Goal: Information Seeking & Learning: Learn about a topic

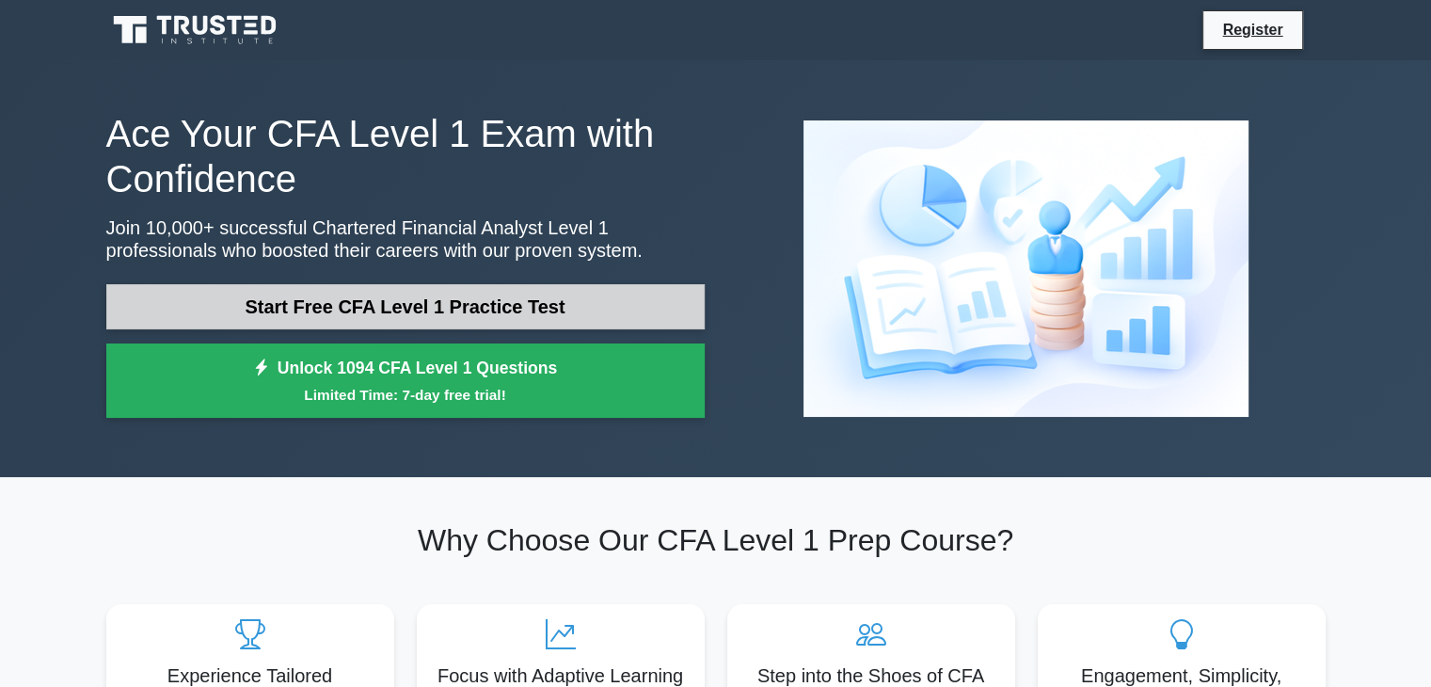
click at [508, 306] on link "Start Free CFA Level 1 Practice Test" at bounding box center [405, 306] width 599 height 45
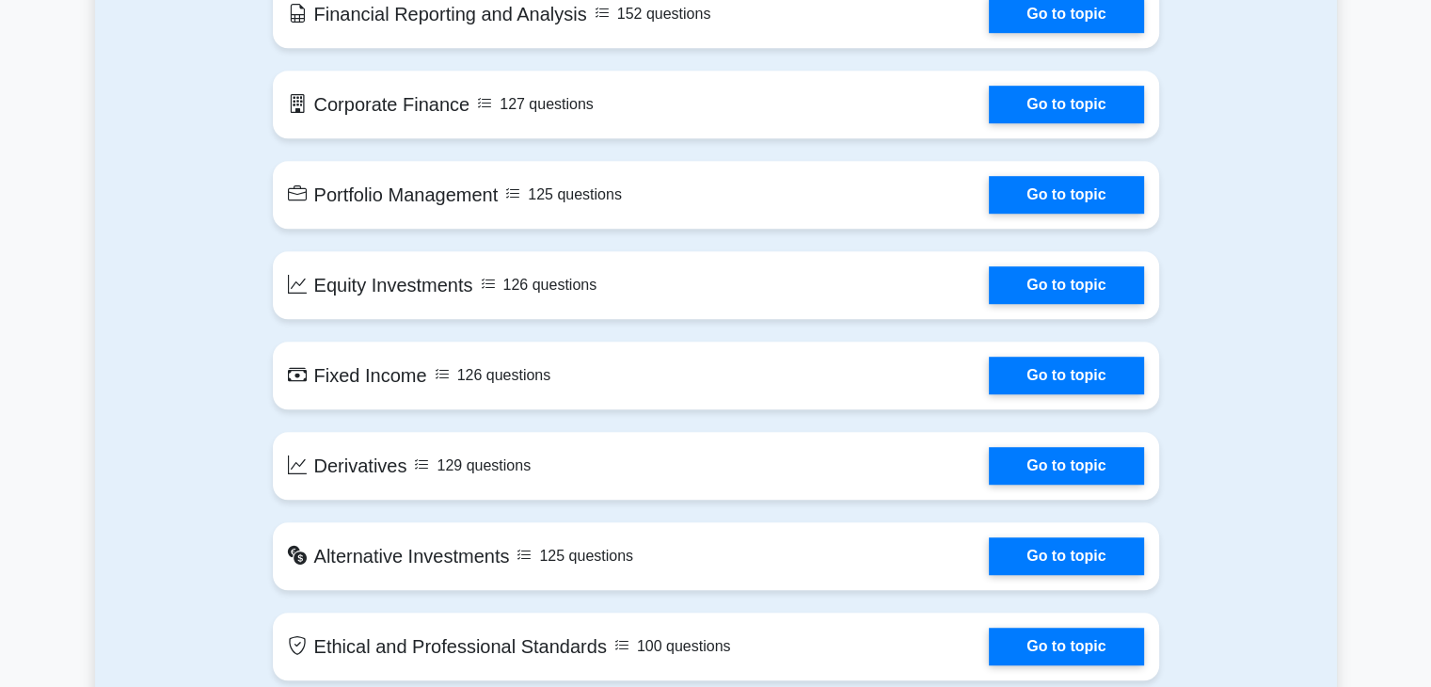
scroll to position [1802, 0]
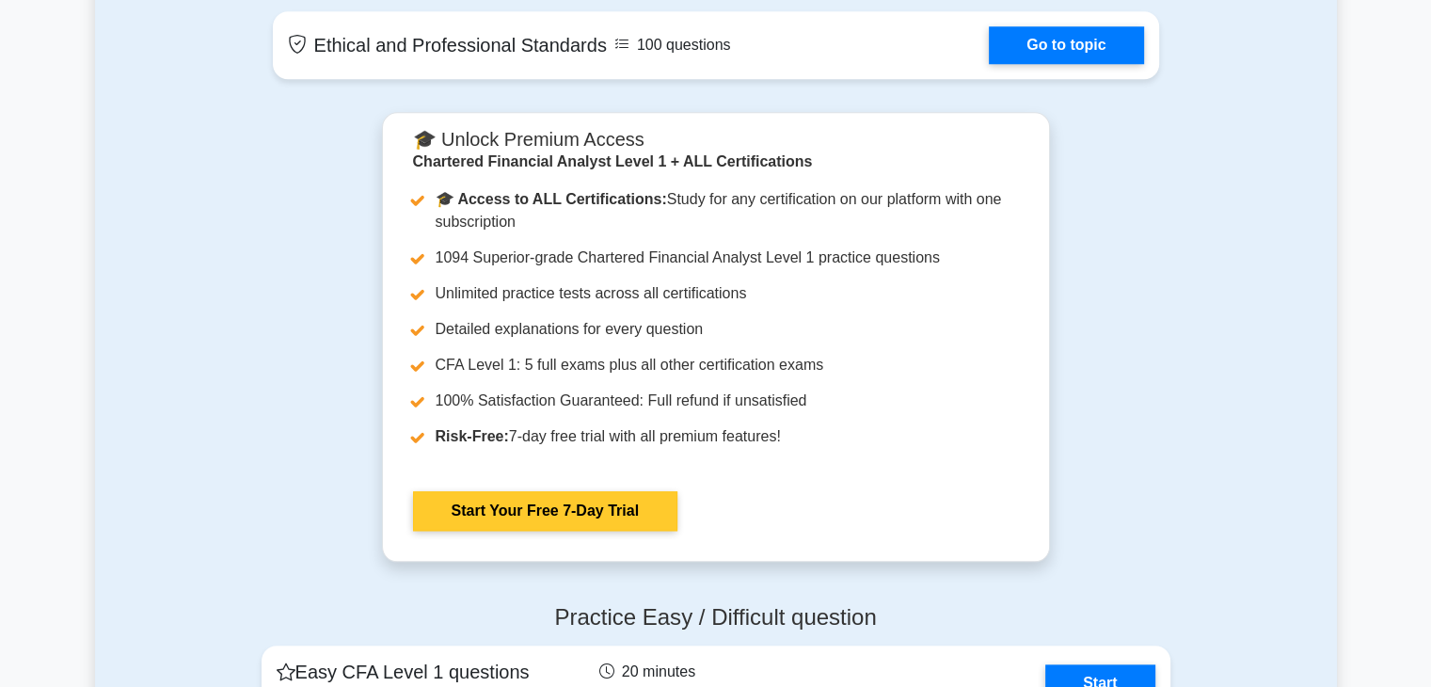
click at [631, 524] on link "Start Your Free 7-Day Trial" at bounding box center [545, 511] width 264 height 40
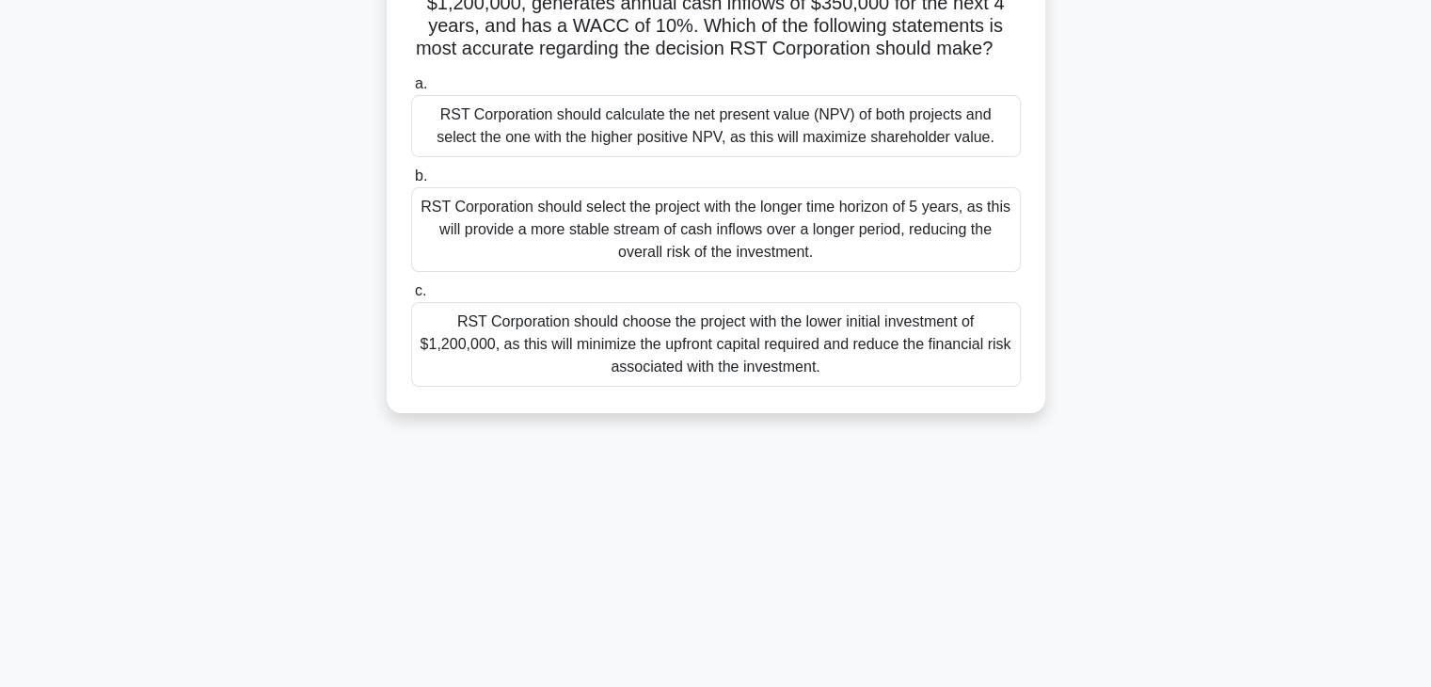
scroll to position [118, 0]
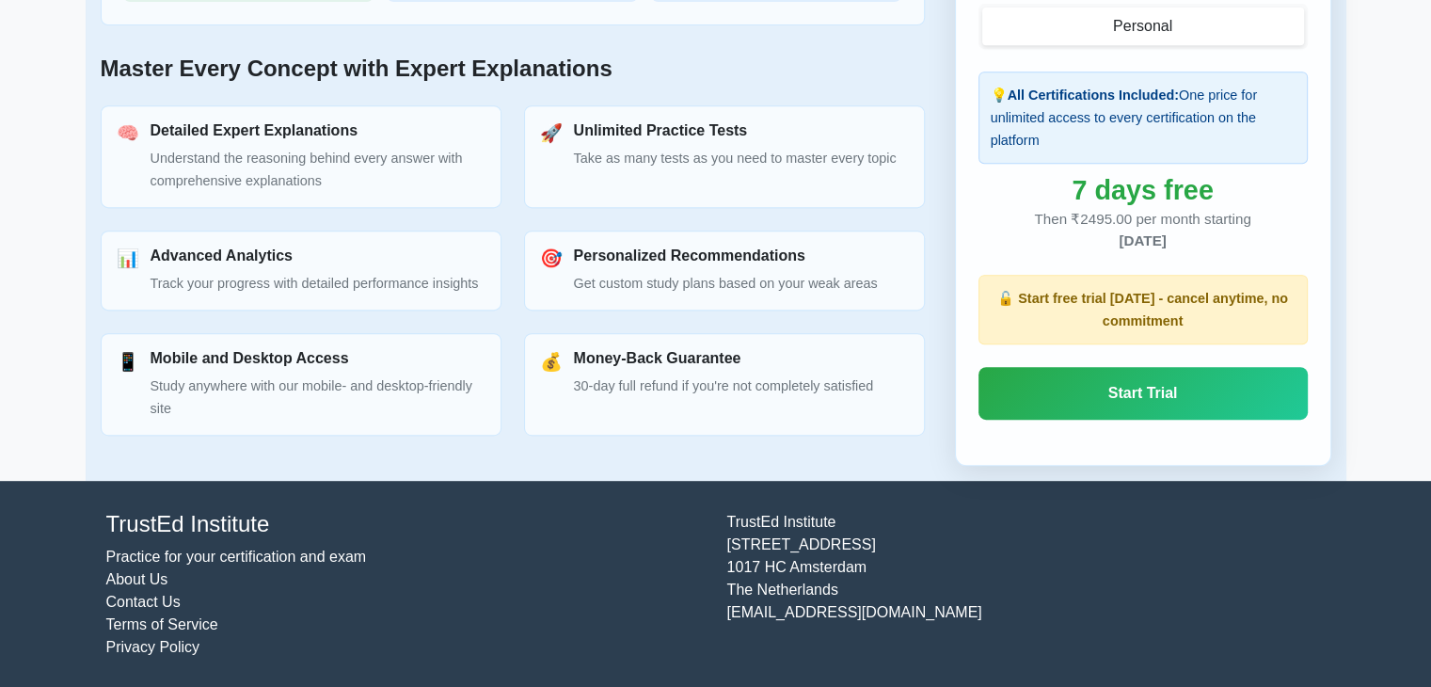
scroll to position [258, 0]
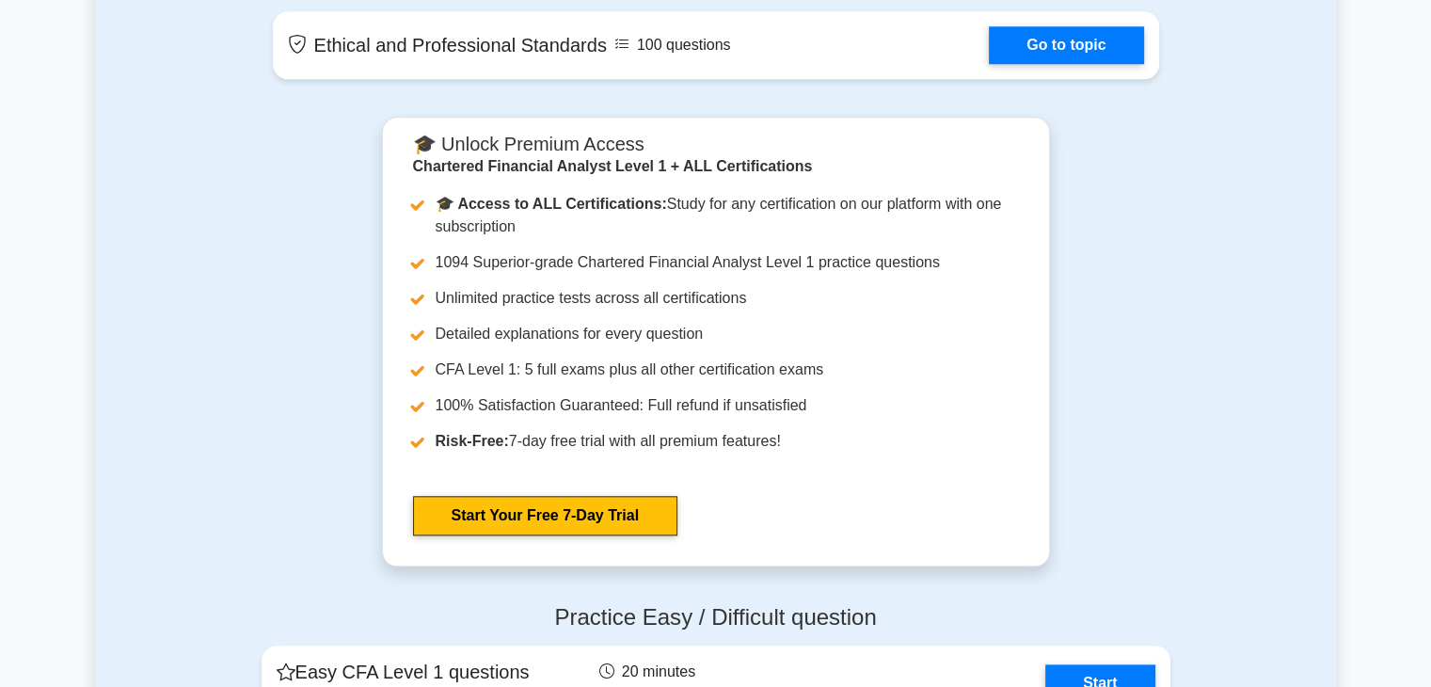
scroll to position [2403, 0]
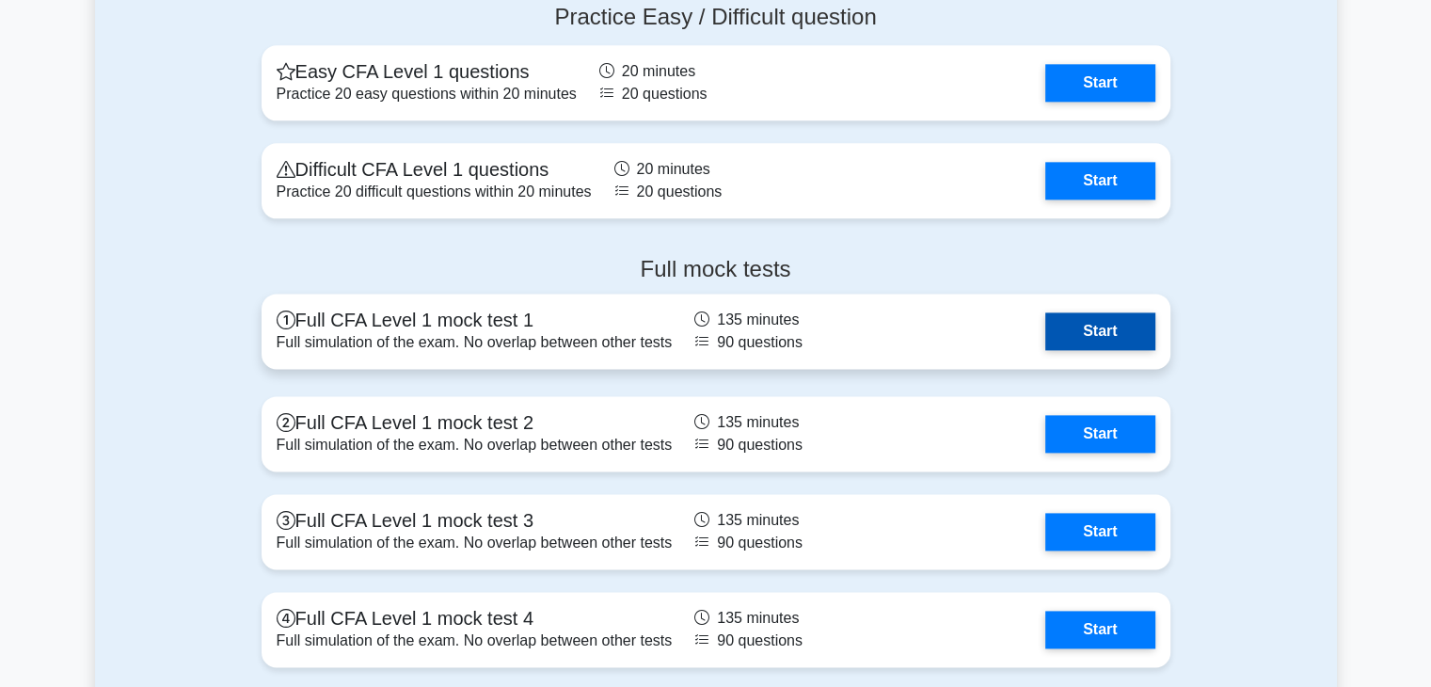
click at [1123, 343] on link "Start" at bounding box center [1100, 331] width 109 height 38
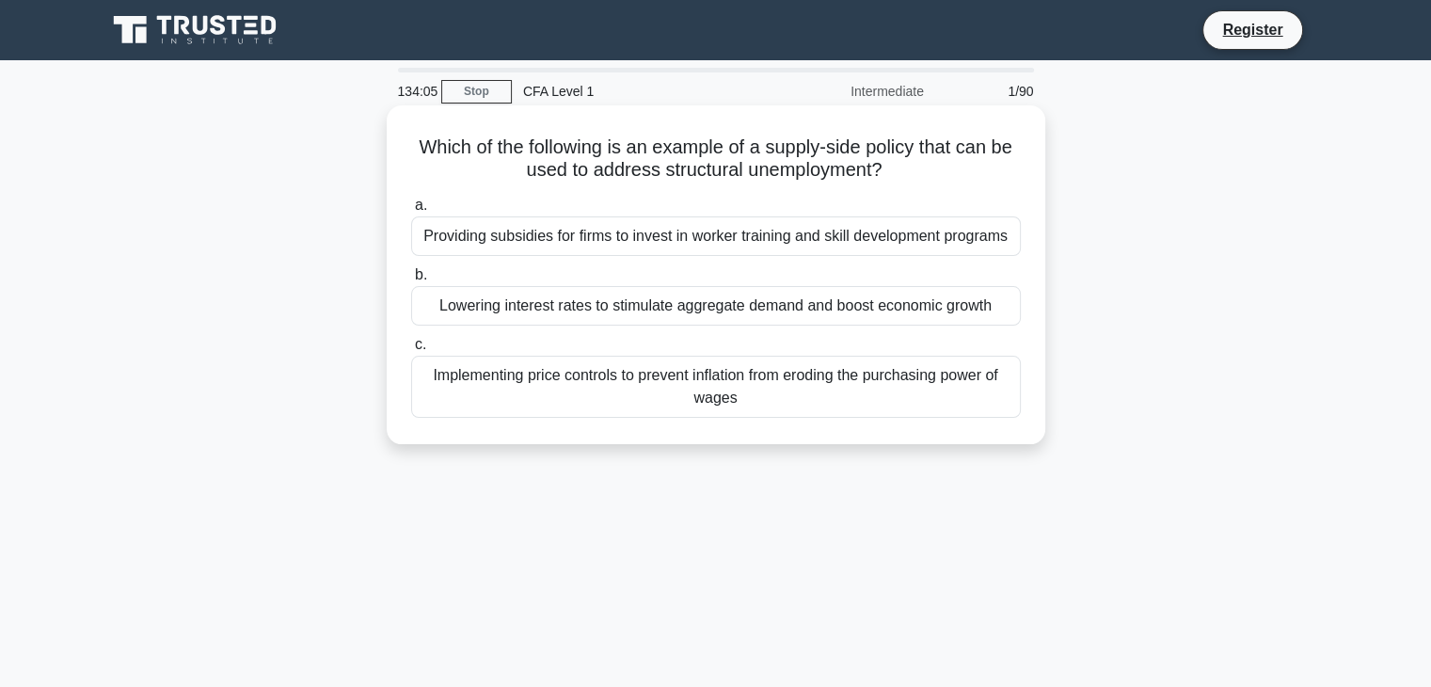
click at [951, 261] on div "a. Providing subsidies for firms to invest in worker training and skill develop…" at bounding box center [716, 306] width 632 height 232
click at [950, 248] on div "Providing subsidies for firms to invest in worker training and skill developmen…" at bounding box center [716, 236] width 610 height 40
click at [411, 212] on input "a. Providing subsidies for firms to invest in worker training and skill develop…" at bounding box center [411, 206] width 0 height 12
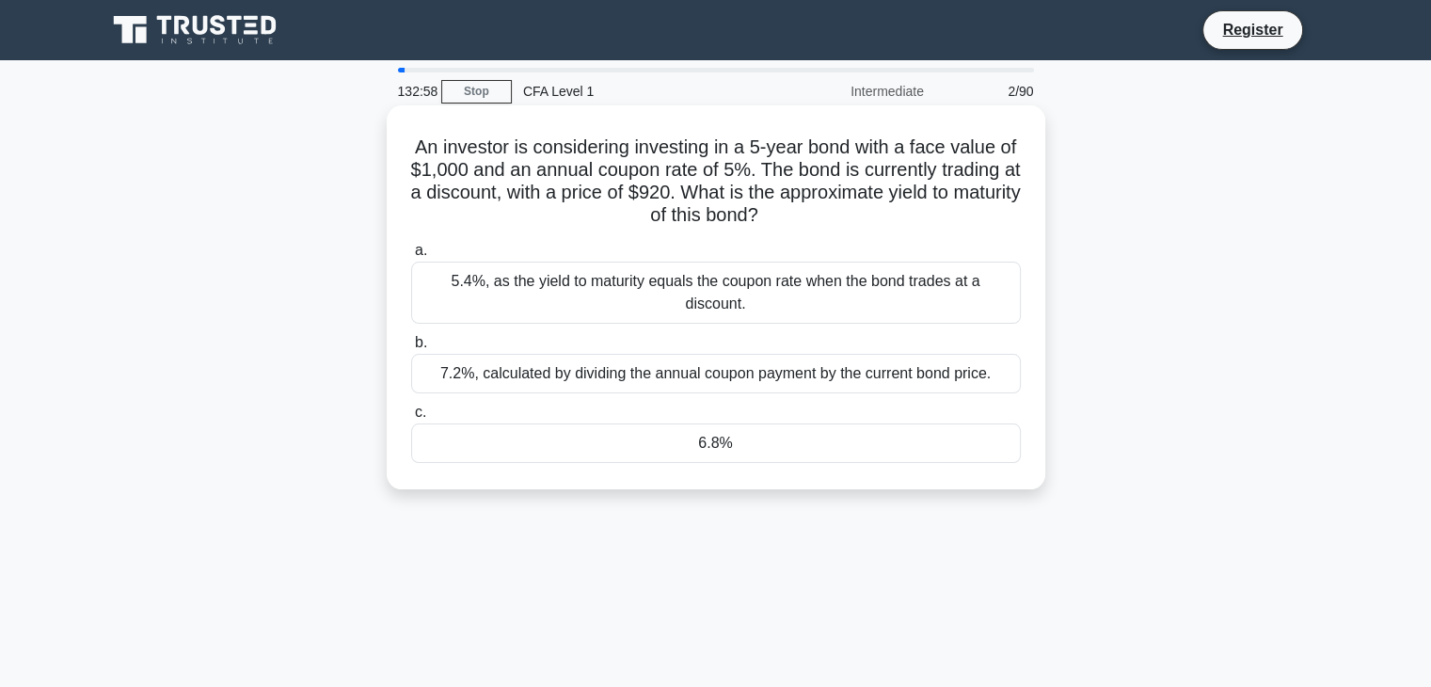
click at [805, 429] on div "6.8%" at bounding box center [716, 443] width 610 height 40
click at [411, 419] on input "c. 6.8%" at bounding box center [411, 413] width 0 height 12
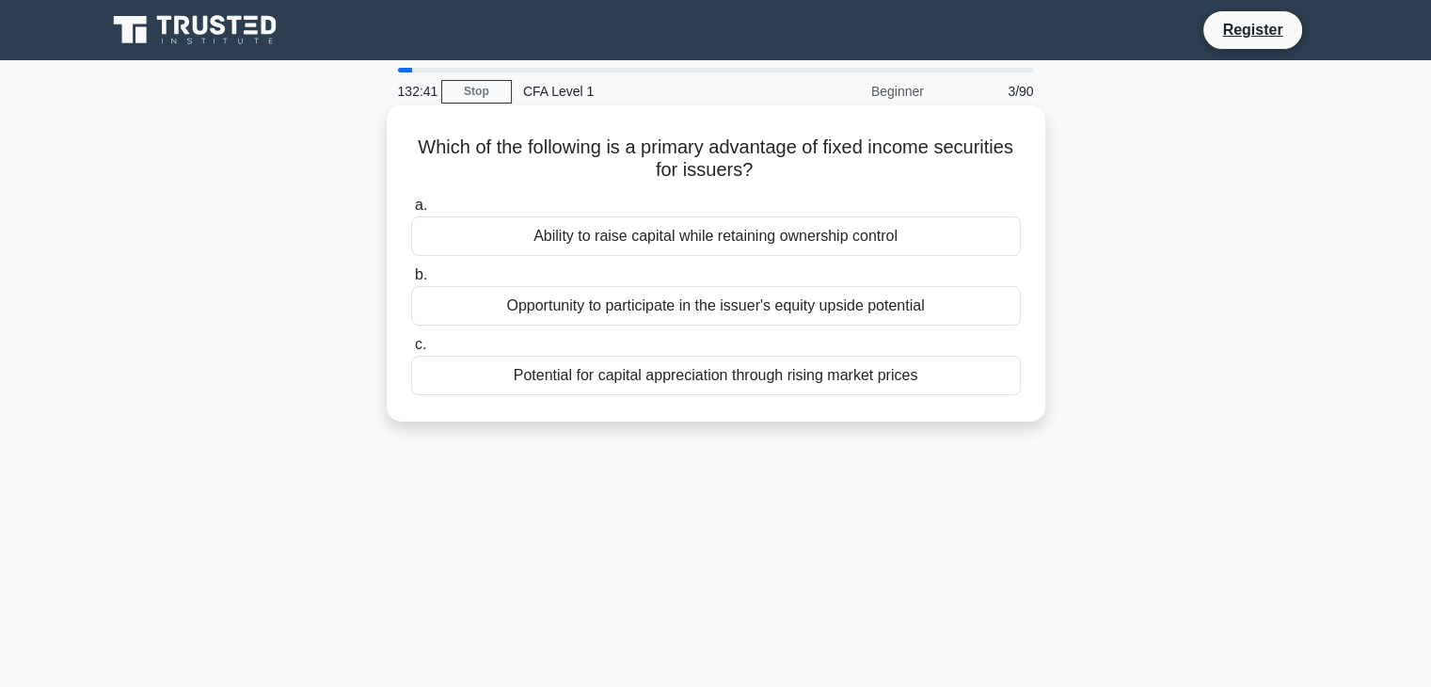
click at [805, 232] on div "Ability to raise capital while retaining ownership control" at bounding box center [716, 236] width 610 height 40
click at [411, 212] on input "a. Ability to raise capital while retaining ownership control" at bounding box center [411, 206] width 0 height 12
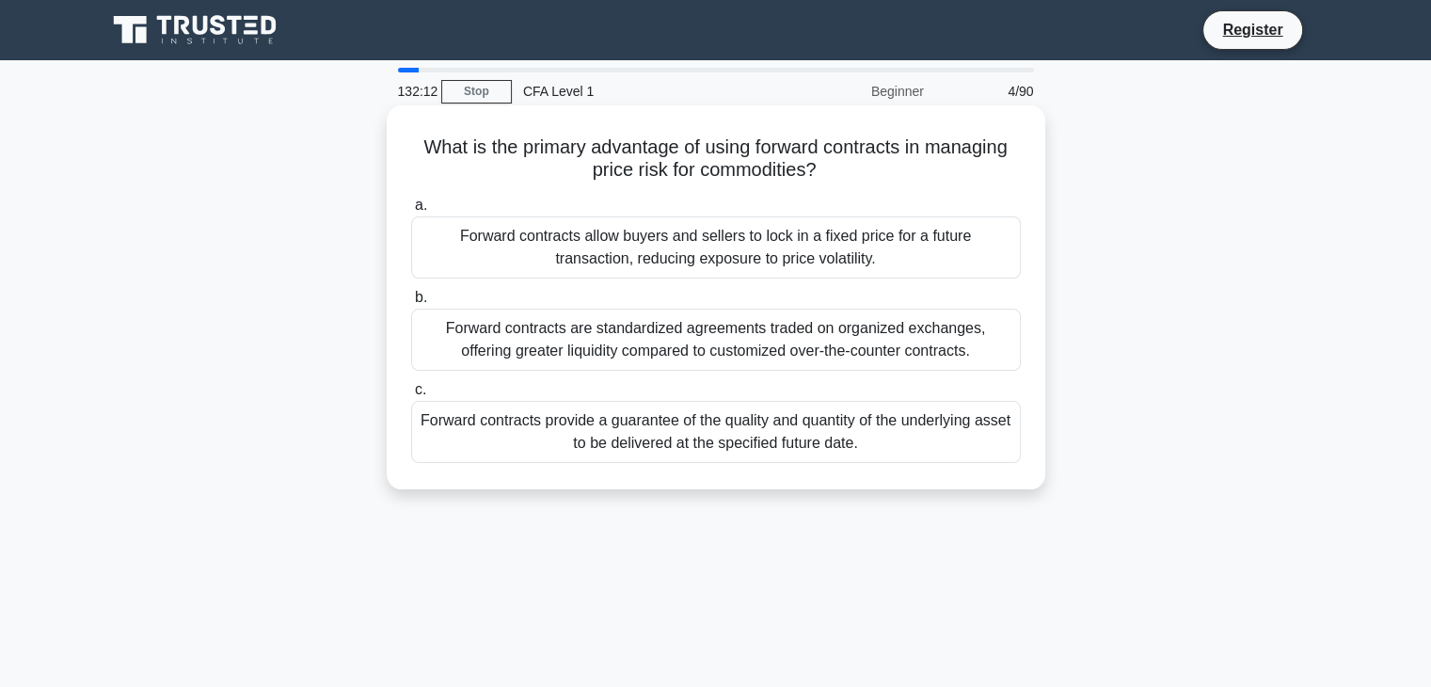
click at [927, 245] on div "Forward contracts allow buyers and sellers to lock in a fixed price for a futur…" at bounding box center [716, 247] width 610 height 62
click at [411, 212] on input "a. Forward contracts allow buyers and sellers to lock in a fixed price for a fu…" at bounding box center [411, 206] width 0 height 12
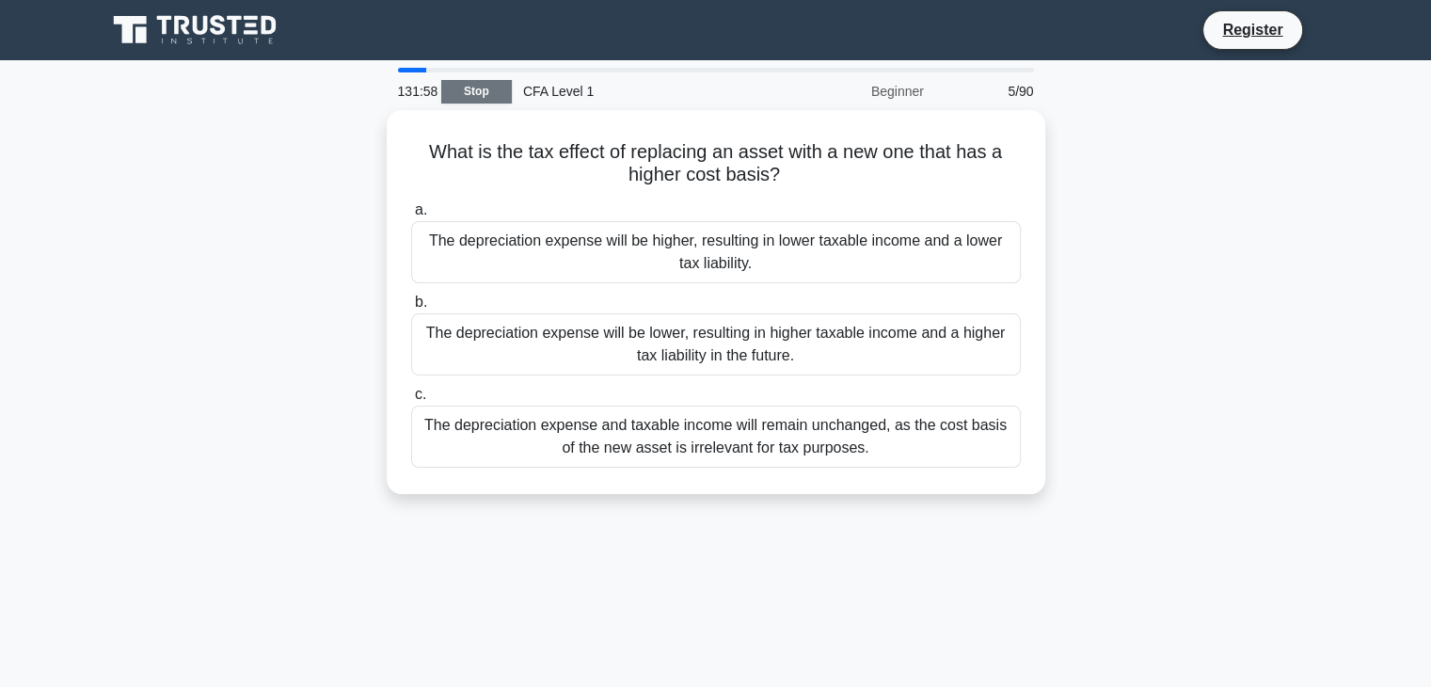
click at [467, 91] on link "Stop" at bounding box center [476, 92] width 71 height 24
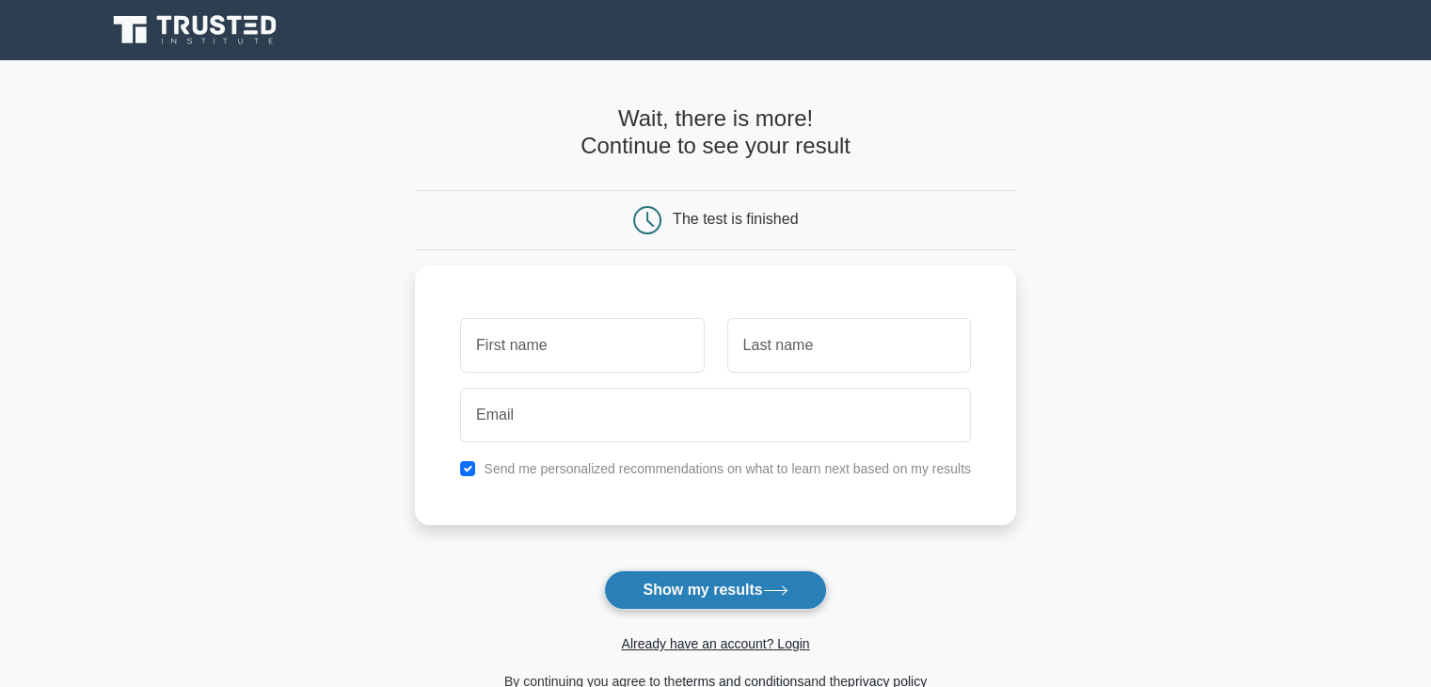
click at [649, 601] on button "Show my results" at bounding box center [715, 590] width 222 height 40
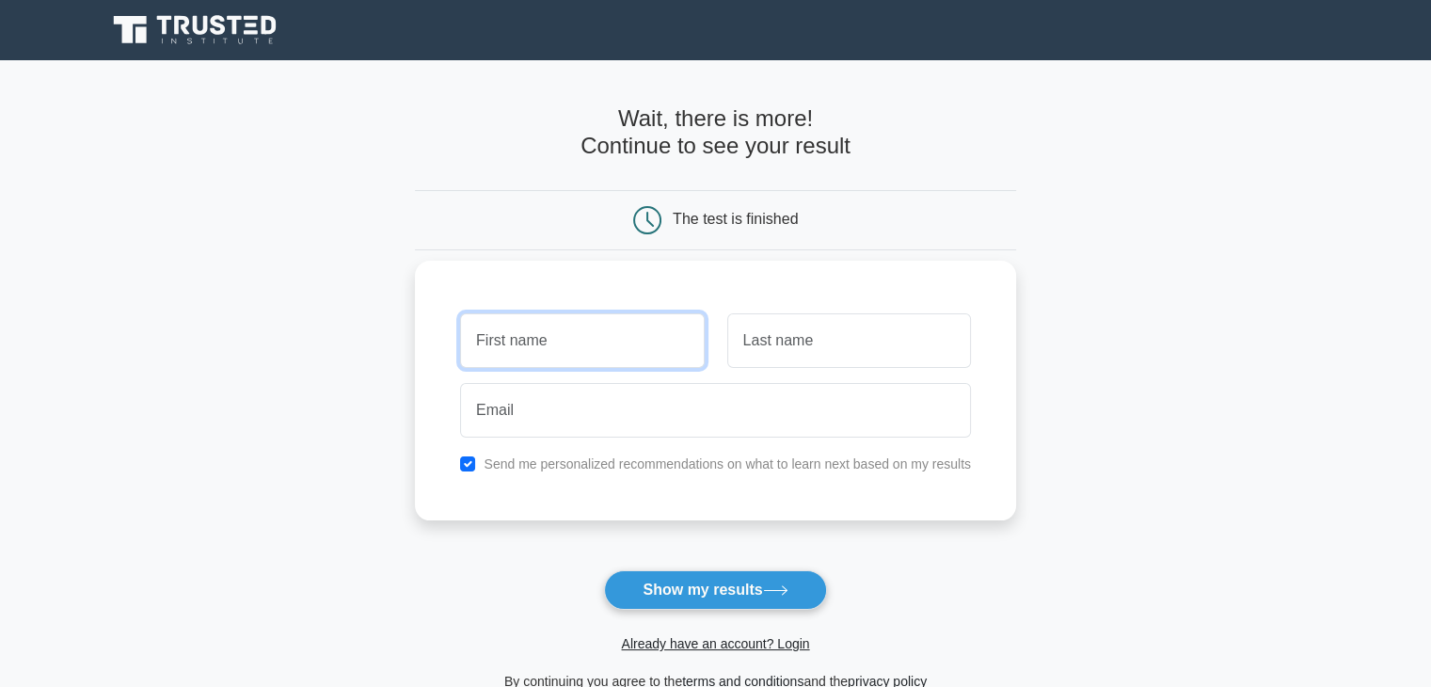
click at [550, 353] on input "text" at bounding box center [582, 340] width 244 height 55
type input "a"
type input "Aditya"
click at [757, 355] on input "text" at bounding box center [849, 340] width 244 height 55
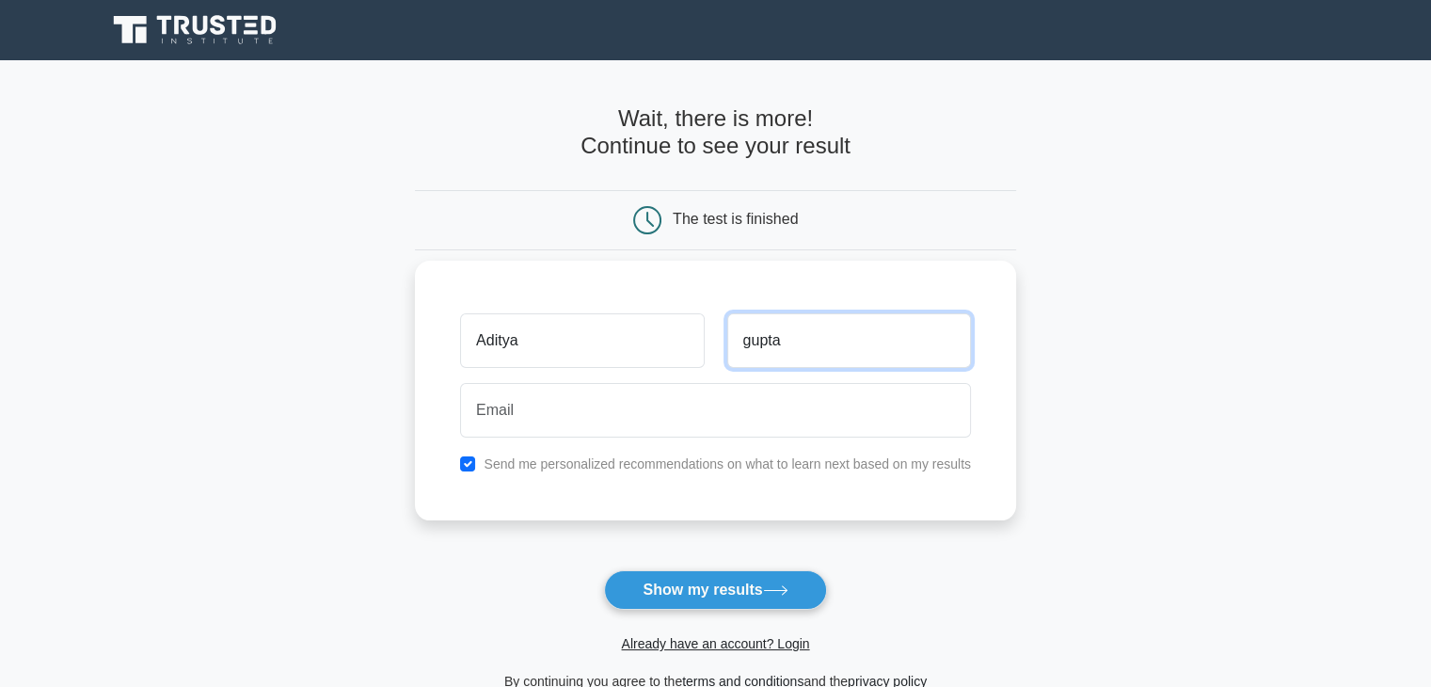
type input "gupta"
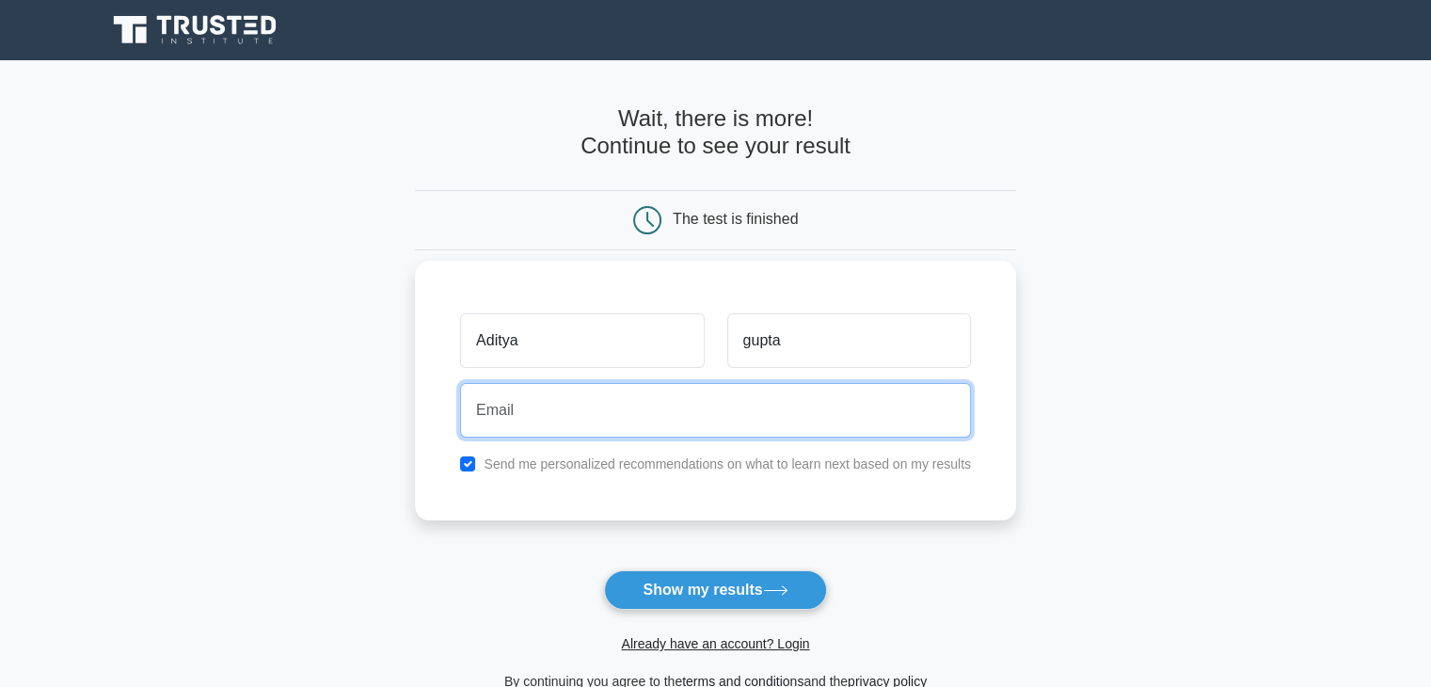
click at [748, 401] on input "email" at bounding box center [715, 410] width 511 height 55
type input "adityag5457@gmail.com"
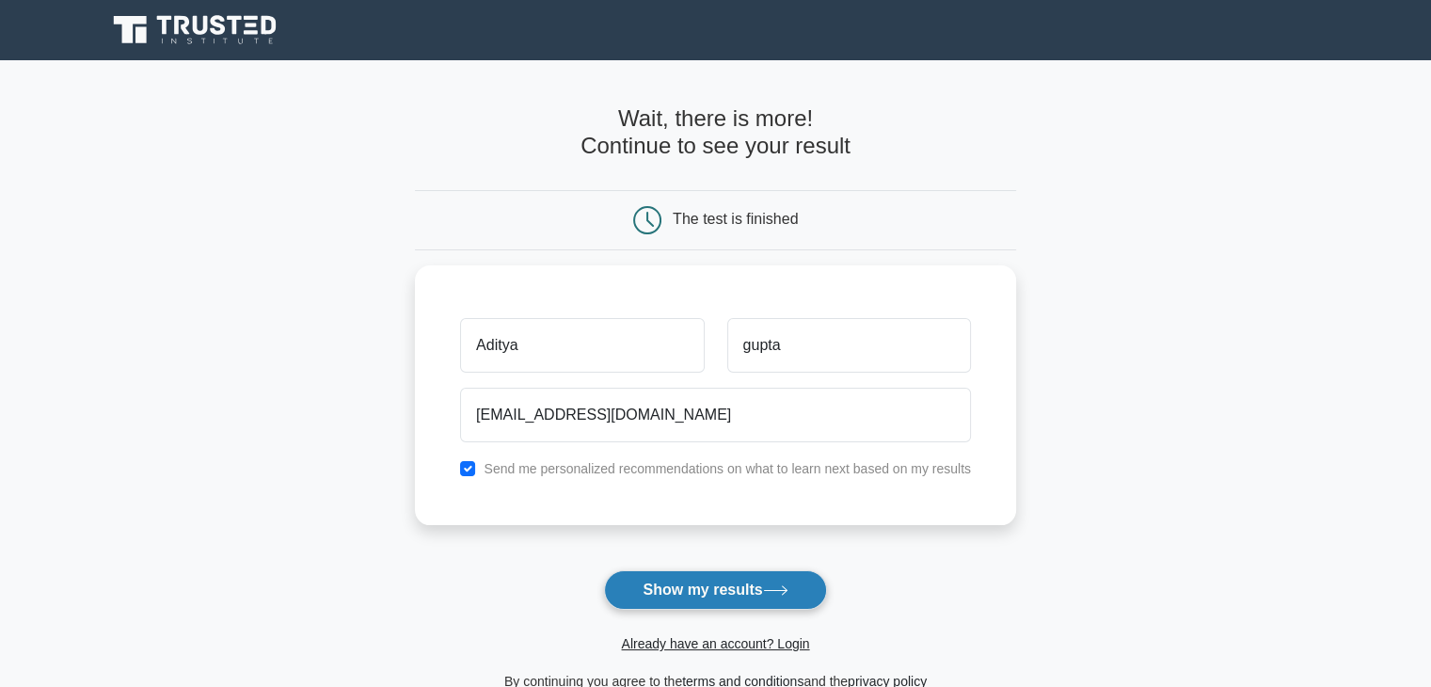
click at [732, 580] on button "Show my results" at bounding box center [715, 590] width 222 height 40
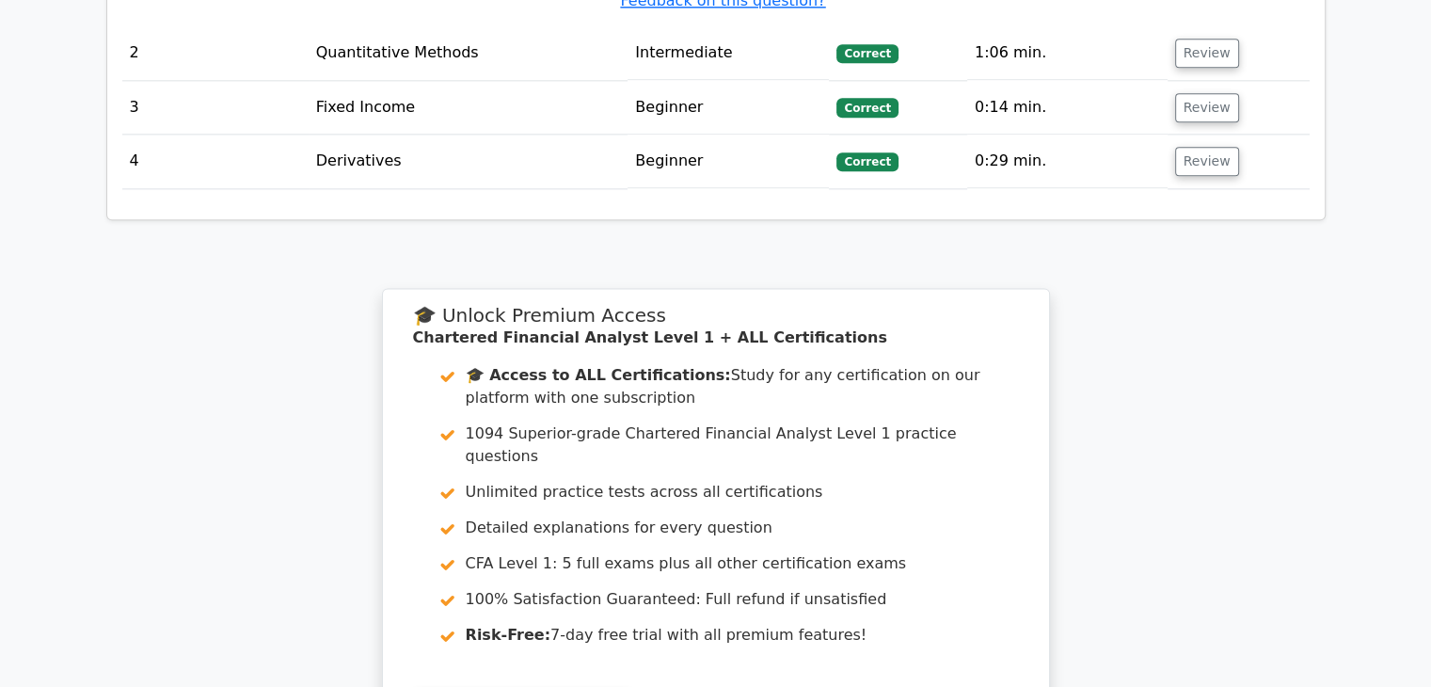
scroll to position [2728, 0]
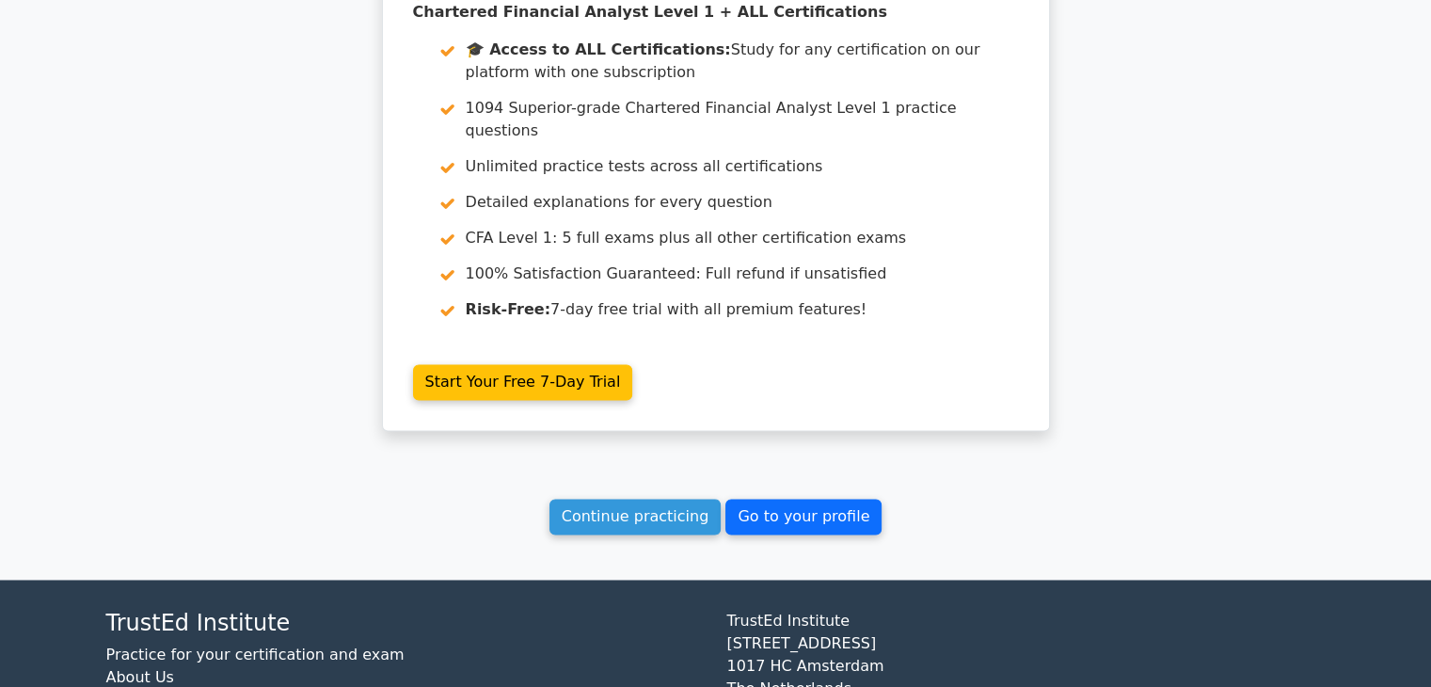
click at [796, 499] on link "Go to your profile" at bounding box center [804, 517] width 156 height 36
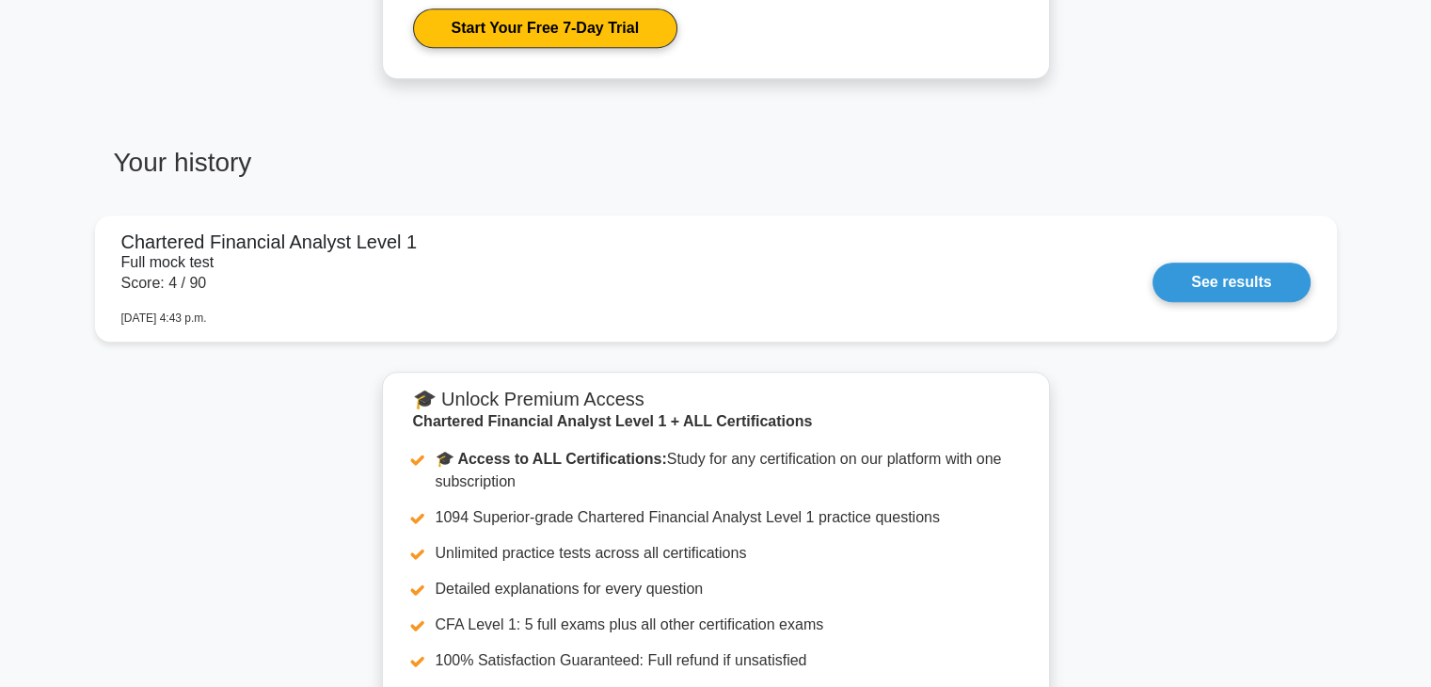
scroll to position [1231, 0]
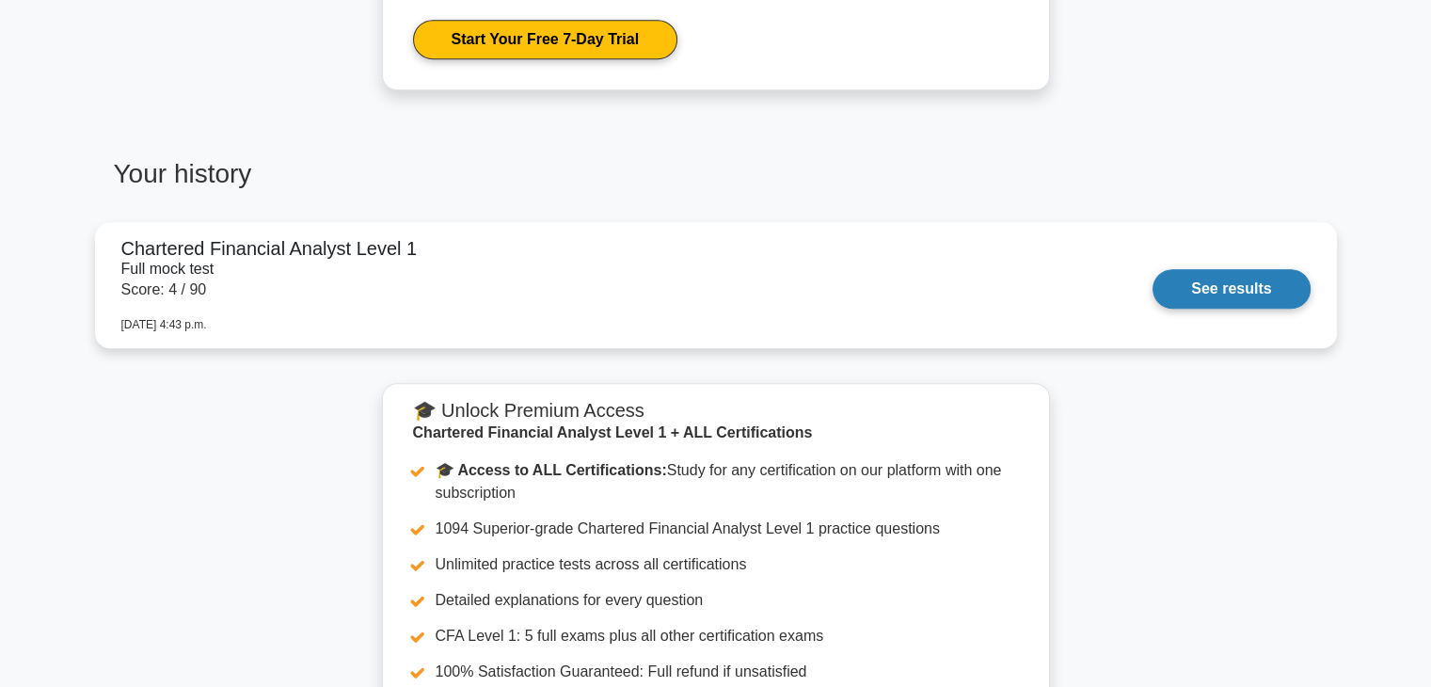
click at [1265, 300] on link "See results" at bounding box center [1231, 289] width 157 height 40
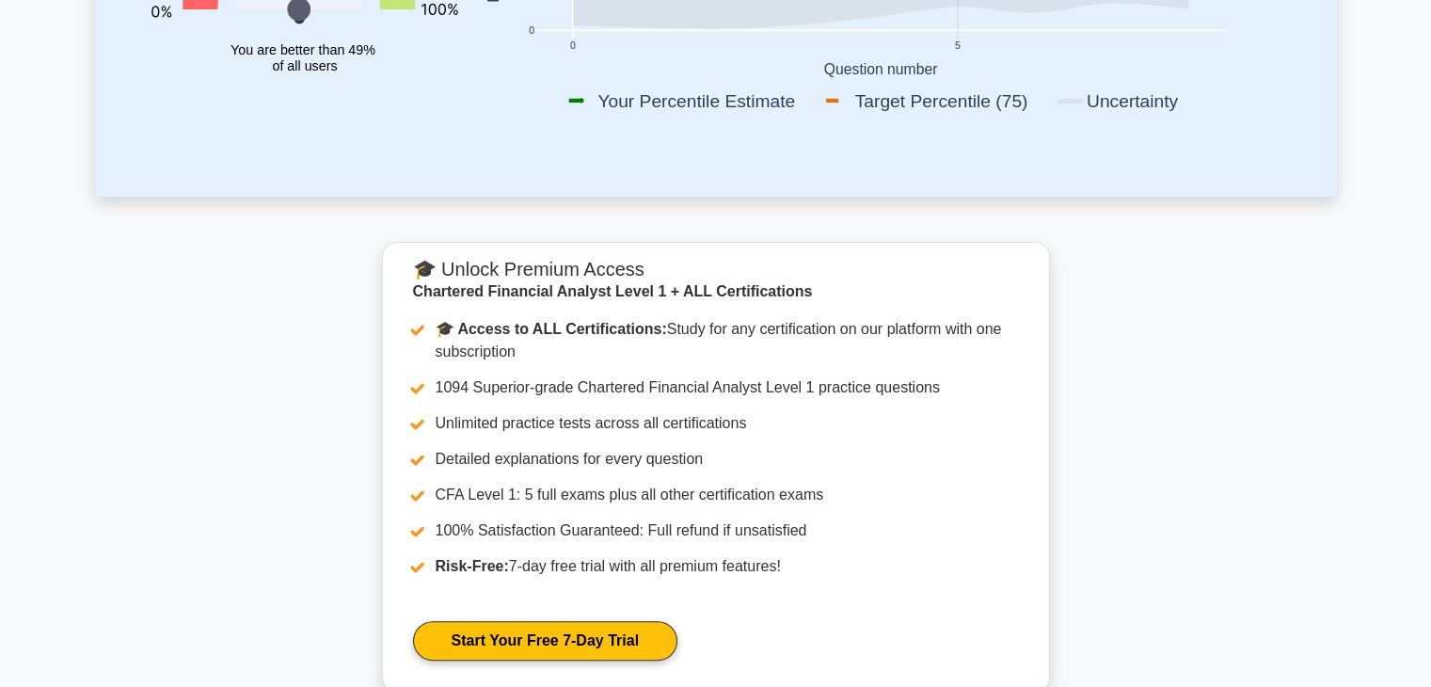
scroll to position [29, 0]
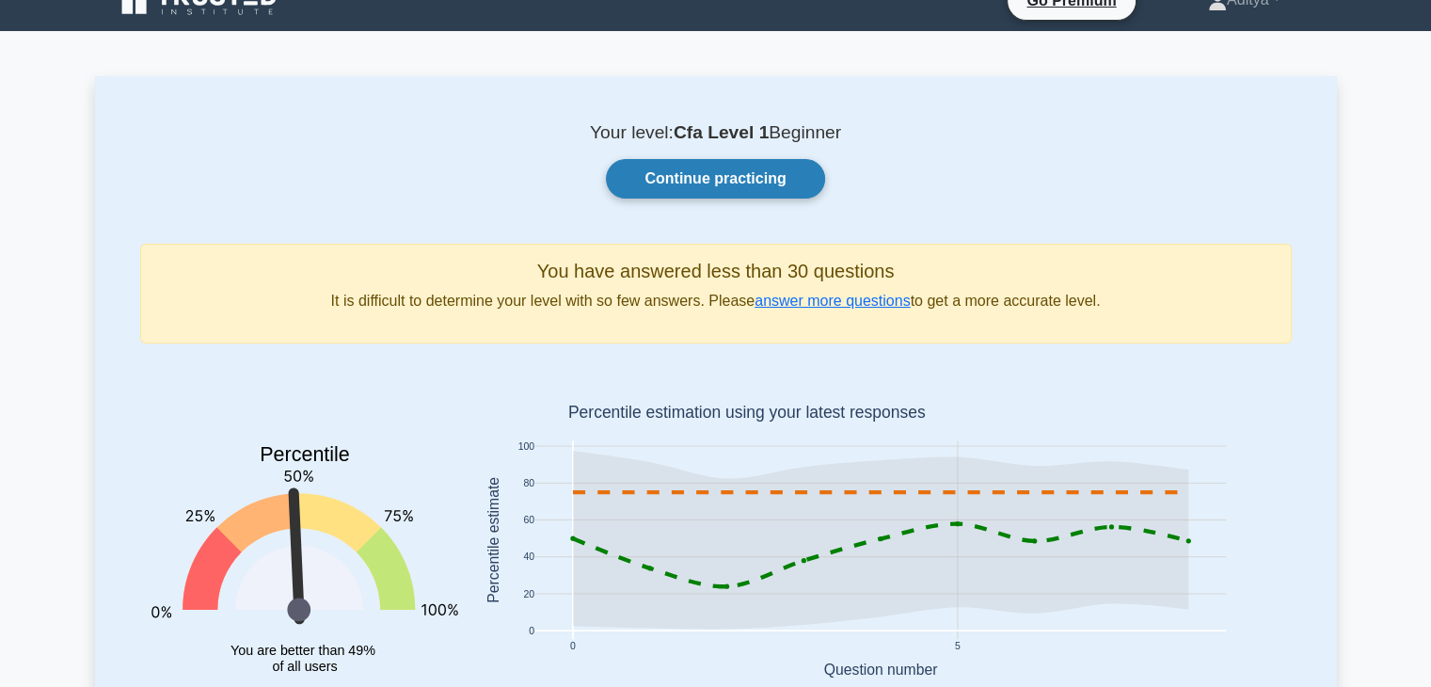
click at [682, 198] on link "Continue practicing" at bounding box center [715, 179] width 218 height 40
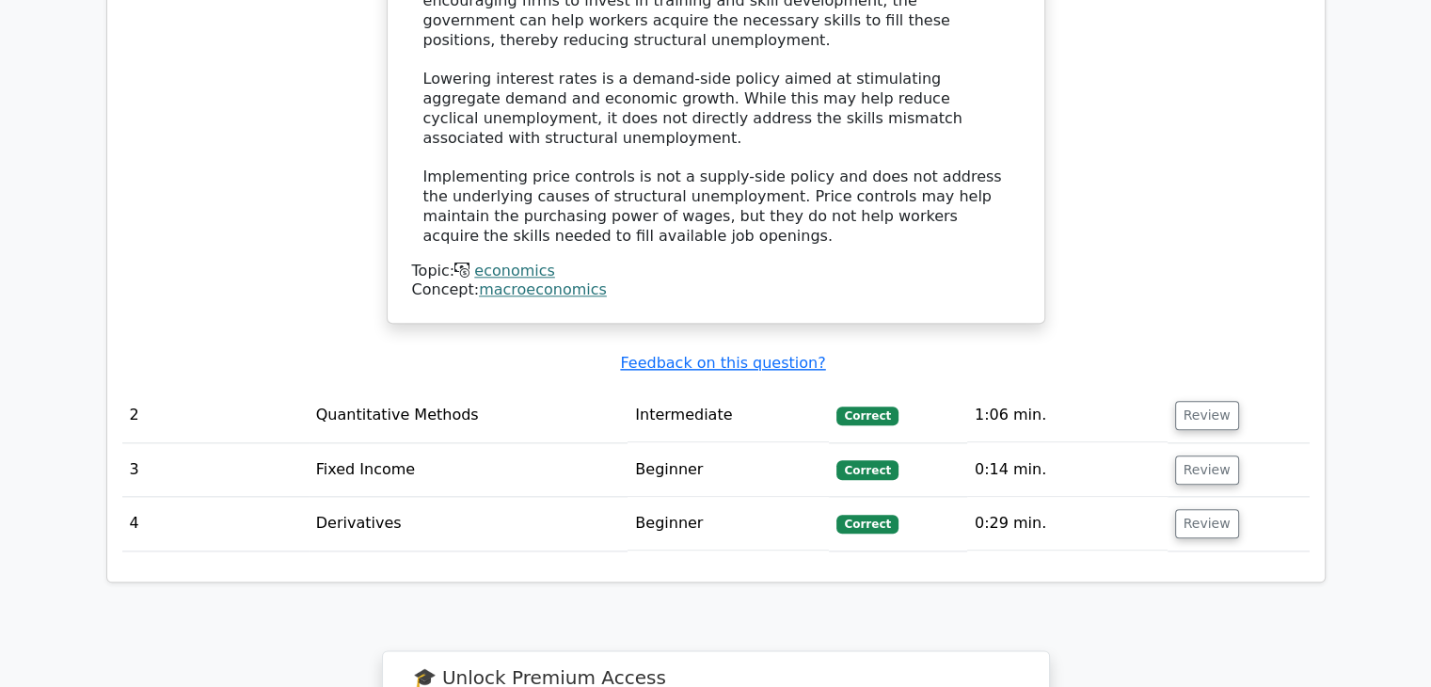
scroll to position [2045, 0]
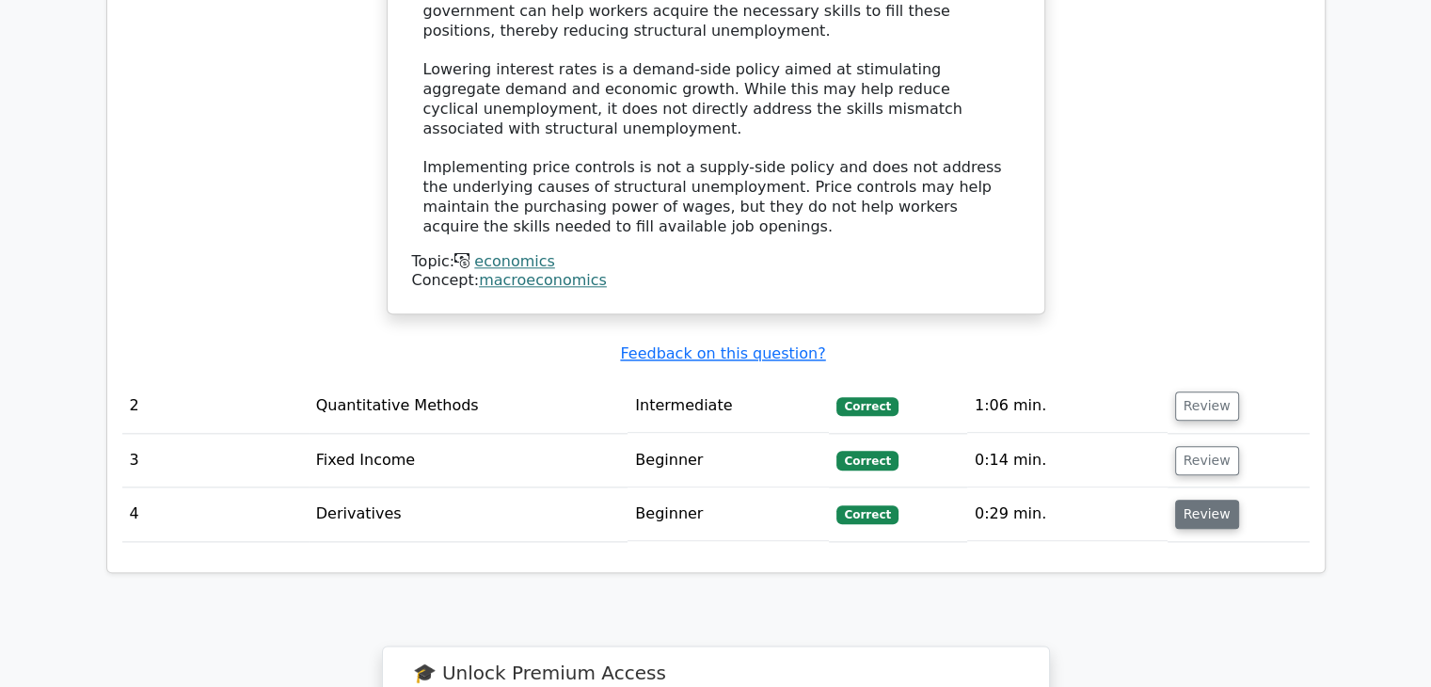
click at [1211, 500] on button "Review" at bounding box center [1207, 514] width 64 height 29
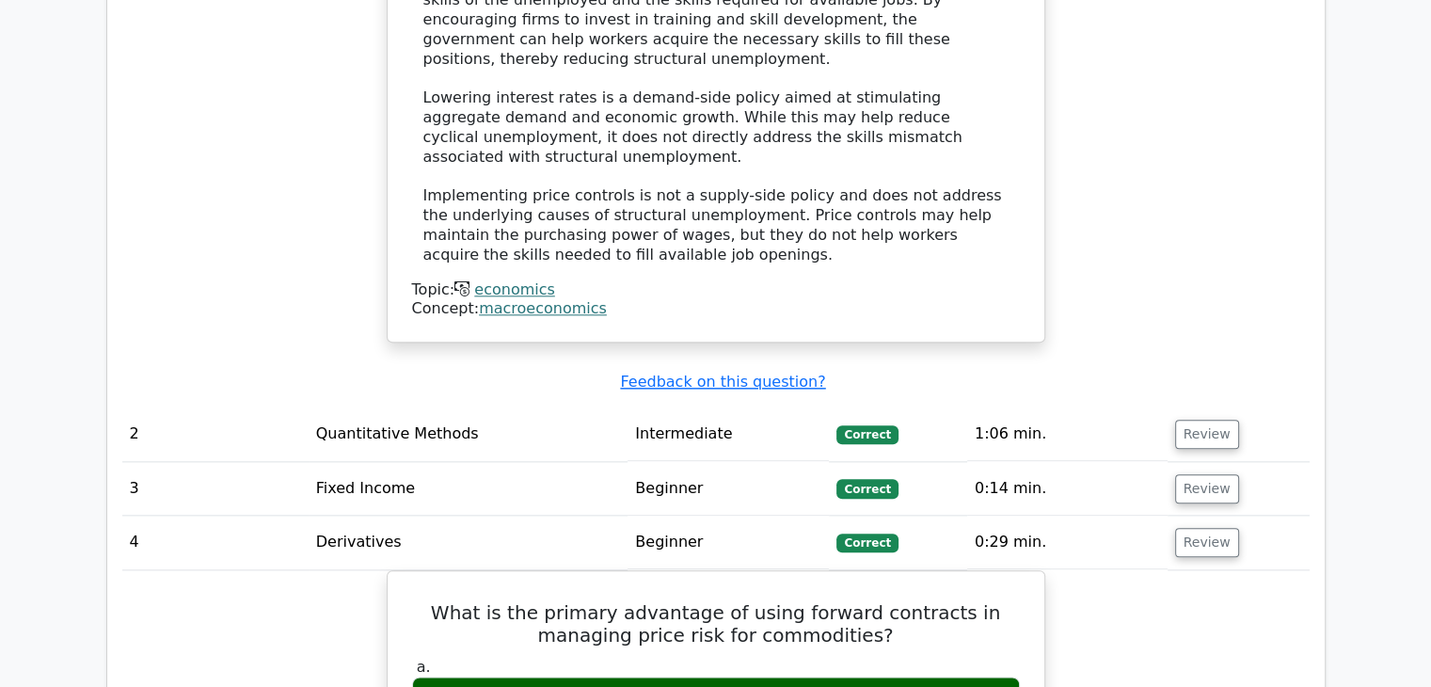
scroll to position [2037, 0]
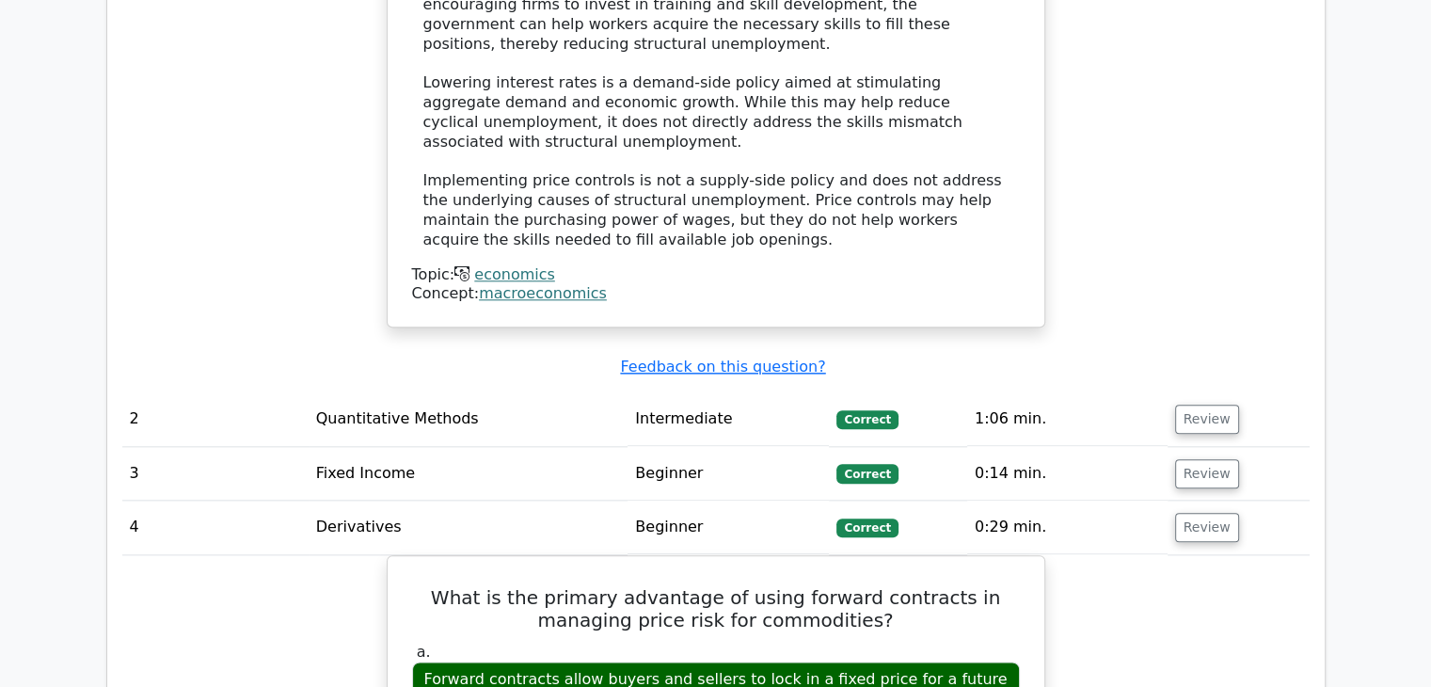
drag, startPoint x: 1427, startPoint y: 328, endPoint x: 1444, endPoint y: 257, distance: 73.5
click at [1430, 257] on html "Go Premium Aditya" at bounding box center [715, 167] width 1431 height 4408
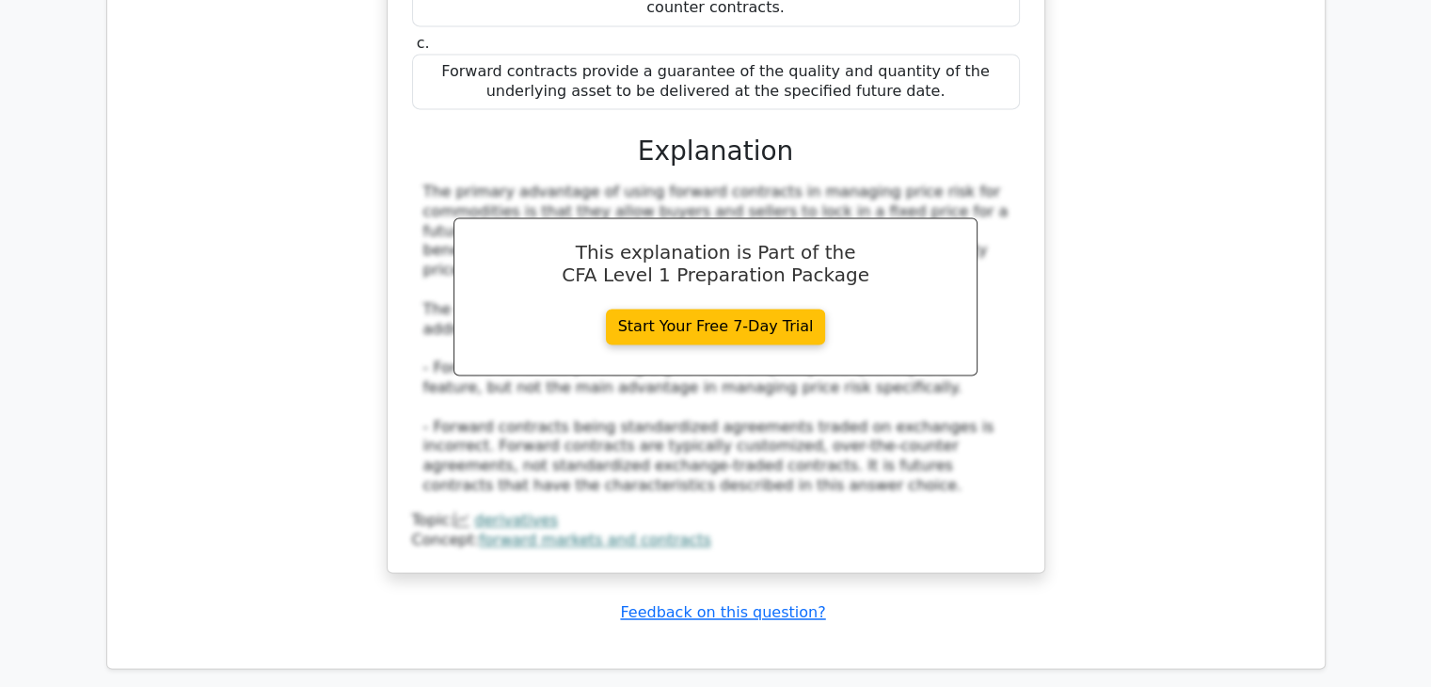
scroll to position [2836, 0]
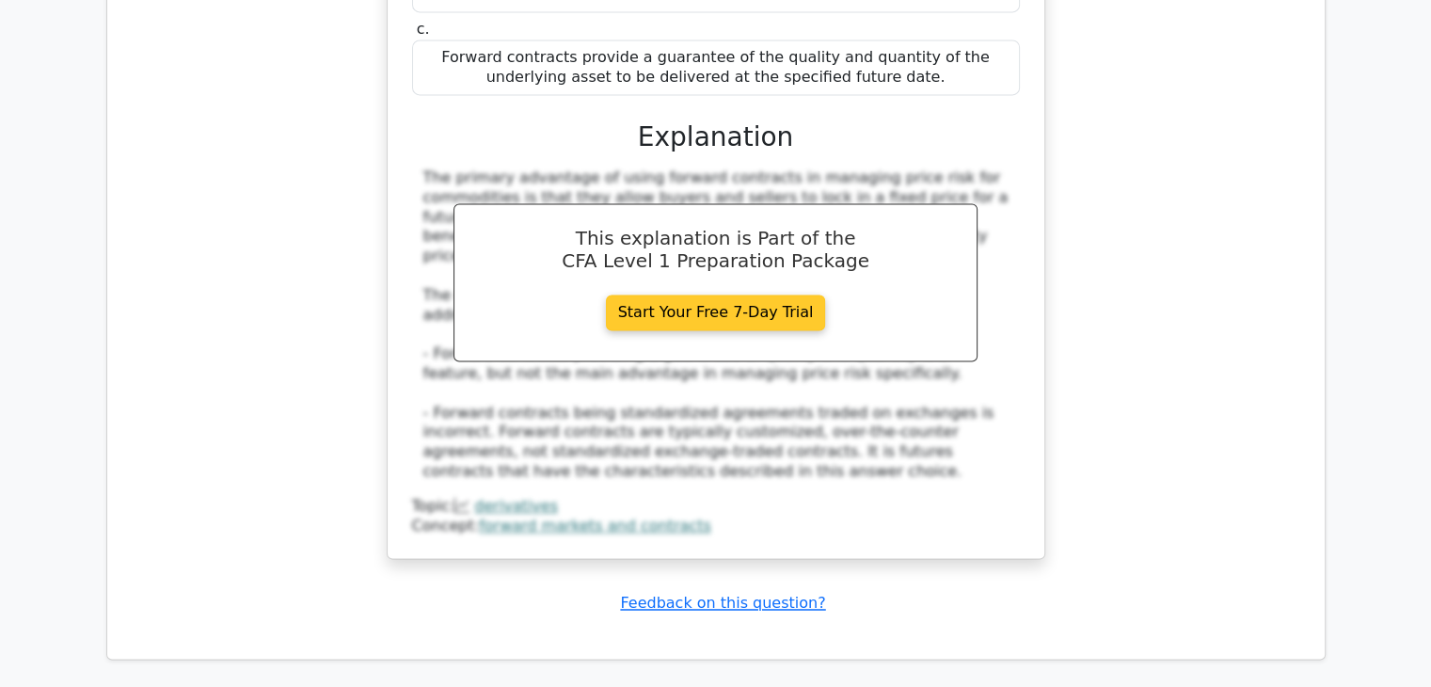
click at [779, 295] on link "Start Your Free 7-Day Trial" at bounding box center [716, 313] width 220 height 36
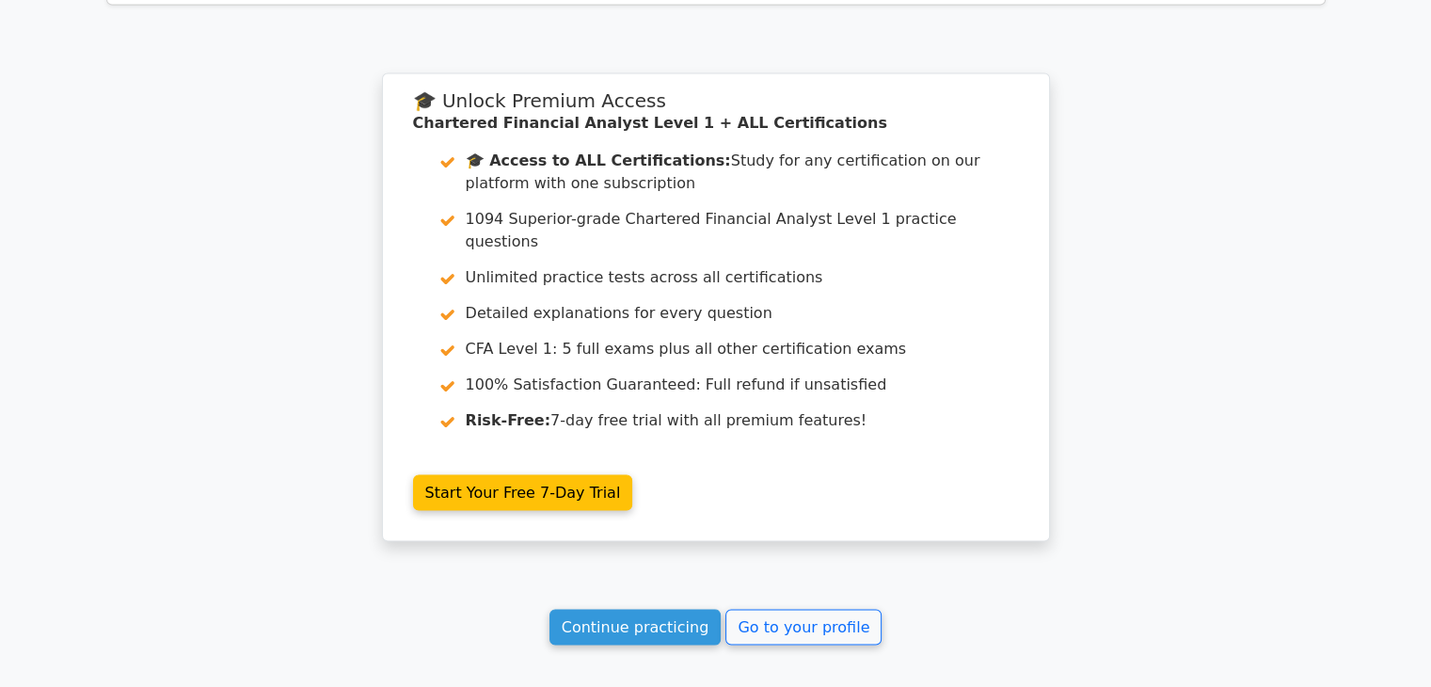
scroll to position [3486, 0]
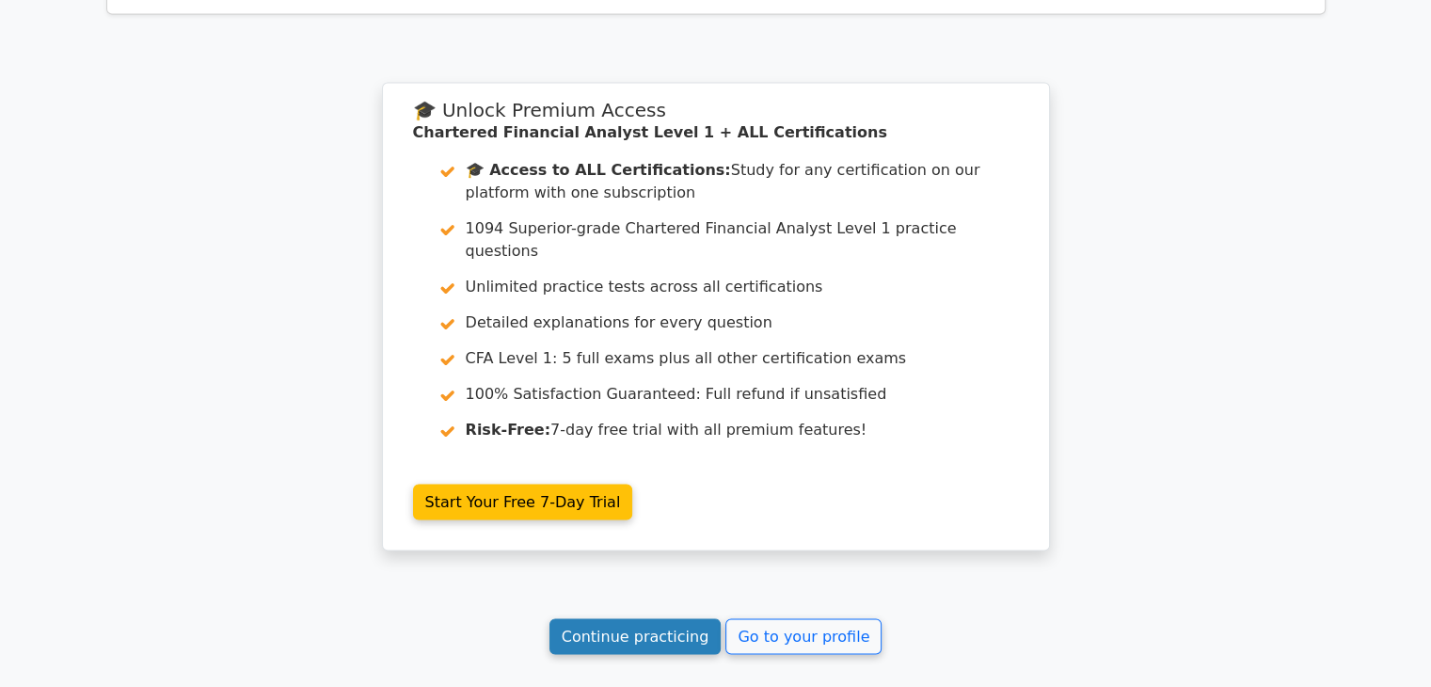
click at [680, 618] on link "Continue practicing" at bounding box center [636, 636] width 172 height 36
click at [644, 618] on link "Continue practicing" at bounding box center [636, 636] width 172 height 36
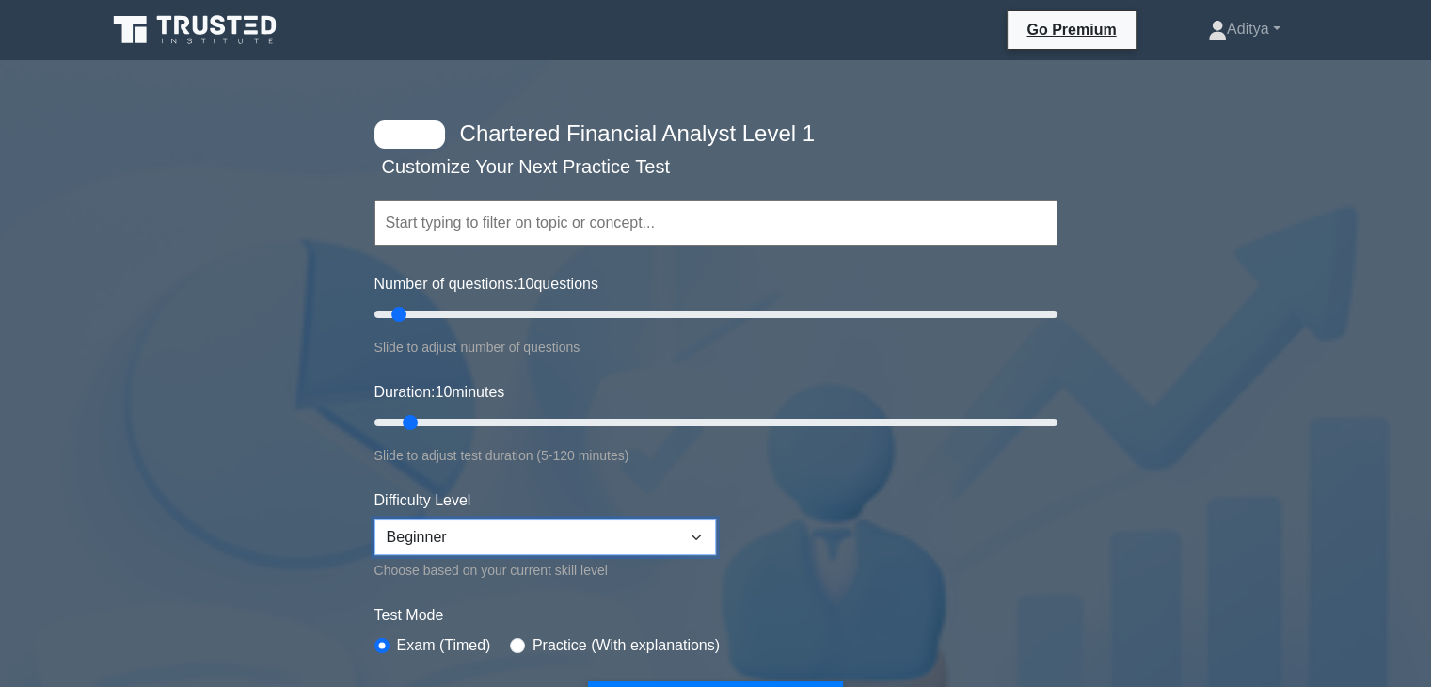
click at [642, 533] on select "Beginner Intermediate Expert" at bounding box center [546, 537] width 342 height 36
click at [1366, 120] on div "Chartered Financial Analyst Level 1 Customize Your Next Practice Test Topics Qu…" at bounding box center [715, 666] width 1431 height 1182
click at [697, 536] on select "Beginner Intermediate Expert" at bounding box center [546, 537] width 342 height 36
select select "expert"
click at [375, 519] on select "Beginner Intermediate Expert" at bounding box center [546, 537] width 342 height 36
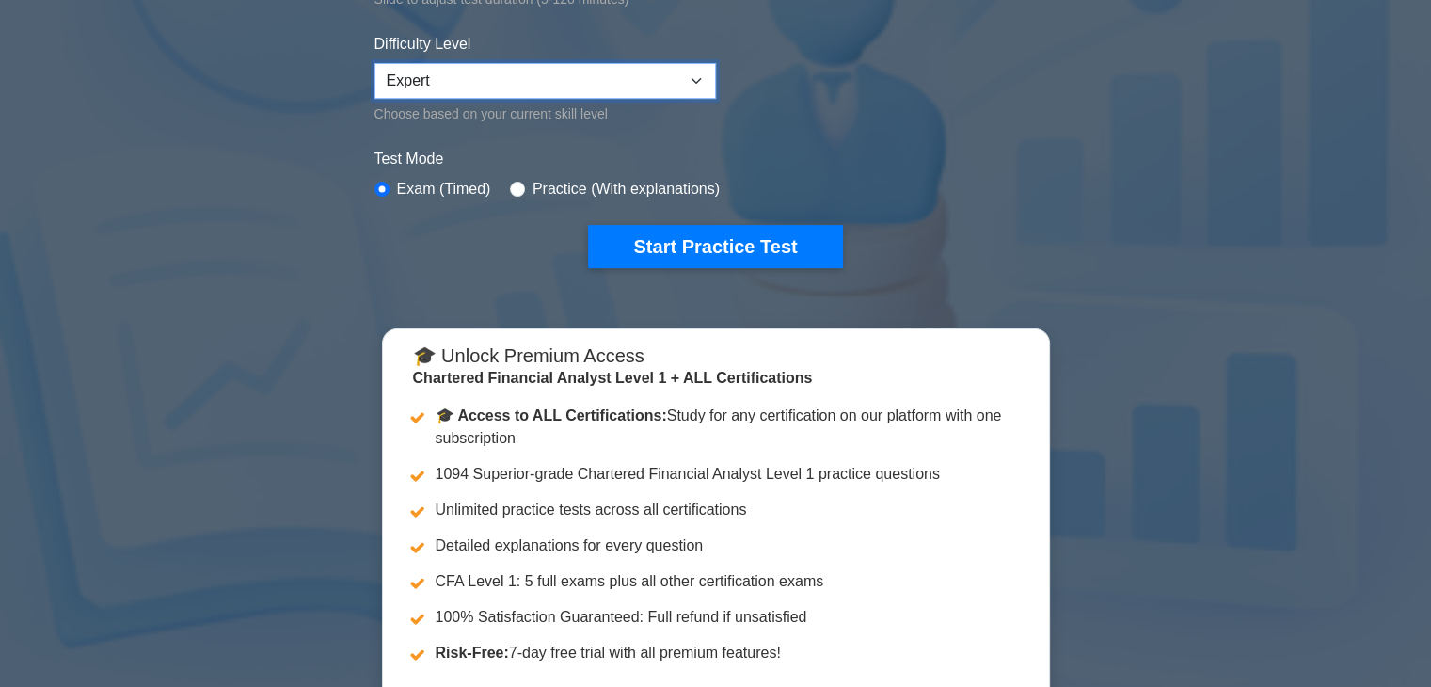
scroll to position [462, 0]
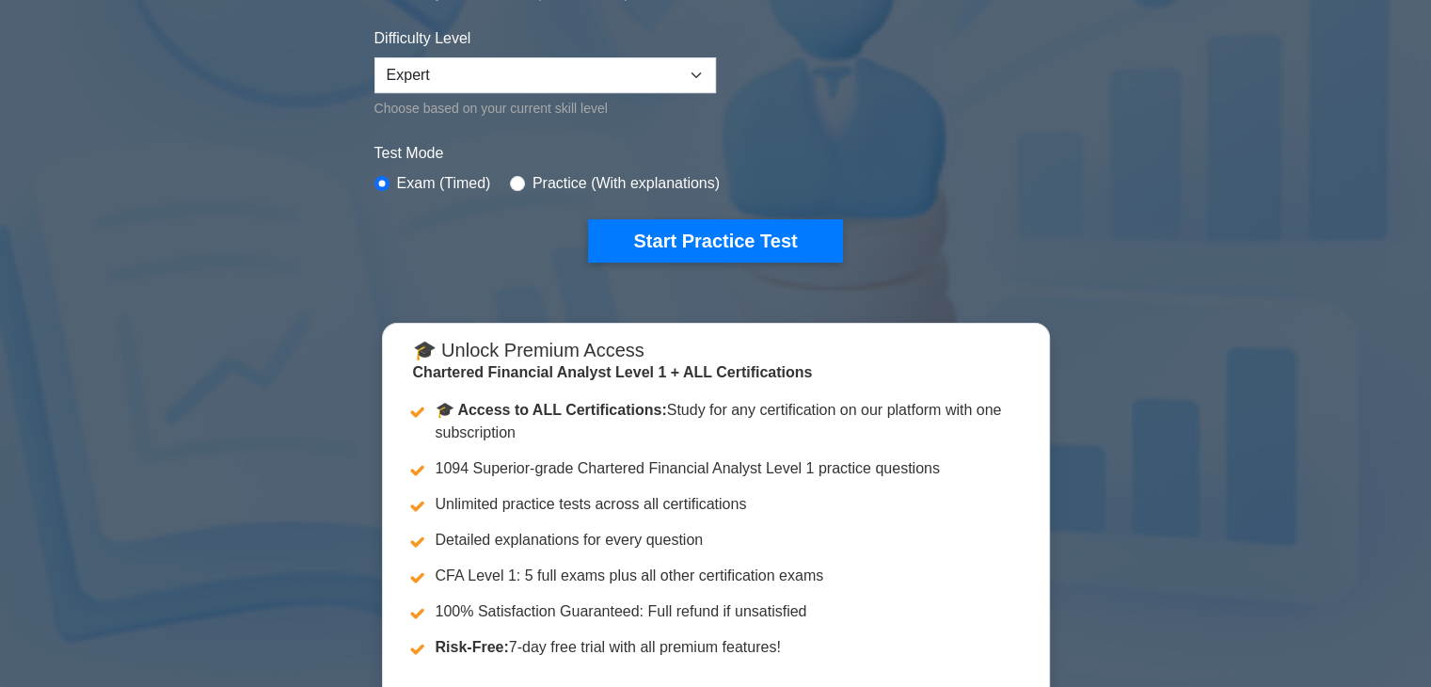
click at [519, 186] on div "Practice (With explanations)" at bounding box center [615, 183] width 210 height 23
click at [514, 178] on input "radio" at bounding box center [517, 183] width 15 height 15
radio input "true"
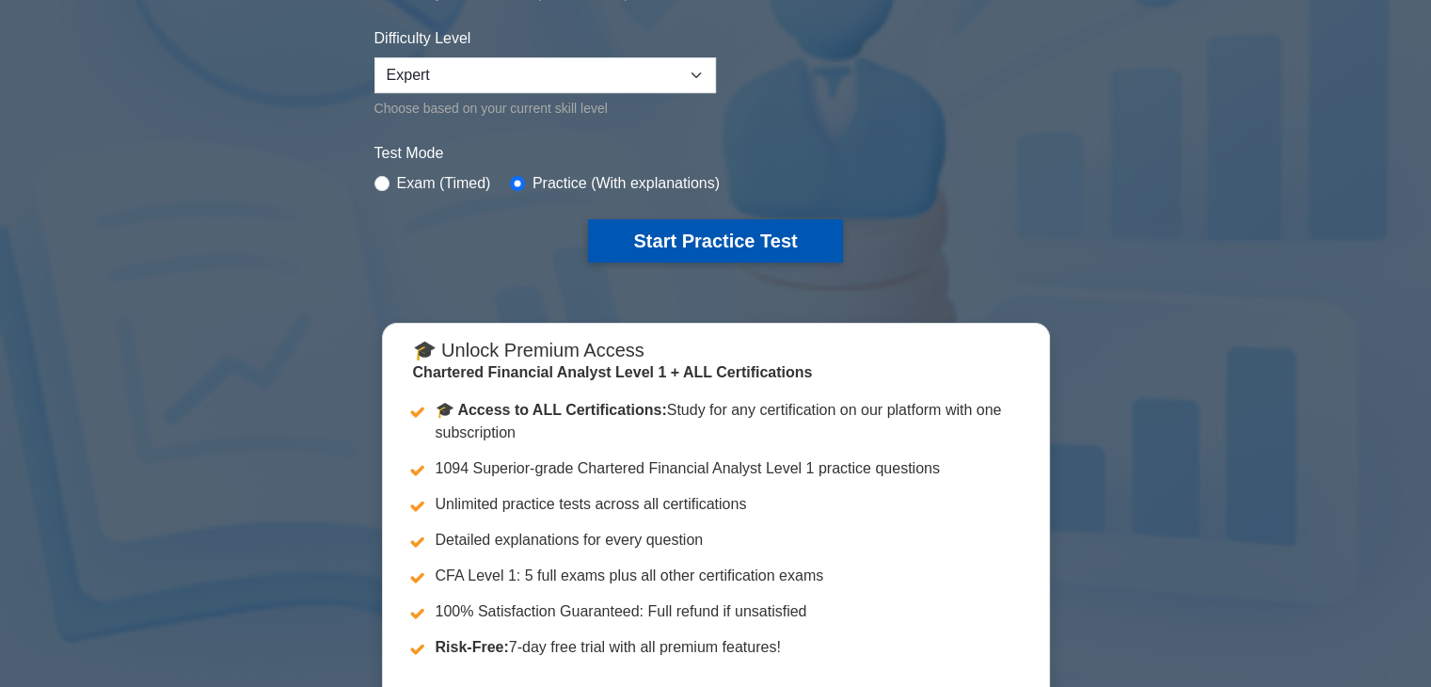
click at [663, 226] on button "Start Practice Test" at bounding box center [715, 240] width 254 height 43
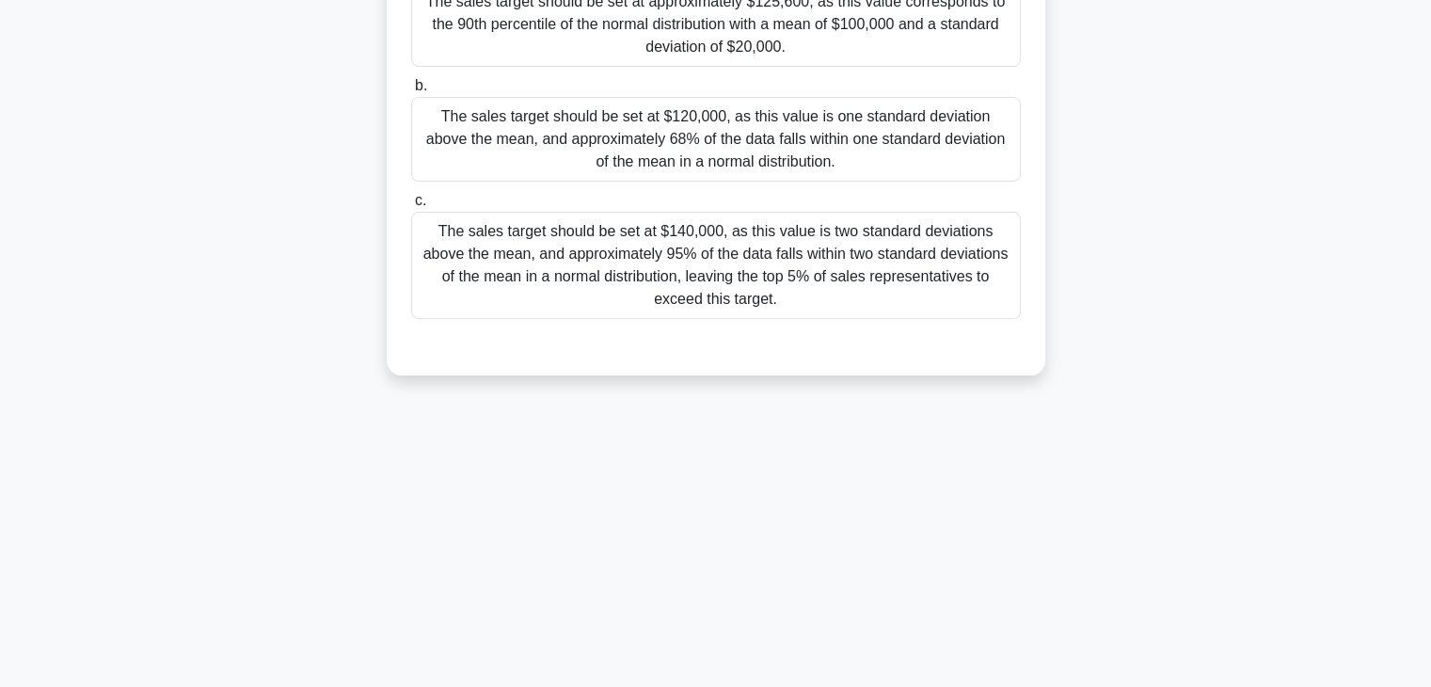
scroll to position [308, 0]
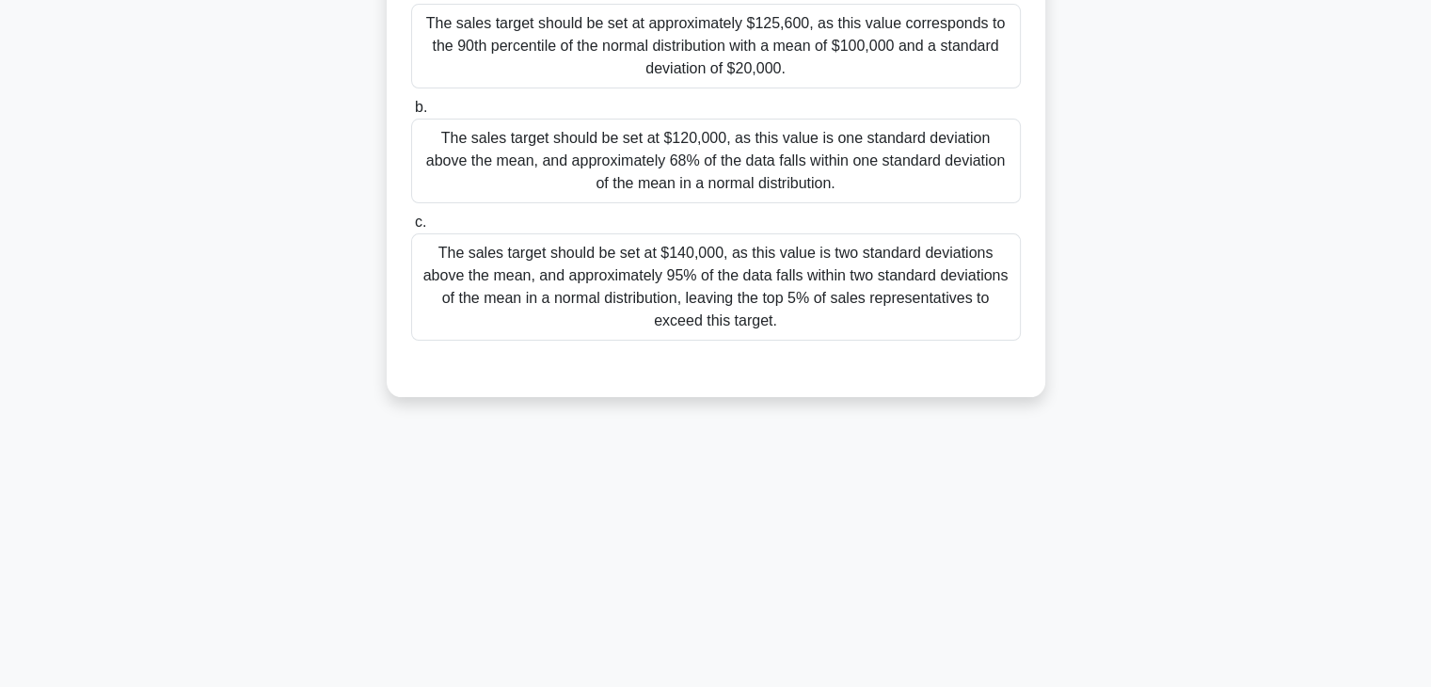
drag, startPoint x: 1411, startPoint y: 434, endPoint x: 1443, endPoint y: 159, distance: 276.7
click at [1430, 159] on html "Go Premium Aditya" at bounding box center [715, 200] width 1431 height 1016
click at [1298, 233] on div "A company's sales data for the past year follows a normal distribution with a m…" at bounding box center [716, 110] width 1242 height 617
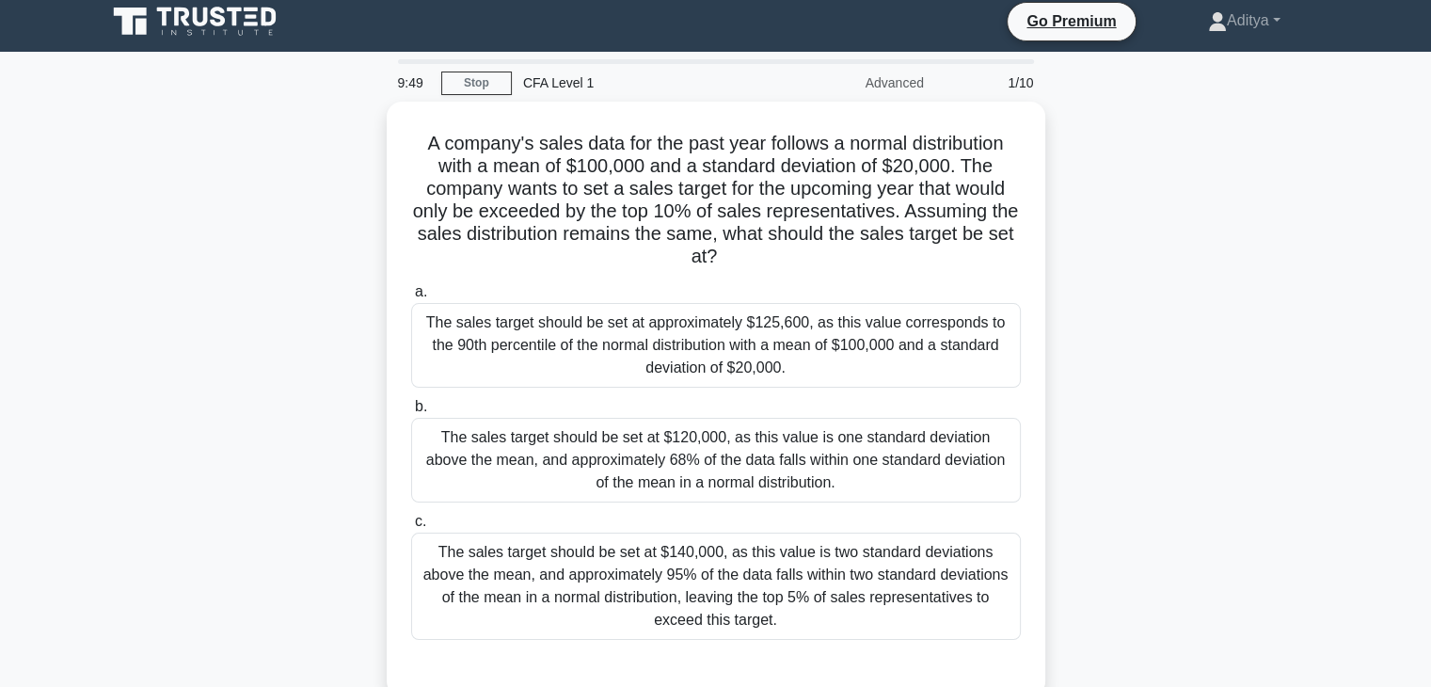
scroll to position [0, 0]
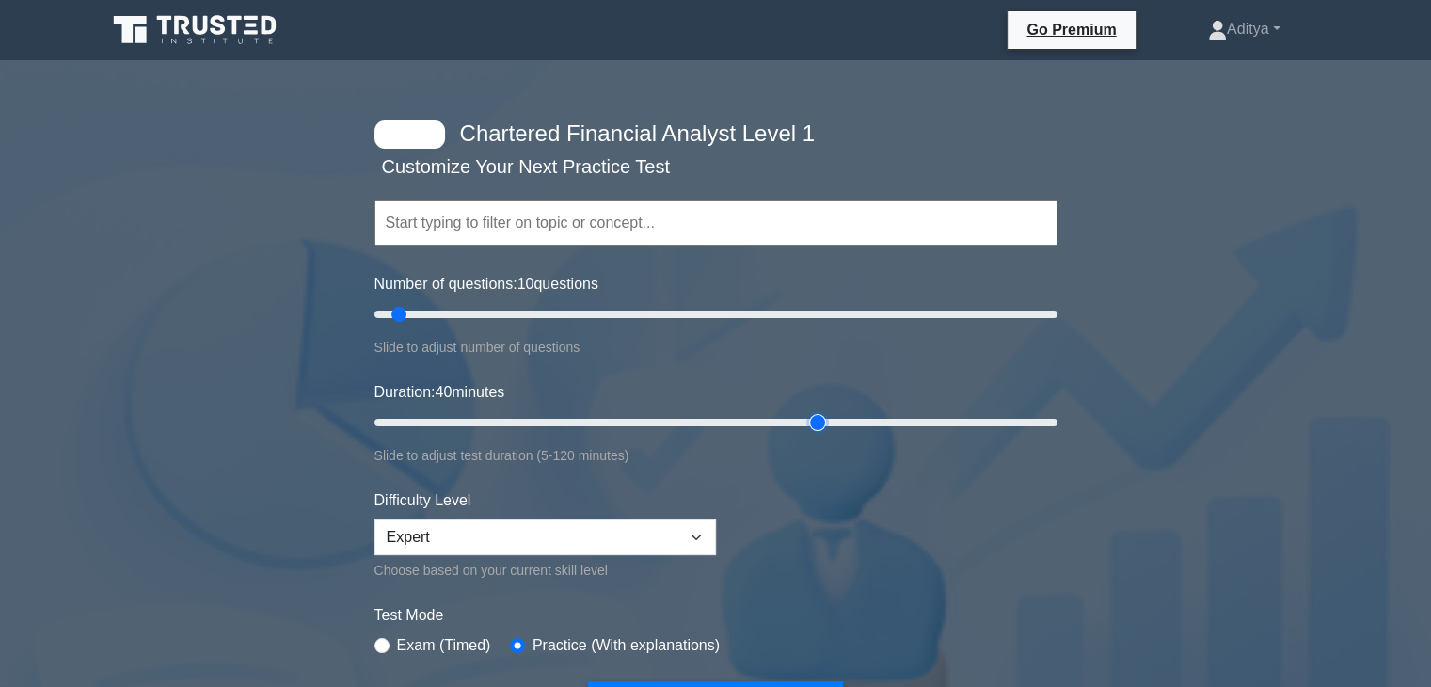
drag, startPoint x: 454, startPoint y: 422, endPoint x: 838, endPoint y: 412, distance: 384.1
click at [838, 412] on input "Duration: 40 minutes" at bounding box center [716, 422] width 683 height 23
type input "120"
click at [1048, 421] on input "Duration: 120 minutes" at bounding box center [716, 422] width 683 height 23
click at [835, 294] on div "Number of questions: 10 questions Slide to adjust number of questions" at bounding box center [716, 316] width 683 height 86
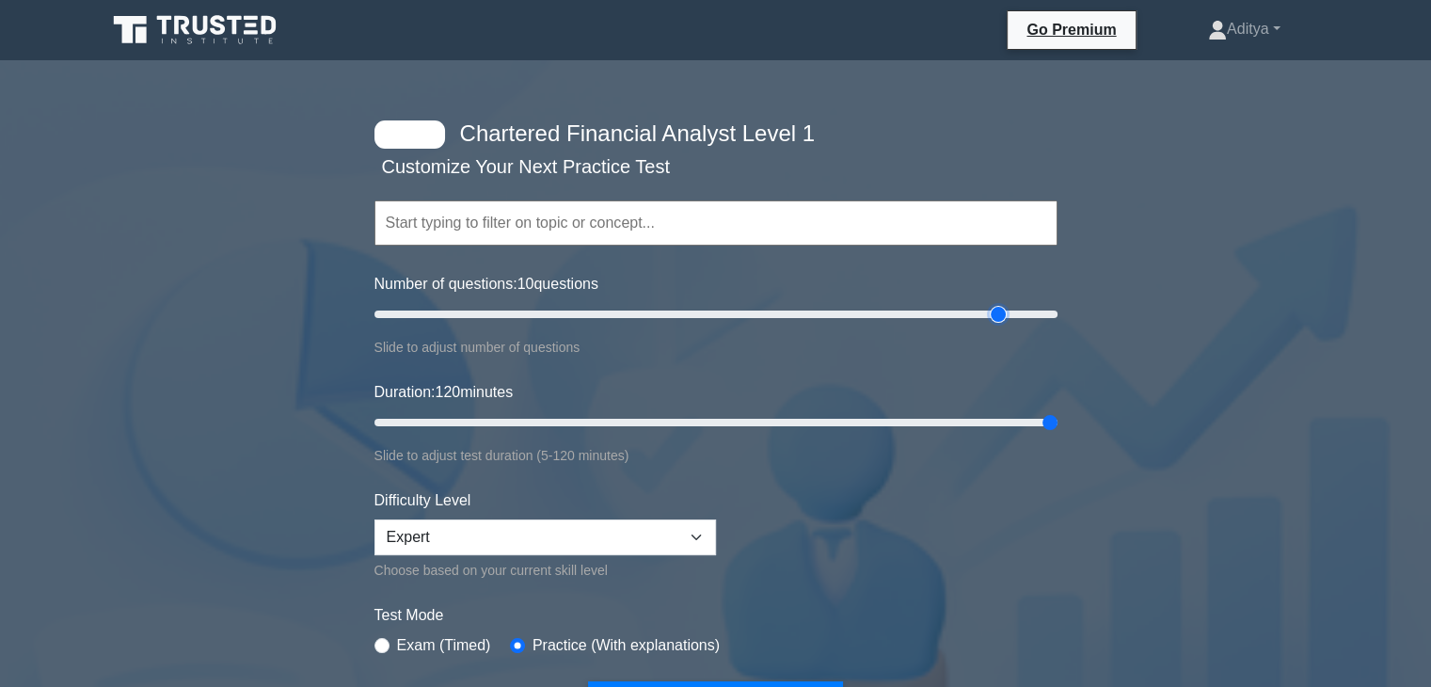
click at [998, 313] on input "Number of questions: 10 questions" at bounding box center [716, 314] width 683 height 23
type input "180"
click at [977, 312] on input "Number of questions: 180 questions" at bounding box center [716, 314] width 683 height 23
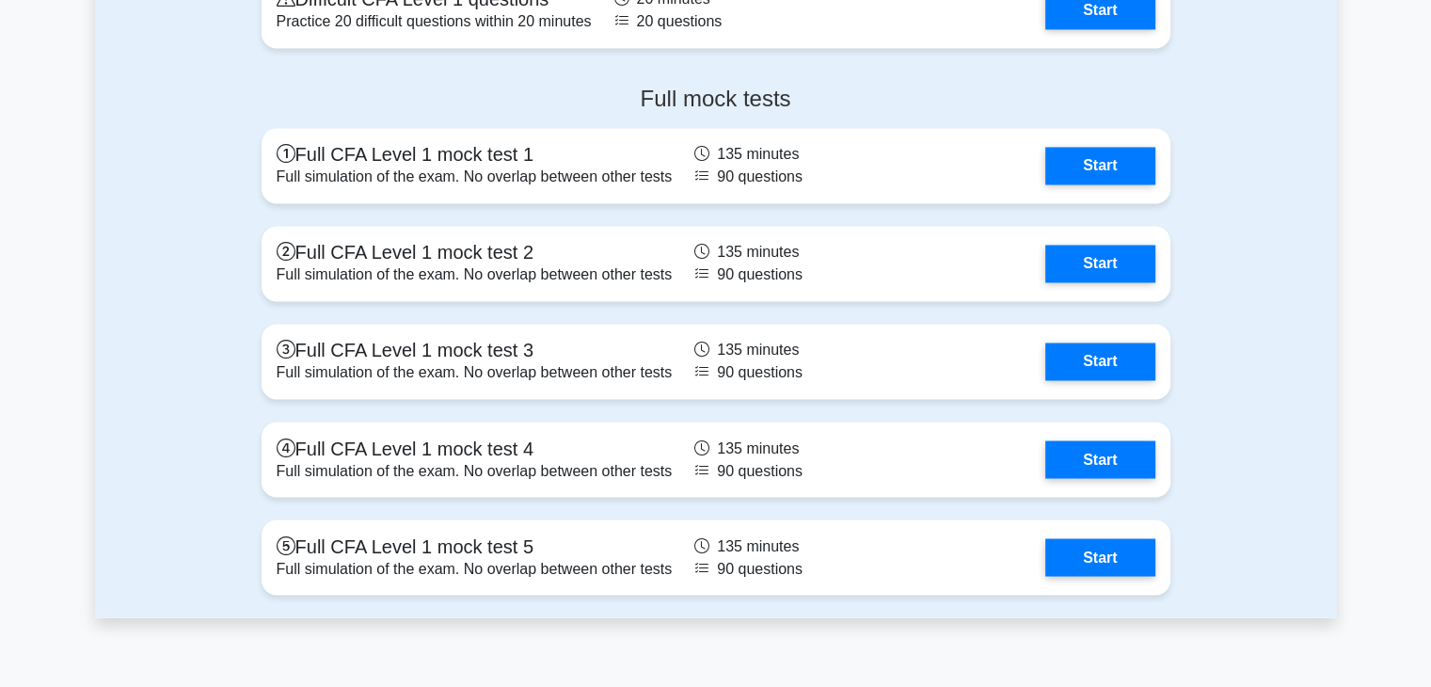
scroll to position [3137, 0]
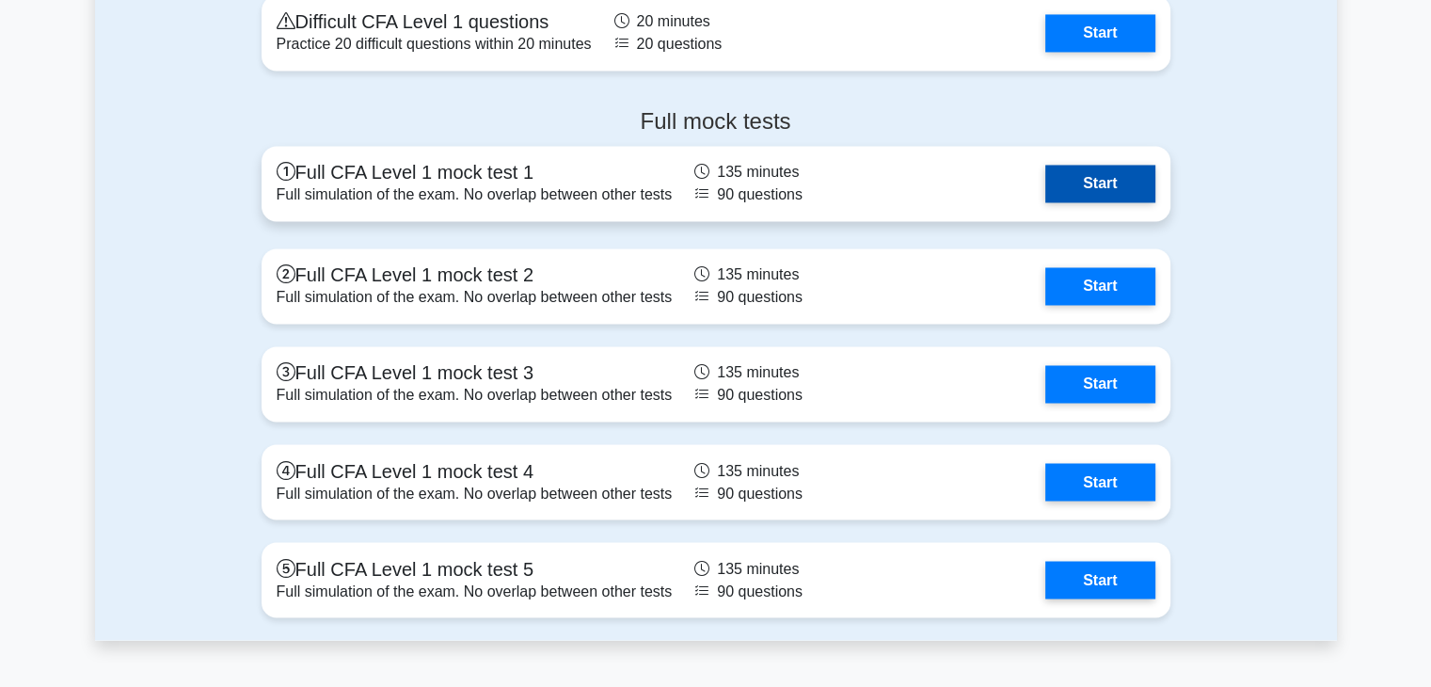
click at [1125, 184] on link "Start" at bounding box center [1100, 184] width 109 height 38
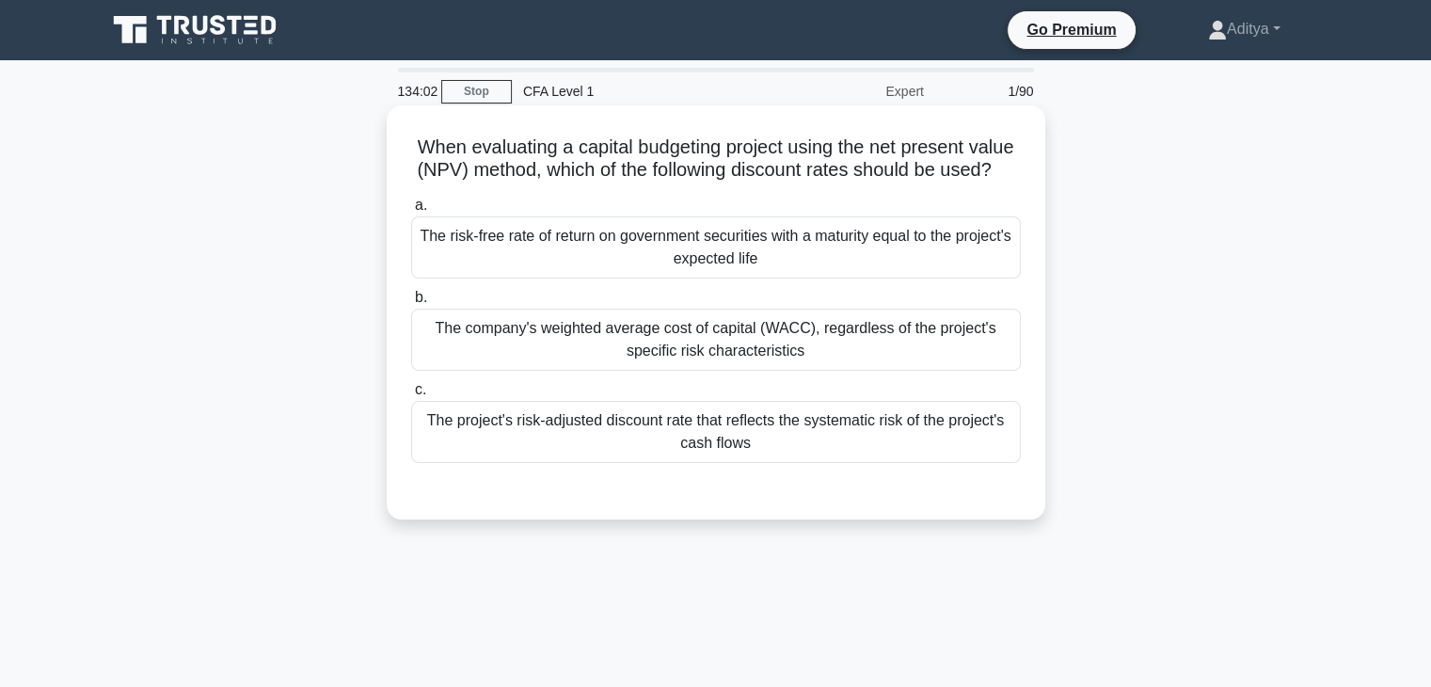
drag, startPoint x: 838, startPoint y: 466, endPoint x: 663, endPoint y: 465, distance: 175.0
click at [663, 463] on div "The project's risk-adjusted discount rate that reflects the systematic risk of …" at bounding box center [716, 432] width 610 height 62
click at [411, 396] on input "c. The project's risk-adjusted discount rate that reflects the systematic risk …" at bounding box center [411, 390] width 0 height 12
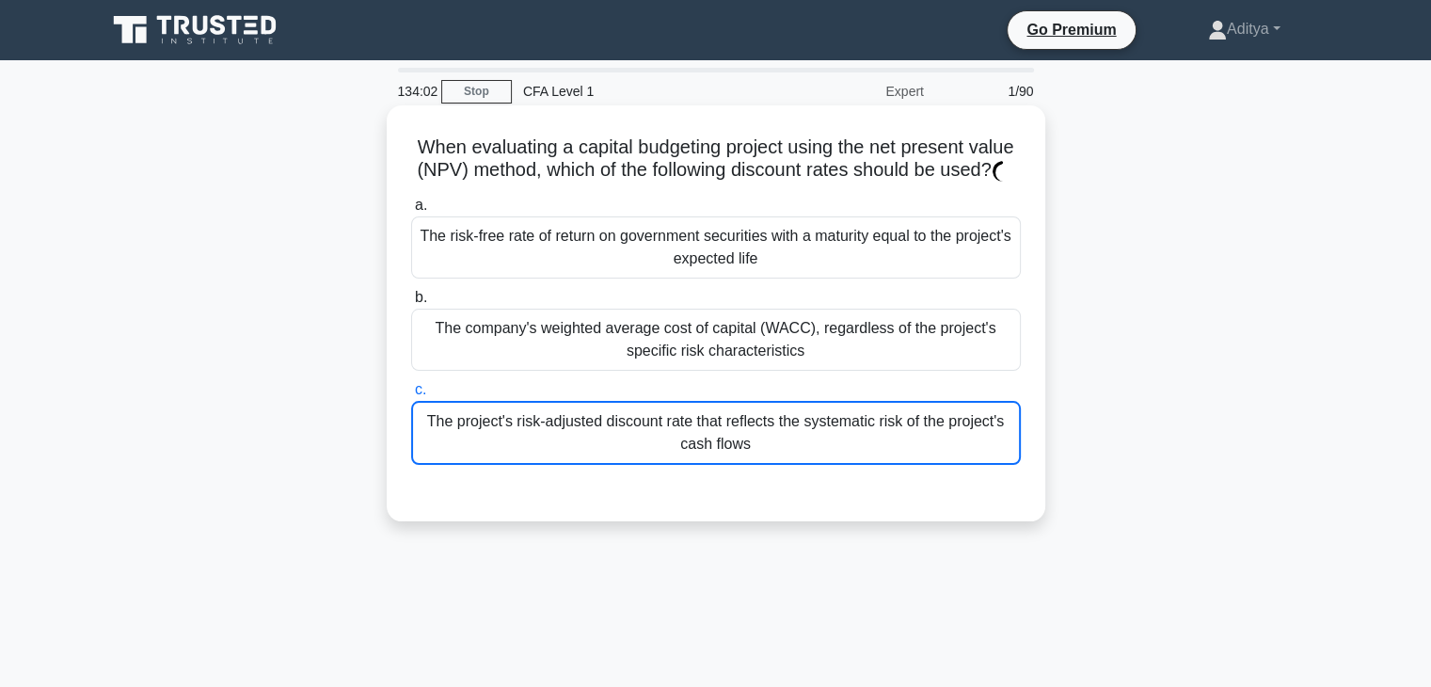
click at [663, 465] on div "The project's risk-adjusted discount rate that reflects the systematic risk of …" at bounding box center [716, 433] width 610 height 64
click at [411, 396] on input "c. The project's risk-adjusted discount rate that reflects the systematic risk …" at bounding box center [411, 390] width 0 height 12
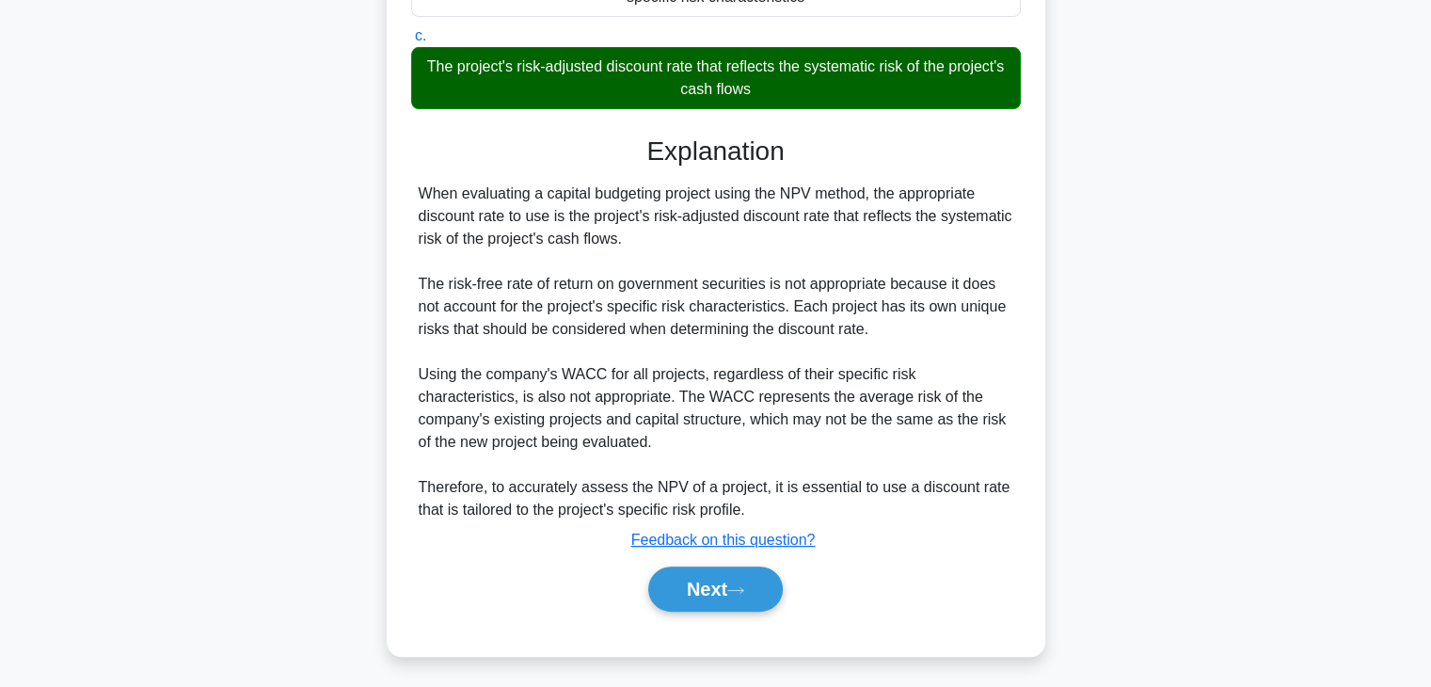
scroll to position [380, 0]
click at [1382, 444] on main "133:55 Stop CFA Level 1 Expert 1/90 When evaluating a capital budgeting project…" at bounding box center [715, 194] width 1431 height 984
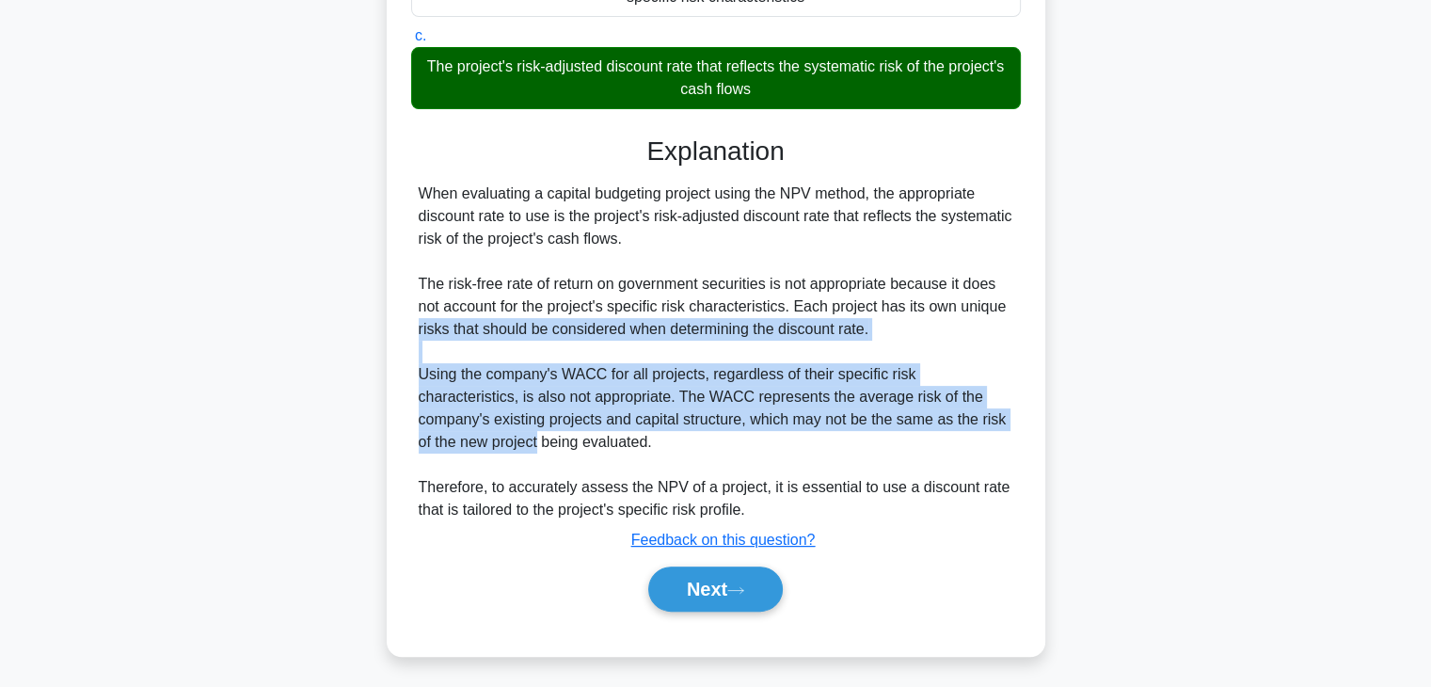
drag, startPoint x: 1429, startPoint y: 428, endPoint x: 1445, endPoint y: 306, distance: 123.4
click at [1430, 306] on html "Go Premium Aditya" at bounding box center [715, 164] width 1431 height 1046
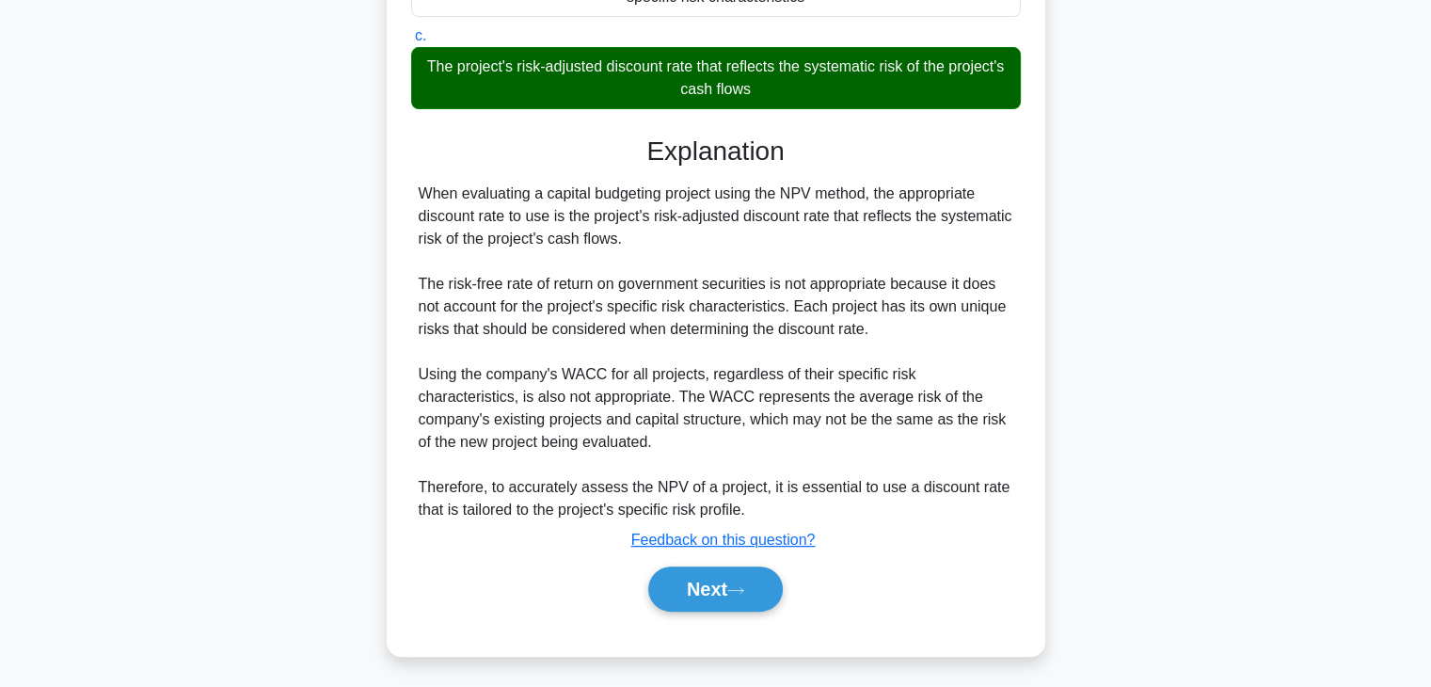
click at [1233, 280] on div "When evaluating a capital budgeting project using the net present value (NPV) m…" at bounding box center [716, 215] width 1242 height 927
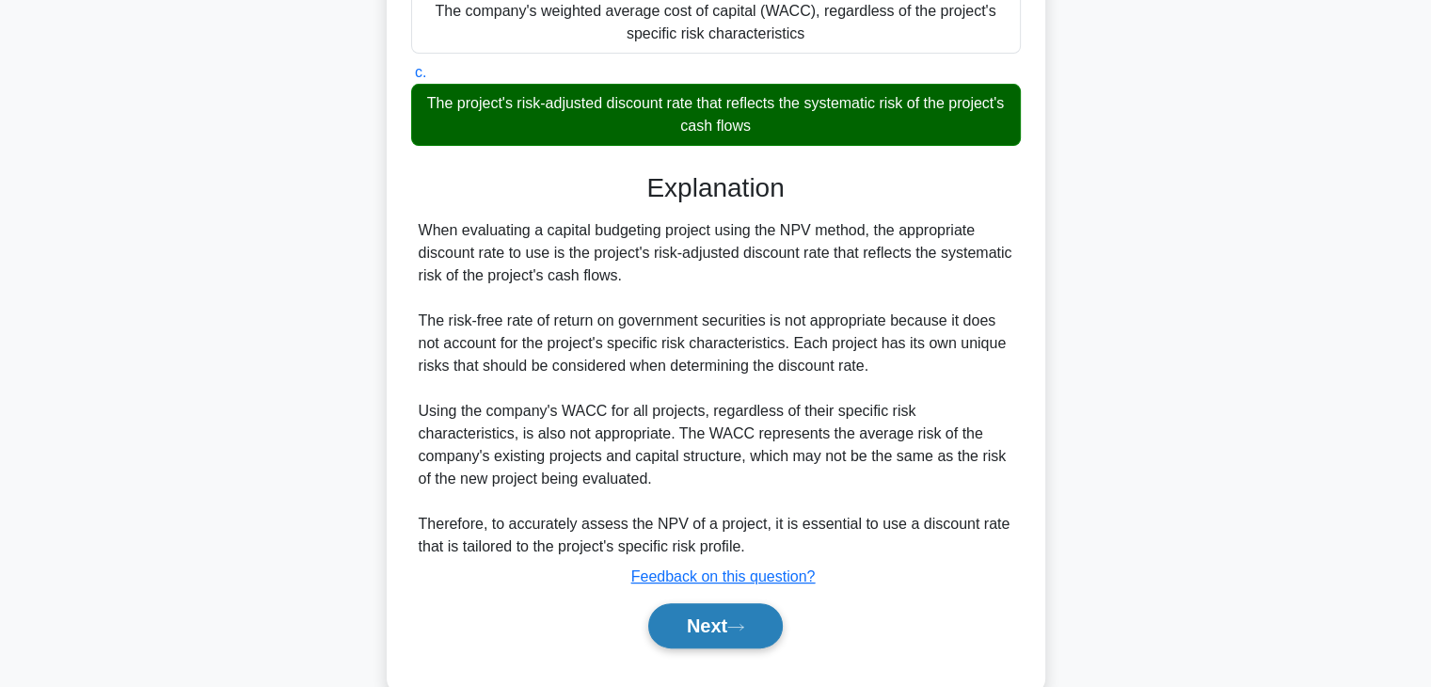
click at [729, 648] on button "Next" at bounding box center [715, 625] width 135 height 45
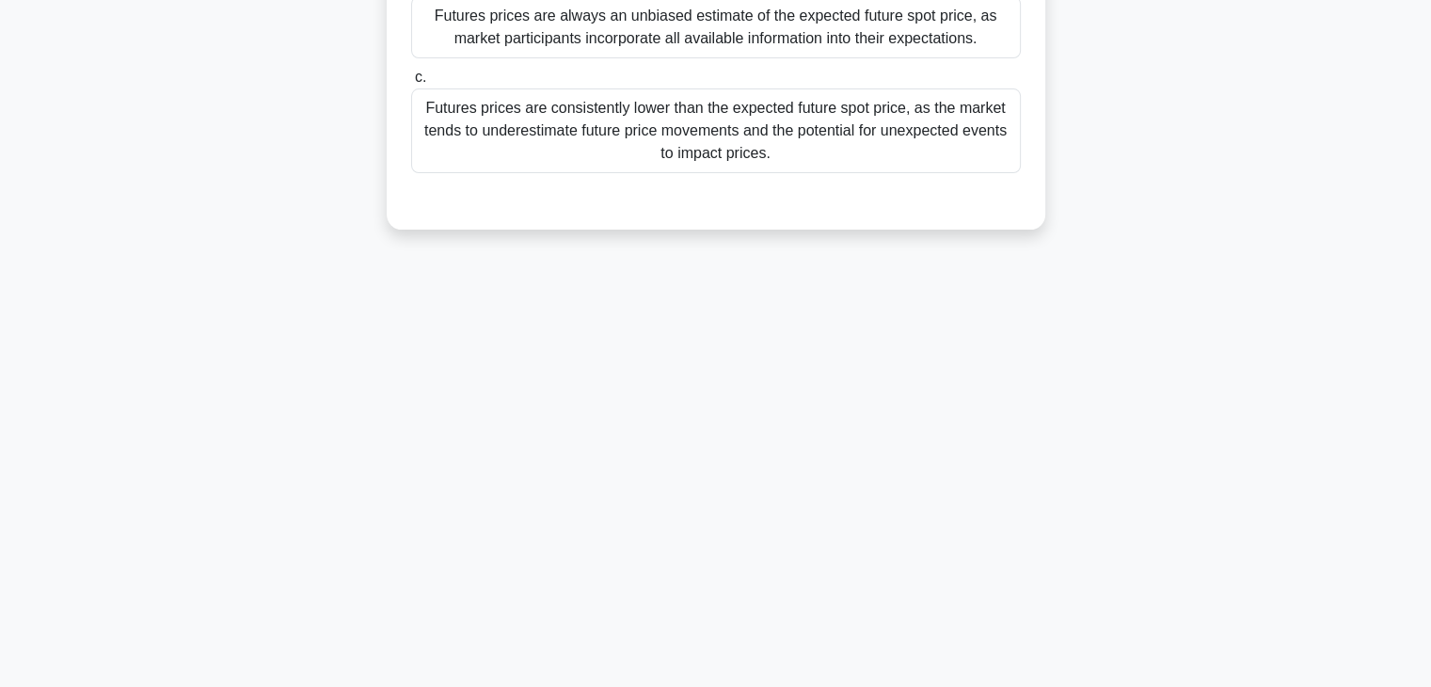
scroll to position [0, 0]
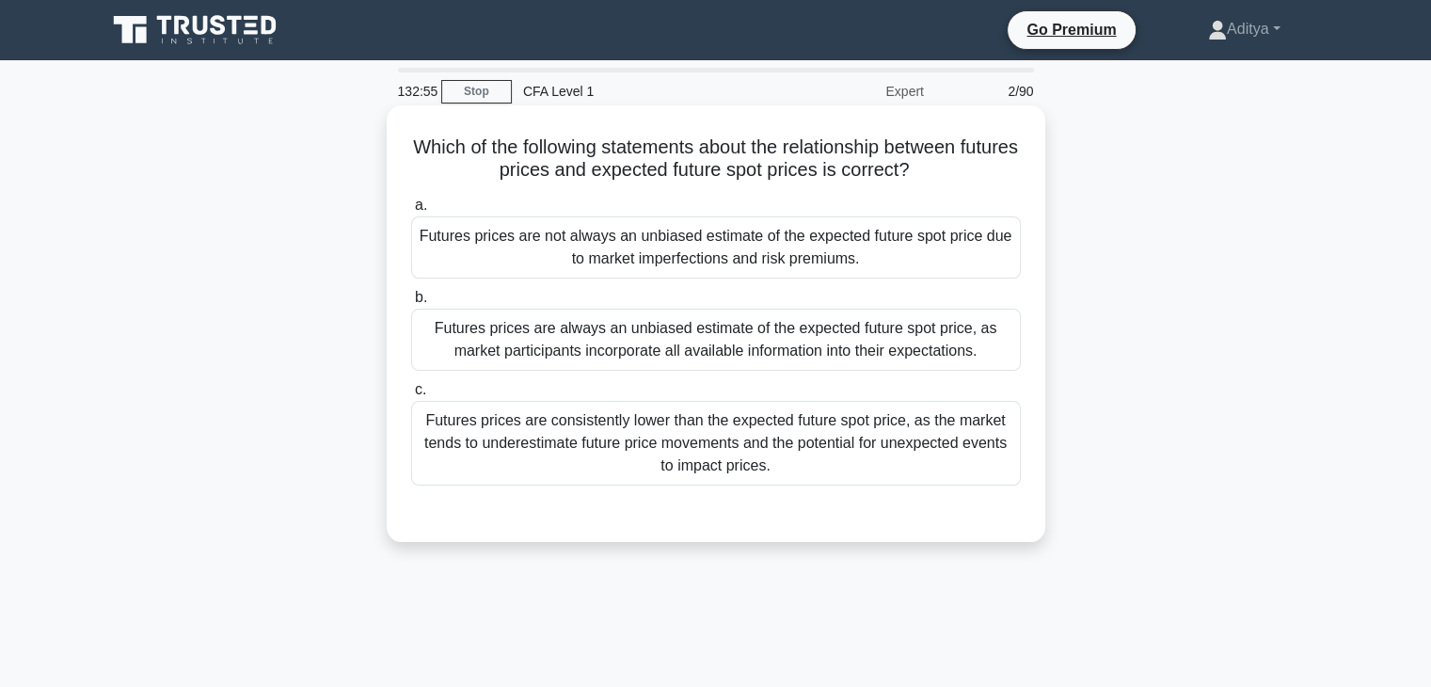
click at [871, 340] on div "Futures prices are always an unbiased estimate of the expected future spot pric…" at bounding box center [716, 340] width 610 height 62
click at [411, 304] on input "b. Futures prices are always an unbiased estimate of the expected future spot p…" at bounding box center [411, 298] width 0 height 12
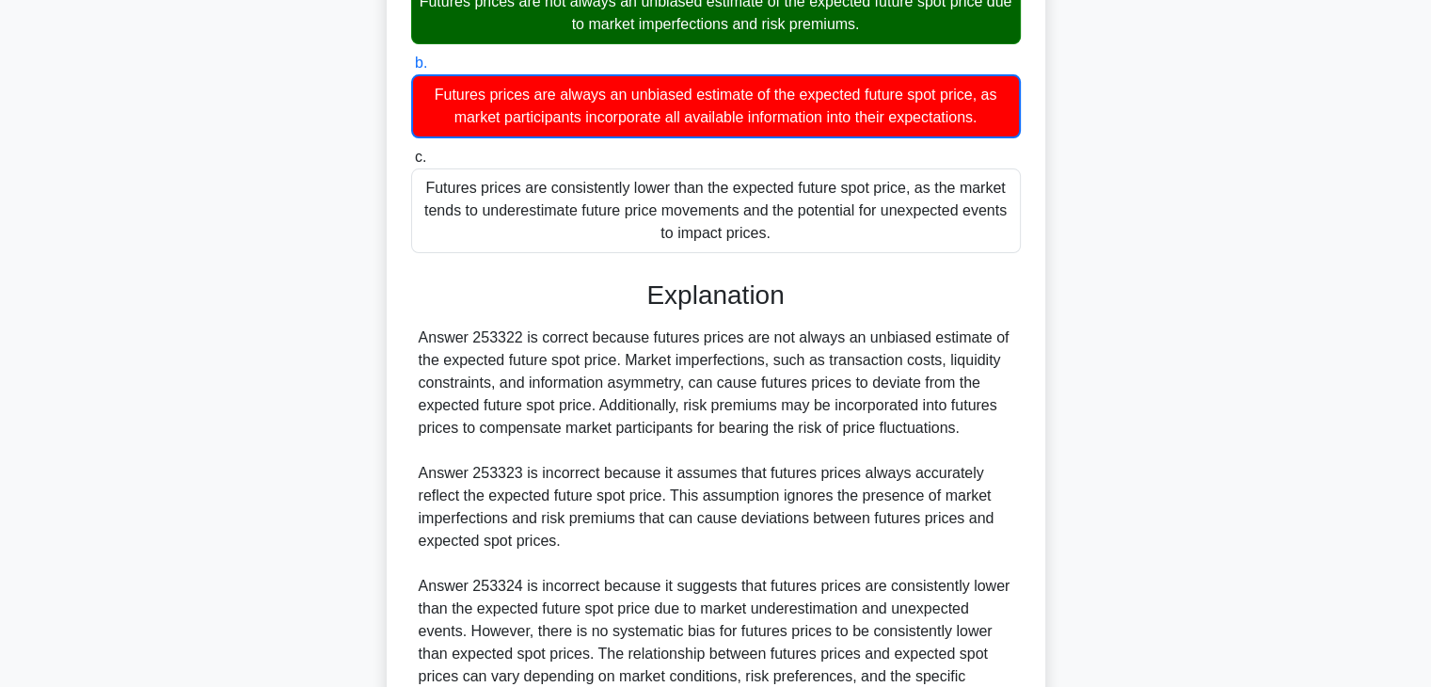
scroll to position [427, 0]
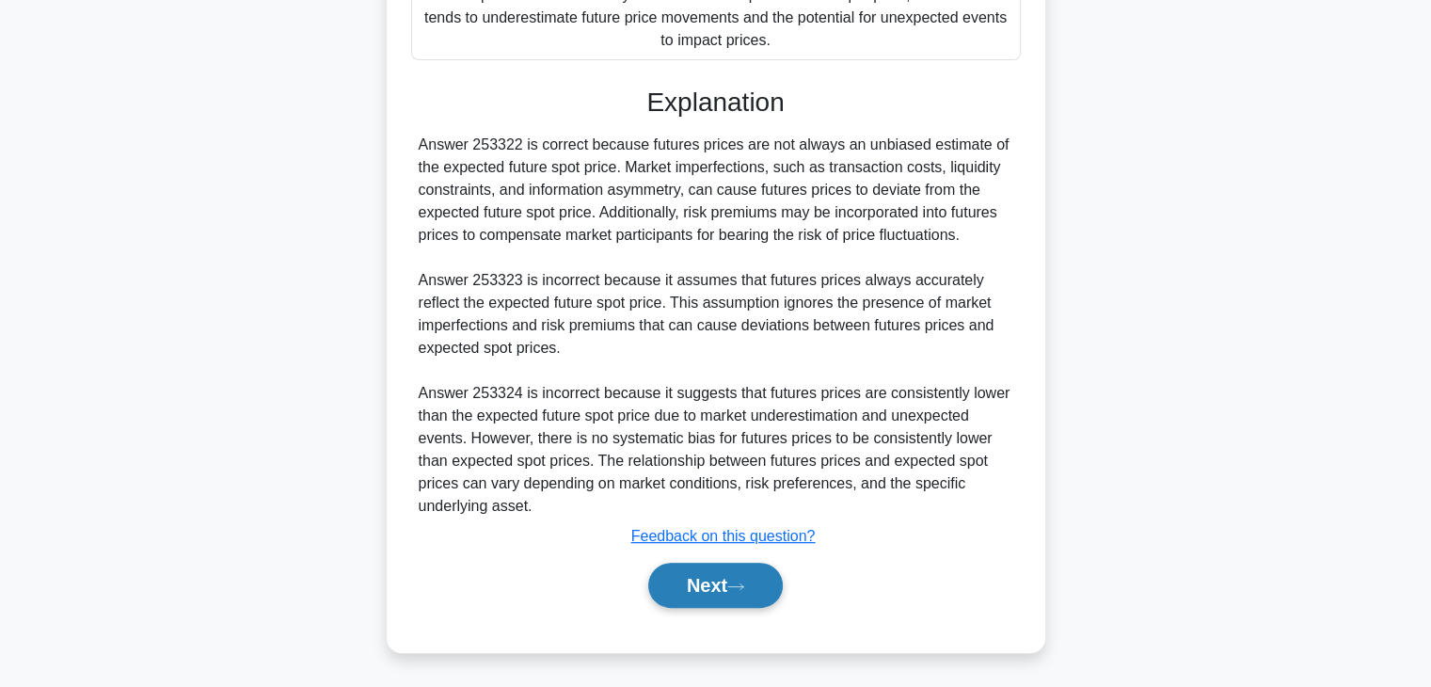
click at [689, 588] on button "Next" at bounding box center [715, 585] width 135 height 45
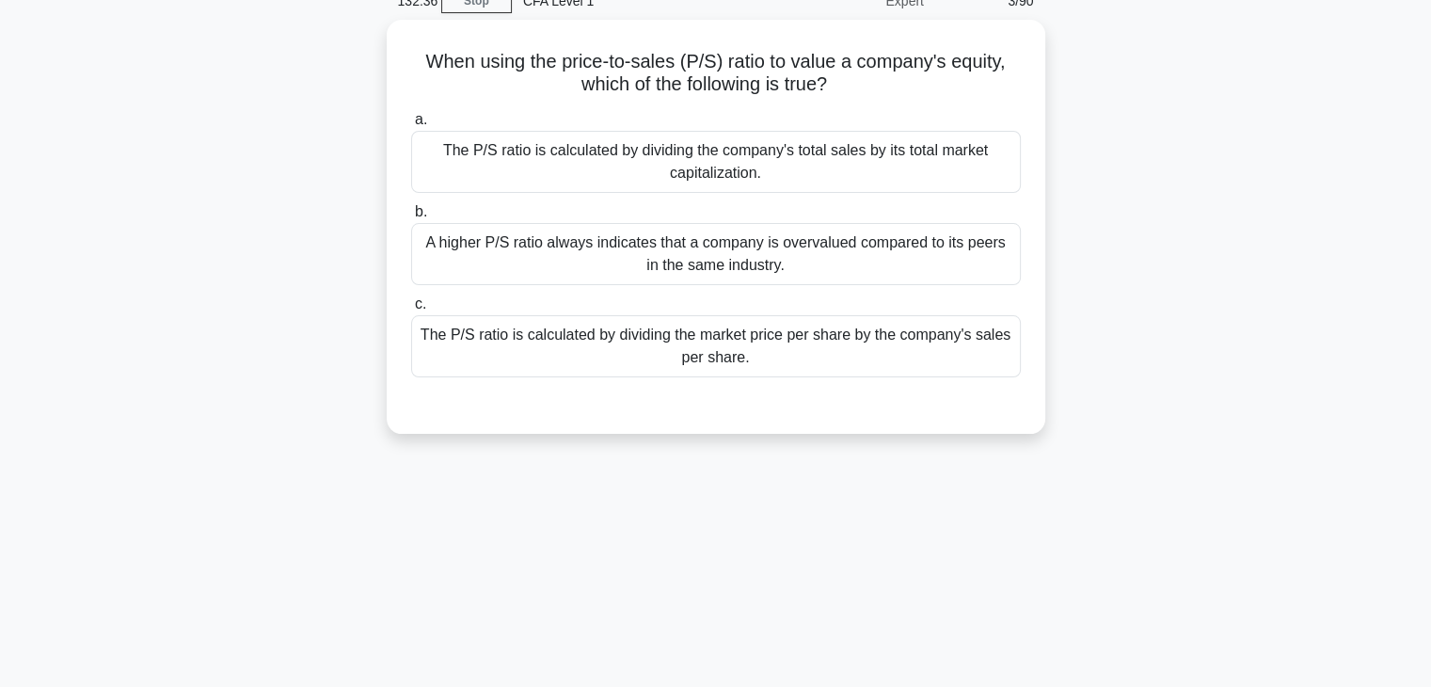
scroll to position [0, 0]
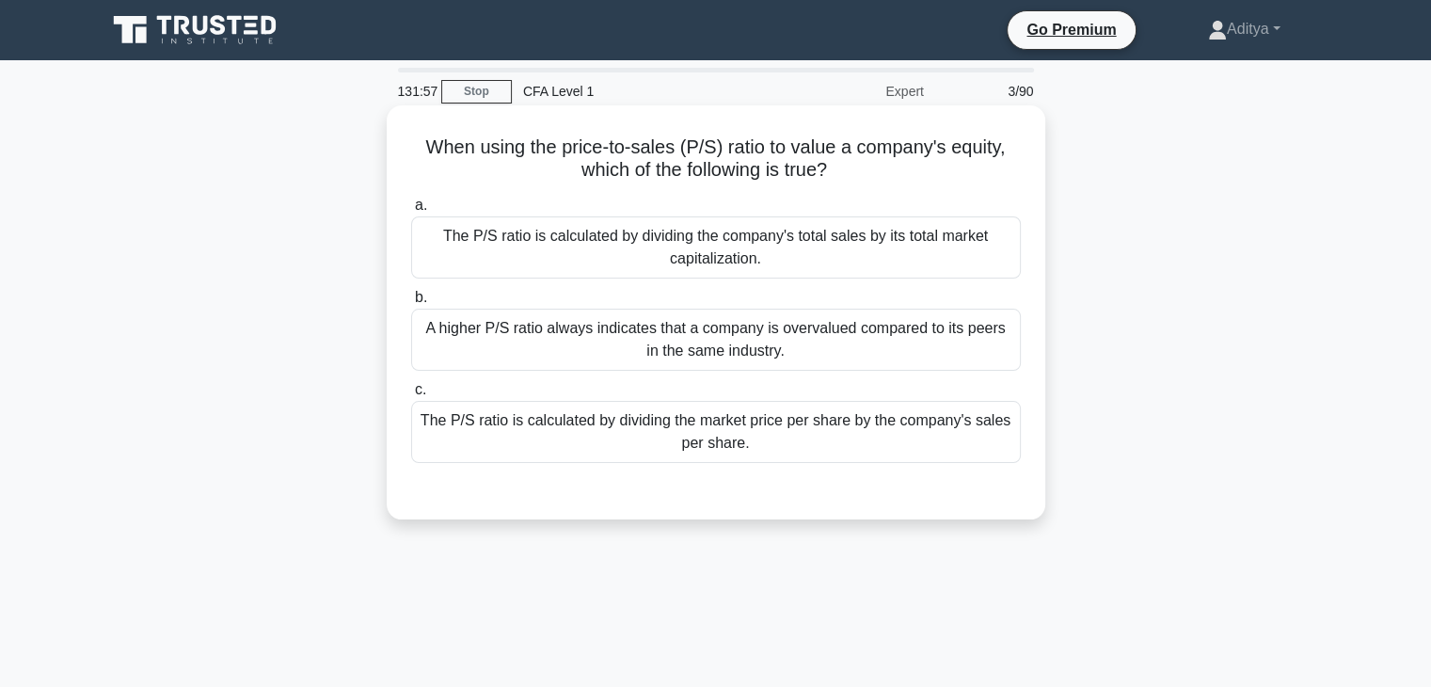
click at [927, 446] on div "The P/S ratio is calculated by dividing the market price per share by the compa…" at bounding box center [716, 432] width 610 height 62
click at [411, 396] on input "c. The P/S ratio is calculated by dividing the market price per share by the co…" at bounding box center [411, 390] width 0 height 12
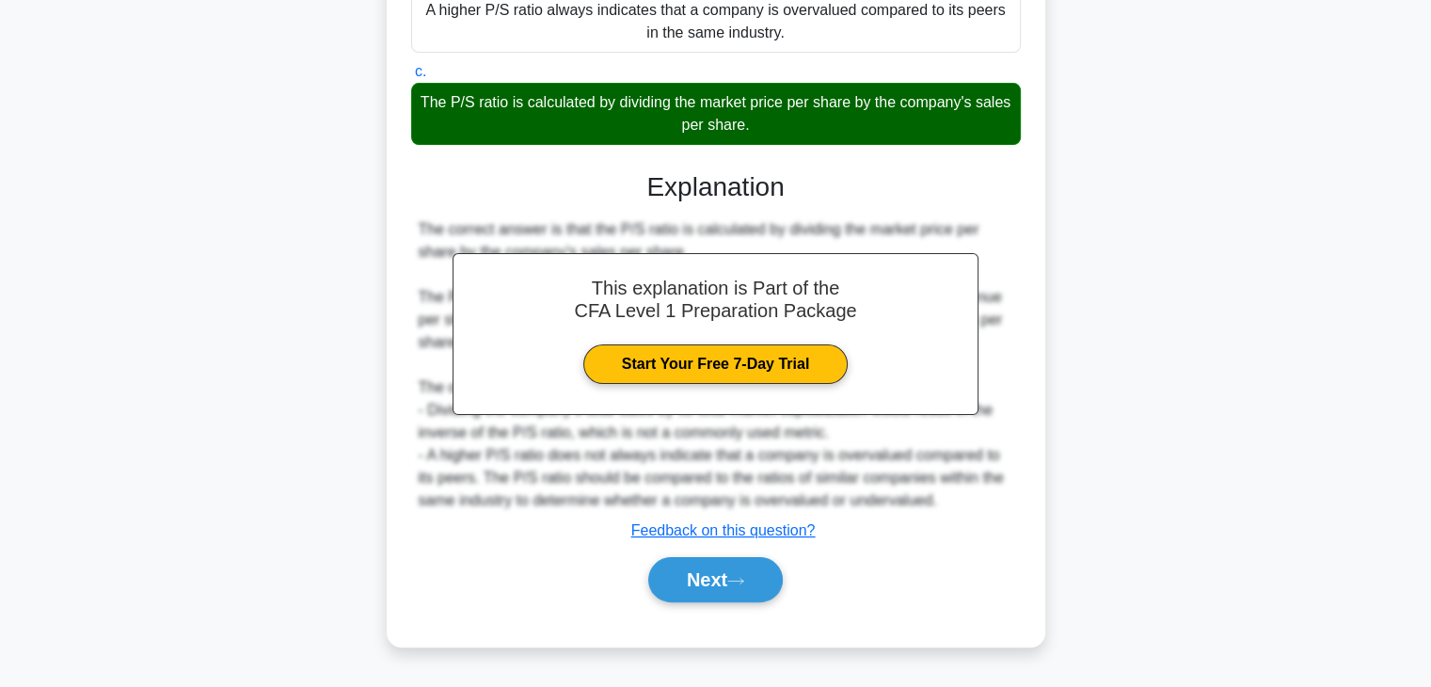
scroll to position [313, 0]
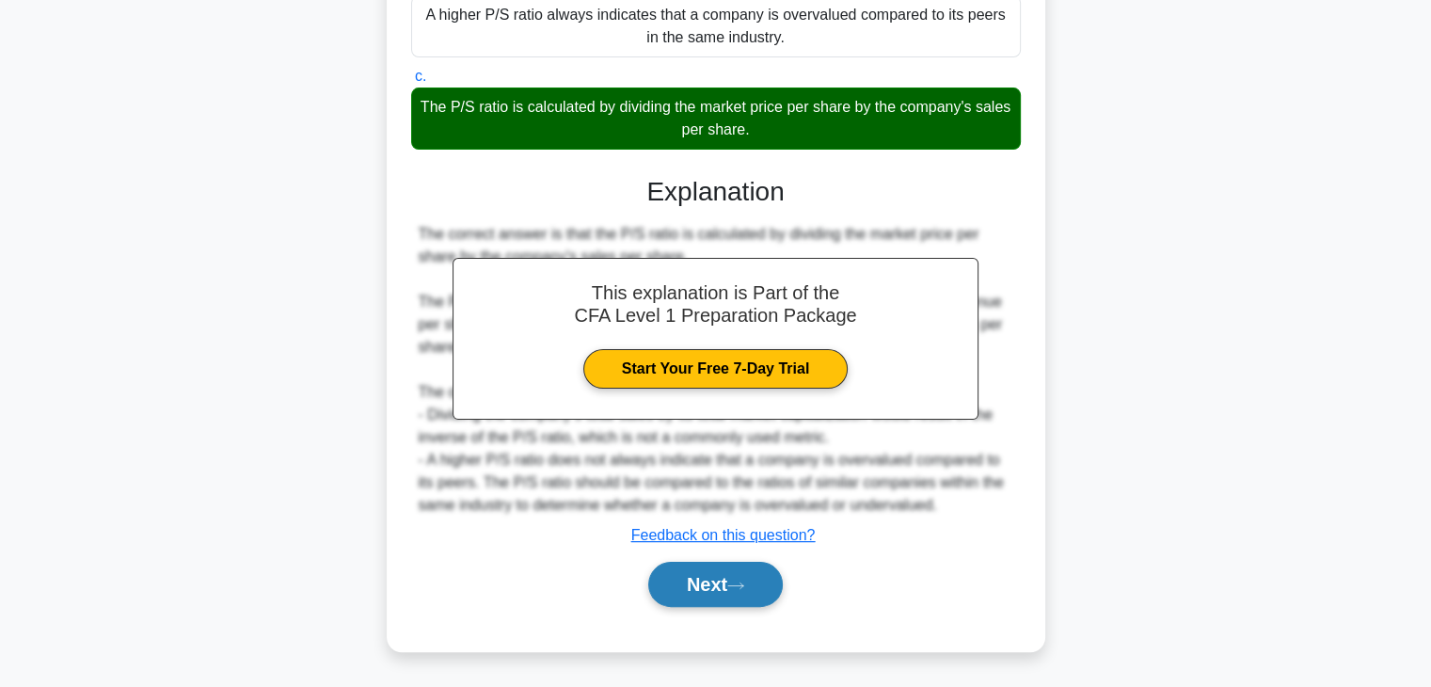
click at [689, 581] on button "Next" at bounding box center [715, 584] width 135 height 45
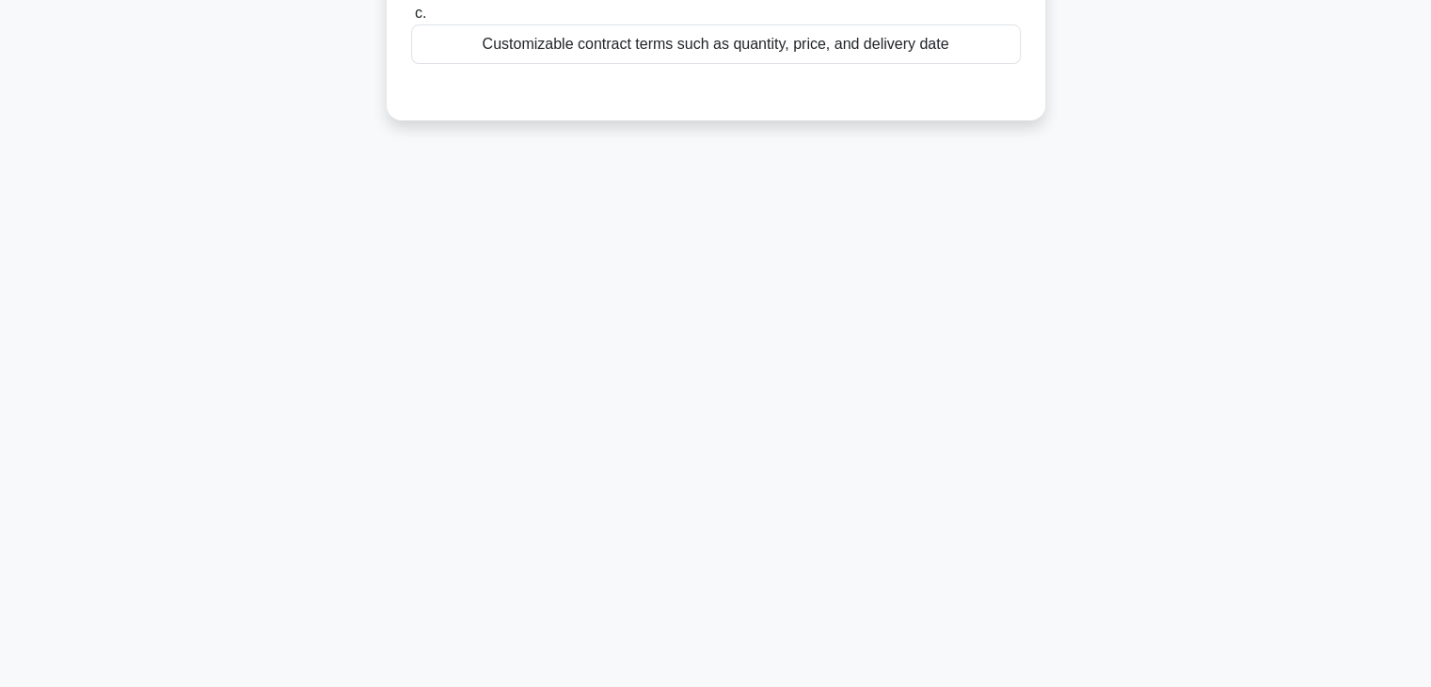
scroll to position [22, 0]
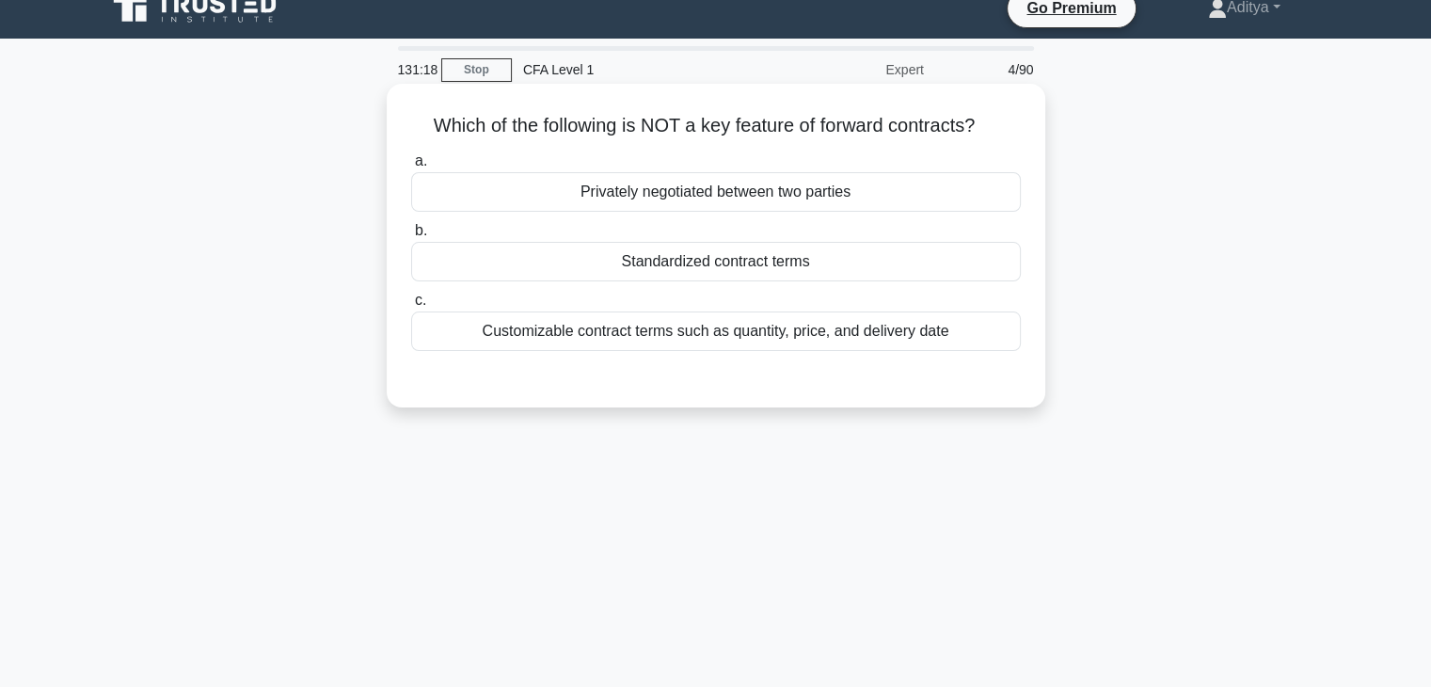
click at [892, 328] on div "Customizable contract terms such as quantity, price, and delivery date" at bounding box center [716, 332] width 610 height 40
click at [411, 307] on input "c. Customizable contract terms such as quantity, price, and delivery date" at bounding box center [411, 301] width 0 height 12
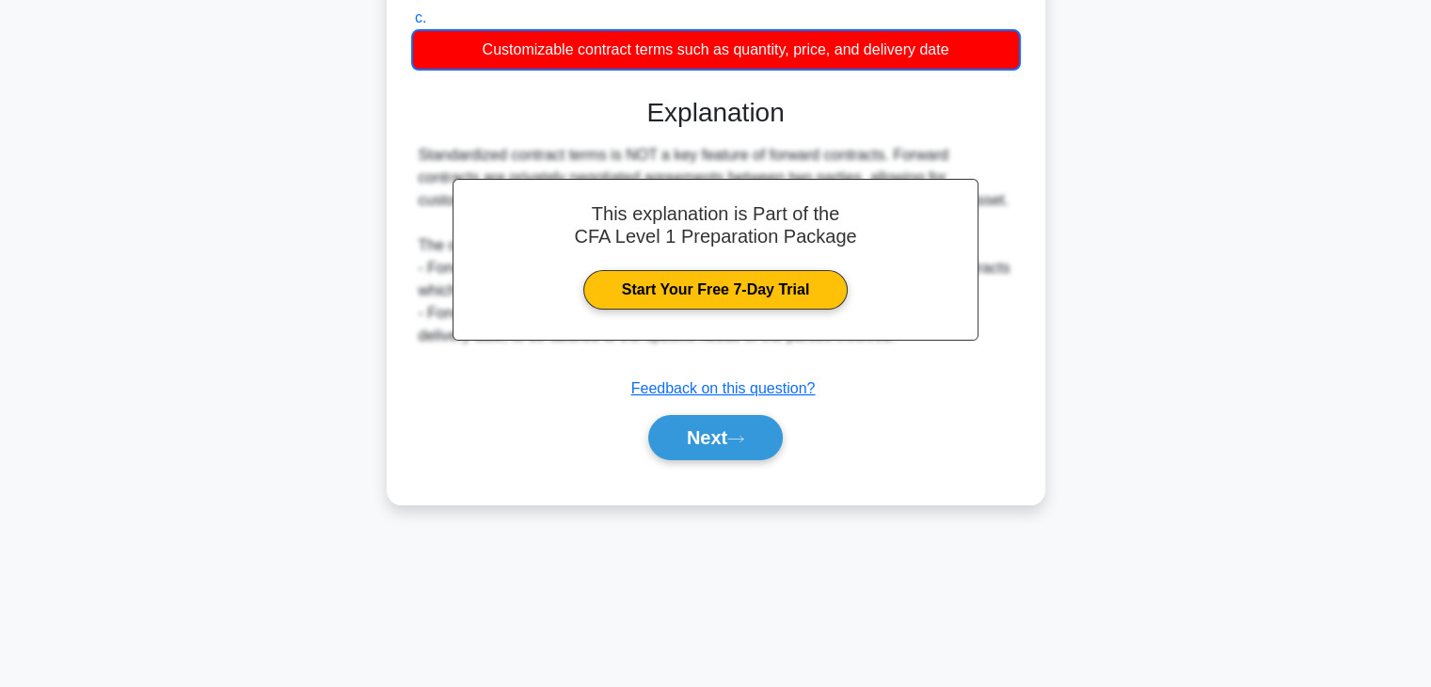
scroll to position [321, 0]
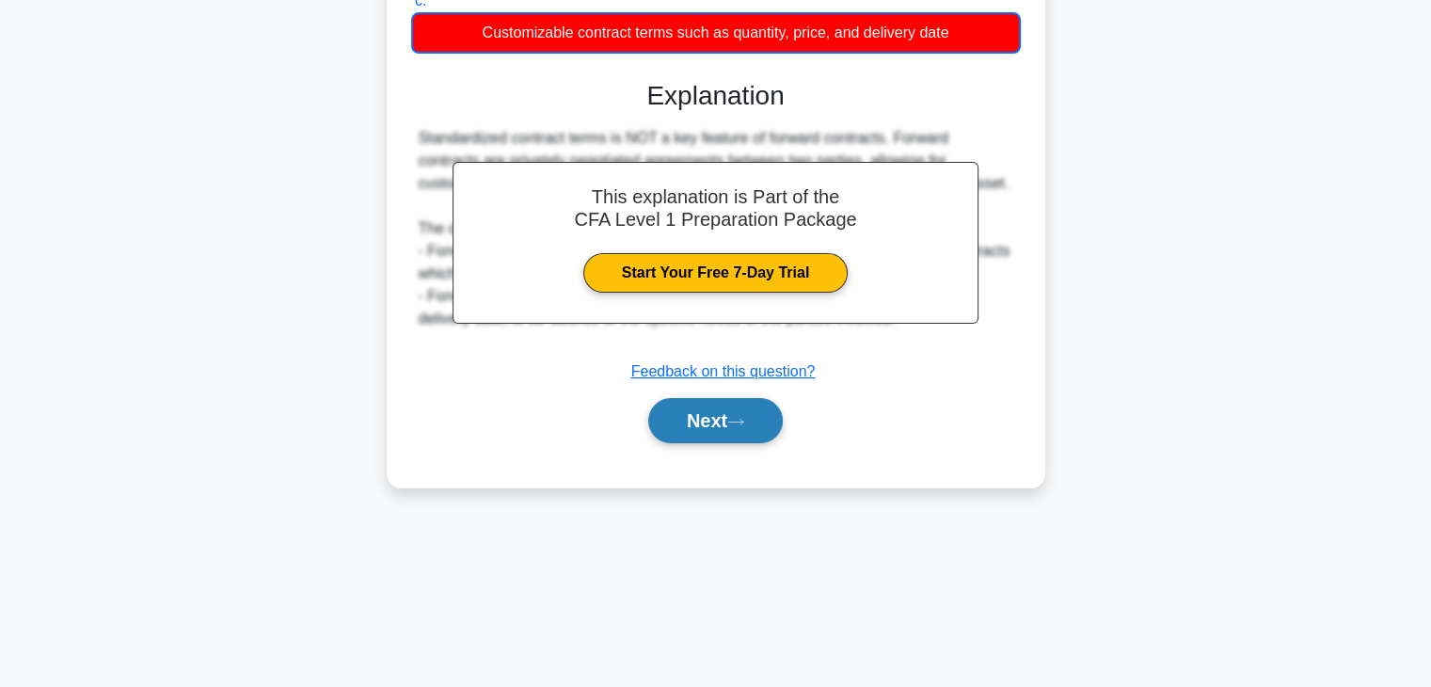
click at [678, 427] on button "Next" at bounding box center [715, 420] width 135 height 45
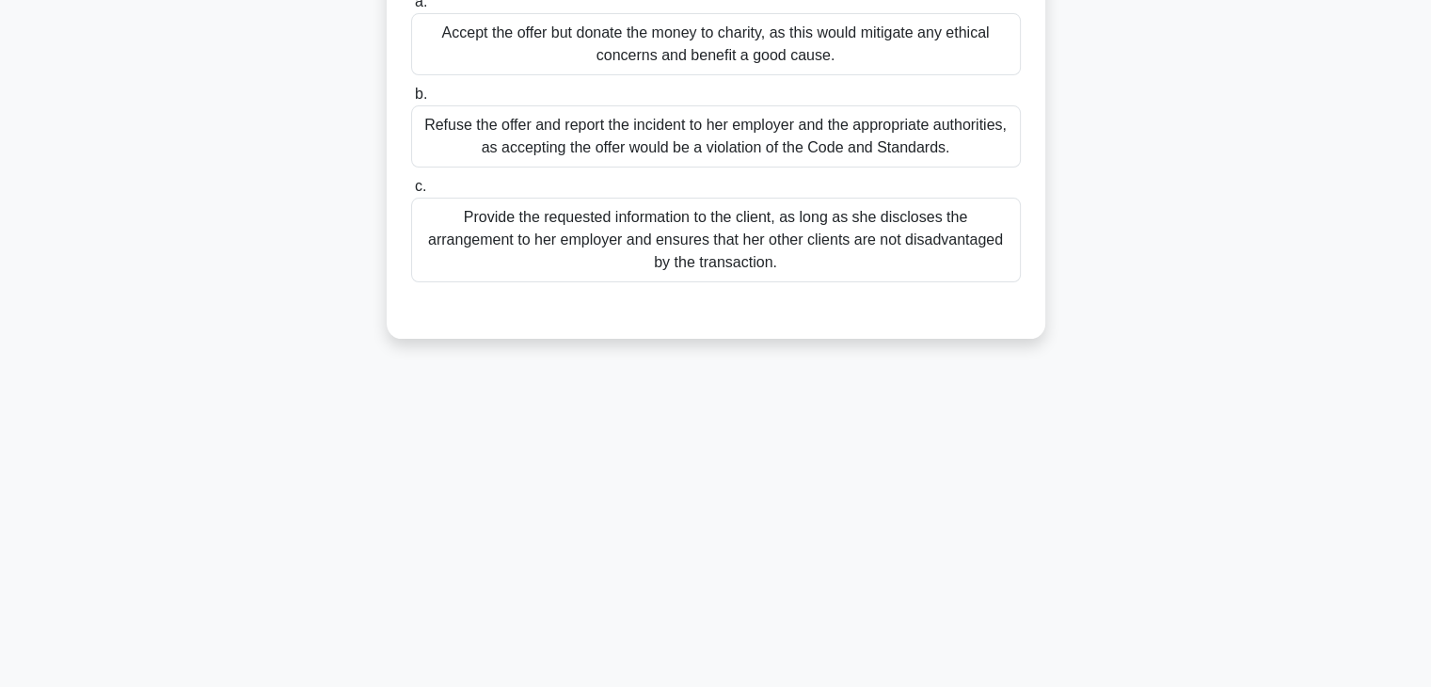
scroll to position [0, 0]
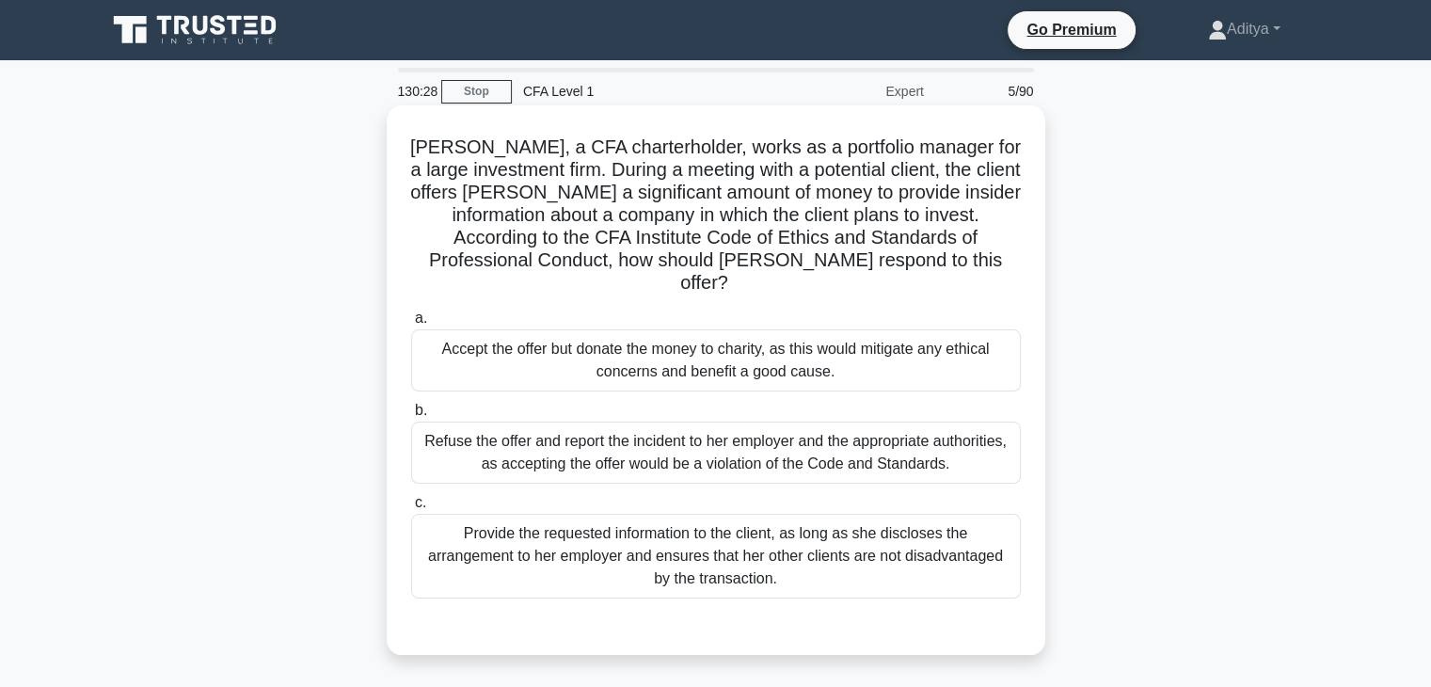
click at [952, 422] on div "Refuse the offer and report the incident to her employer and the appropriate au…" at bounding box center [716, 453] width 610 height 62
click at [411, 410] on input "b. Refuse the offer and report the incident to her employer and the appropriate…" at bounding box center [411, 411] width 0 height 12
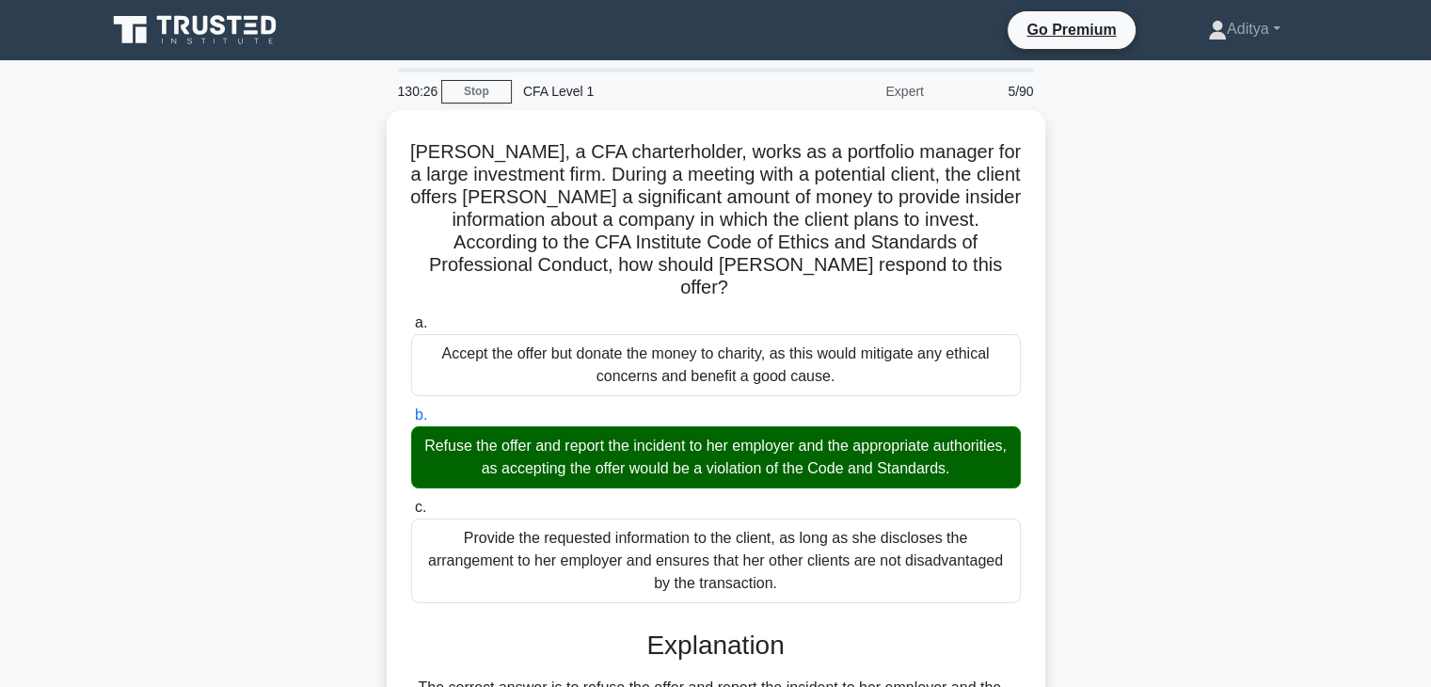
scroll to position [516, 0]
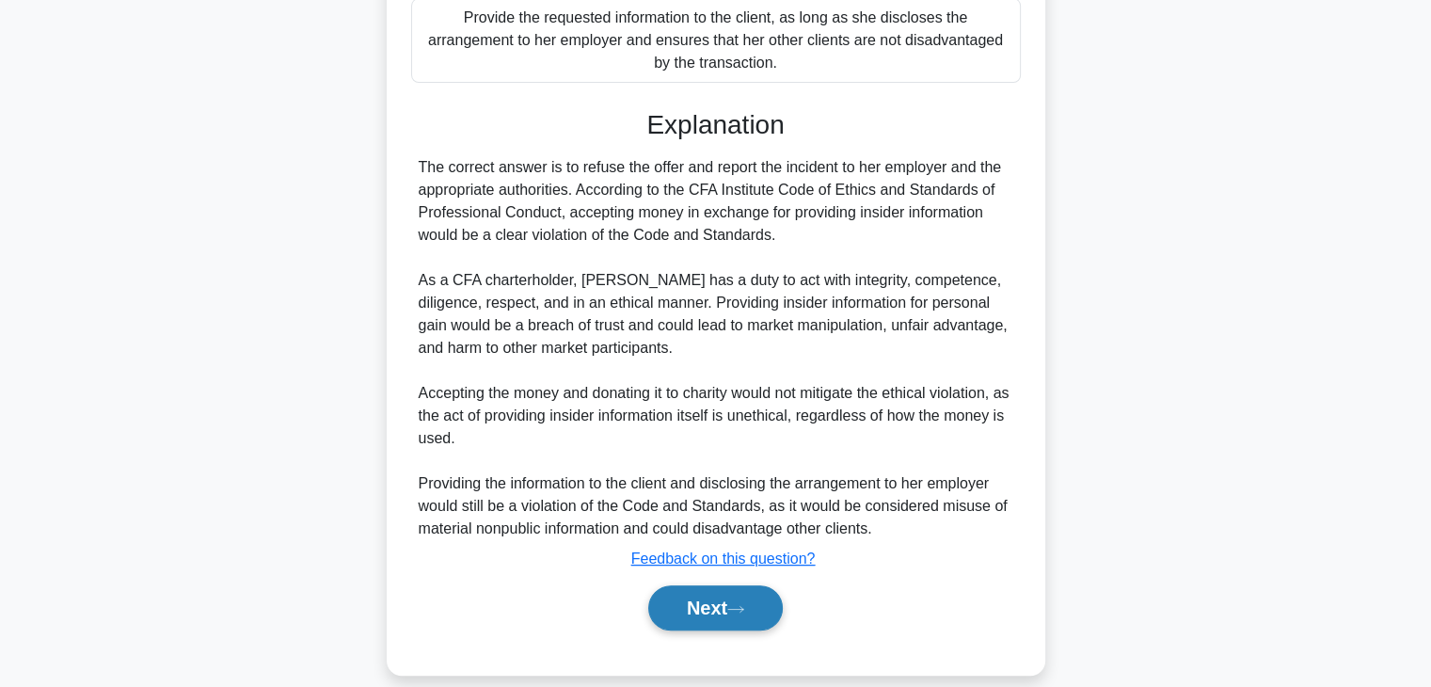
click at [678, 585] on button "Next" at bounding box center [715, 607] width 135 height 45
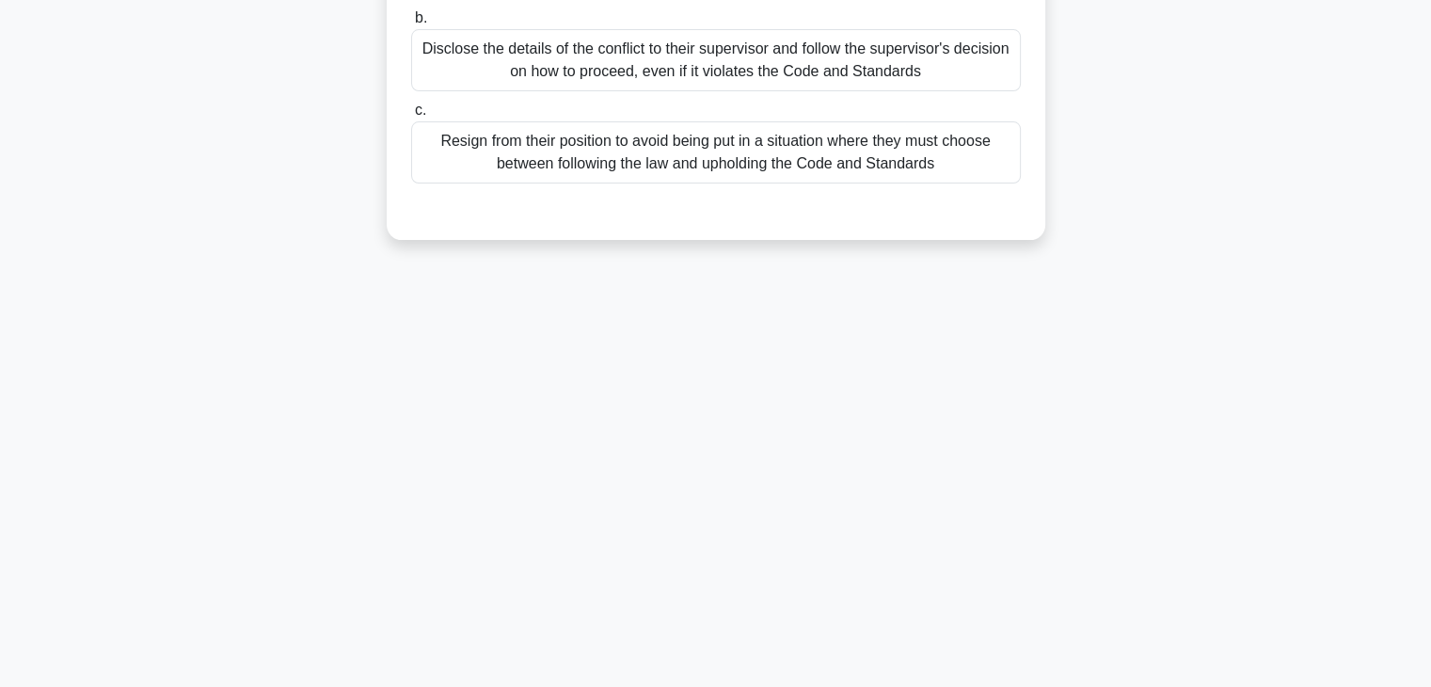
scroll to position [0, 0]
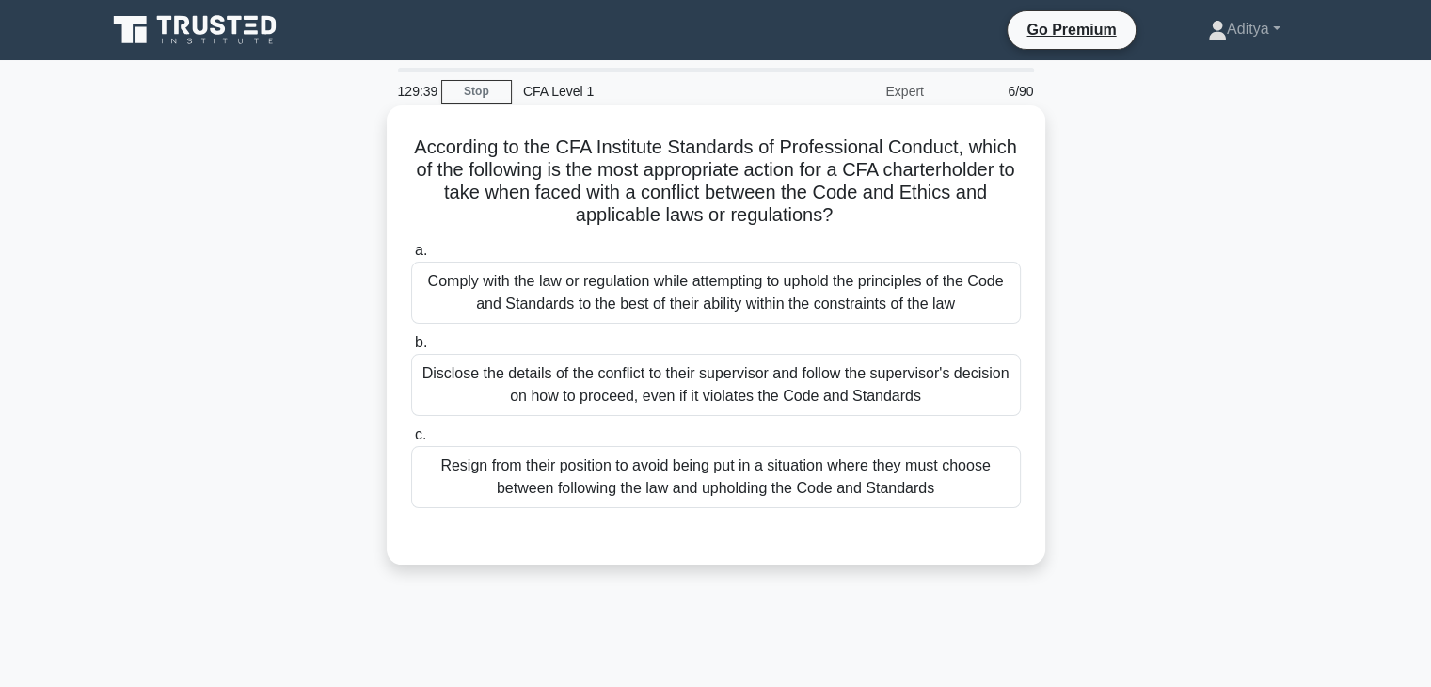
click at [933, 264] on div "Comply with the law or regulation while attempting to uphold the principles of …" at bounding box center [716, 293] width 610 height 62
click at [411, 257] on input "a. Comply with the law or regulation while attempting to uphold the principles …" at bounding box center [411, 251] width 0 height 12
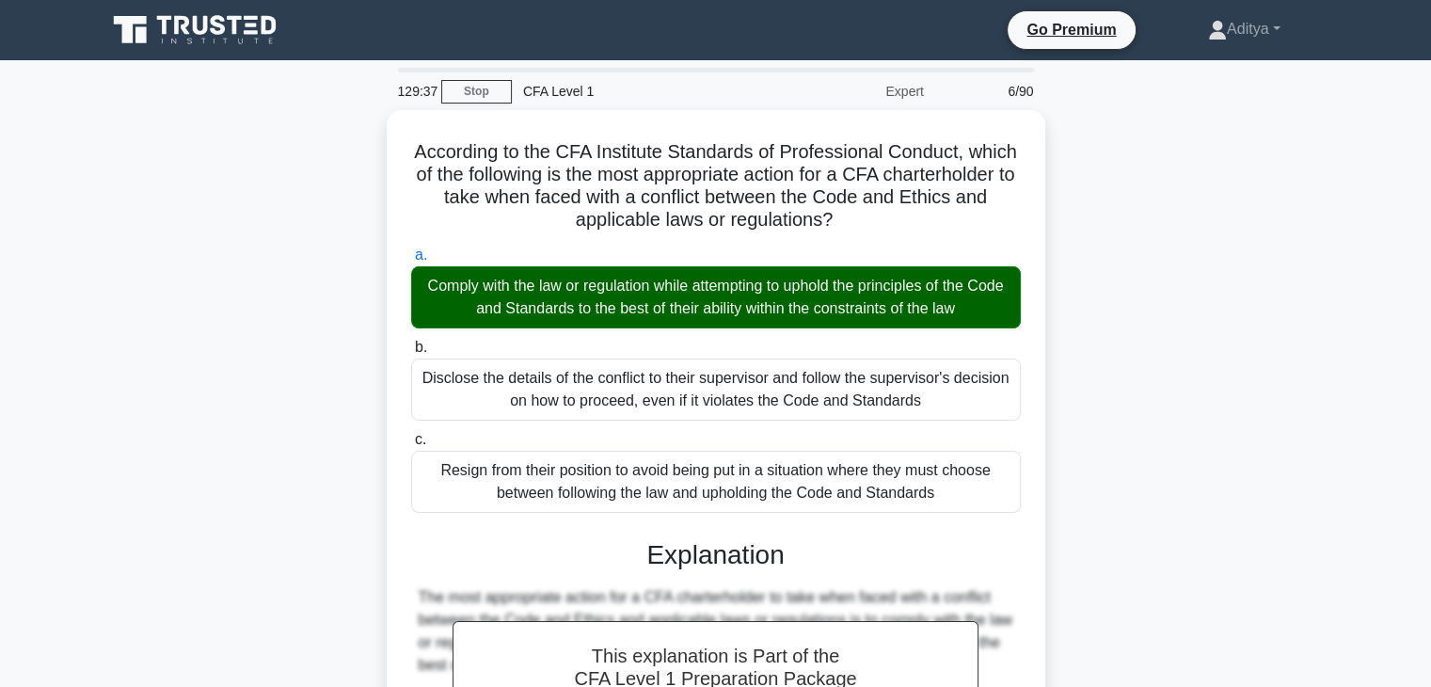
scroll to position [516, 0]
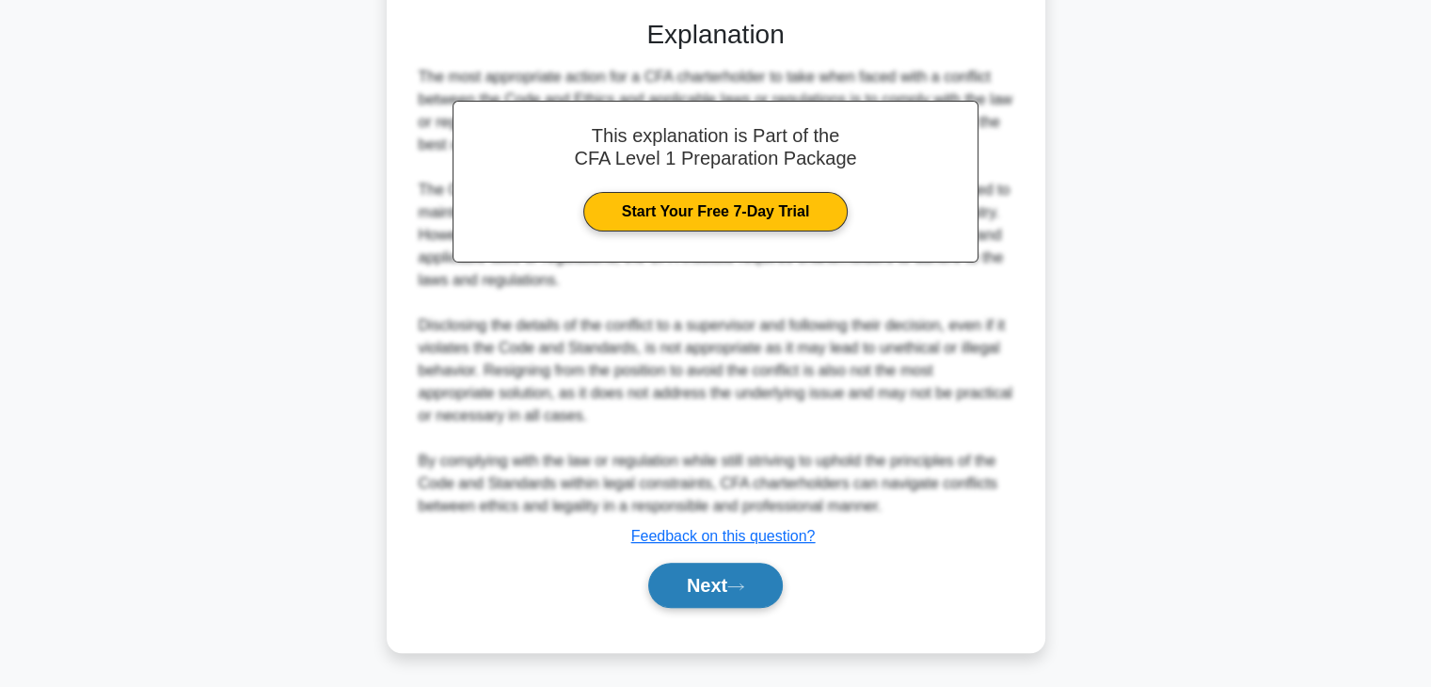
click at [712, 583] on button "Next" at bounding box center [715, 585] width 135 height 45
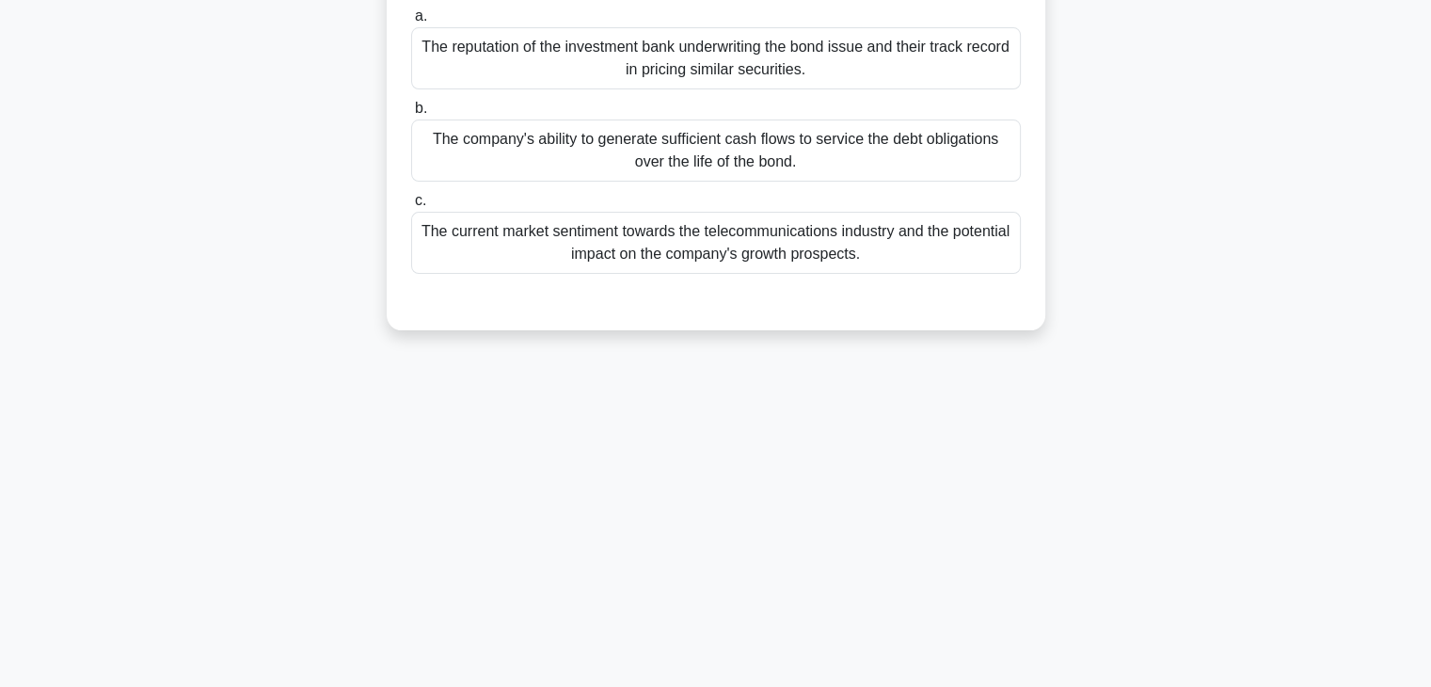
scroll to position [0, 0]
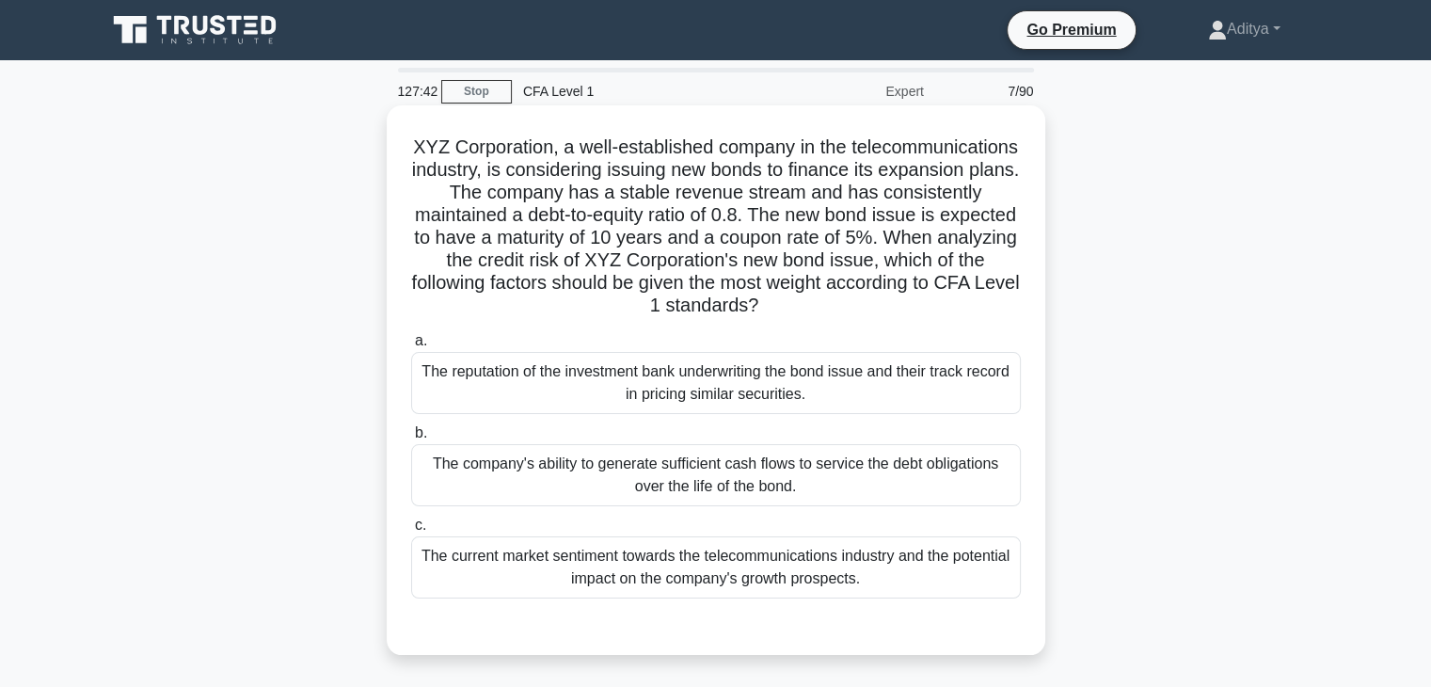
click at [948, 464] on div "The company's ability to generate sufficient cash flows to service the debt obl…" at bounding box center [716, 475] width 610 height 62
click at [411, 439] on input "b. The company's ability to generate sufficient cash flows to service the debt …" at bounding box center [411, 433] width 0 height 12
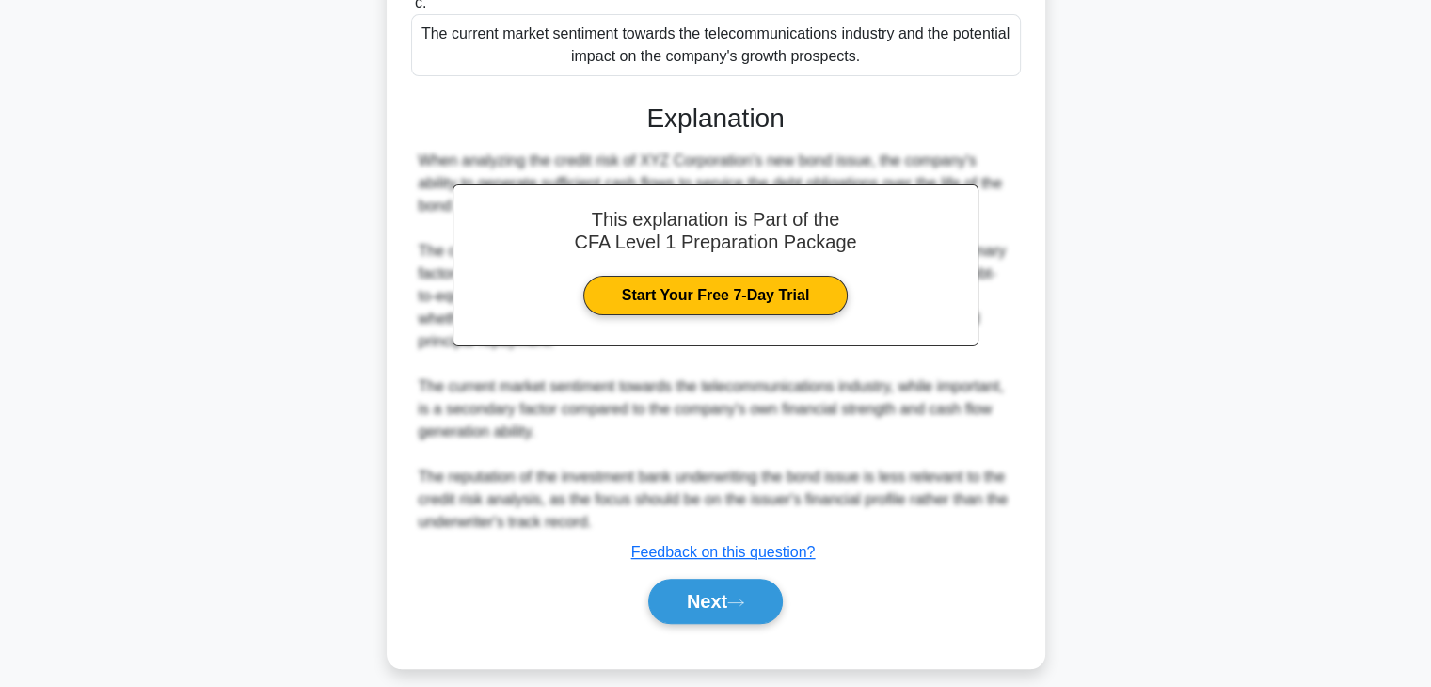
scroll to position [538, 0]
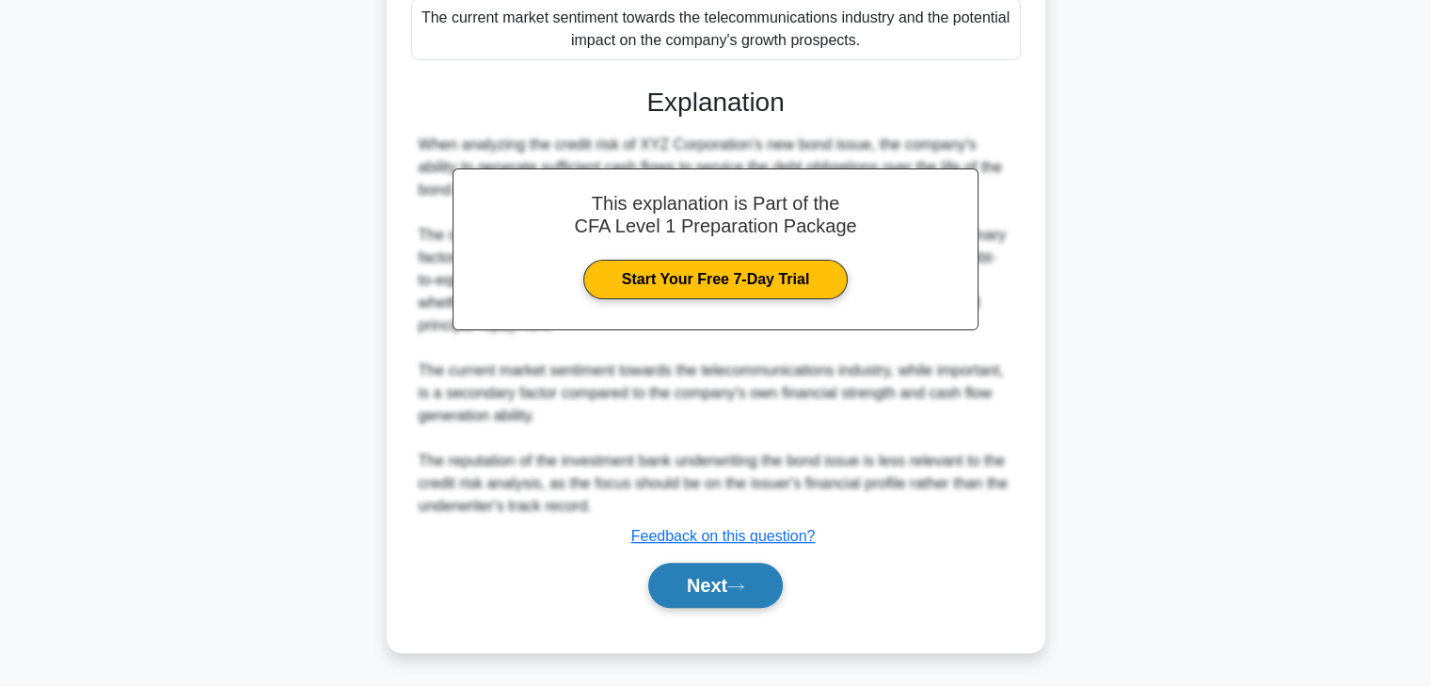
click at [715, 581] on button "Next" at bounding box center [715, 585] width 135 height 45
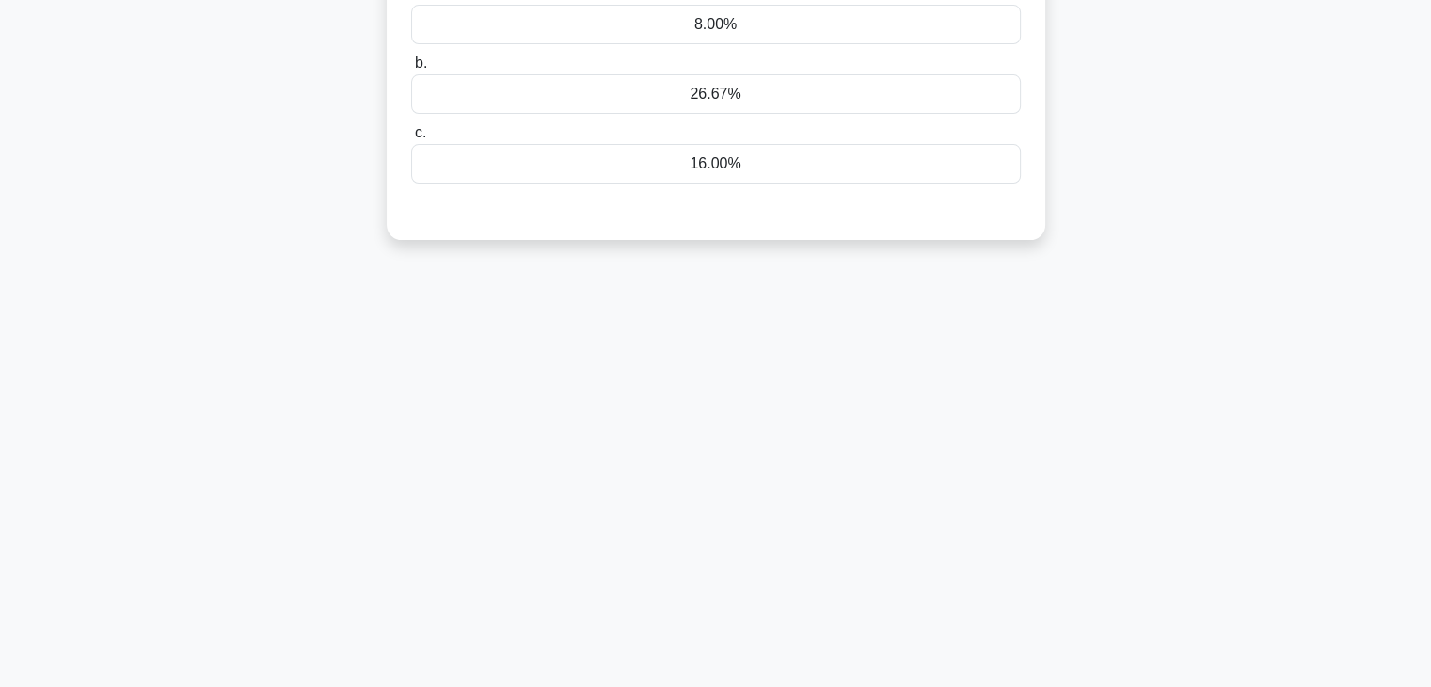
scroll to position [0, 0]
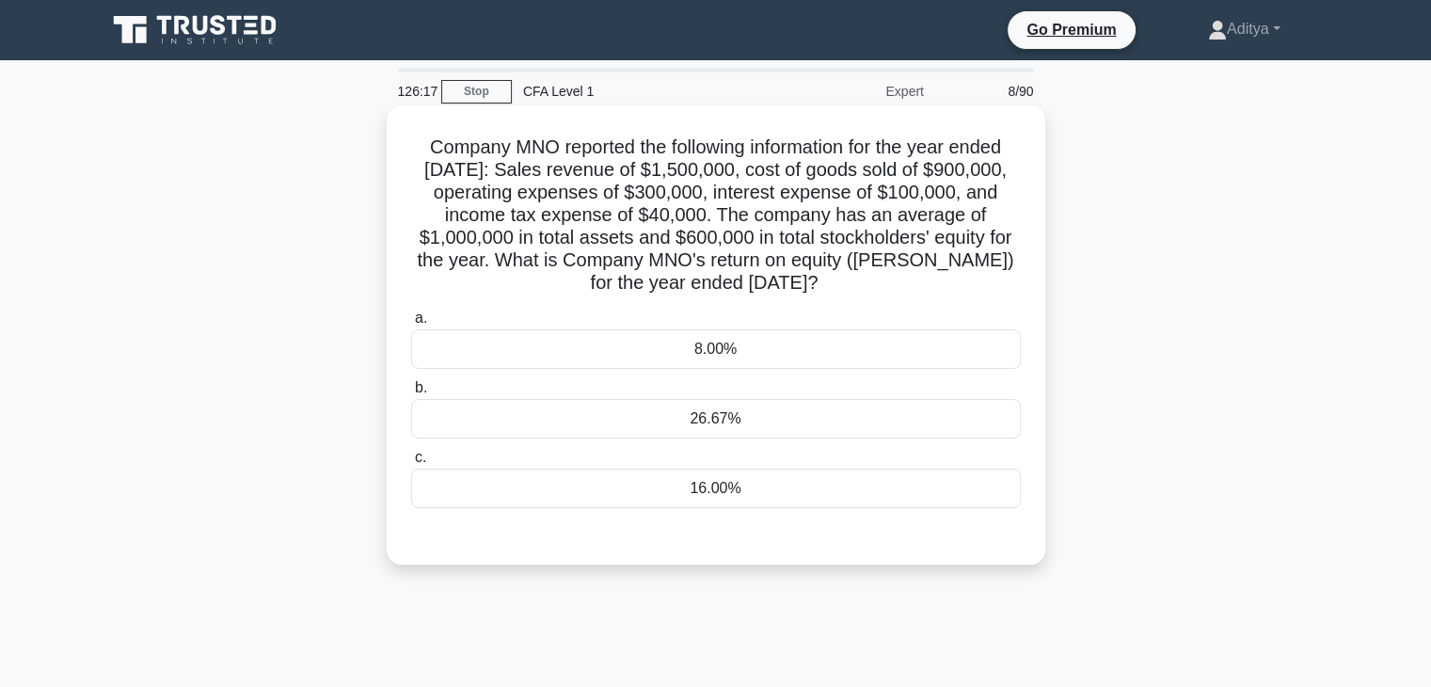
click at [819, 495] on div "16.00%" at bounding box center [716, 489] width 610 height 40
click at [411, 464] on input "c. 16.00%" at bounding box center [411, 458] width 0 height 12
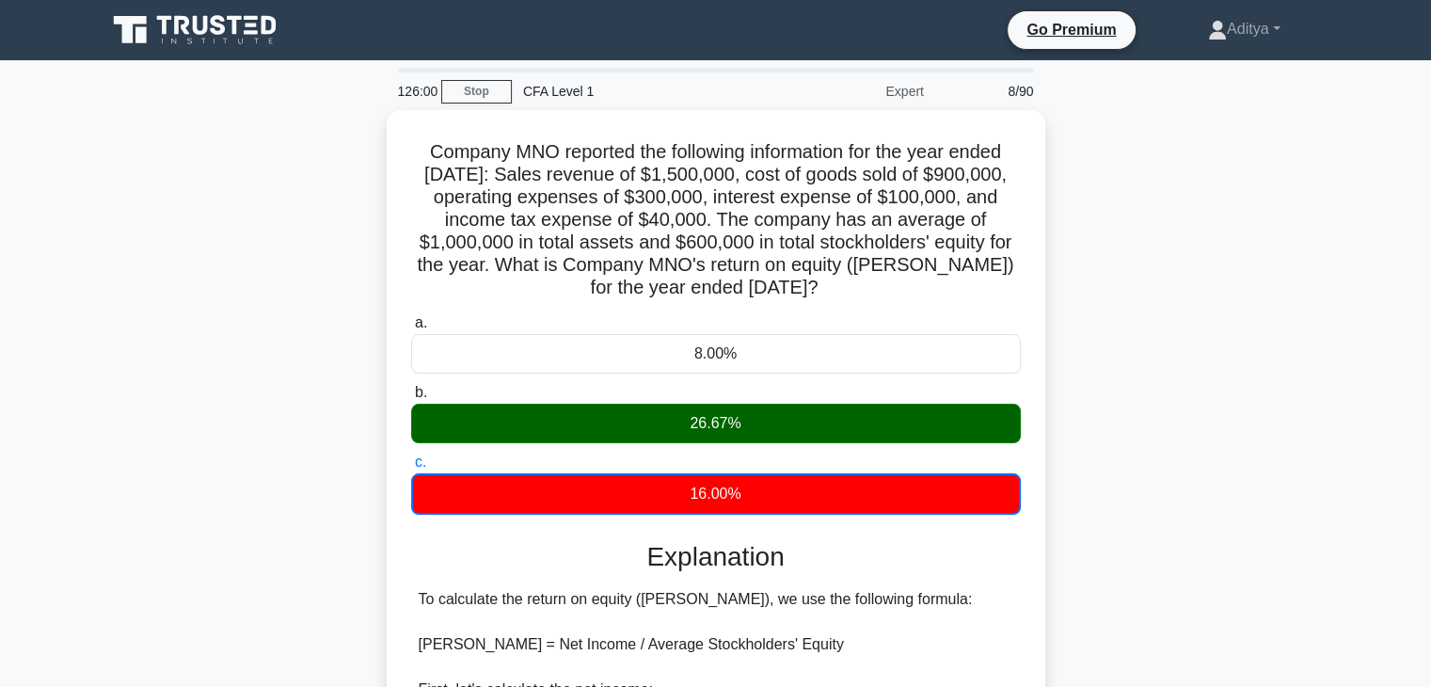
scroll to position [359, 0]
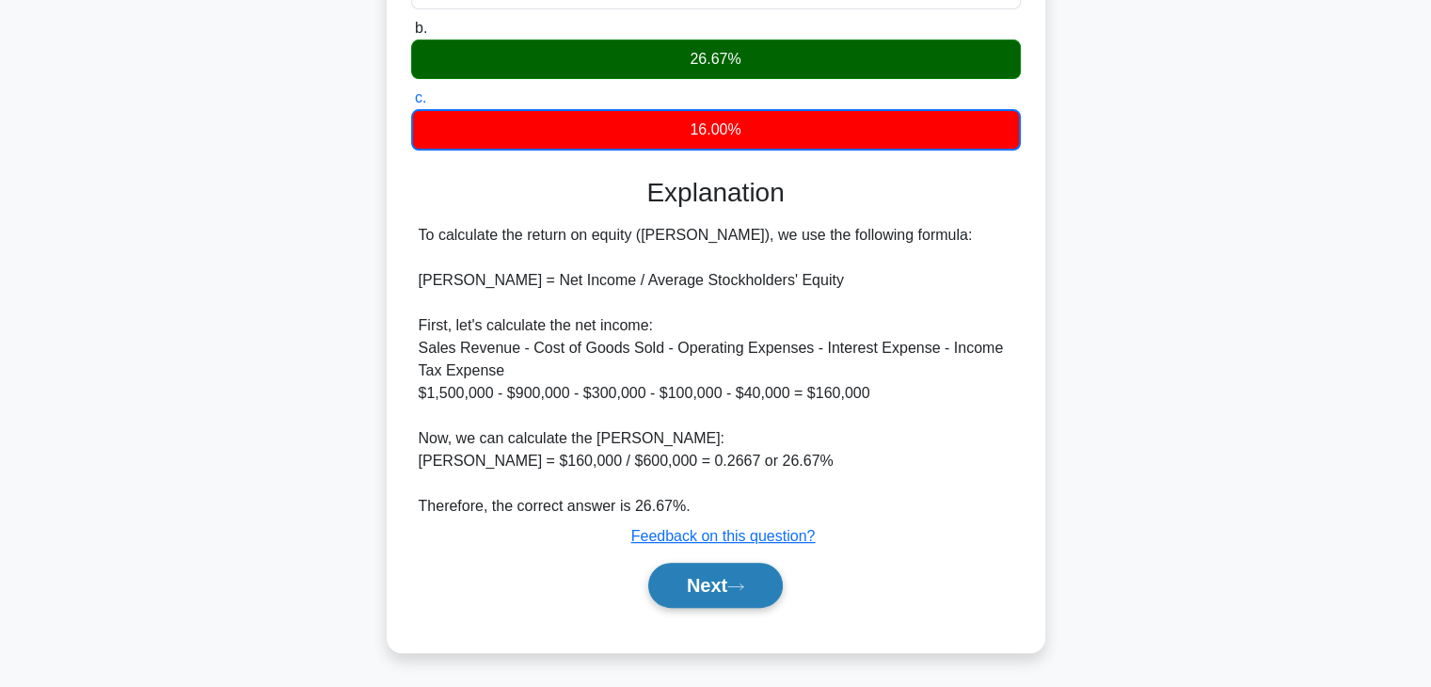
click at [695, 599] on button "Next" at bounding box center [715, 585] width 135 height 45
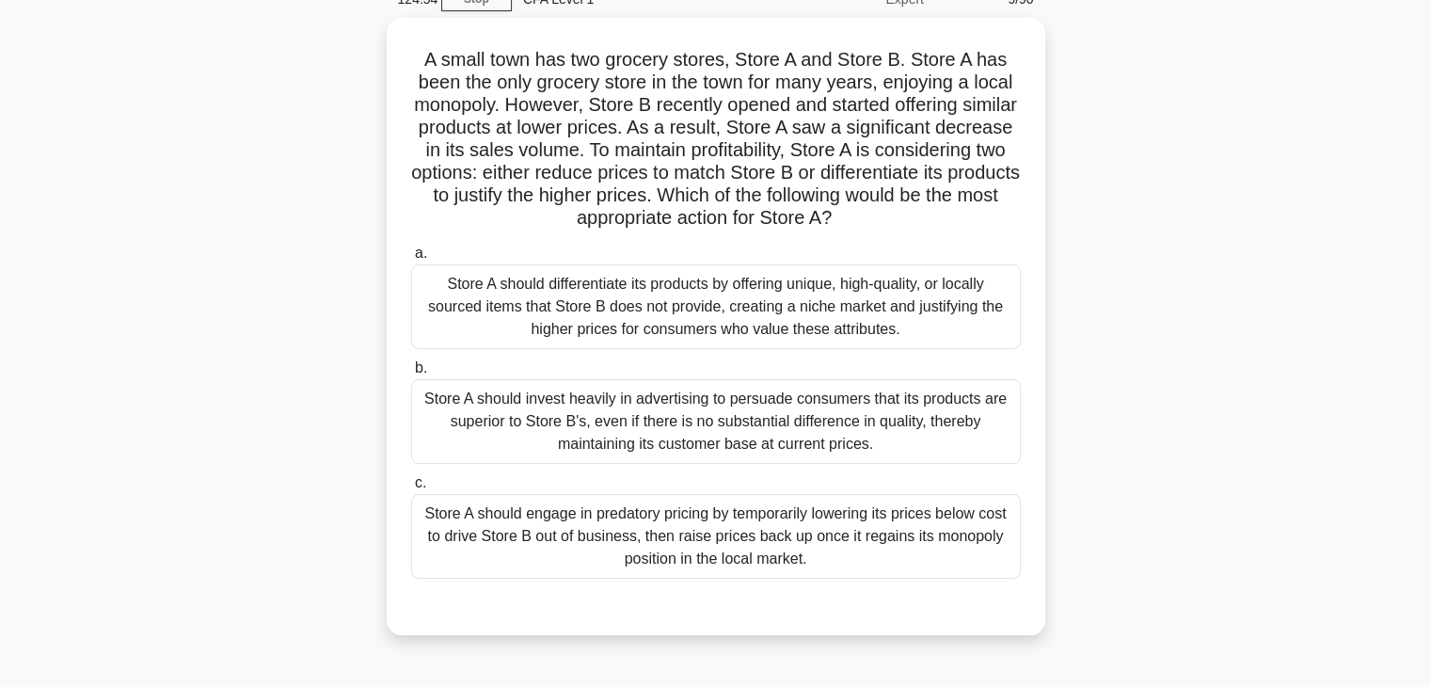
scroll to position [97, 0]
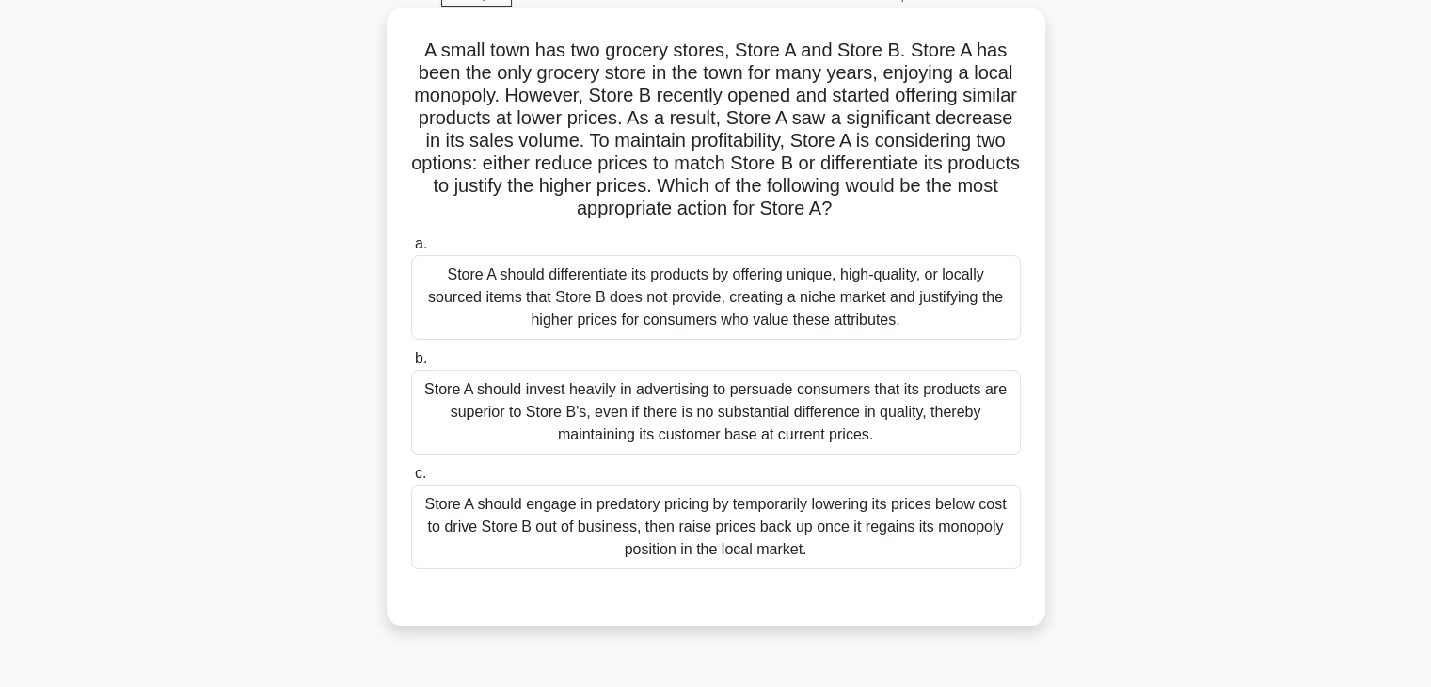
click at [896, 325] on div "Store A should differentiate its products by offering unique, high-quality, or …" at bounding box center [716, 297] width 610 height 85
click at [411, 250] on input "a. Store A should differentiate its products by offering unique, high-quality, …" at bounding box center [411, 244] width 0 height 12
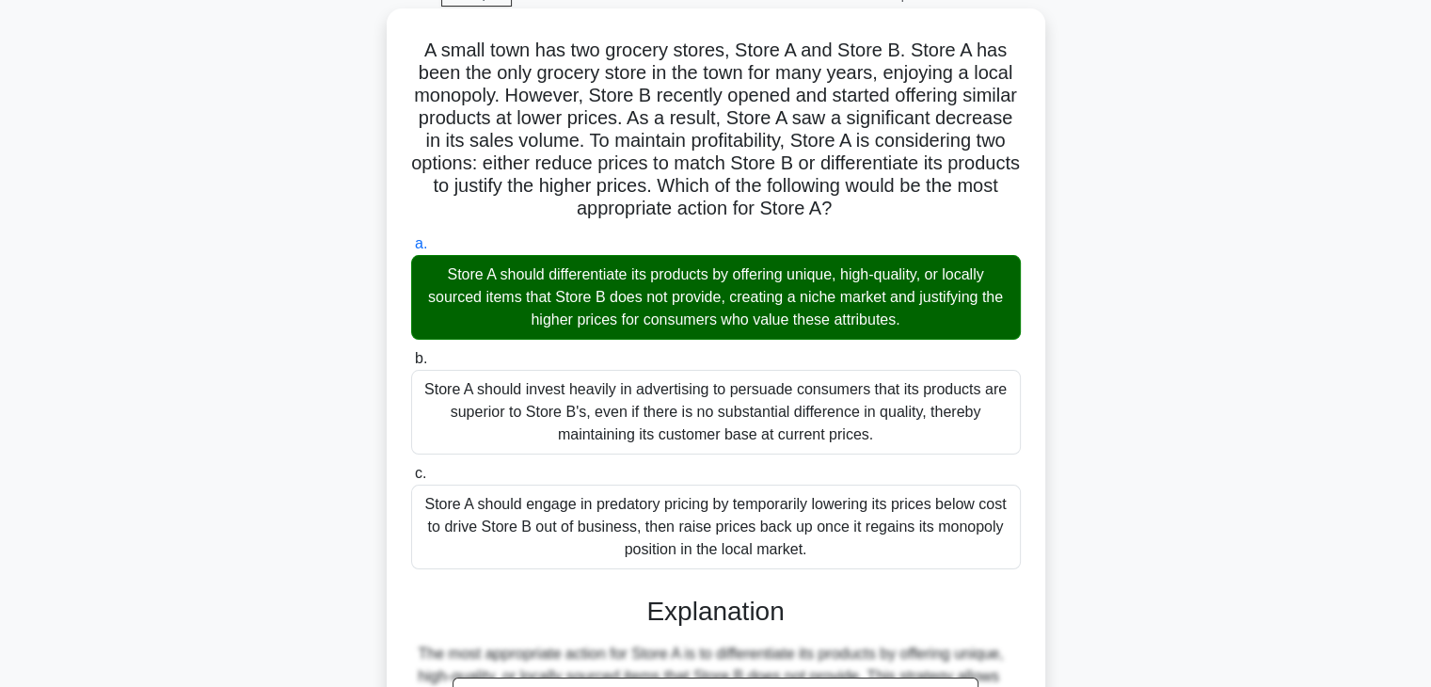
drag, startPoint x: 896, startPoint y: 325, endPoint x: 849, endPoint y: 584, distance: 264.0
click at [849, 584] on div "a. Store A should differentiate its products by offering unique, high-quality, …" at bounding box center [716, 639] width 614 height 821
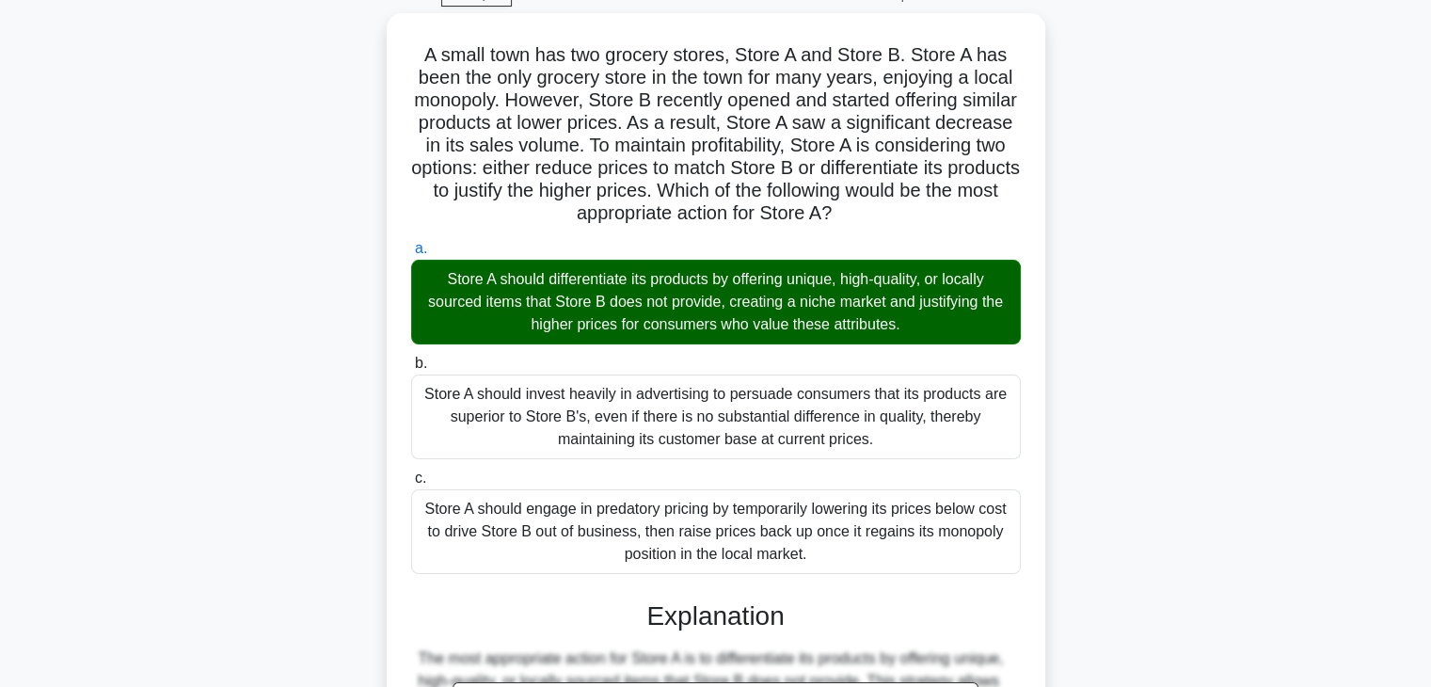
click at [1223, 397] on div "A small town has two grocery stores, Store A and Store B. Store A has been the …" at bounding box center [716, 555] width 1242 height 1085
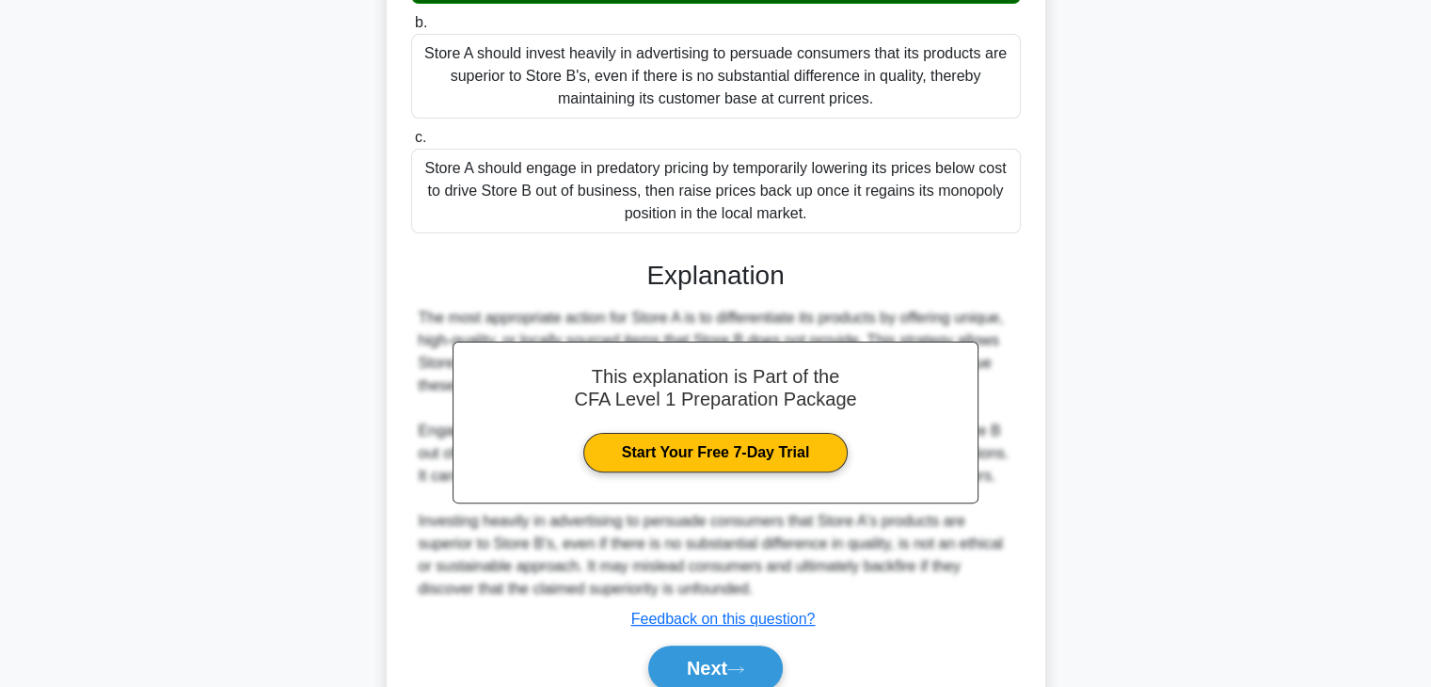
scroll to position [460, 0]
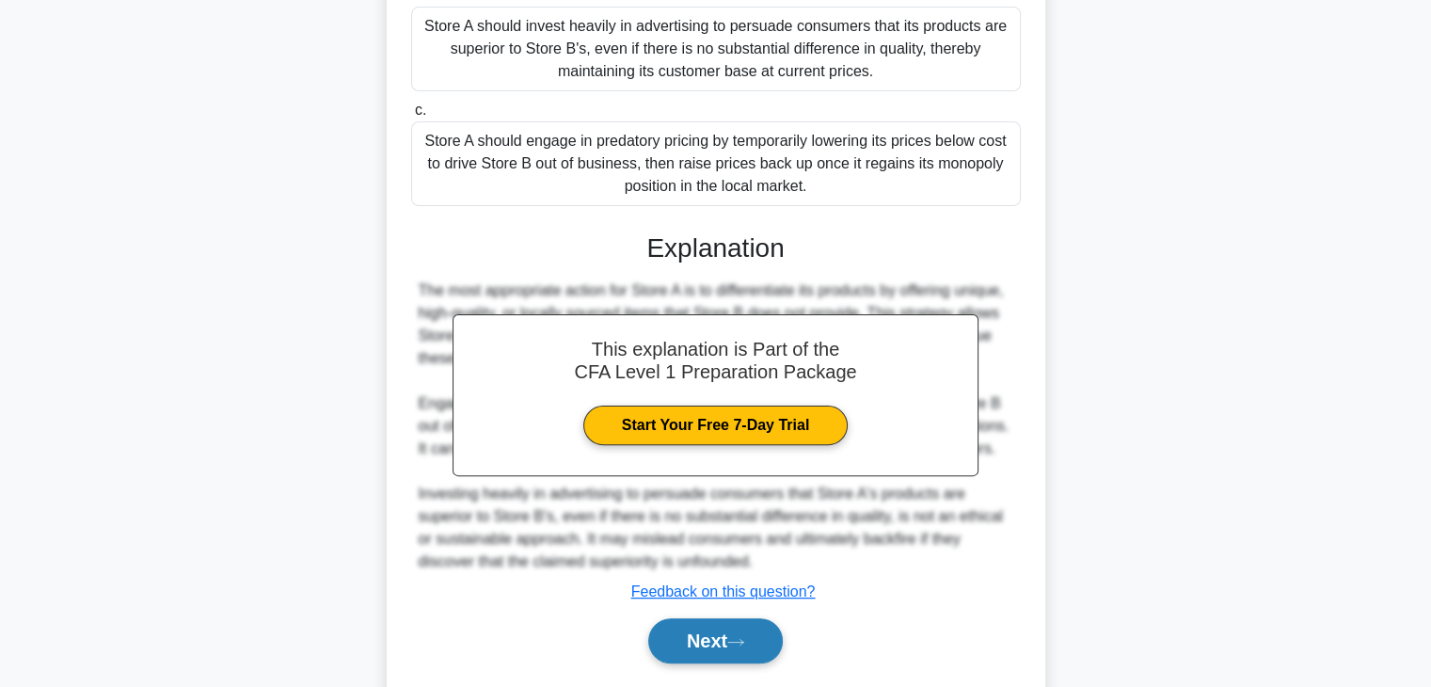
click at [716, 619] on button "Next" at bounding box center [715, 640] width 135 height 45
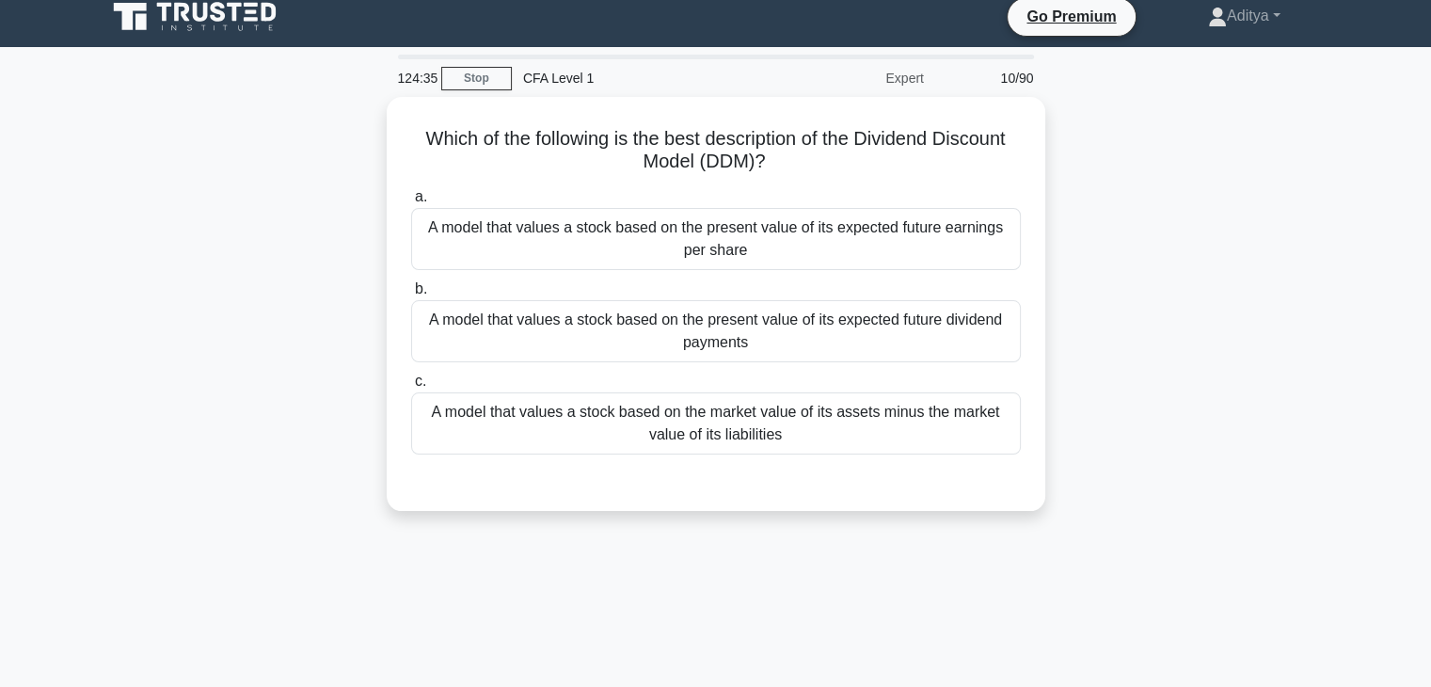
scroll to position [0, 0]
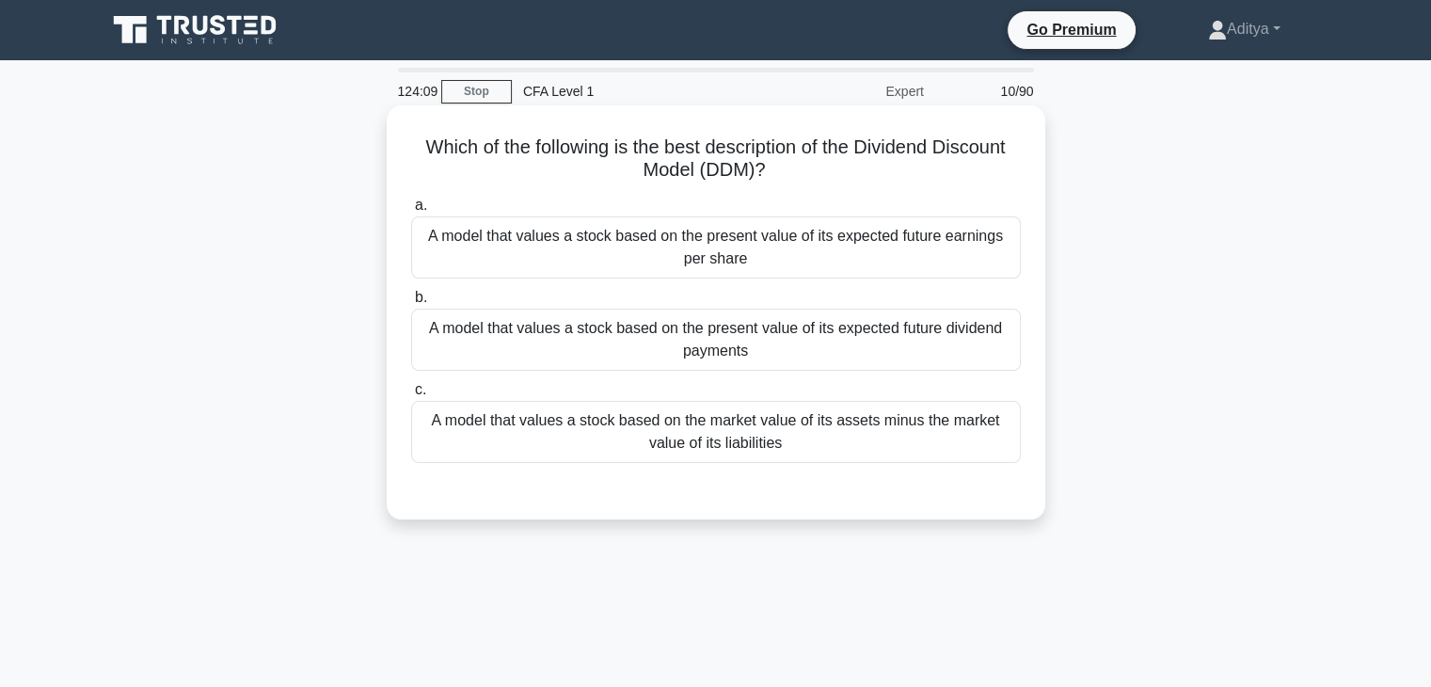
click at [844, 351] on div "A model that values a stock based on the present value of its expected future d…" at bounding box center [716, 340] width 610 height 62
click at [411, 304] on input "b. A model that values a stock based on the present value of its expected futur…" at bounding box center [411, 298] width 0 height 12
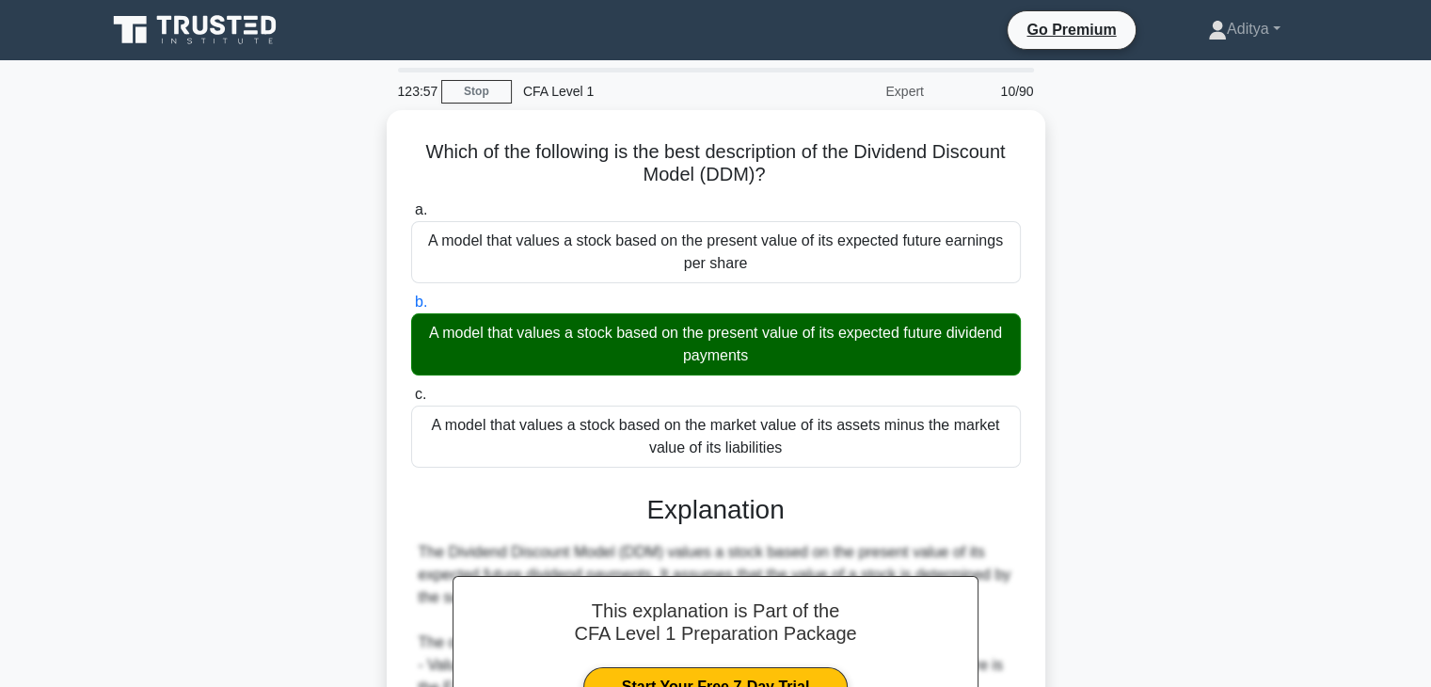
scroll to position [330, 0]
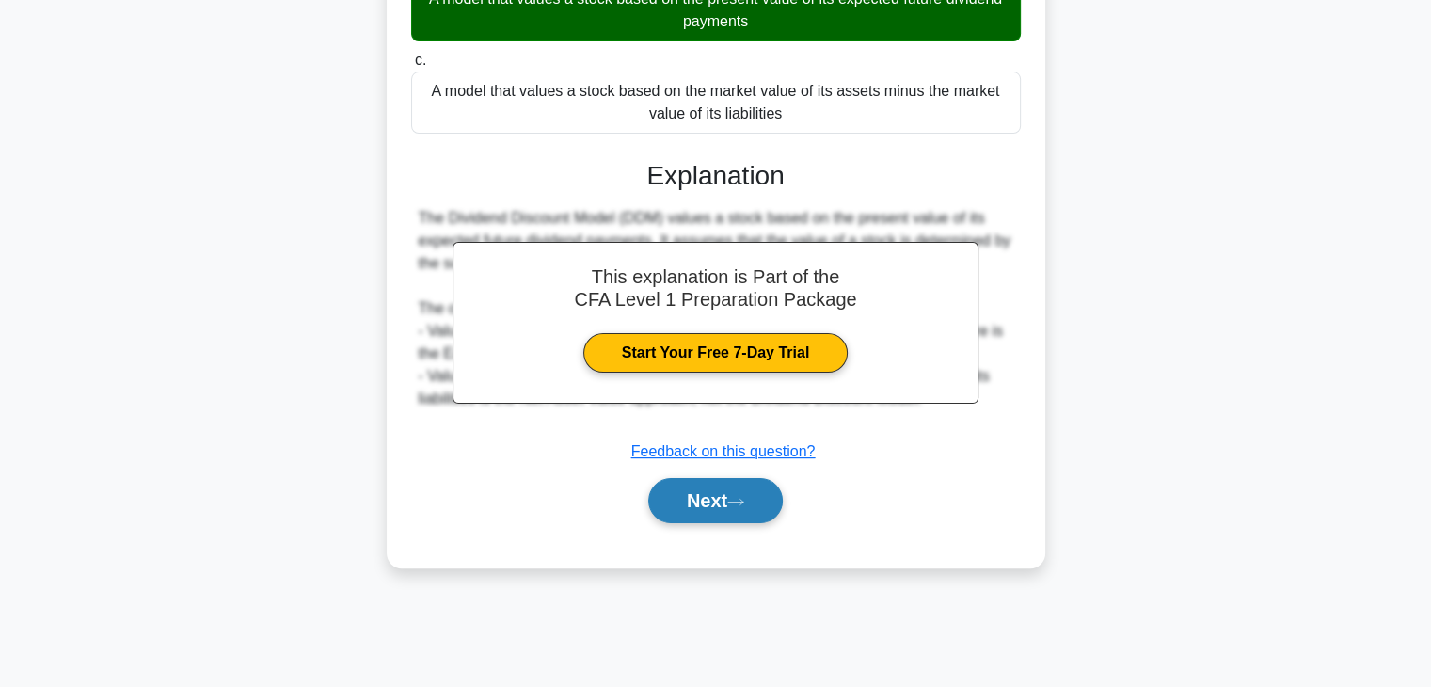
click at [728, 500] on button "Next" at bounding box center [715, 500] width 135 height 45
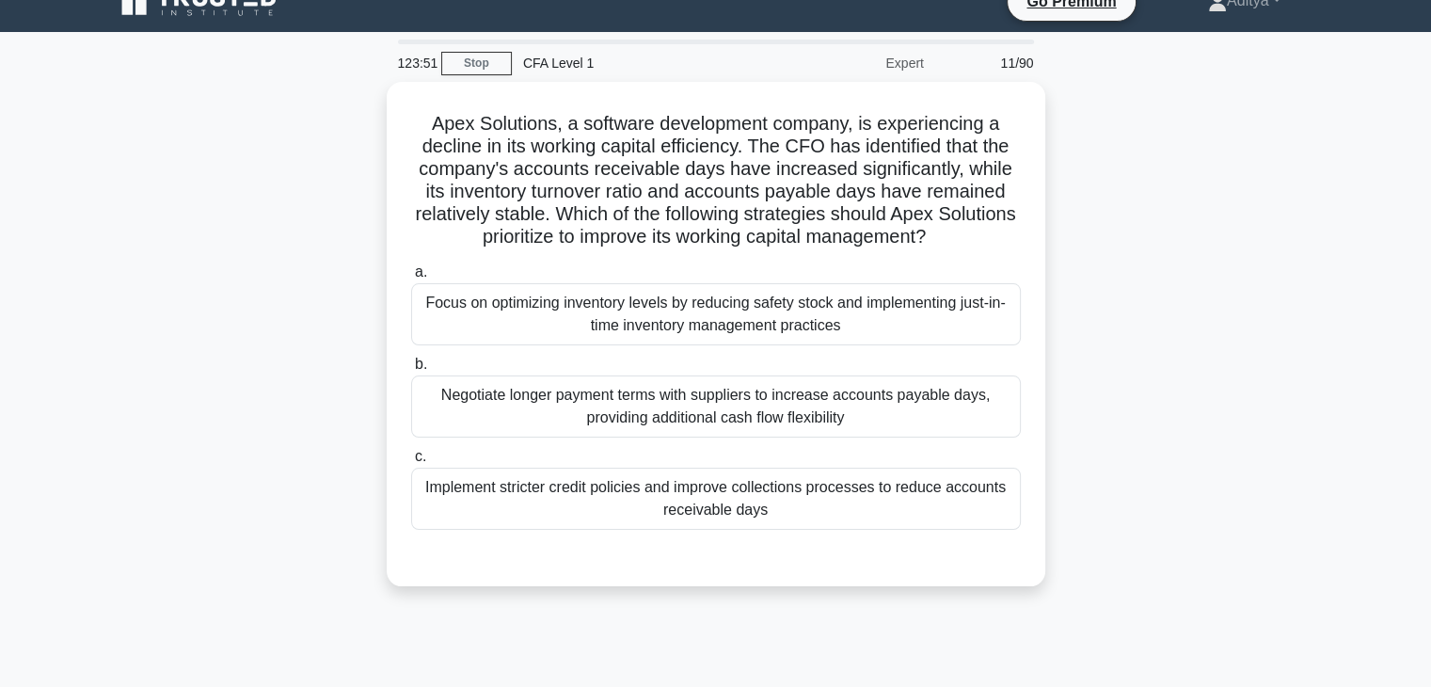
scroll to position [0, 0]
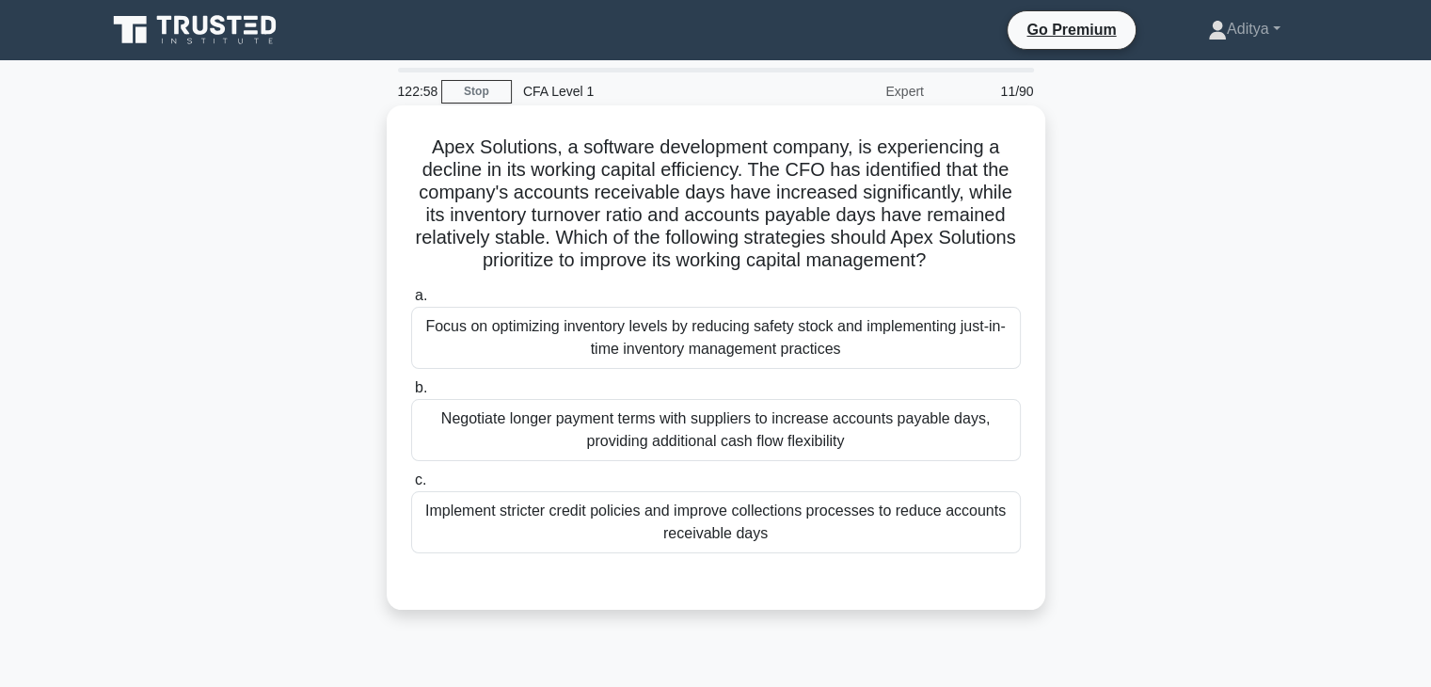
click at [733, 522] on div "Implement stricter credit policies and improve collections processes to reduce …" at bounding box center [716, 522] width 610 height 62
click at [411, 487] on input "c. Implement stricter credit policies and improve collections processes to redu…" at bounding box center [411, 480] width 0 height 12
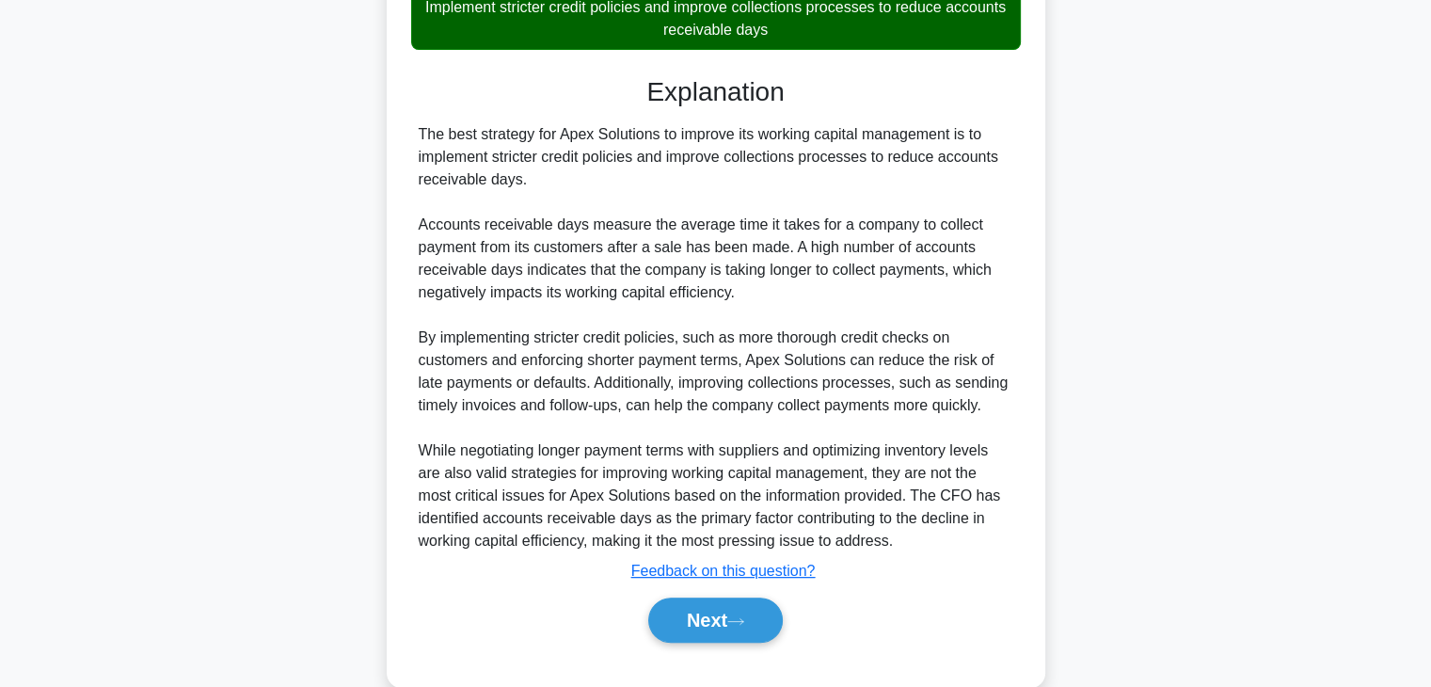
scroll to position [538, 0]
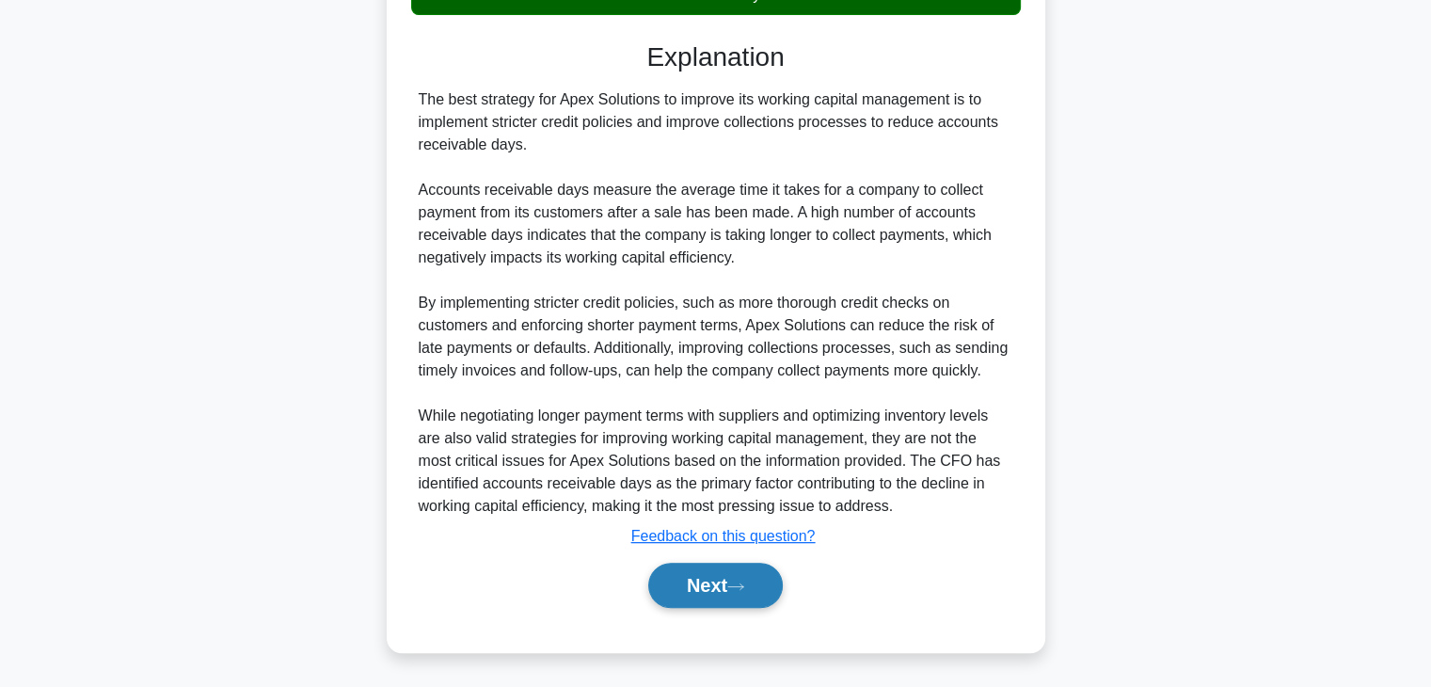
click at [708, 573] on button "Next" at bounding box center [715, 585] width 135 height 45
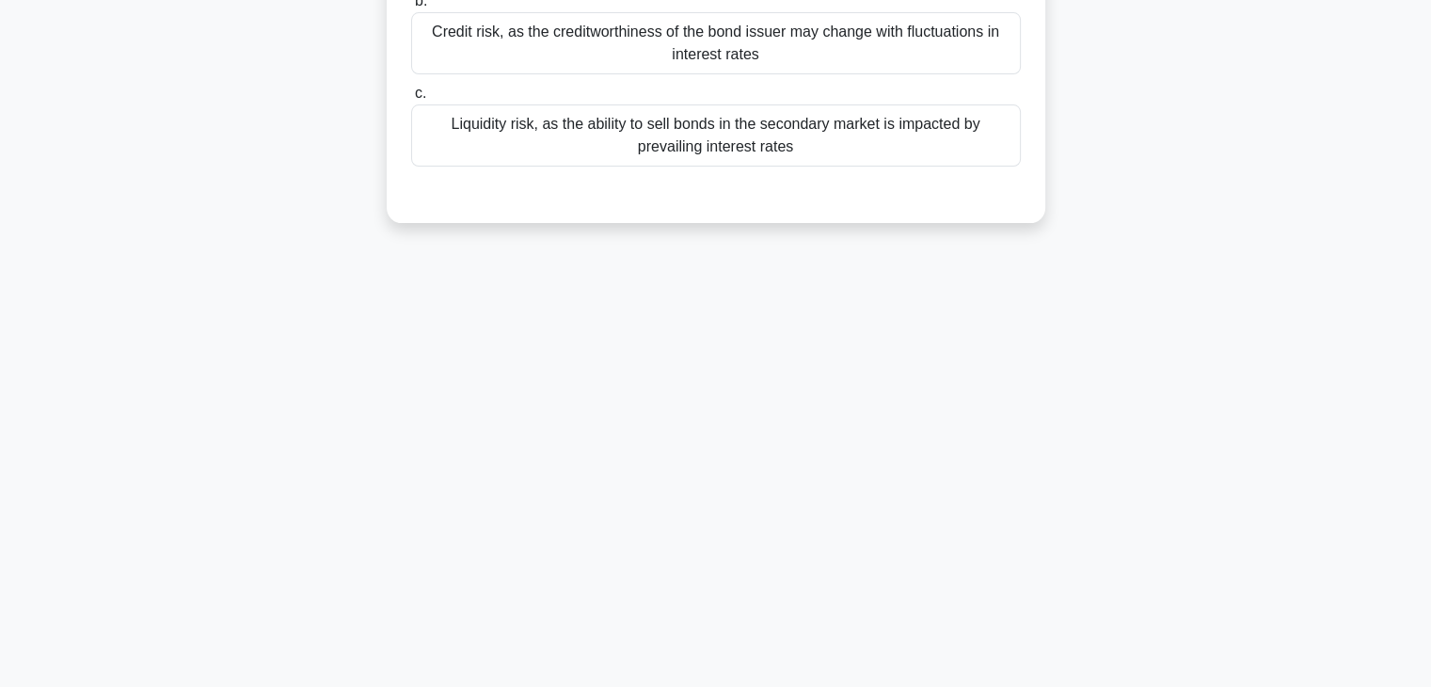
scroll to position [330, 0]
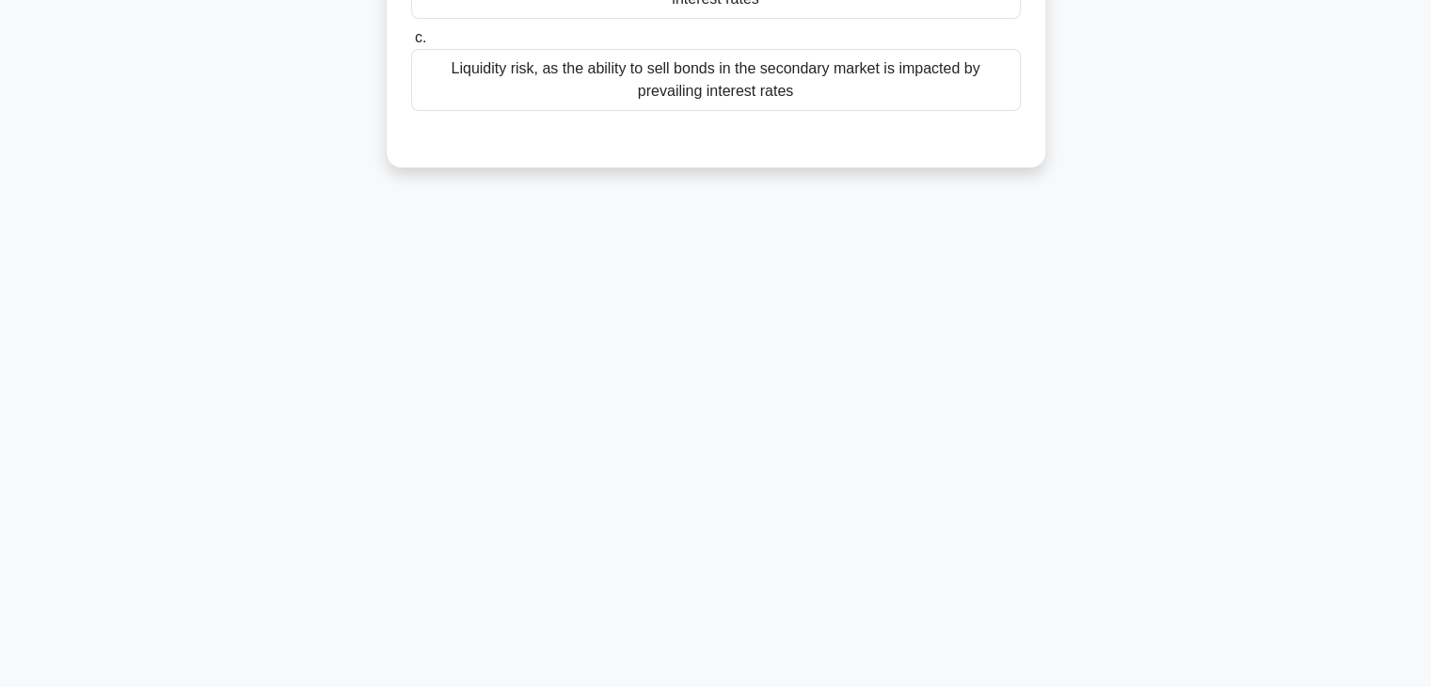
click at [693, 88] on div "Liquidity risk, as the ability to sell bonds in the secondary market is impacte…" at bounding box center [716, 80] width 610 height 62
click at [411, 44] on input "c. Liquidity risk, as the ability to sell bonds in the secondary market is impa…" at bounding box center [411, 38] width 0 height 12
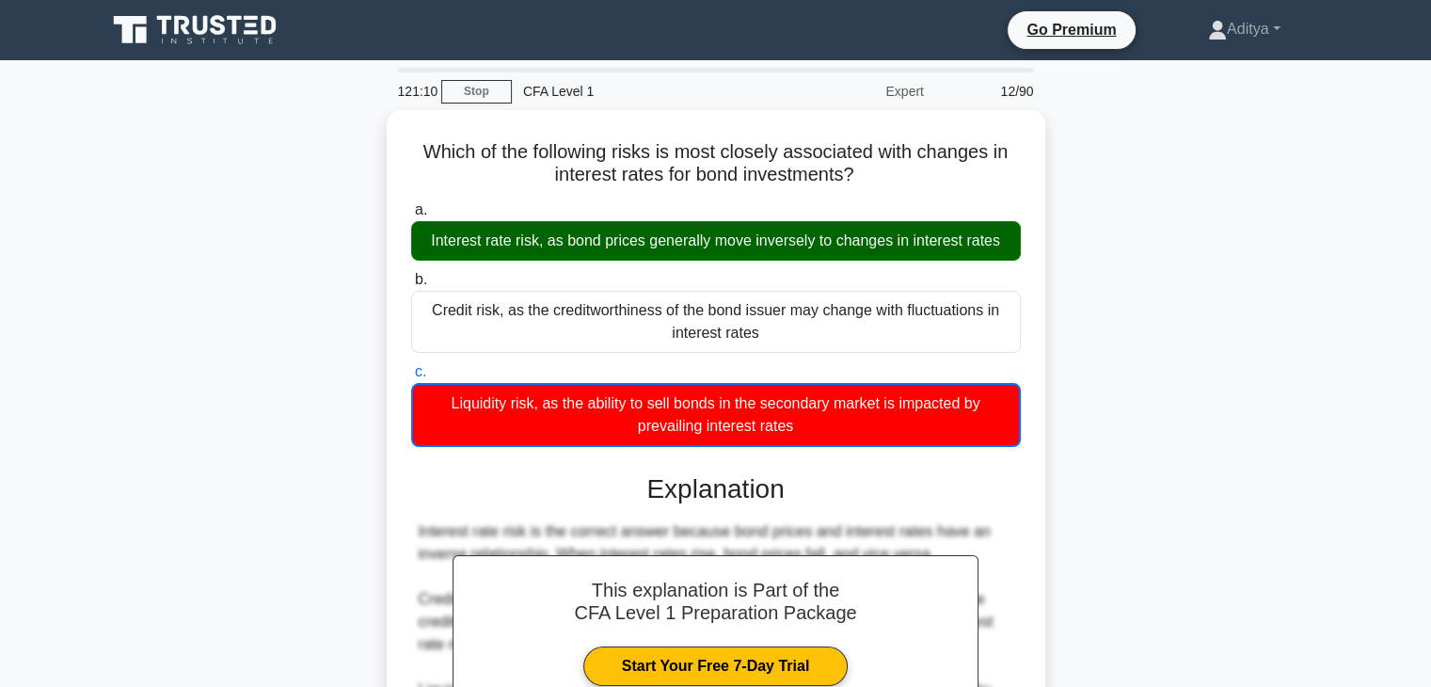
scroll to position [289, 0]
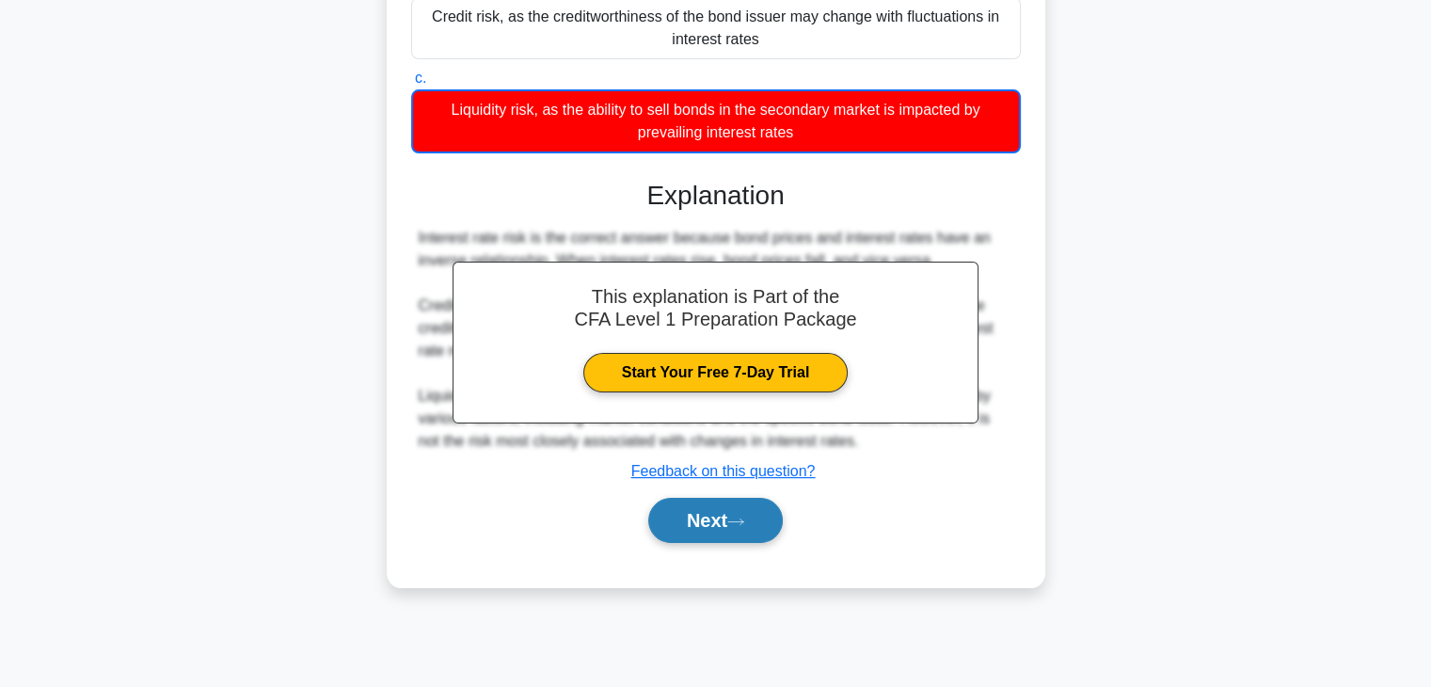
click at [727, 509] on button "Next" at bounding box center [715, 520] width 135 height 45
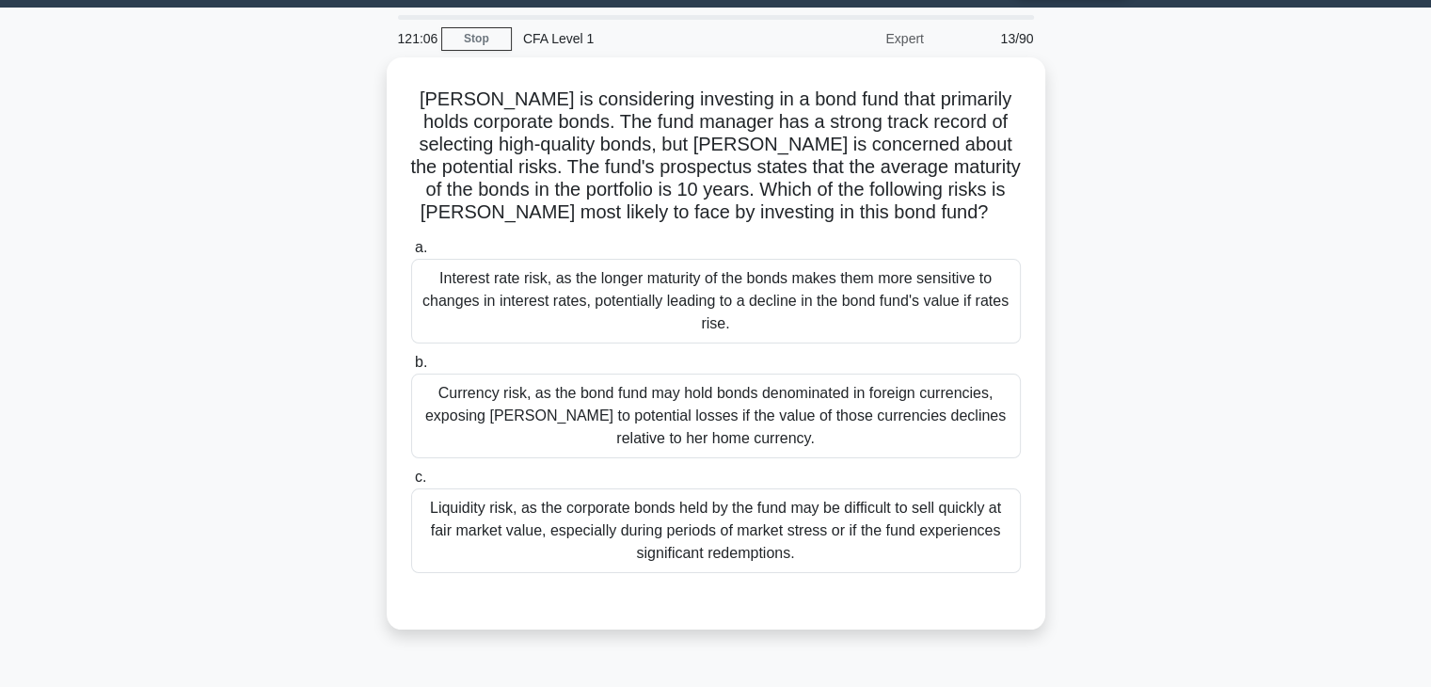
scroll to position [0, 0]
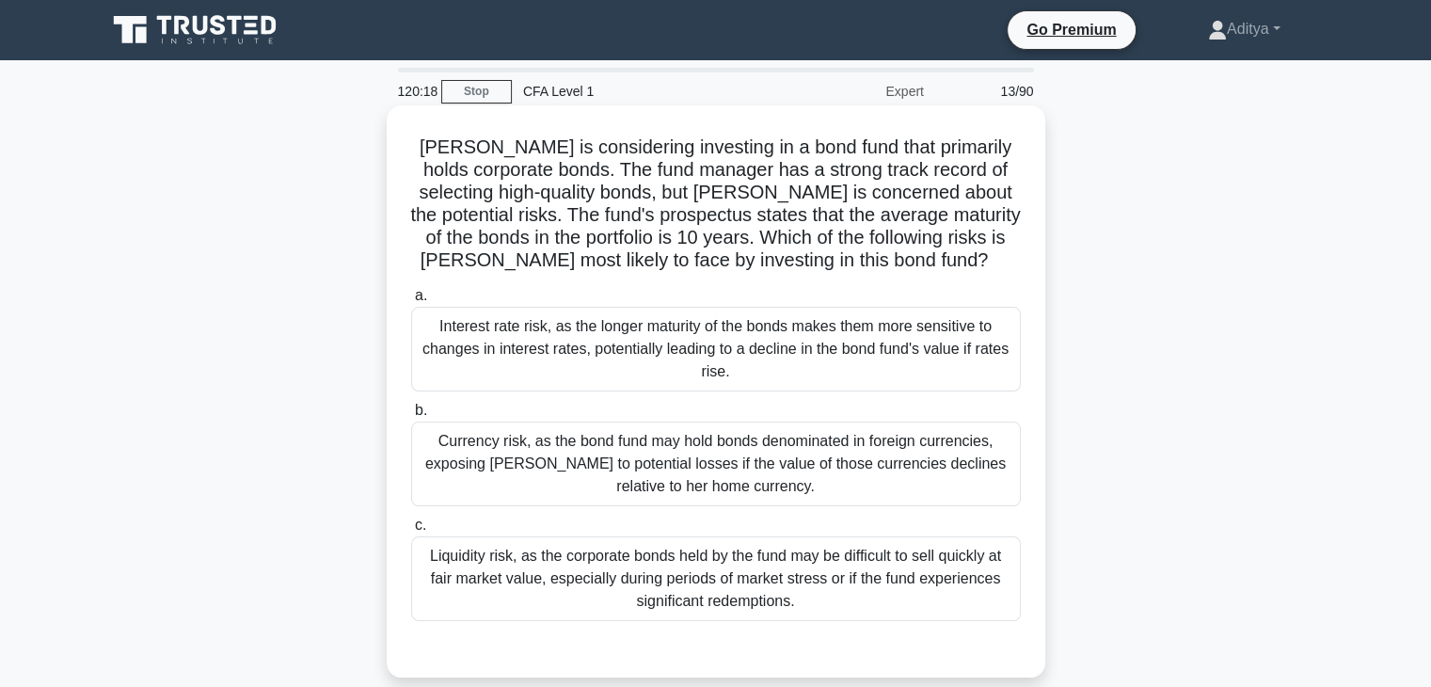
click at [927, 558] on div "Liquidity risk, as the corporate bonds held by the fund may be difficult to sel…" at bounding box center [716, 578] width 610 height 85
click at [411, 532] on input "c. Liquidity risk, as the corporate bonds held by the fund may be difficult to …" at bounding box center [411, 525] width 0 height 12
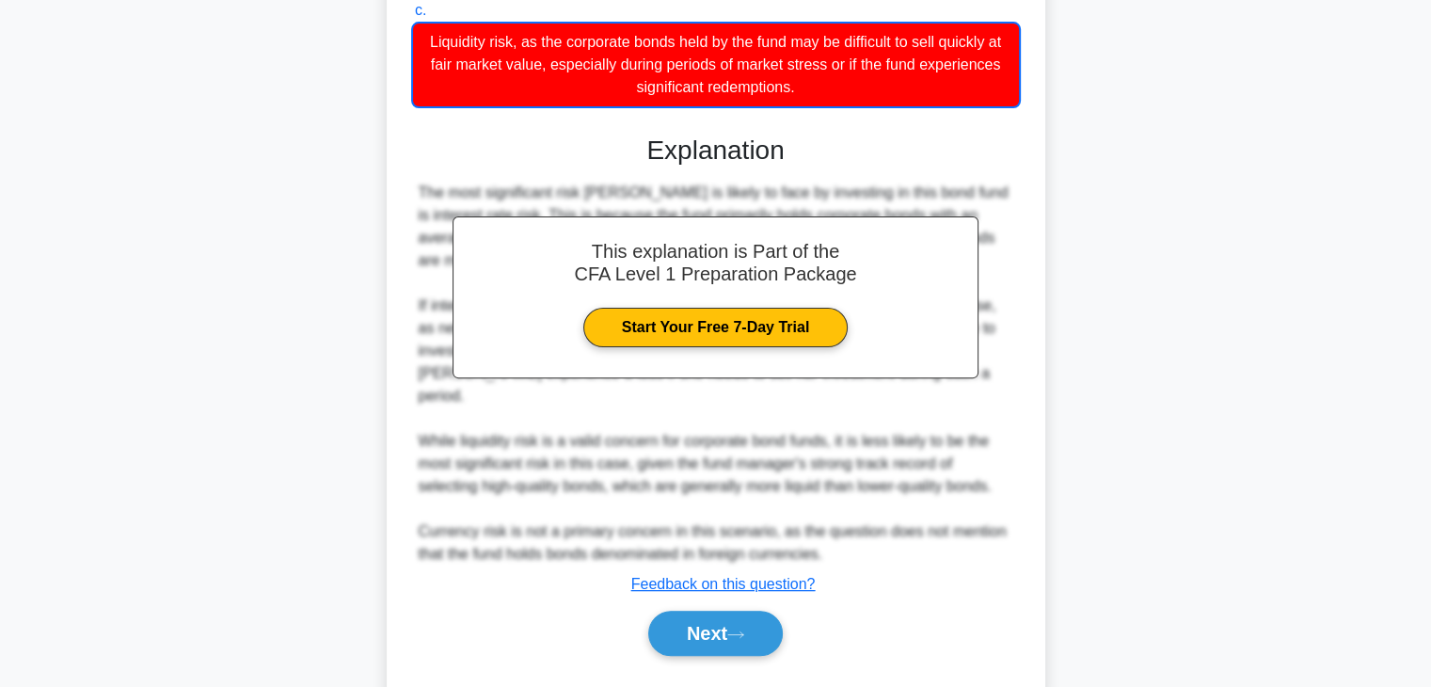
scroll to position [540, 0]
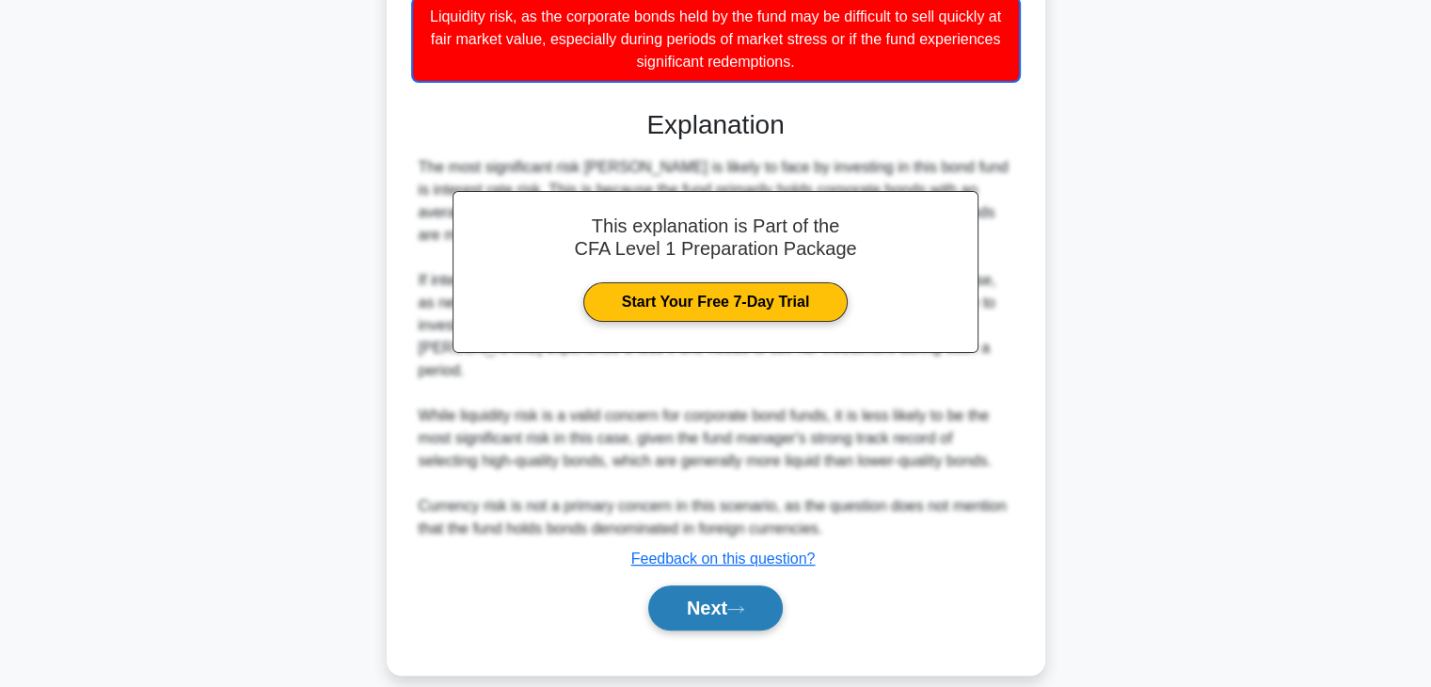
click at [681, 585] on button "Next" at bounding box center [715, 607] width 135 height 45
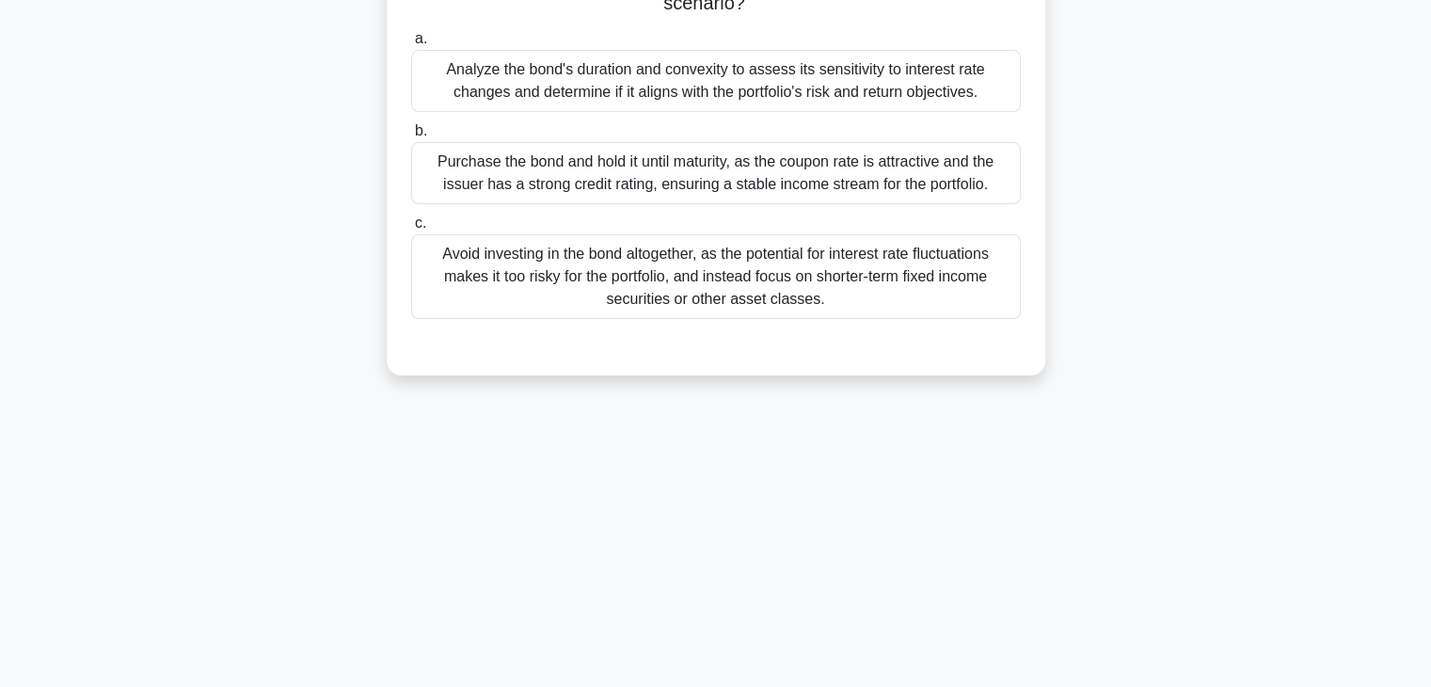
scroll to position [0, 0]
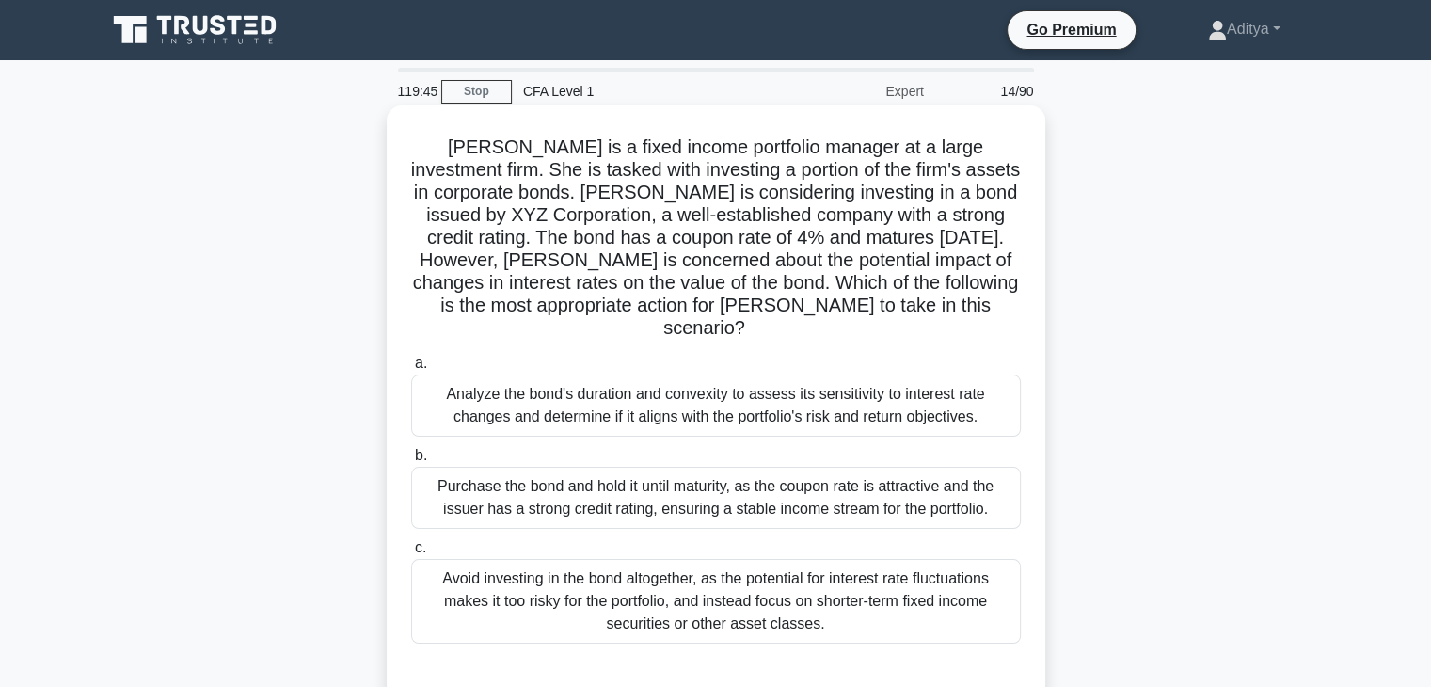
click at [972, 402] on div "Analyze the bond's duration and convexity to assess its sensitivity to interest…" at bounding box center [716, 406] width 610 height 62
click at [411, 370] on input "a. Analyze the bond's duration and convexity to assess its sensitivity to inter…" at bounding box center [411, 364] width 0 height 12
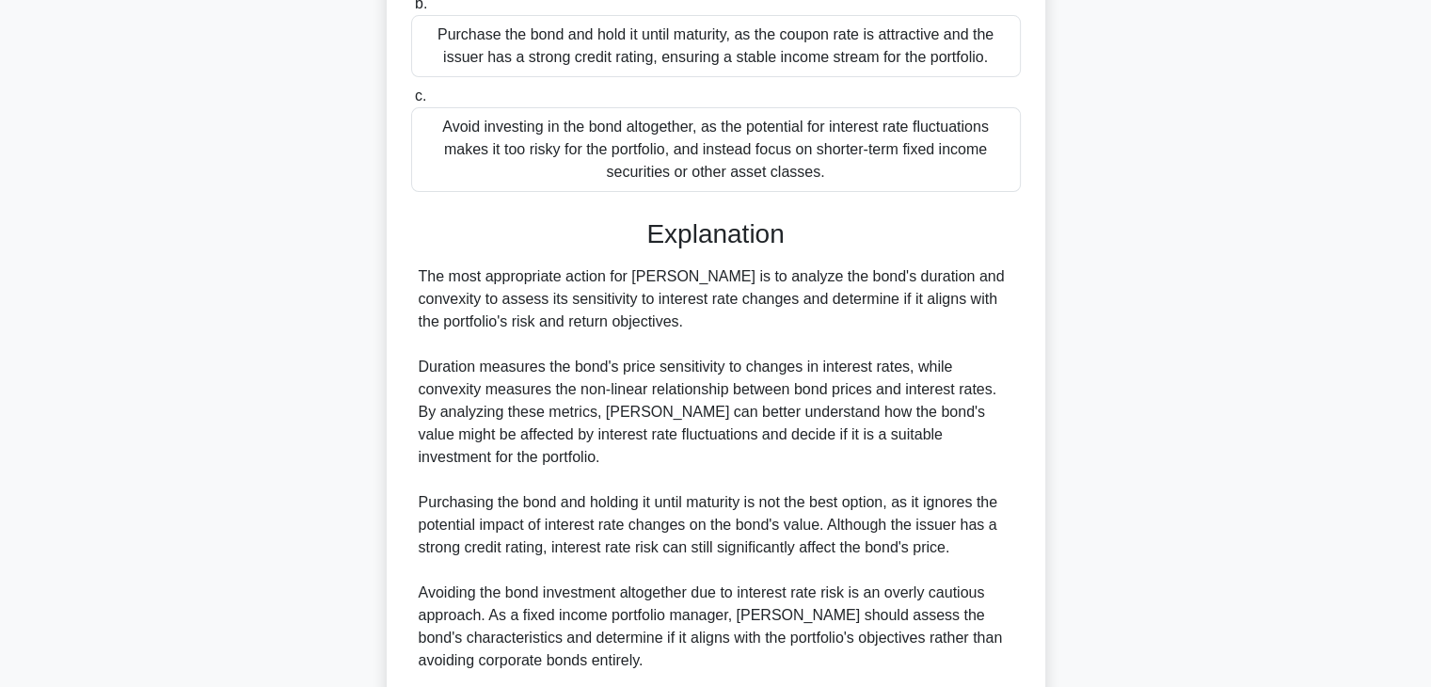
scroll to position [674, 0]
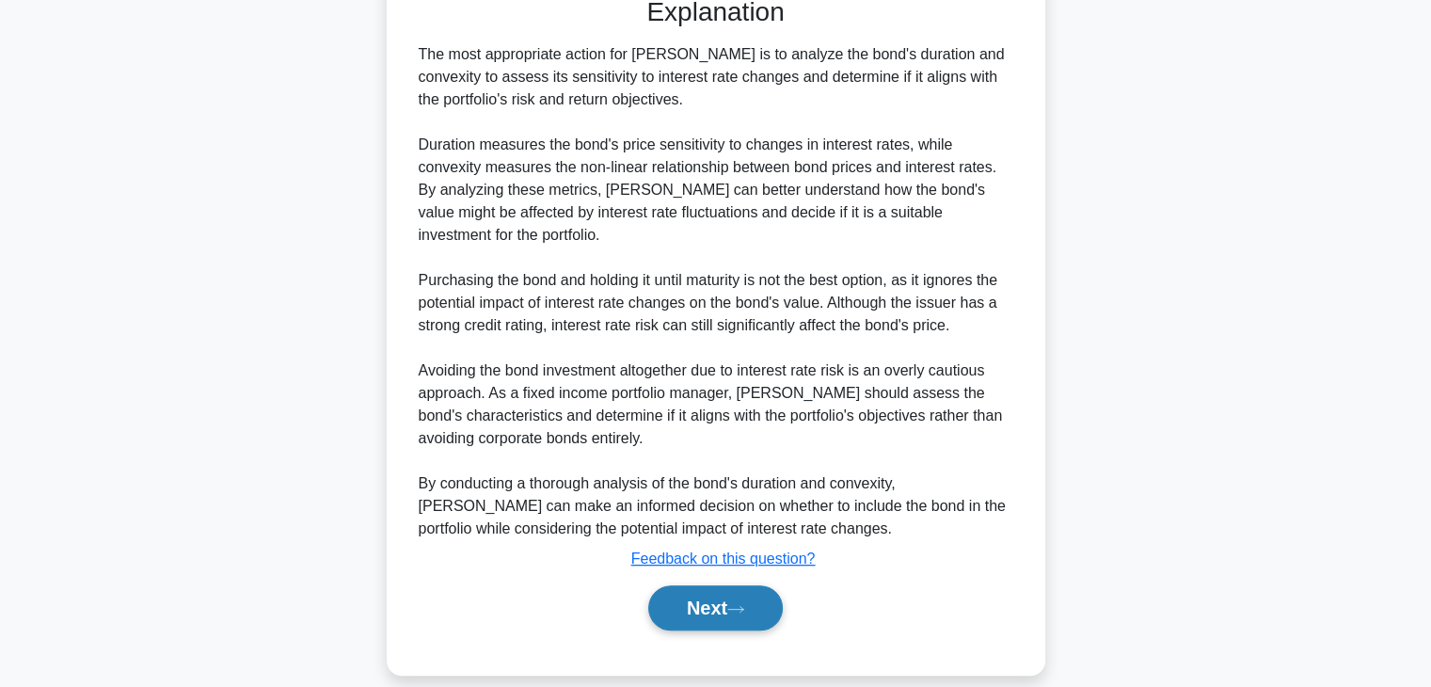
click at [711, 585] on button "Next" at bounding box center [715, 607] width 135 height 45
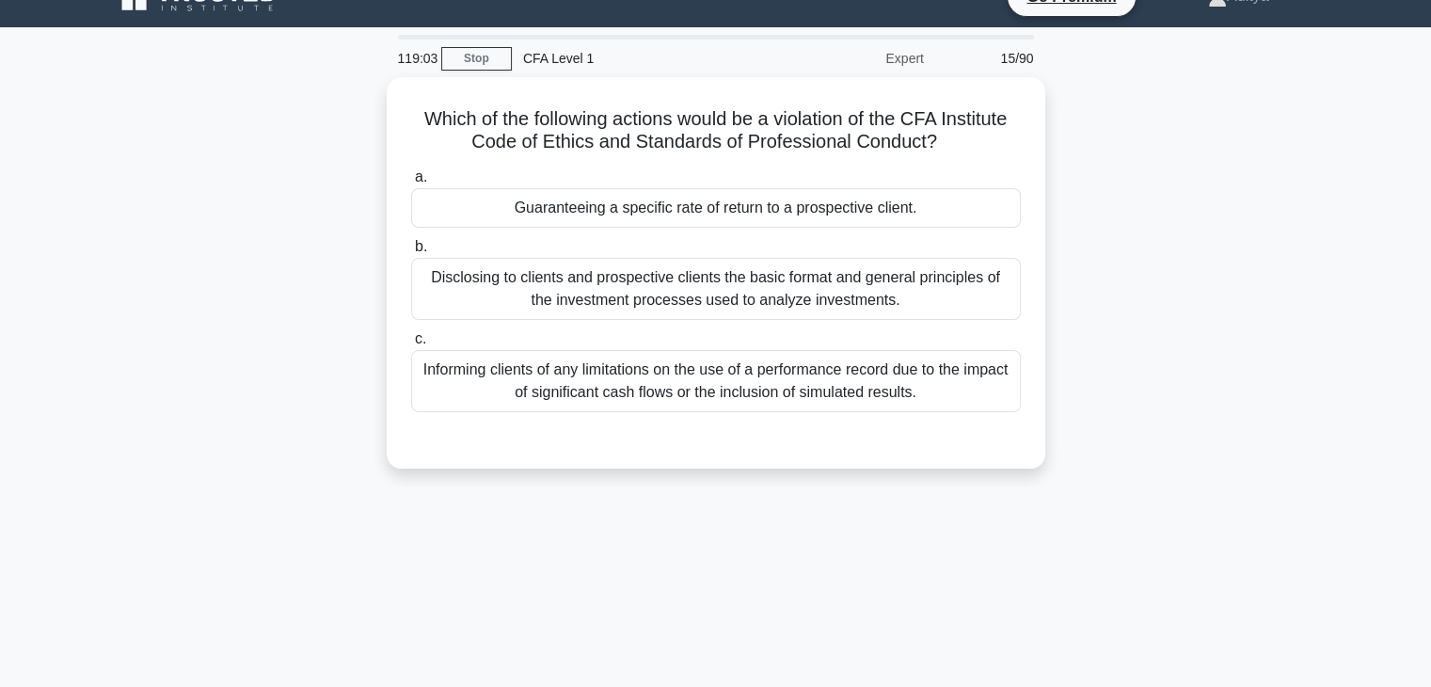
scroll to position [0, 0]
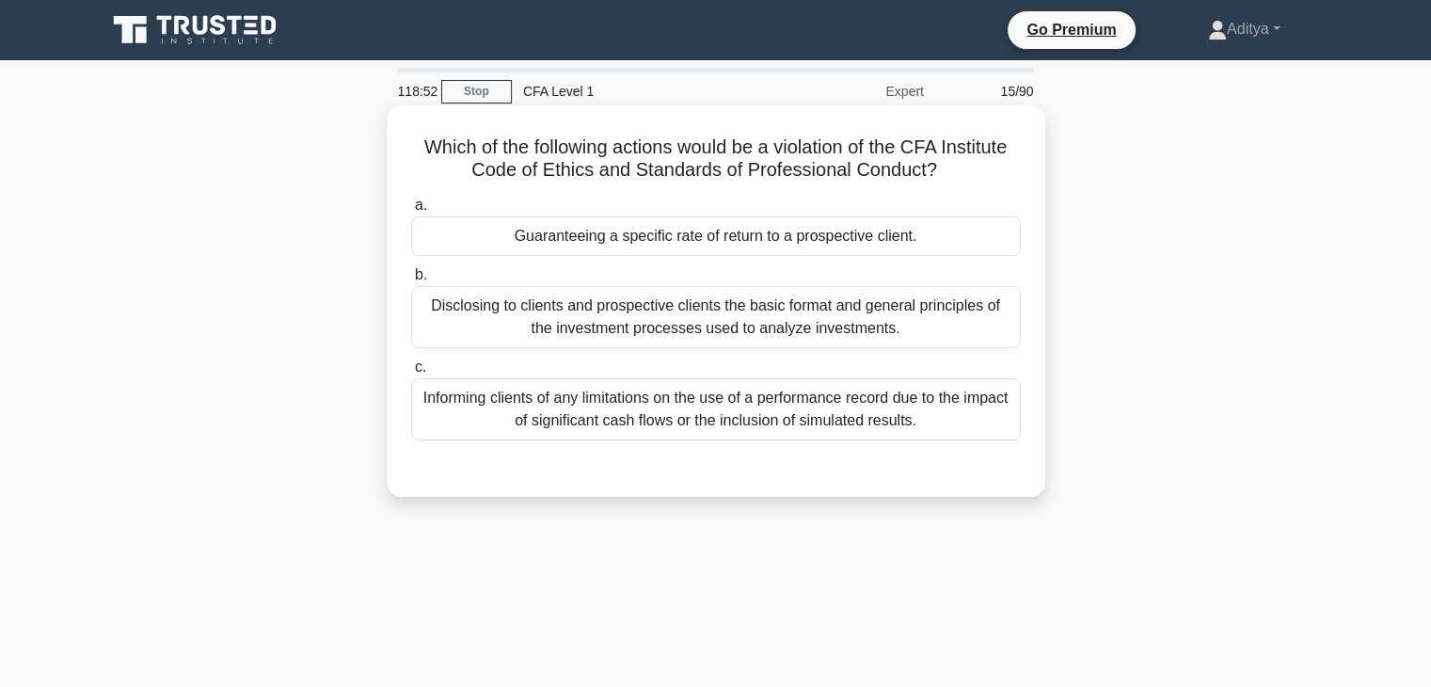
click at [856, 223] on div "Guaranteeing a specific rate of return to a prospective client." at bounding box center [716, 236] width 610 height 40
click at [411, 212] on input "a. Guaranteeing a specific rate of return to a prospective client." at bounding box center [411, 206] width 0 height 12
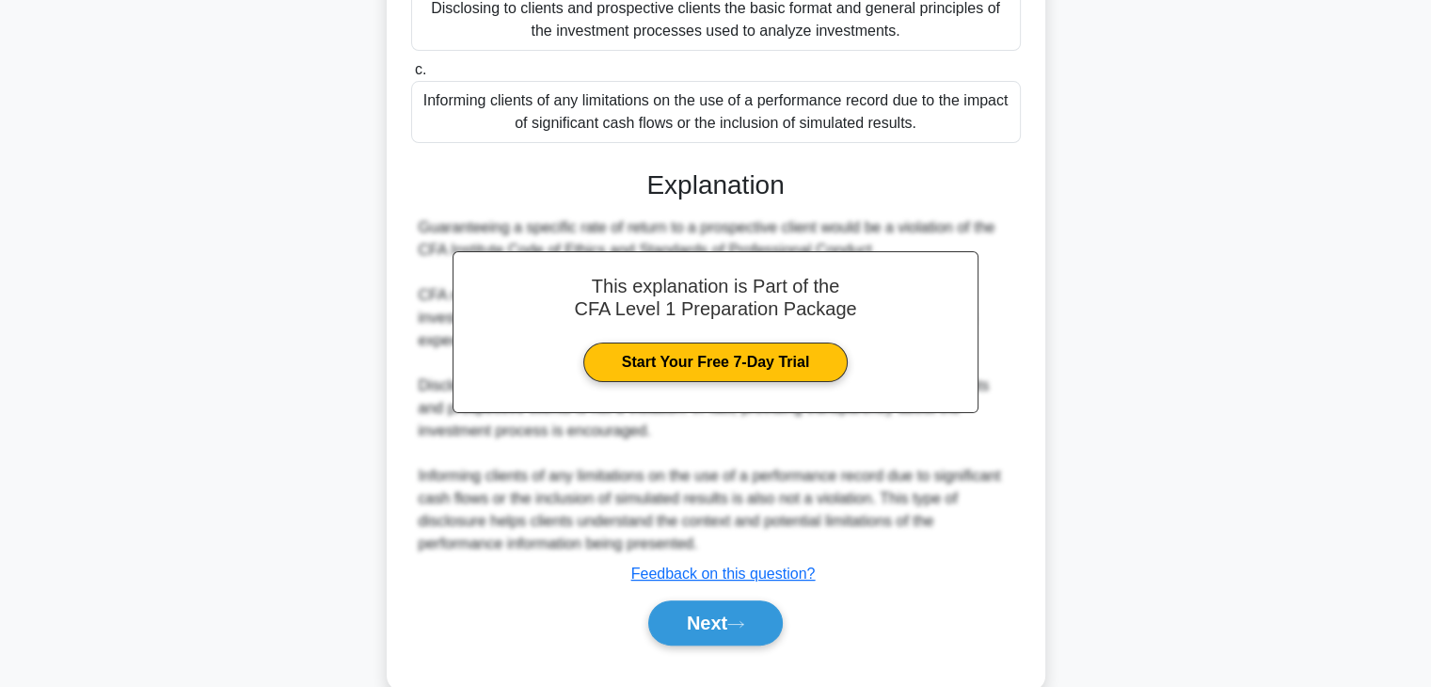
scroll to position [335, 0]
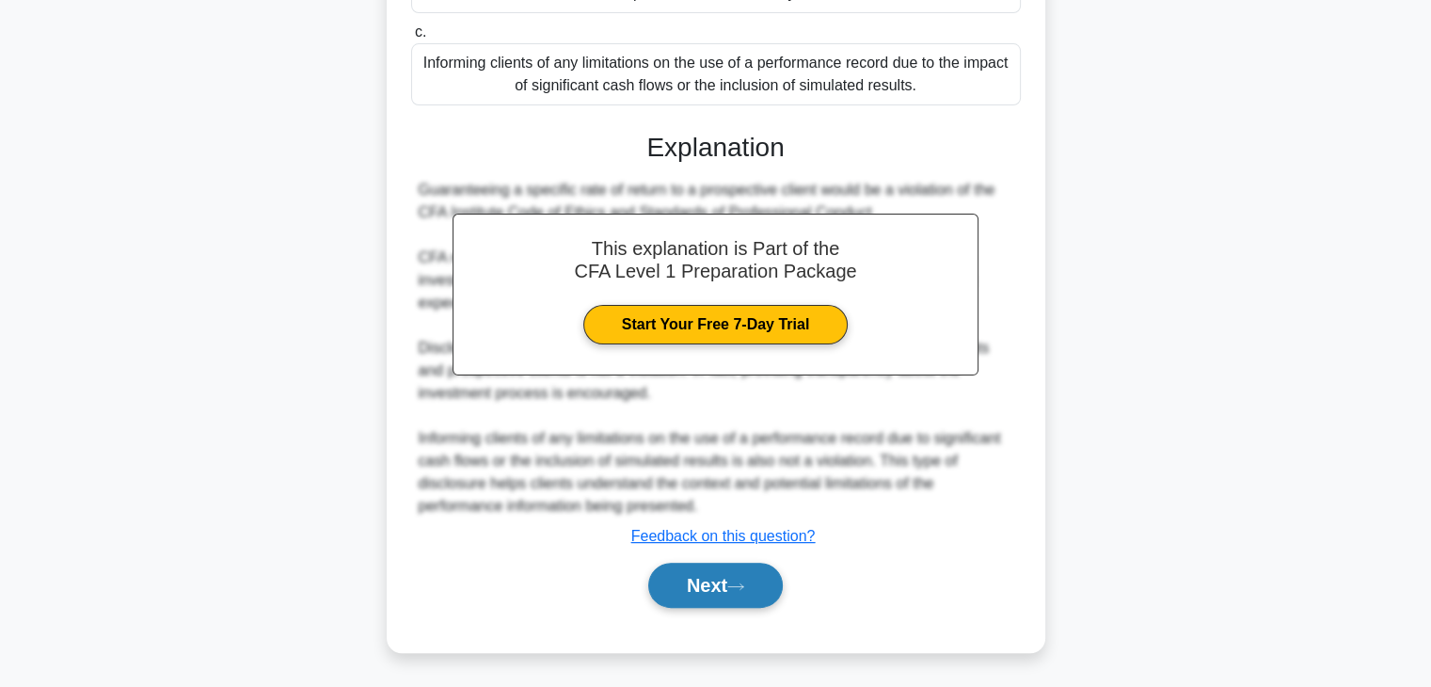
click at [679, 575] on button "Next" at bounding box center [715, 585] width 135 height 45
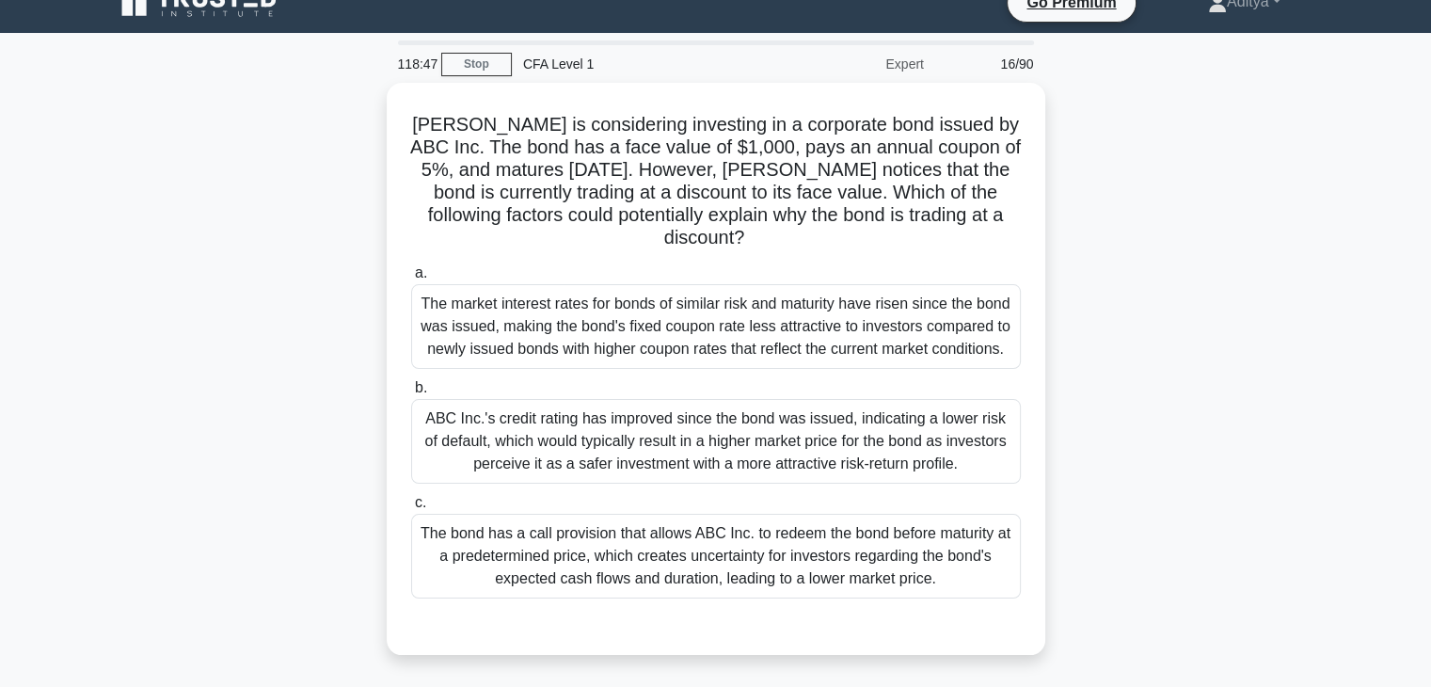
scroll to position [0, 0]
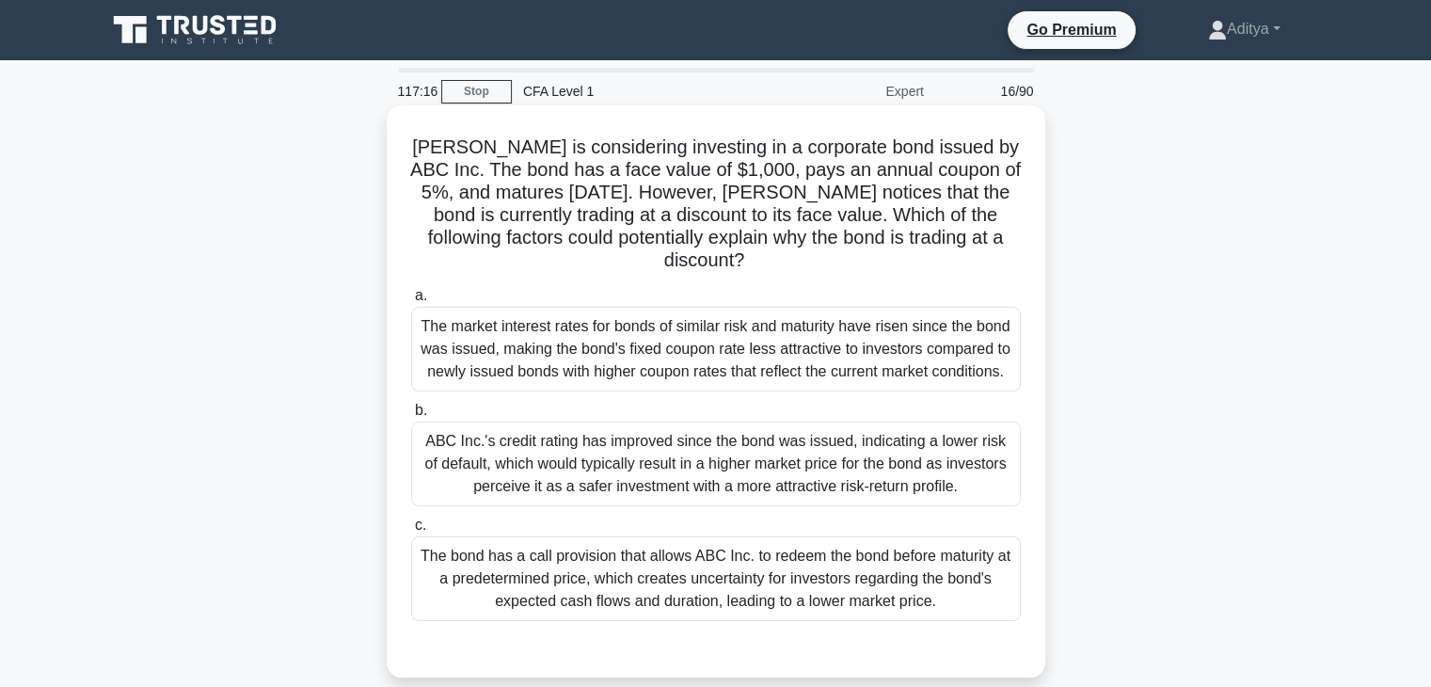
click at [852, 475] on div "ABC Inc.'s credit rating has improved since the bond was issued, indicating a l…" at bounding box center [716, 464] width 610 height 85
click at [411, 417] on input "b. ABC Inc.'s credit rating has improved since the bond was issued, indicating …" at bounding box center [411, 411] width 0 height 12
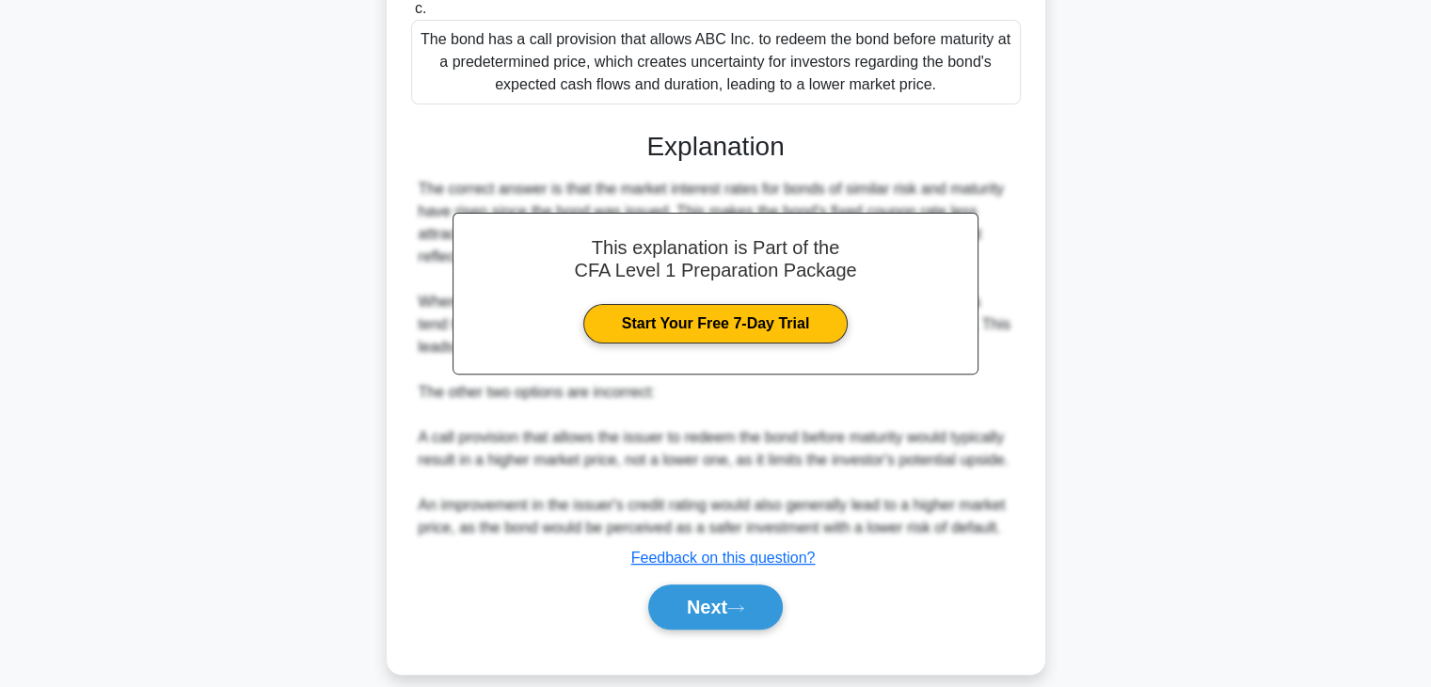
scroll to position [540, 0]
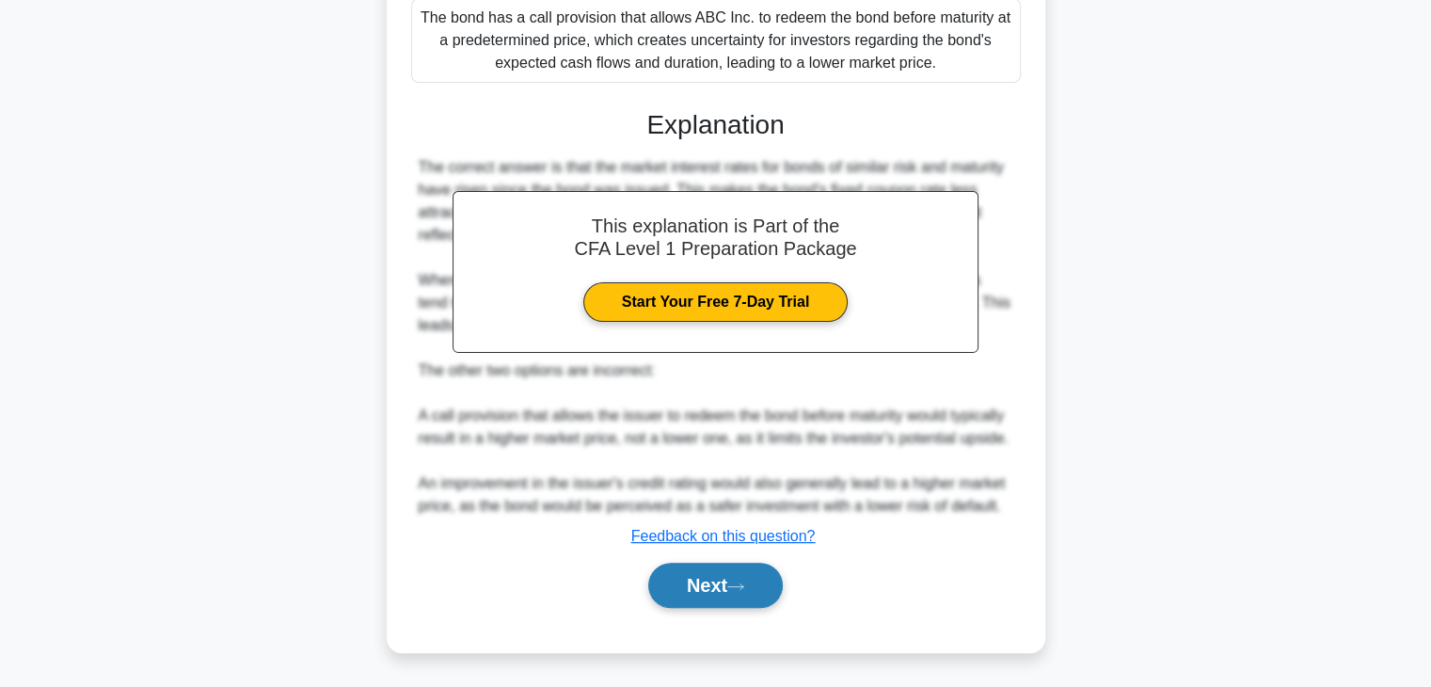
click at [713, 595] on button "Next" at bounding box center [715, 585] width 135 height 45
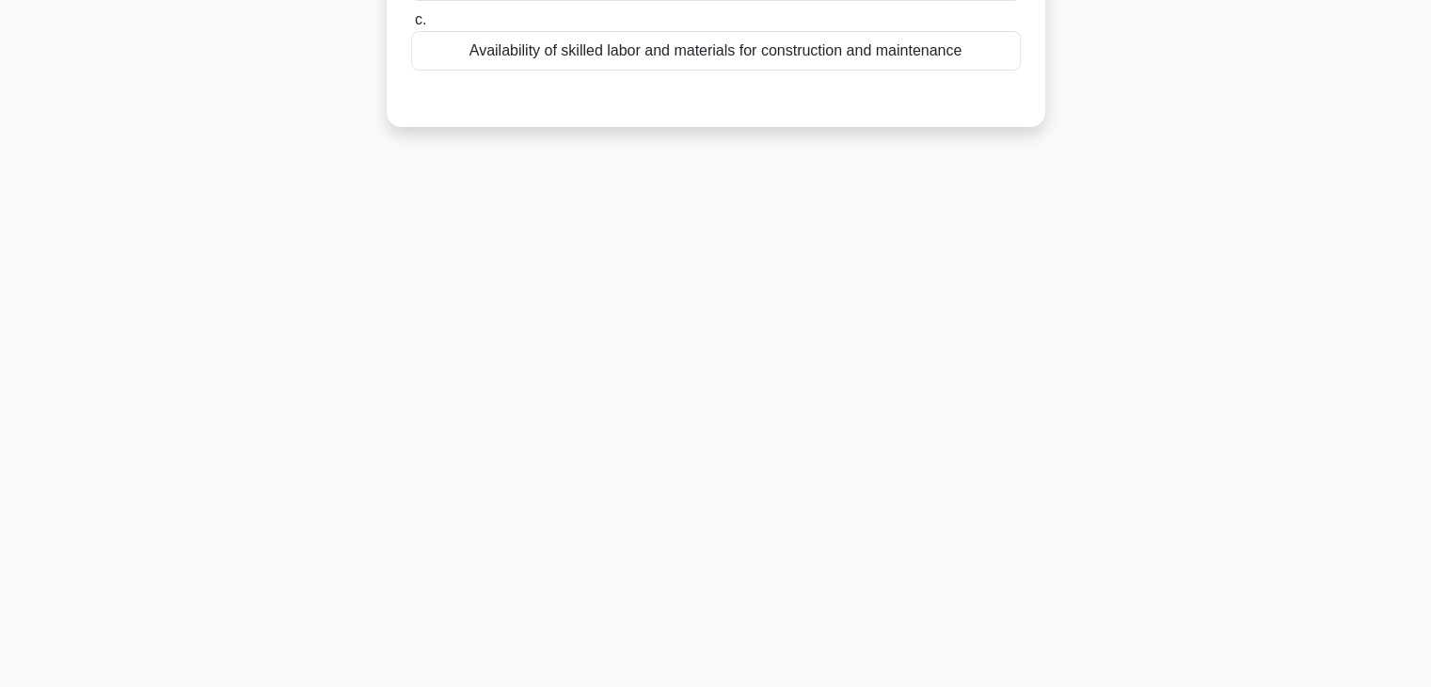
scroll to position [0, 0]
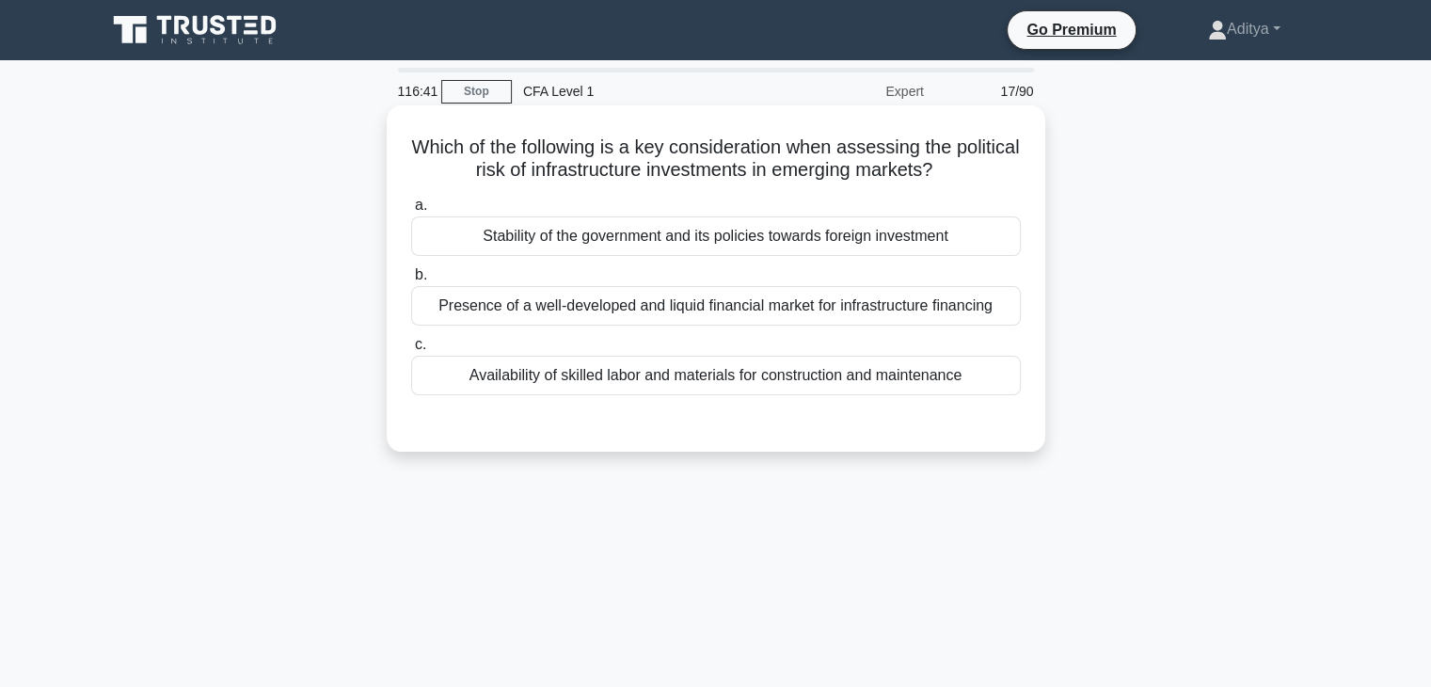
click at [977, 240] on div "Stability of the government and its policies towards foreign investment" at bounding box center [716, 236] width 610 height 40
click at [411, 212] on input "a. Stability of the government and its policies towards foreign investment" at bounding box center [411, 206] width 0 height 12
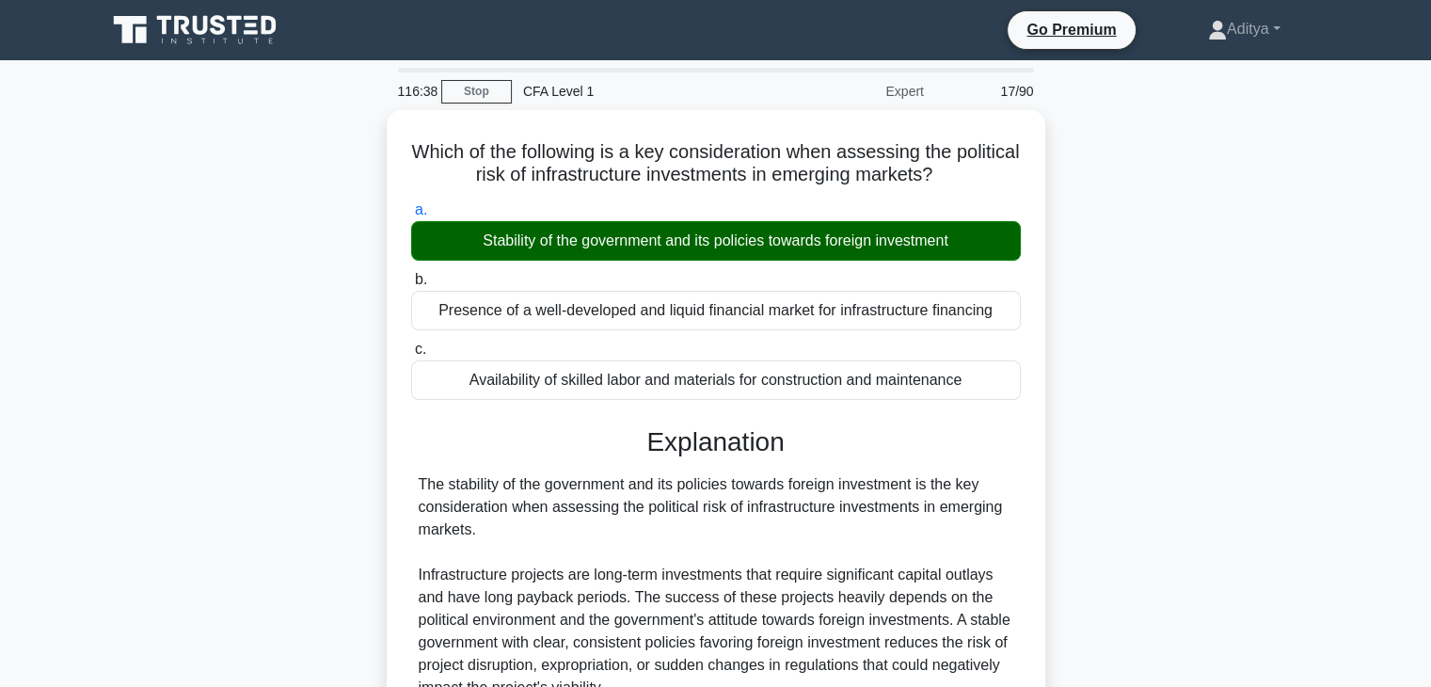
scroll to position [358, 0]
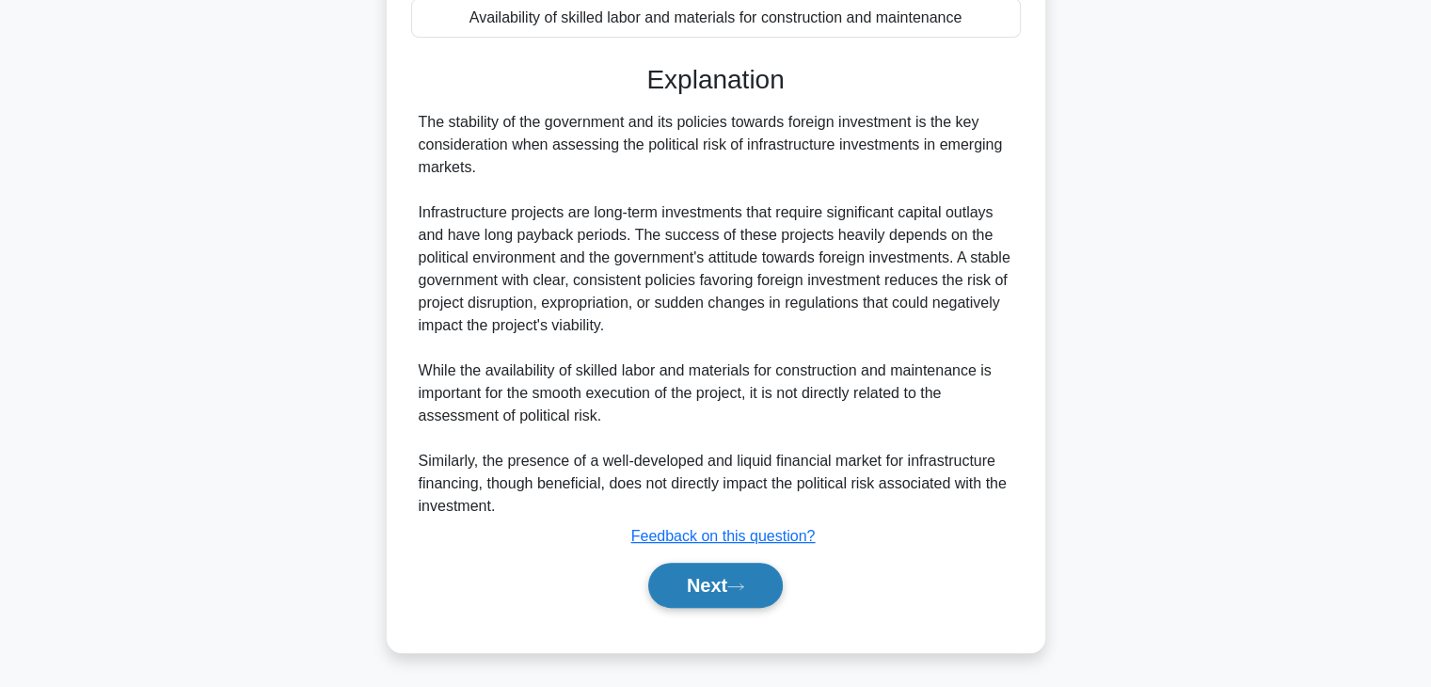
click at [712, 590] on button "Next" at bounding box center [715, 585] width 135 height 45
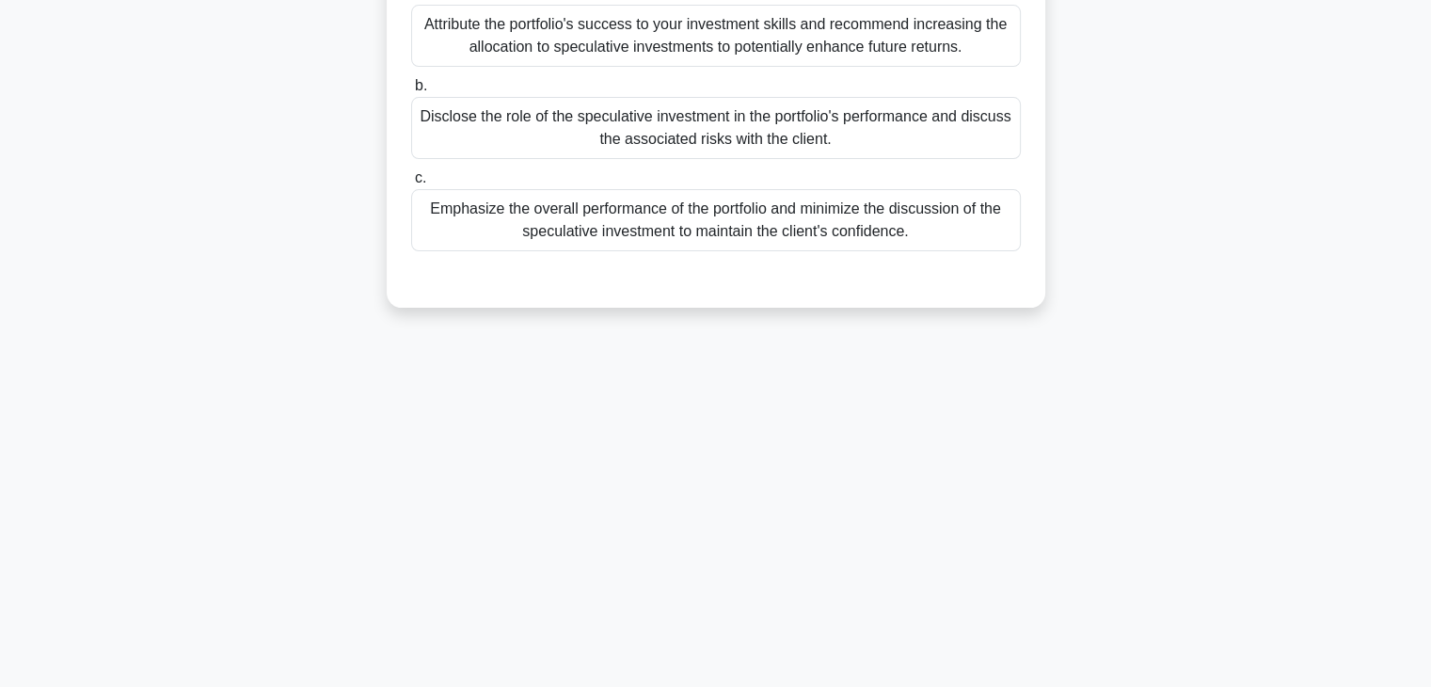
scroll to position [0, 0]
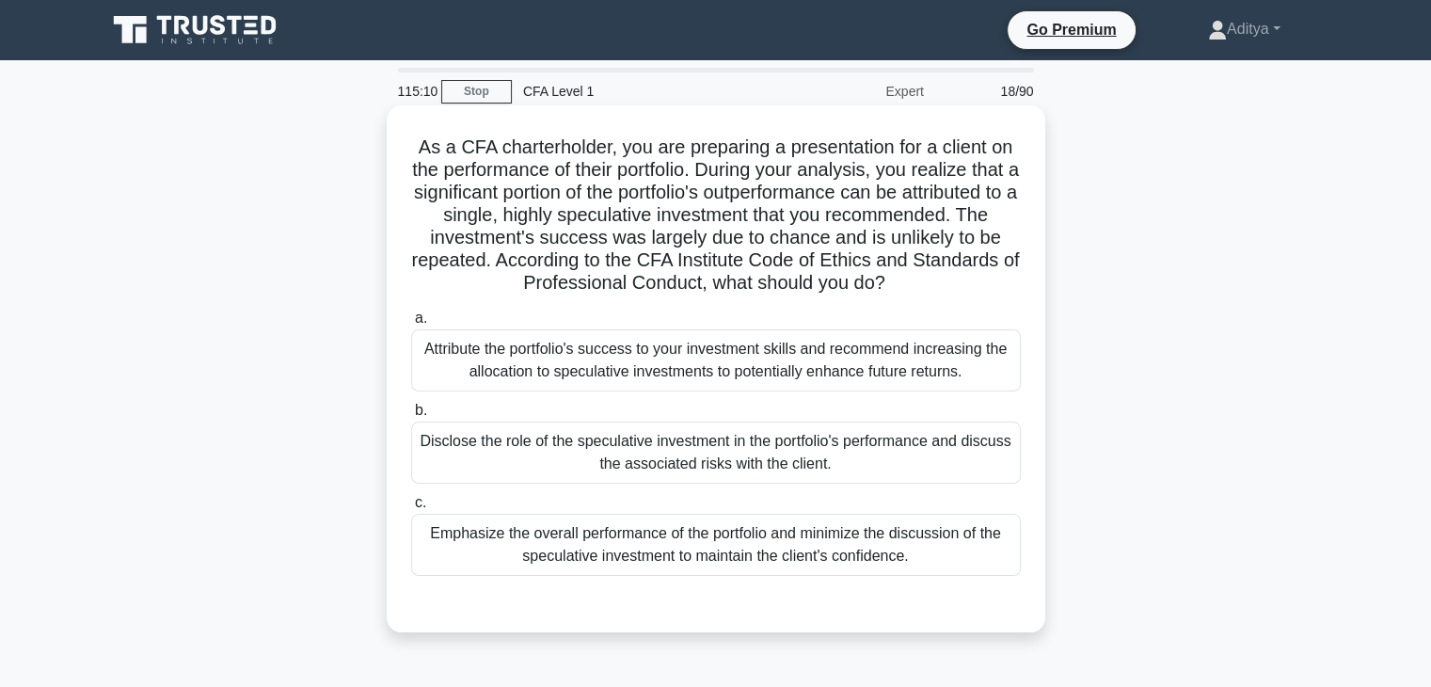
click at [915, 479] on div "Disclose the role of the speculative investment in the portfolio's performance …" at bounding box center [716, 453] width 610 height 62
click at [411, 417] on input "b. Disclose the role of the speculative investment in the portfolio's performan…" at bounding box center [411, 411] width 0 height 12
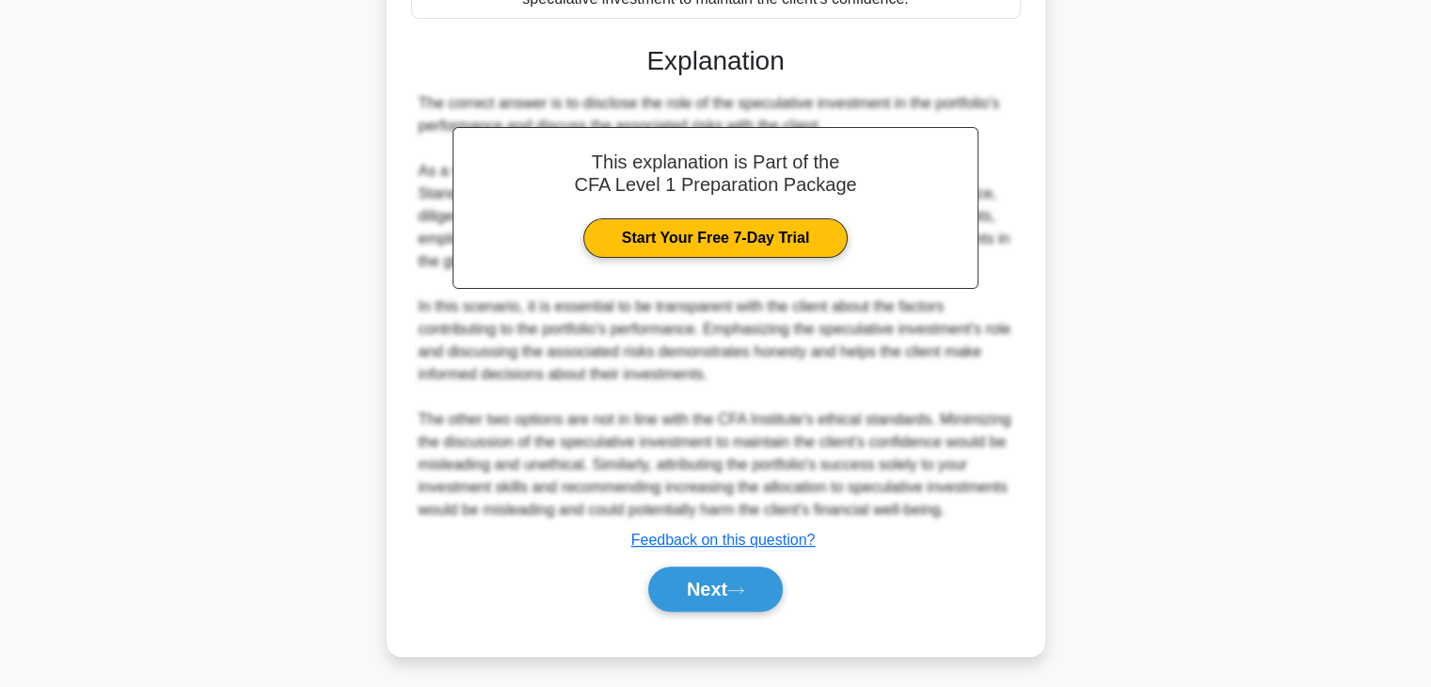
scroll to position [583, 0]
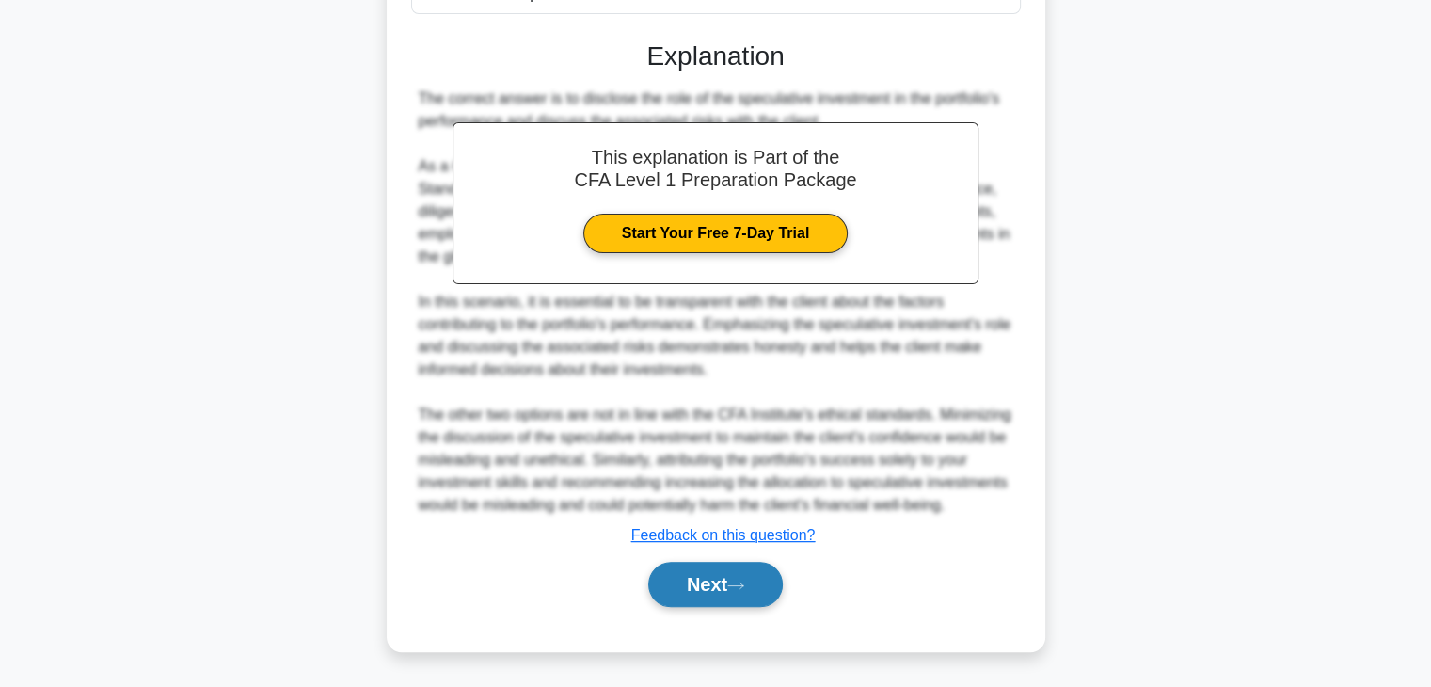
click at [724, 590] on button "Next" at bounding box center [715, 584] width 135 height 45
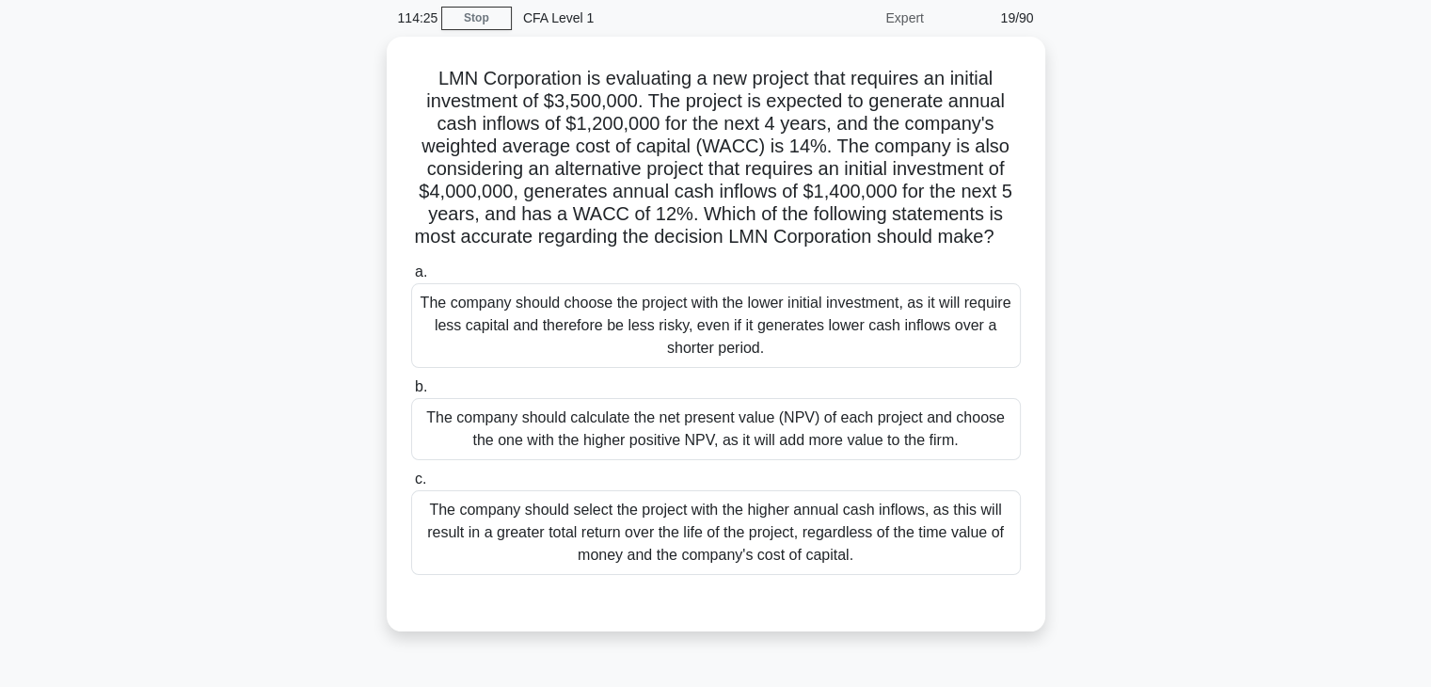
scroll to position [78, 0]
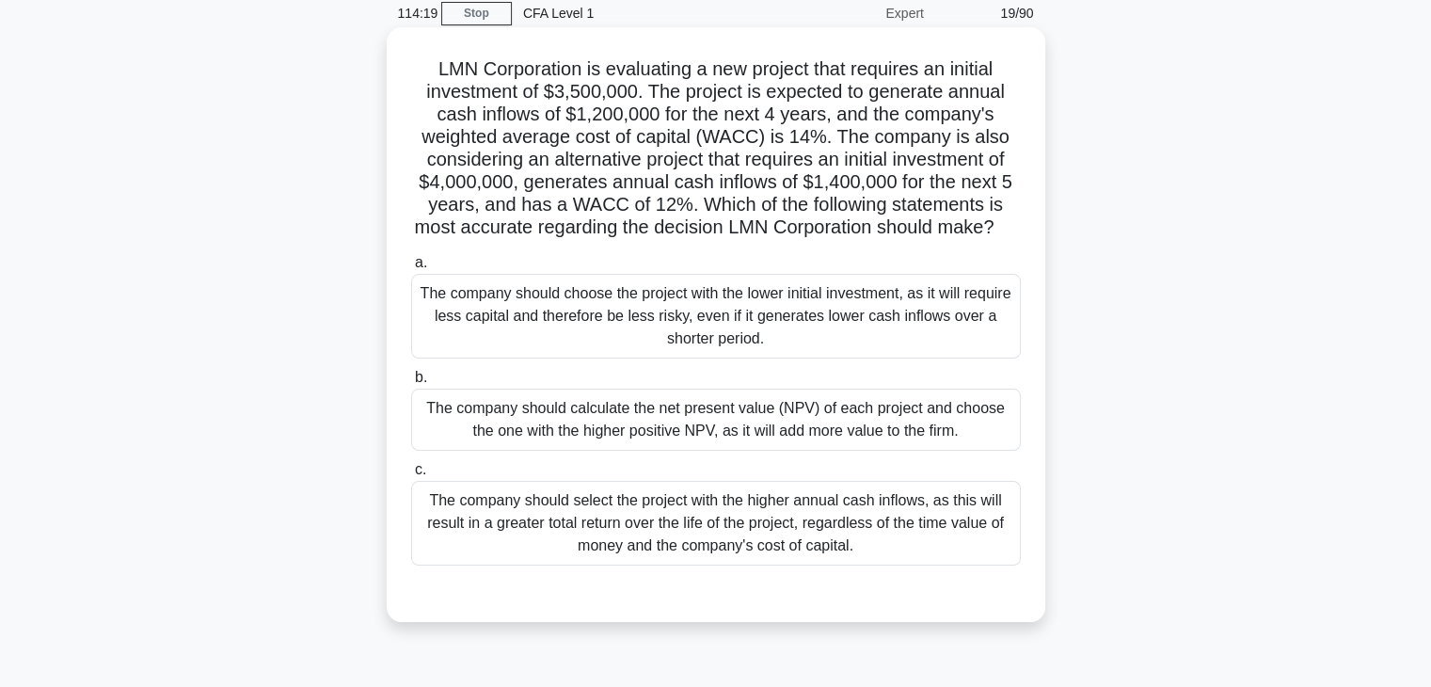
click at [903, 451] on div "The company should calculate the net present value (NPV) of each project and ch…" at bounding box center [716, 420] width 610 height 62
click at [411, 384] on input "b. The company should calculate the net present value (NPV) of each project and…" at bounding box center [411, 378] width 0 height 12
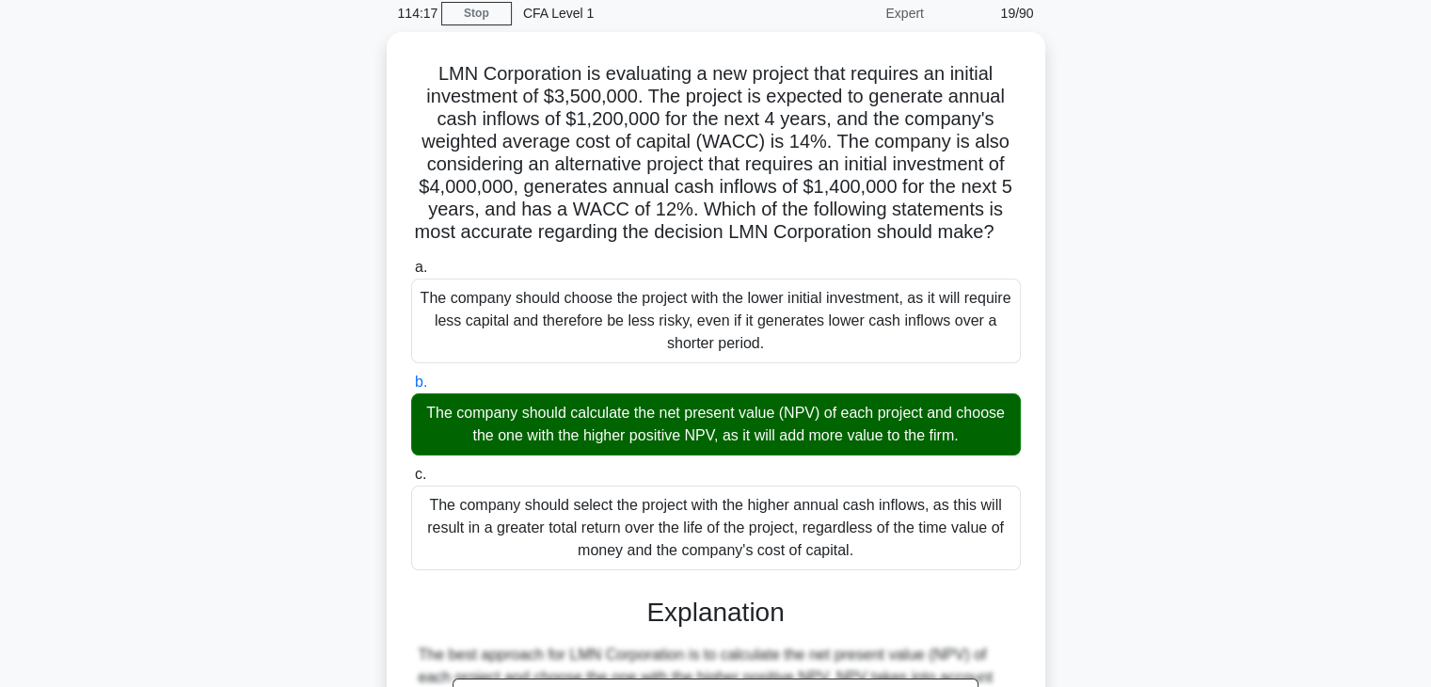
scroll to position [538, 0]
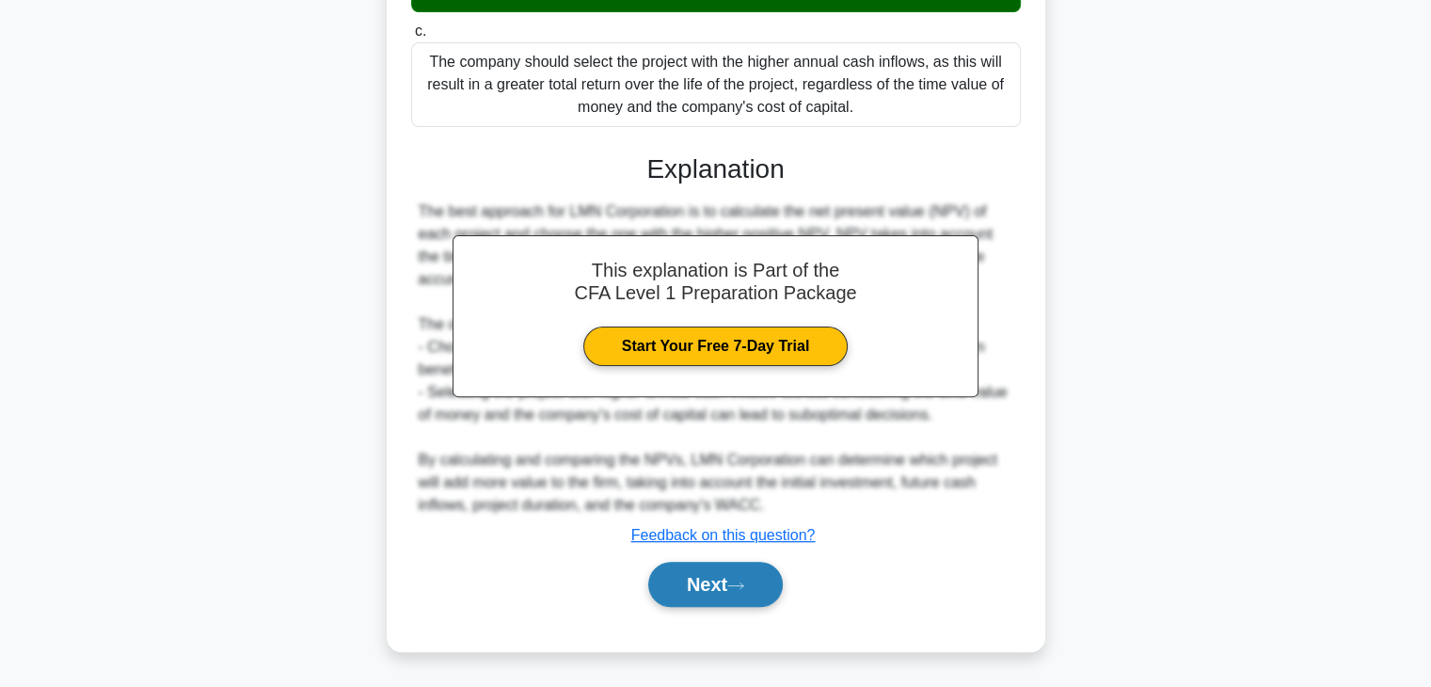
click at [715, 573] on button "Next" at bounding box center [715, 584] width 135 height 45
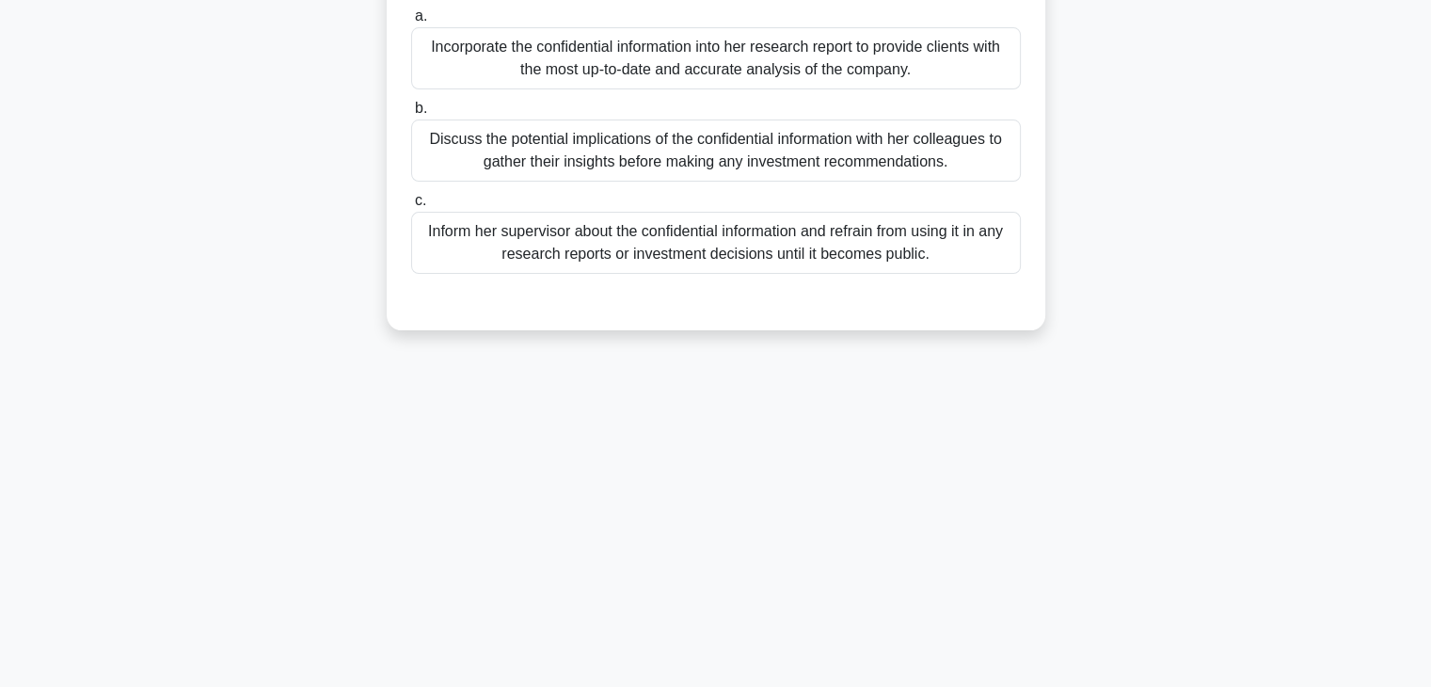
scroll to position [0, 0]
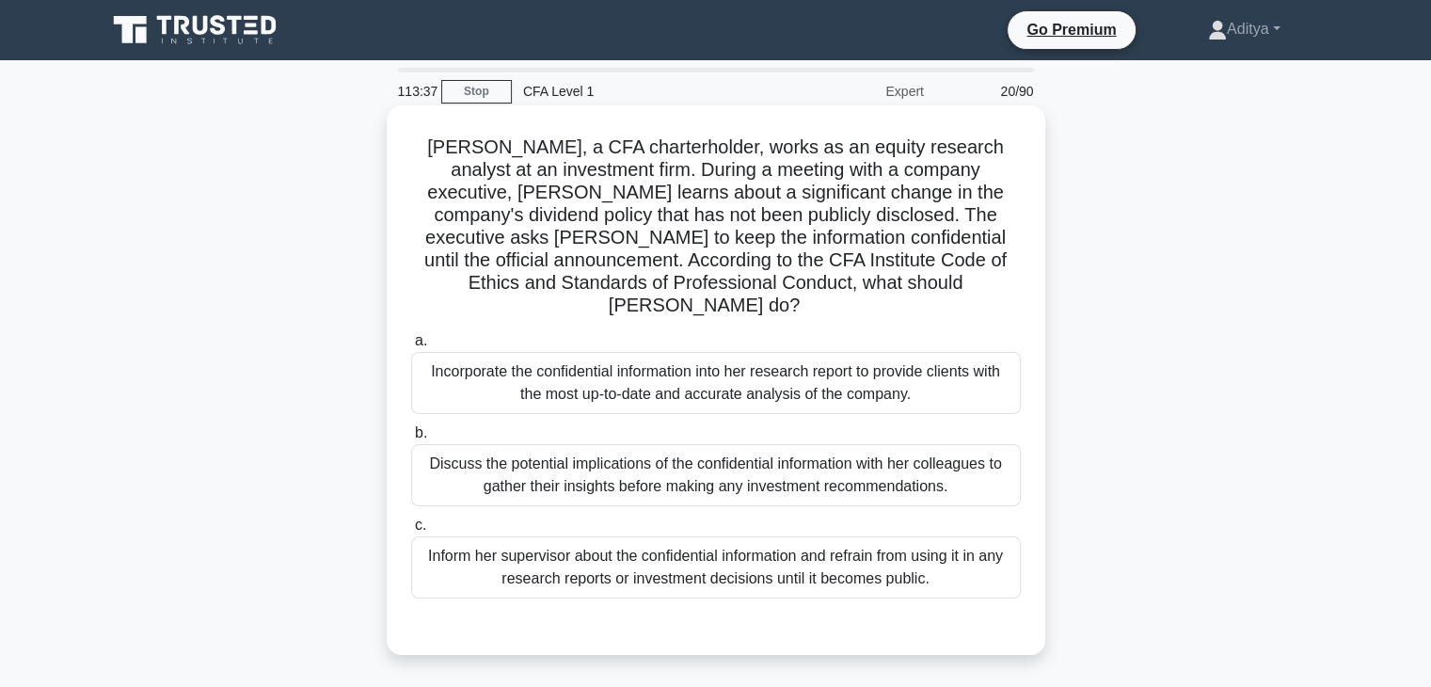
click at [934, 536] on div "Inform her supervisor about the confidential information and refrain from using…" at bounding box center [716, 567] width 610 height 62
click at [411, 519] on input "c. Inform her supervisor about the confidential information and refrain from us…" at bounding box center [411, 525] width 0 height 12
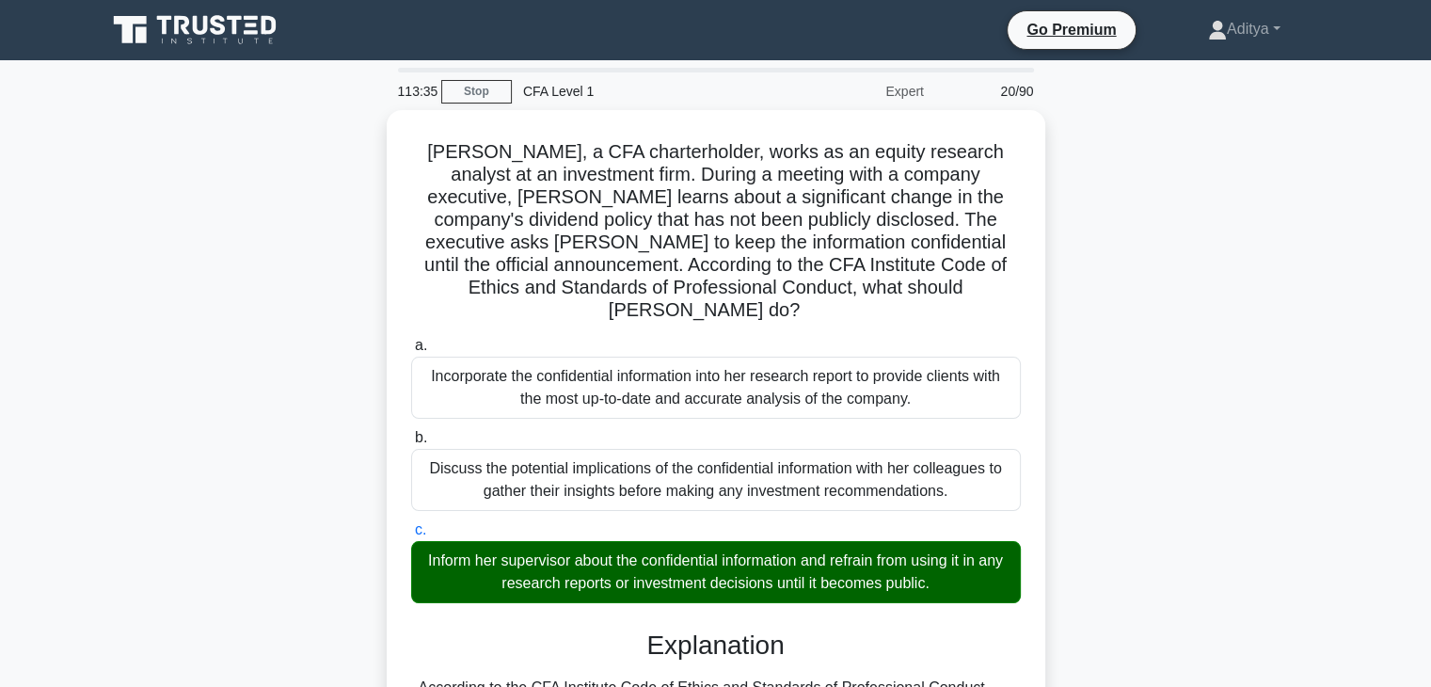
scroll to position [493, 0]
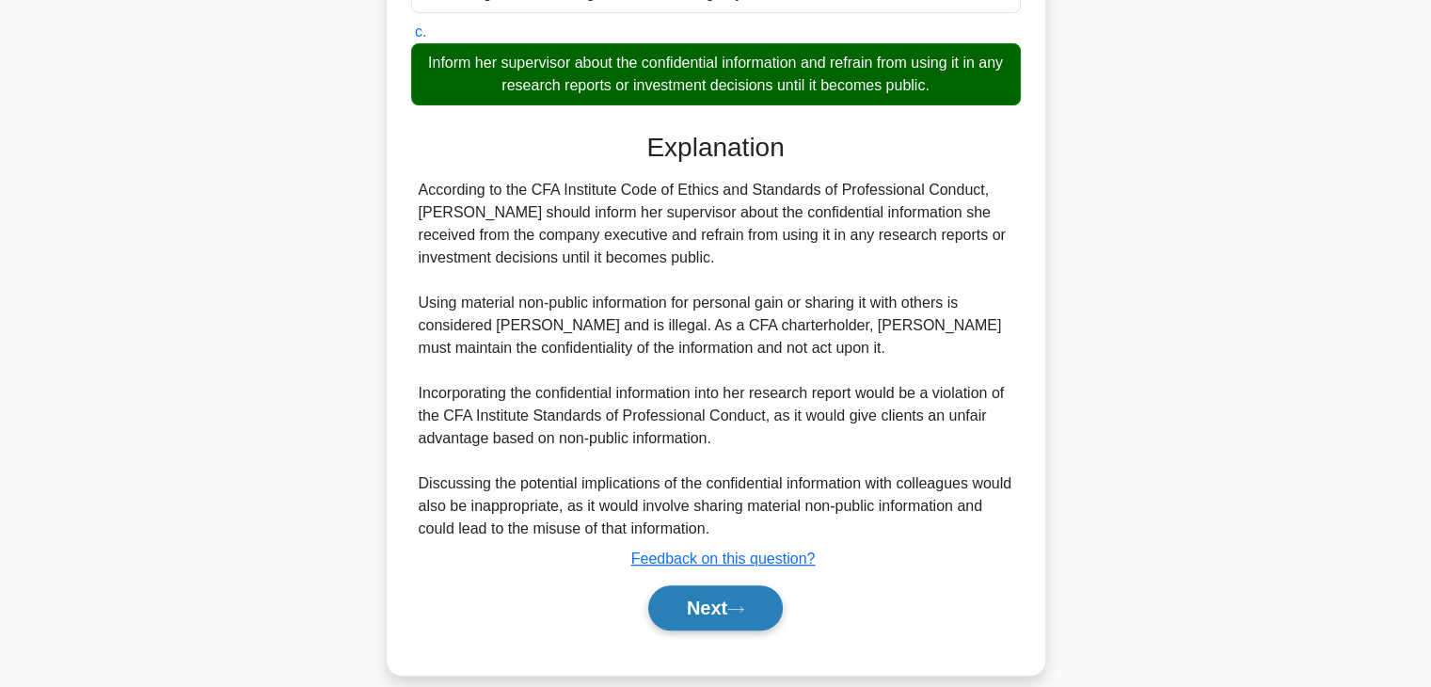
click at [672, 585] on button "Next" at bounding box center [715, 607] width 135 height 45
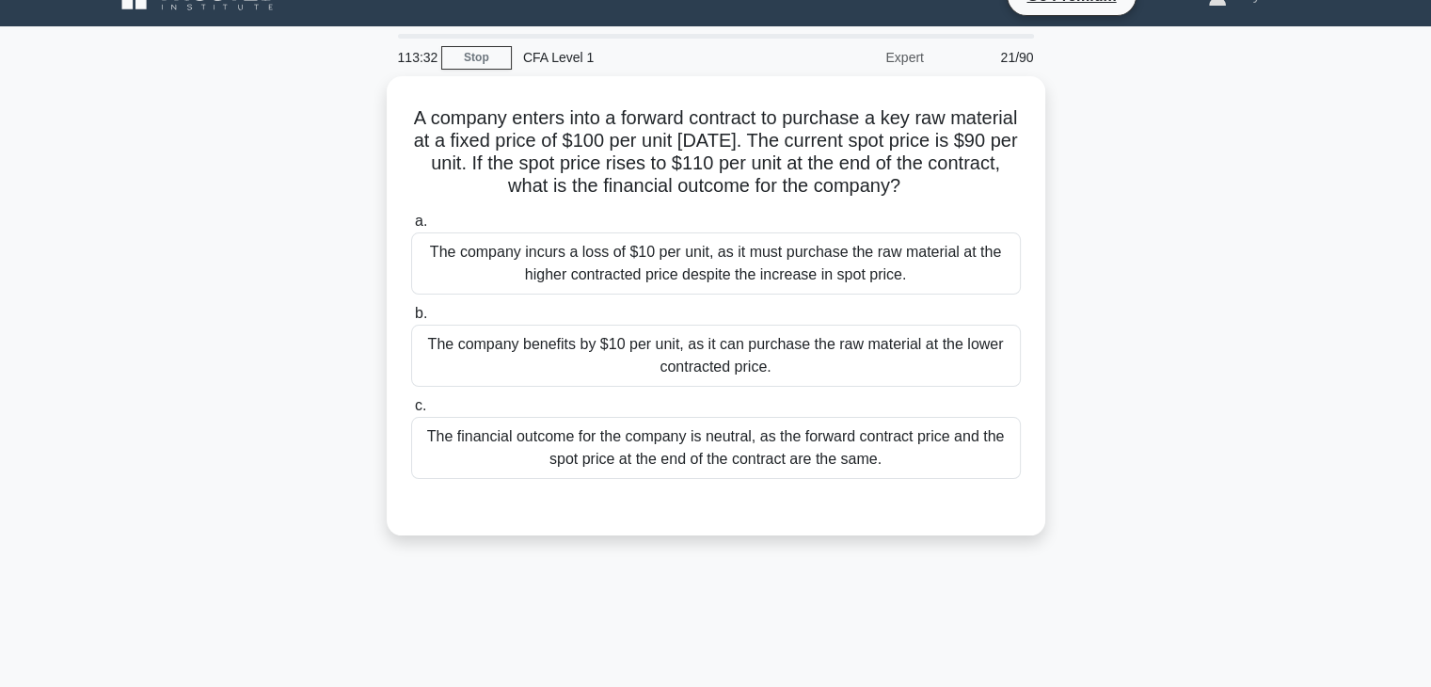
scroll to position [0, 0]
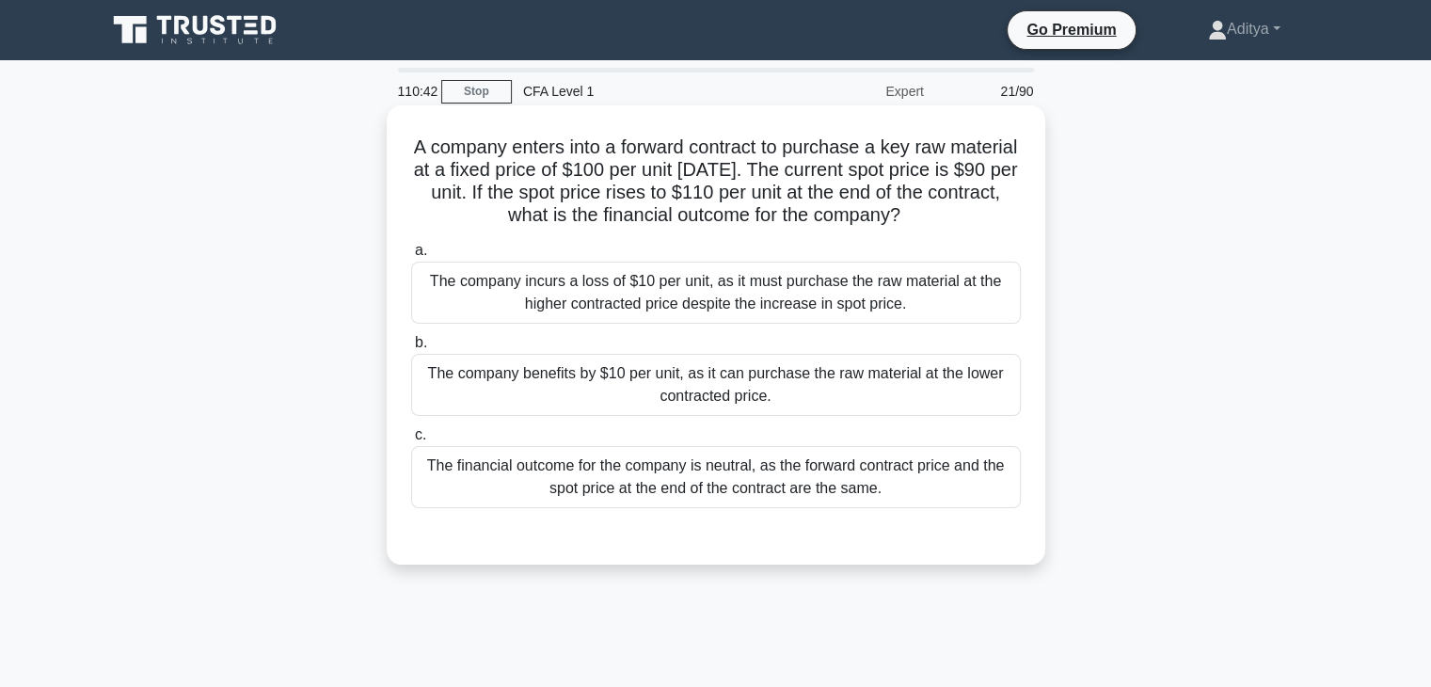
click at [894, 298] on div "The company incurs a loss of $10 per unit, as it must purchase the raw material…" at bounding box center [716, 293] width 610 height 62
click at [411, 257] on input "a. The company incurs a loss of $10 per unit, as it must purchase the raw mater…" at bounding box center [411, 251] width 0 height 12
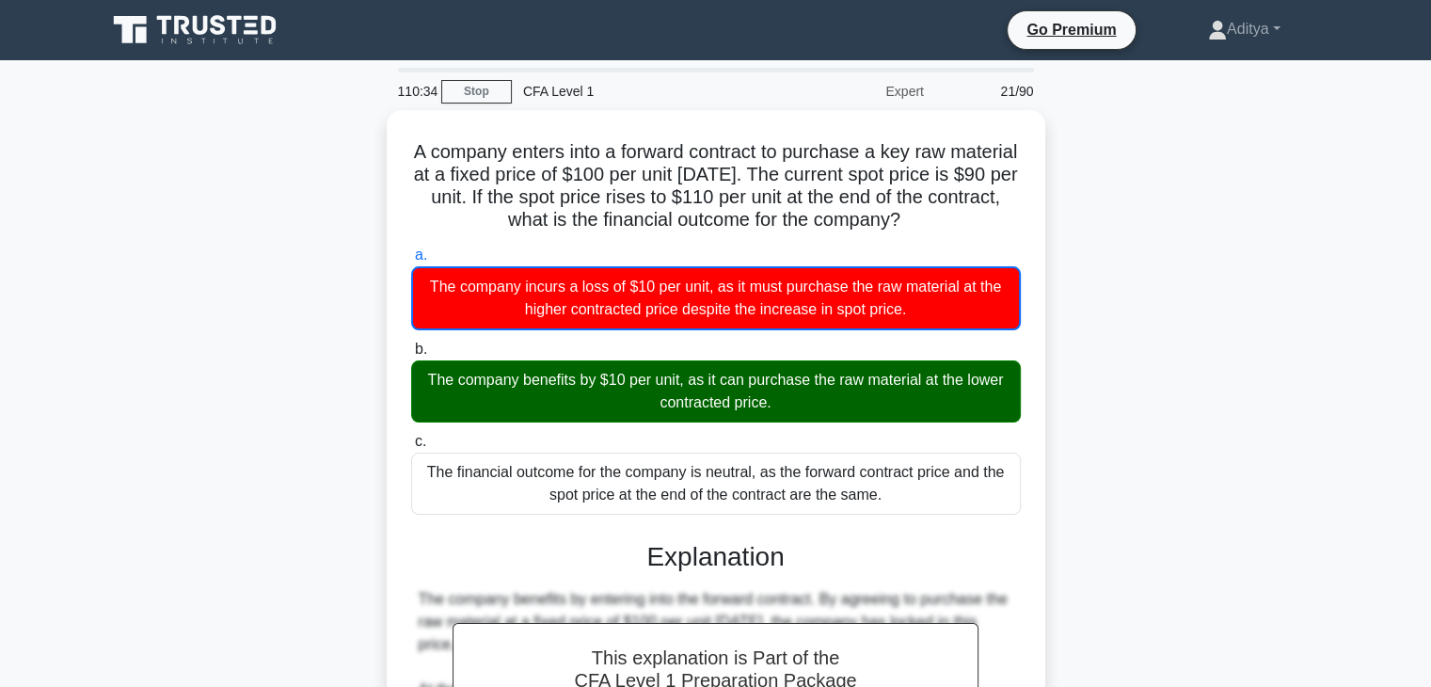
scroll to position [359, 0]
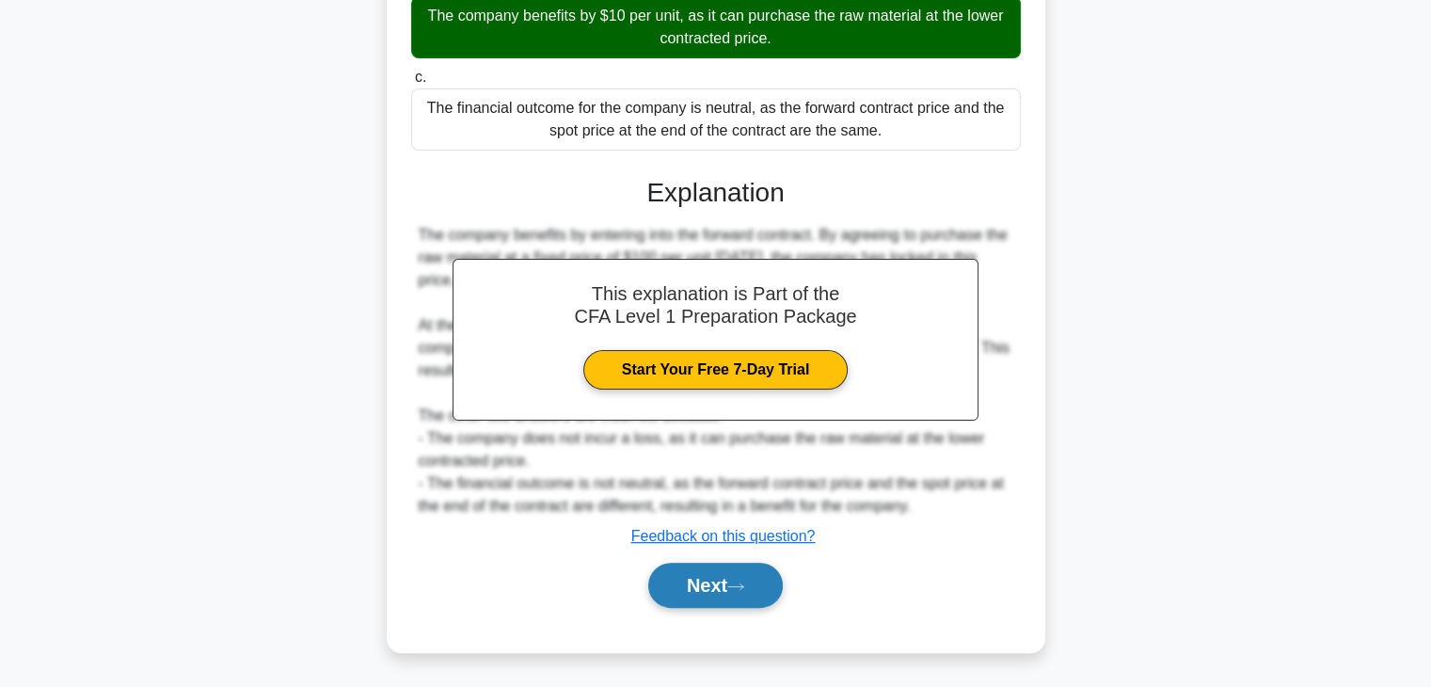
click at [738, 575] on button "Next" at bounding box center [715, 585] width 135 height 45
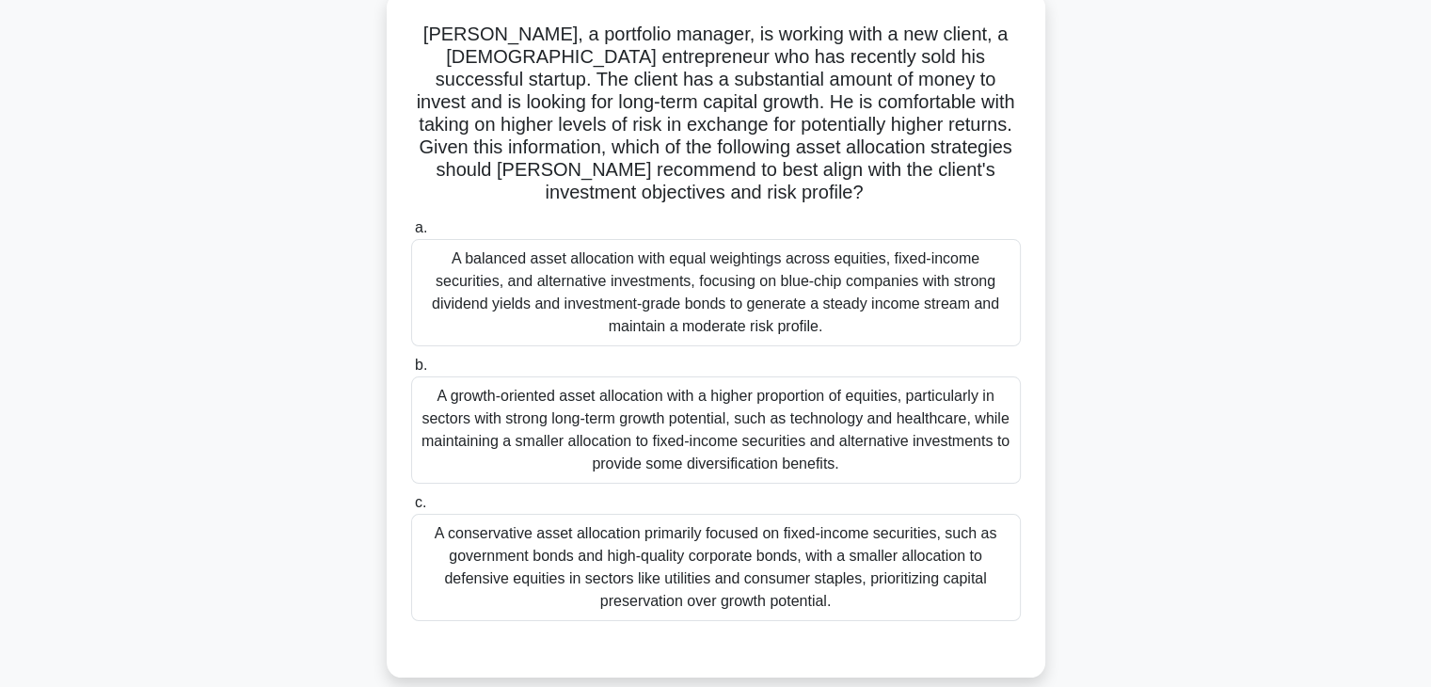
scroll to position [120, 0]
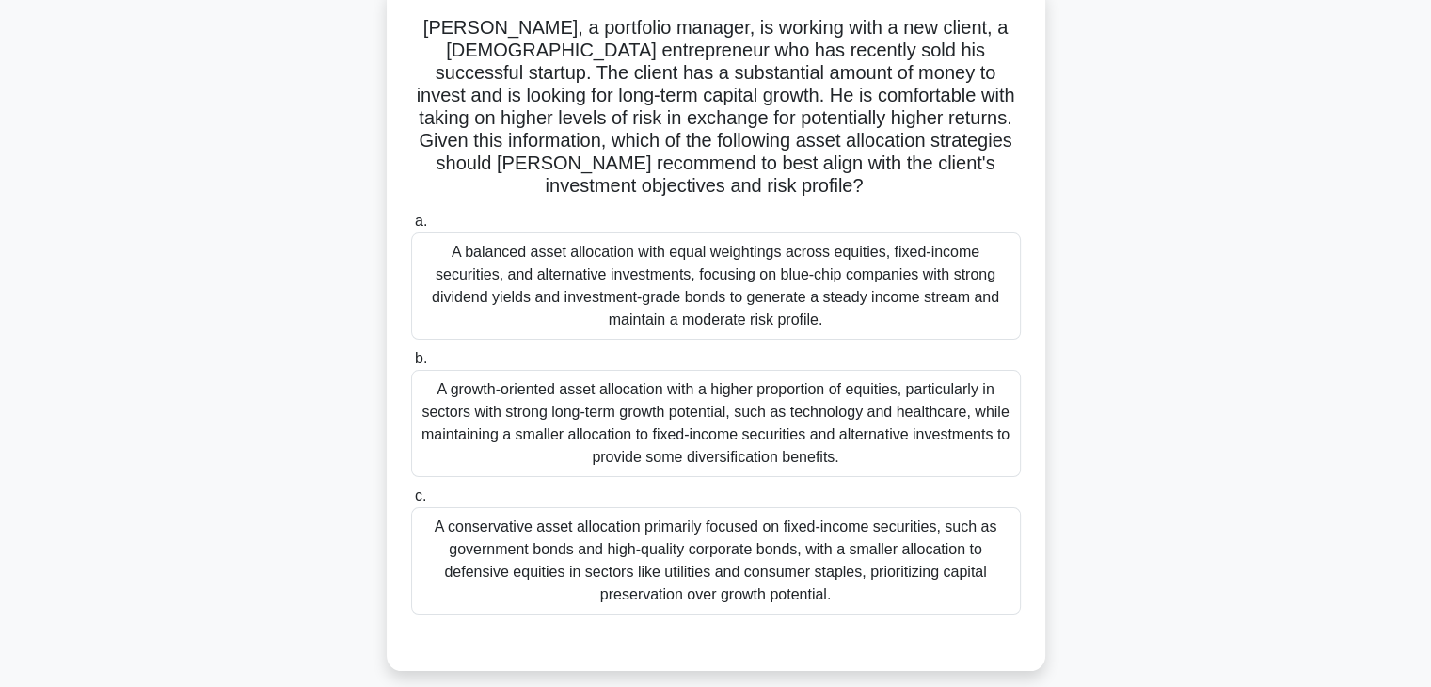
click at [930, 401] on div "A growth-oriented asset allocation with a higher proportion of equities, partic…" at bounding box center [716, 423] width 610 height 107
click at [411, 365] on input "b. A growth-oriented asset allocation with a higher proportion of equities, par…" at bounding box center [411, 359] width 0 height 12
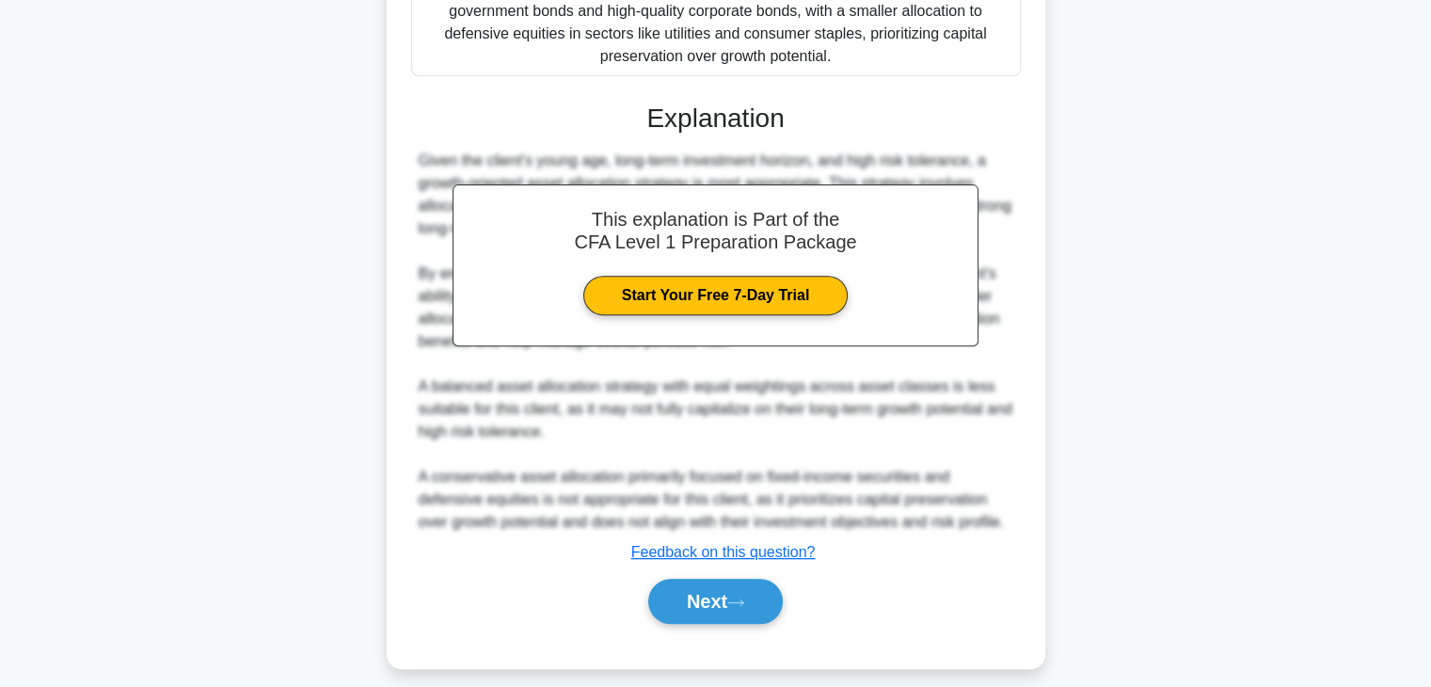
scroll to position [674, 0]
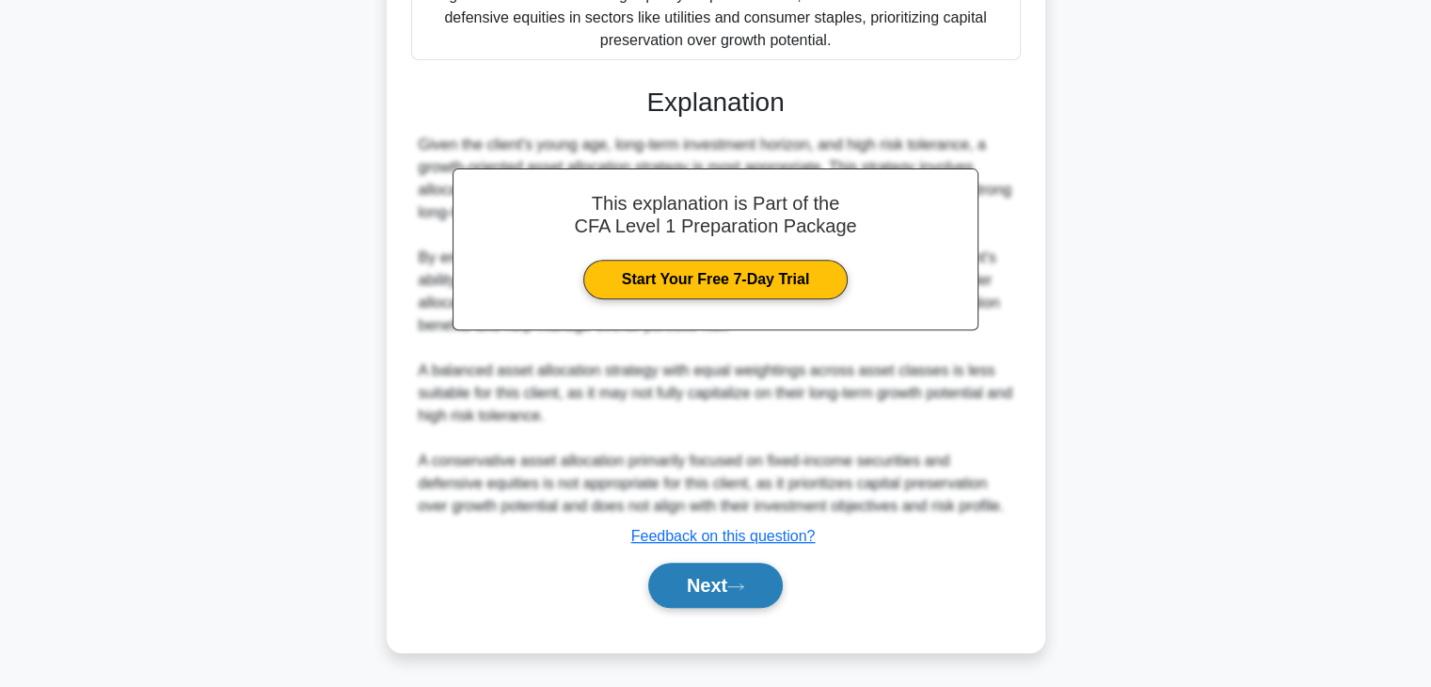
click at [702, 583] on button "Next" at bounding box center [715, 585] width 135 height 45
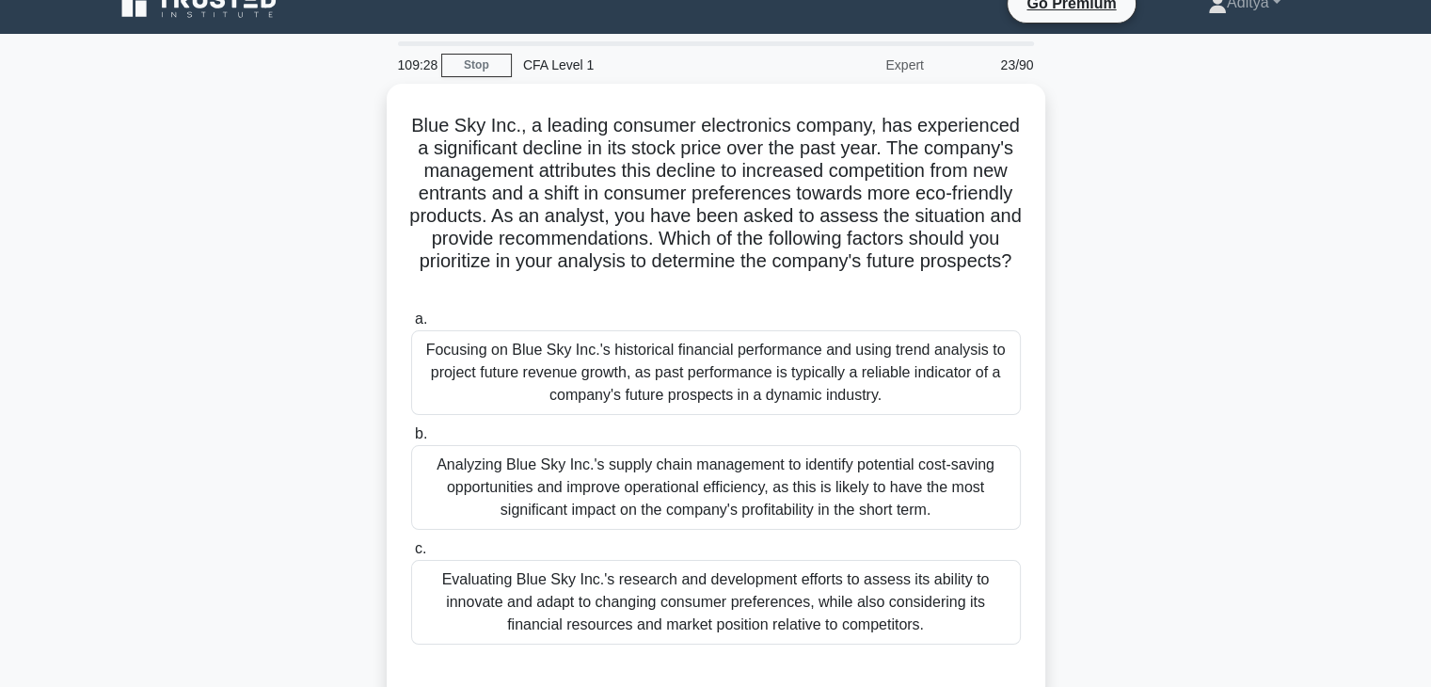
scroll to position [0, 0]
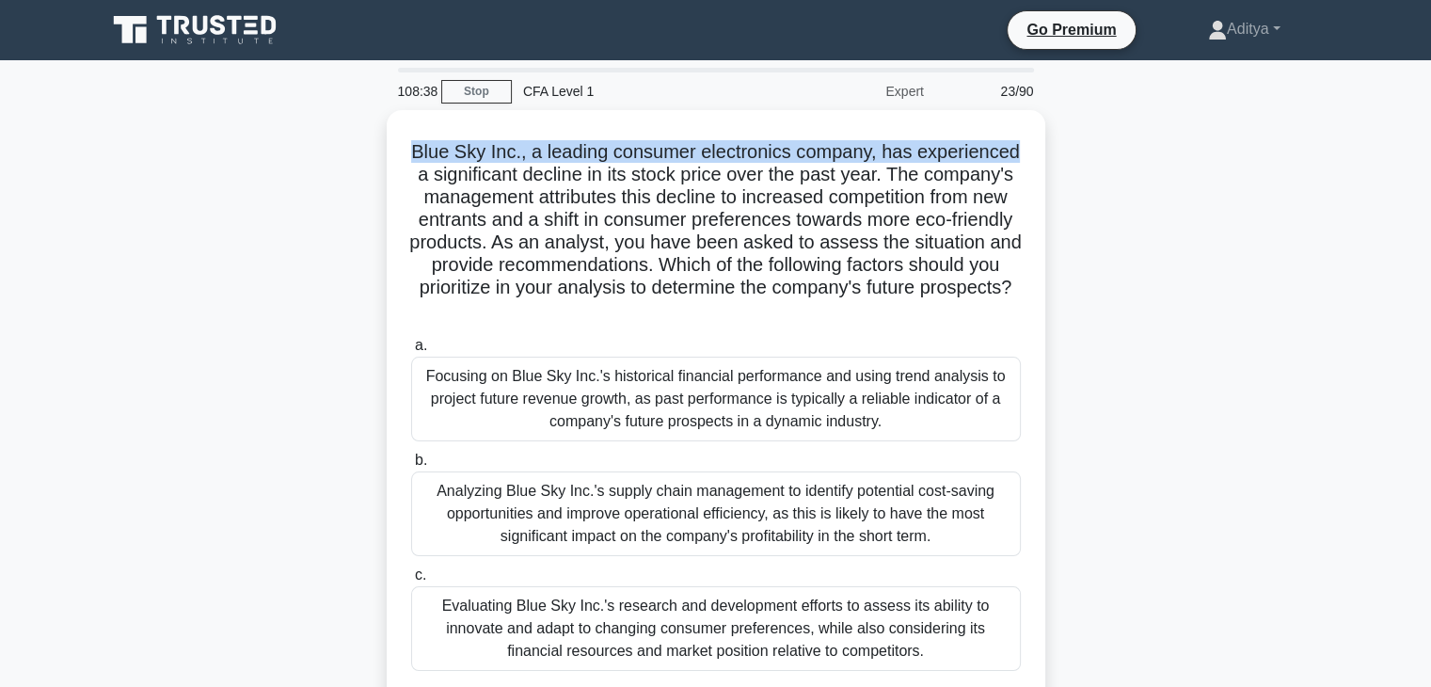
drag, startPoint x: 1370, startPoint y: 106, endPoint x: 1393, endPoint y: 114, distance: 23.8
click at [1393, 114] on main "108:38 Stop CFA Level 1 Expert 23/90 Blue Sky Inc., a leading consumer electron…" at bounding box center [715, 538] width 1431 height 956
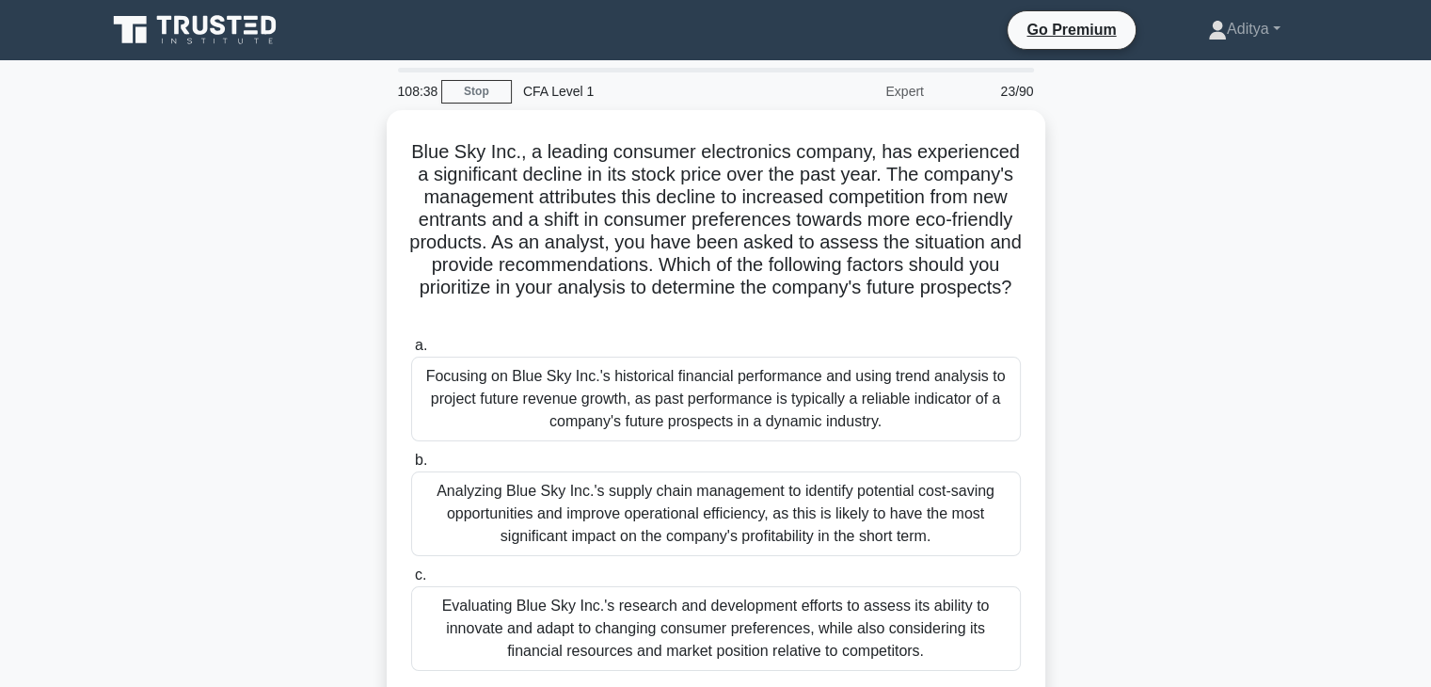
click at [1350, 268] on main "108:38 Stop CFA Level 1 Expert 23/90 Blue Sky Inc., a leading consumer electron…" at bounding box center [715, 538] width 1431 height 956
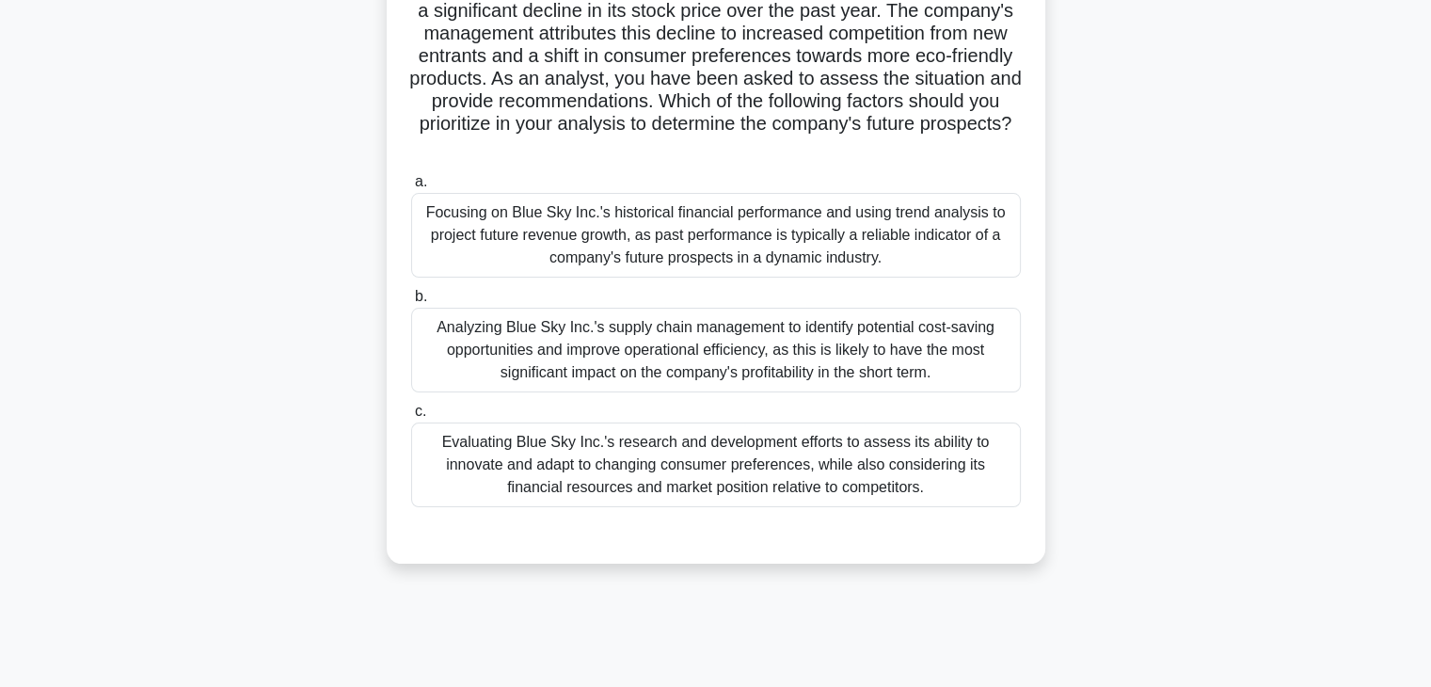
scroll to position [166, 0]
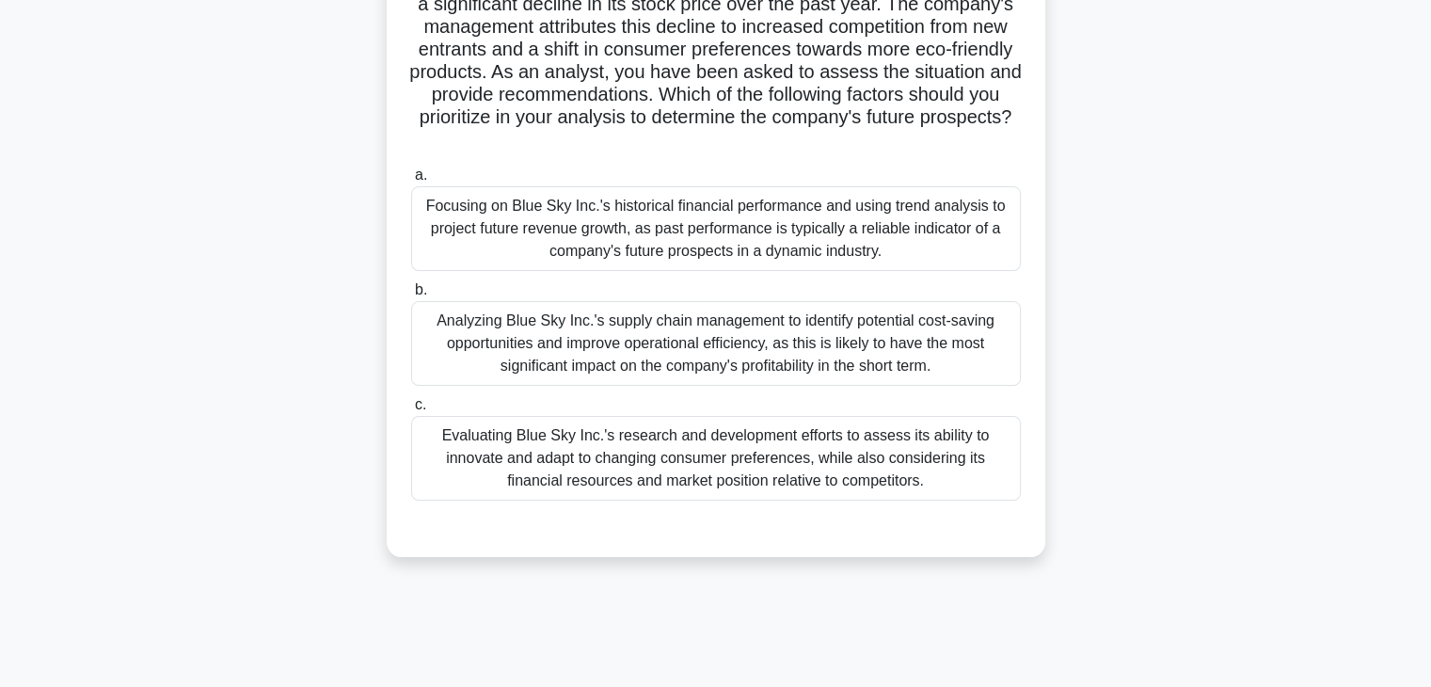
click at [932, 485] on div "Evaluating Blue Sky Inc.'s research and development efforts to assess its abili…" at bounding box center [716, 458] width 610 height 85
click at [411, 411] on input "c. Evaluating Blue Sky Inc.'s research and development efforts to assess its ab…" at bounding box center [411, 405] width 0 height 12
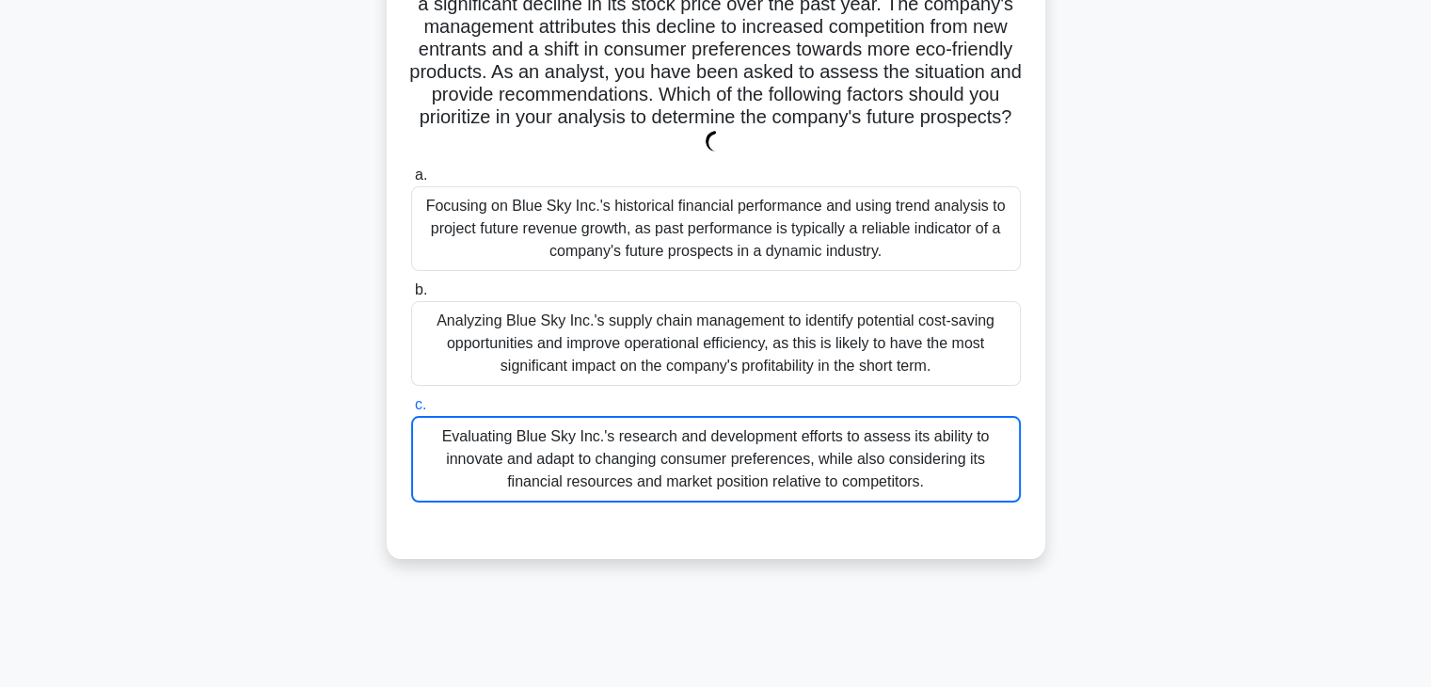
click at [932, 485] on div "Evaluating Blue Sky Inc.'s research and development efforts to assess its abili…" at bounding box center [716, 459] width 610 height 87
click at [411, 411] on input "c. Evaluating Blue Sky Inc.'s research and development efforts to assess its ab…" at bounding box center [411, 405] width 0 height 12
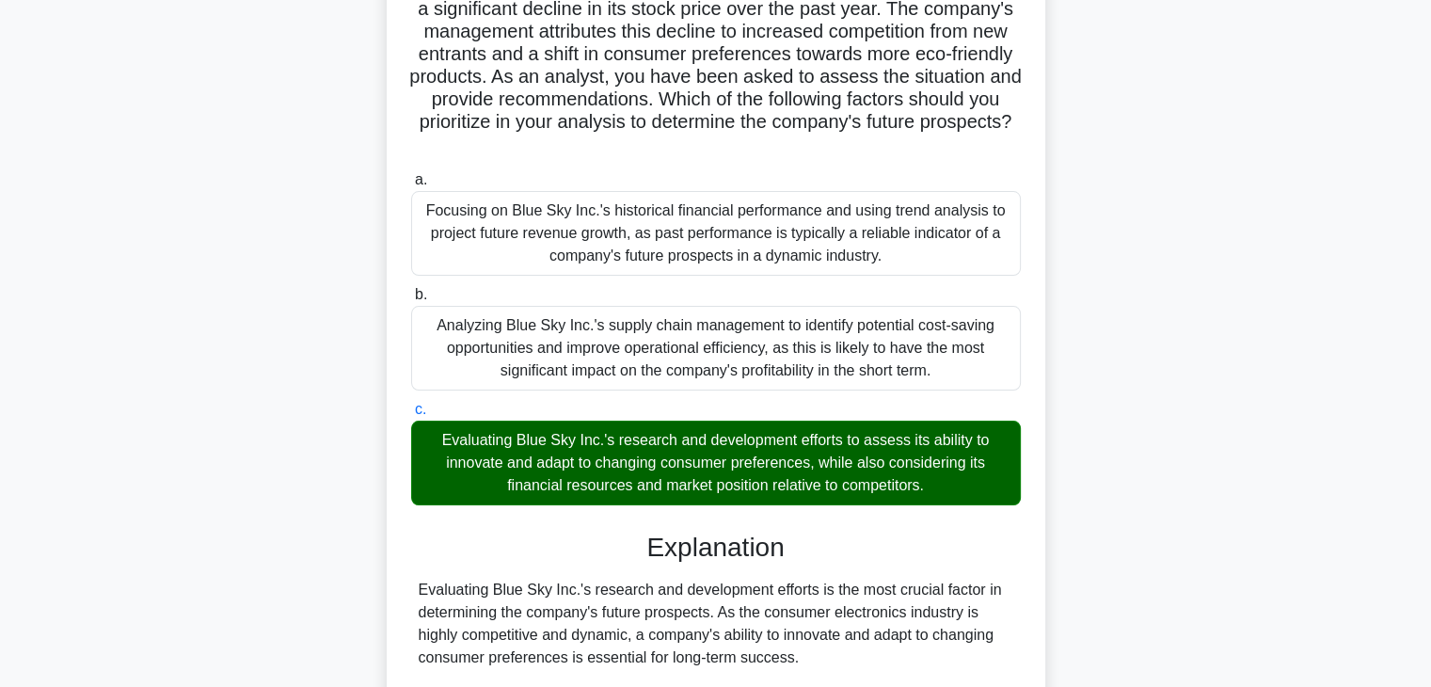
scroll to position [606, 0]
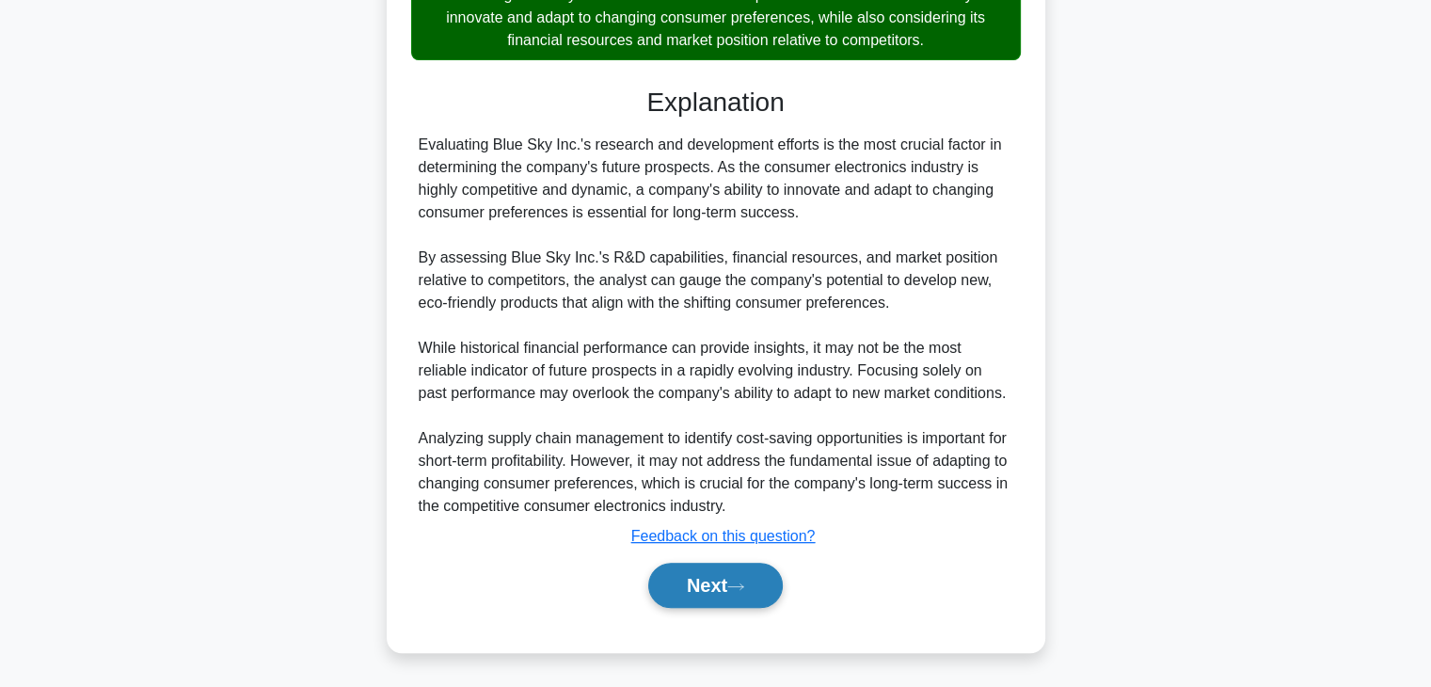
click at [698, 585] on button "Next" at bounding box center [715, 585] width 135 height 45
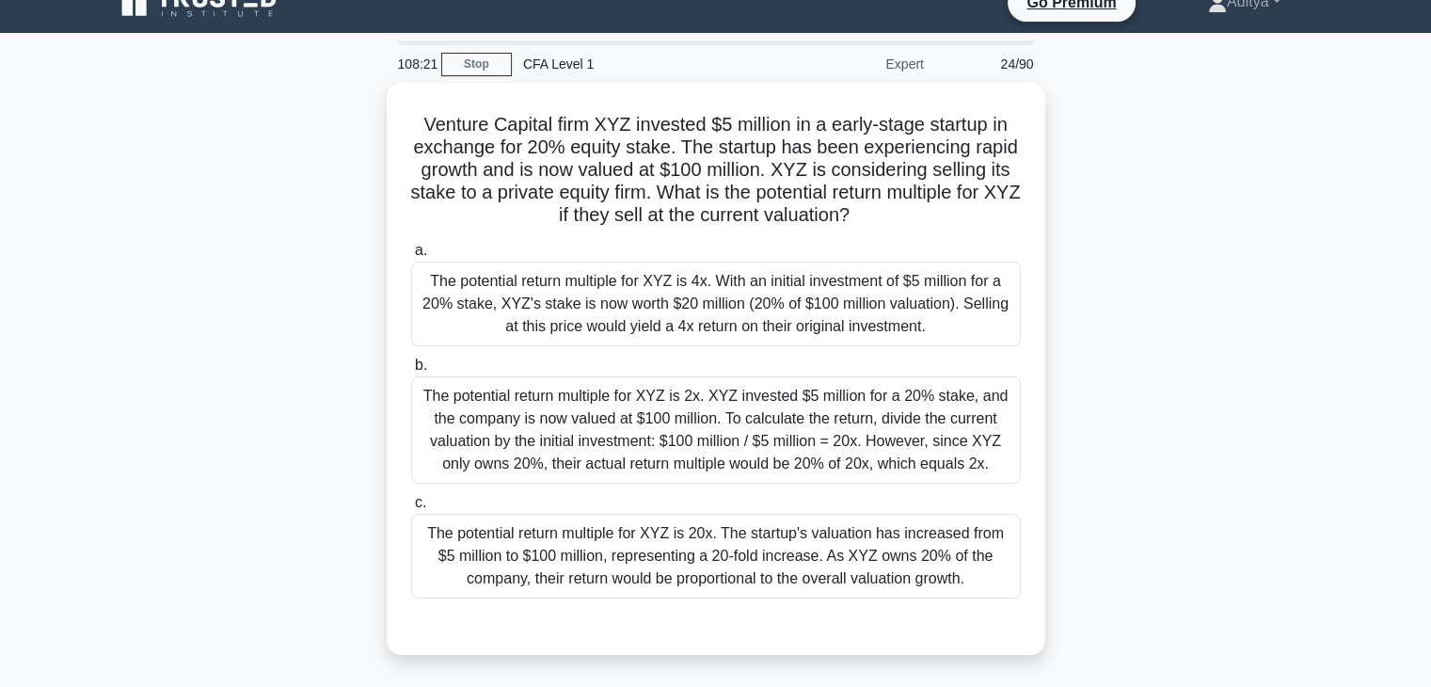
scroll to position [0, 0]
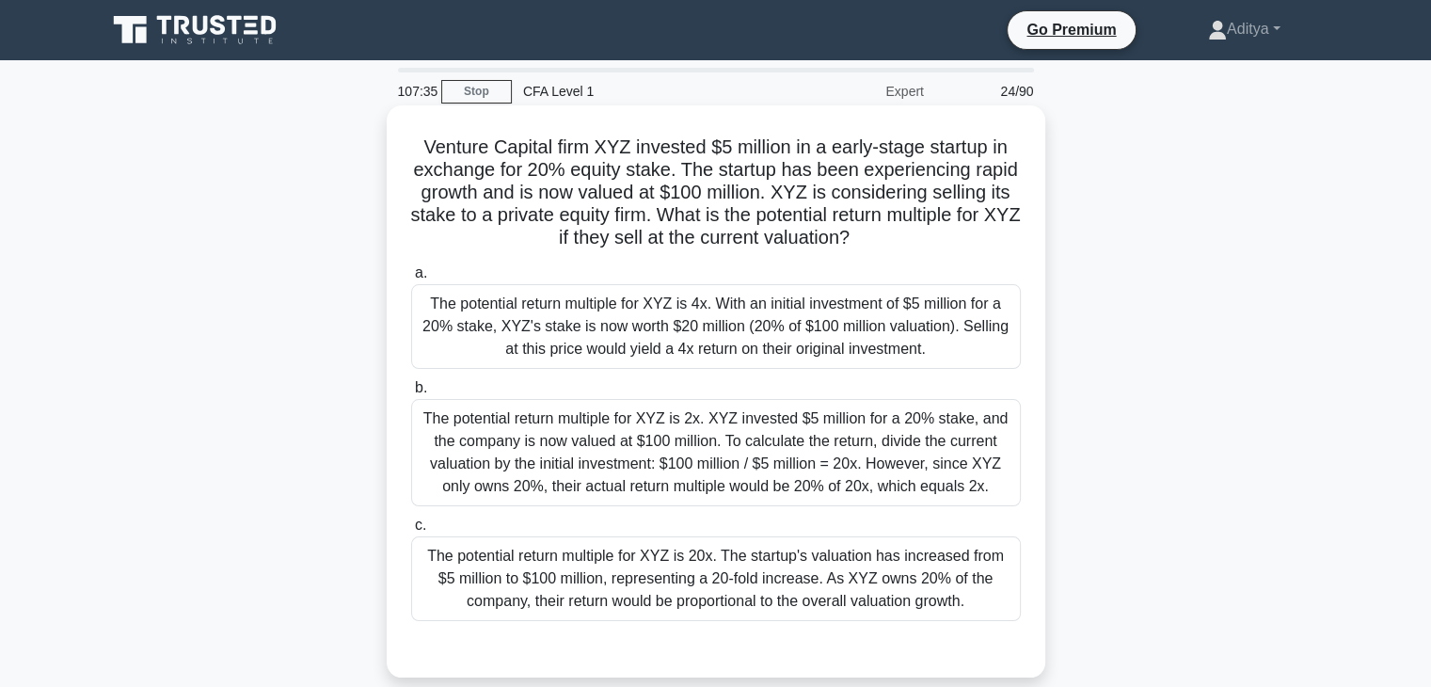
click at [945, 591] on div "The potential return multiple for XYZ is 20x. The startup's valuation has incre…" at bounding box center [716, 578] width 610 height 85
click at [411, 532] on input "c. The potential return multiple for XYZ is 20x. The startup's valuation has in…" at bounding box center [411, 525] width 0 height 12
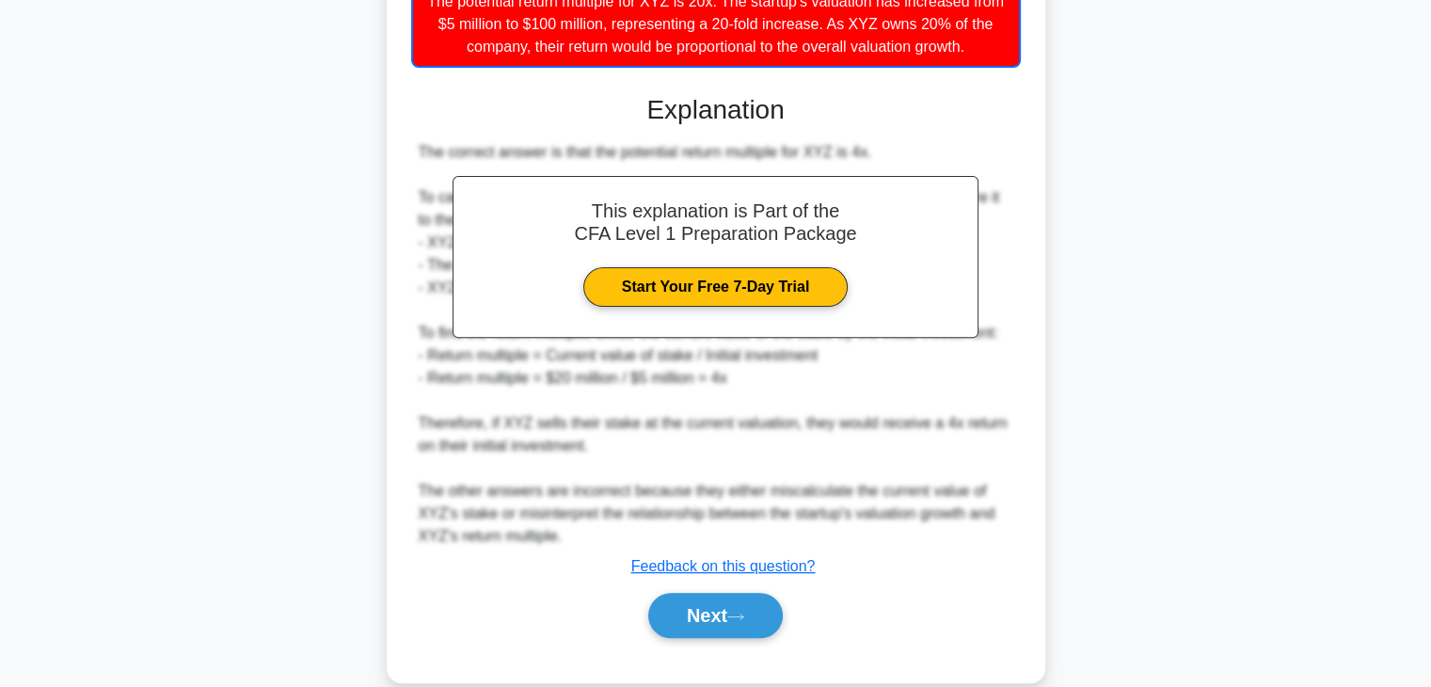
scroll to position [585, 0]
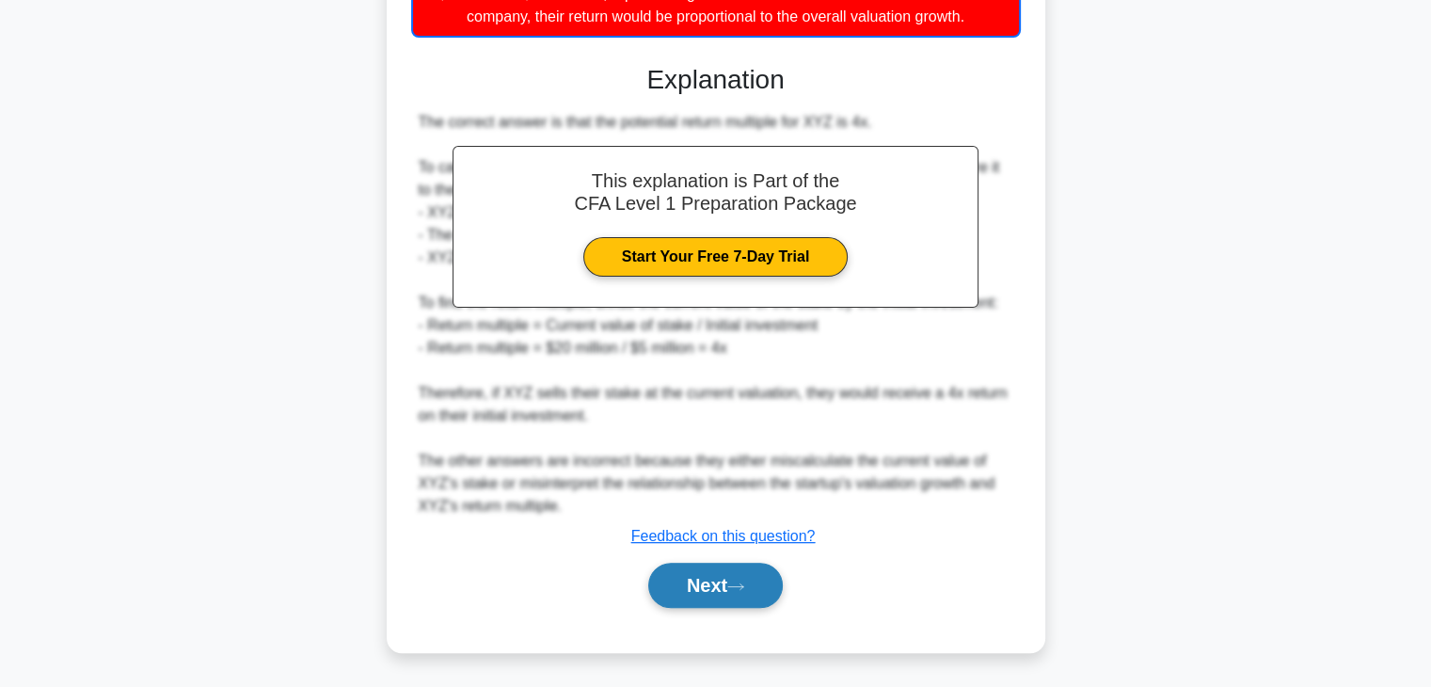
click at [703, 579] on button "Next" at bounding box center [715, 585] width 135 height 45
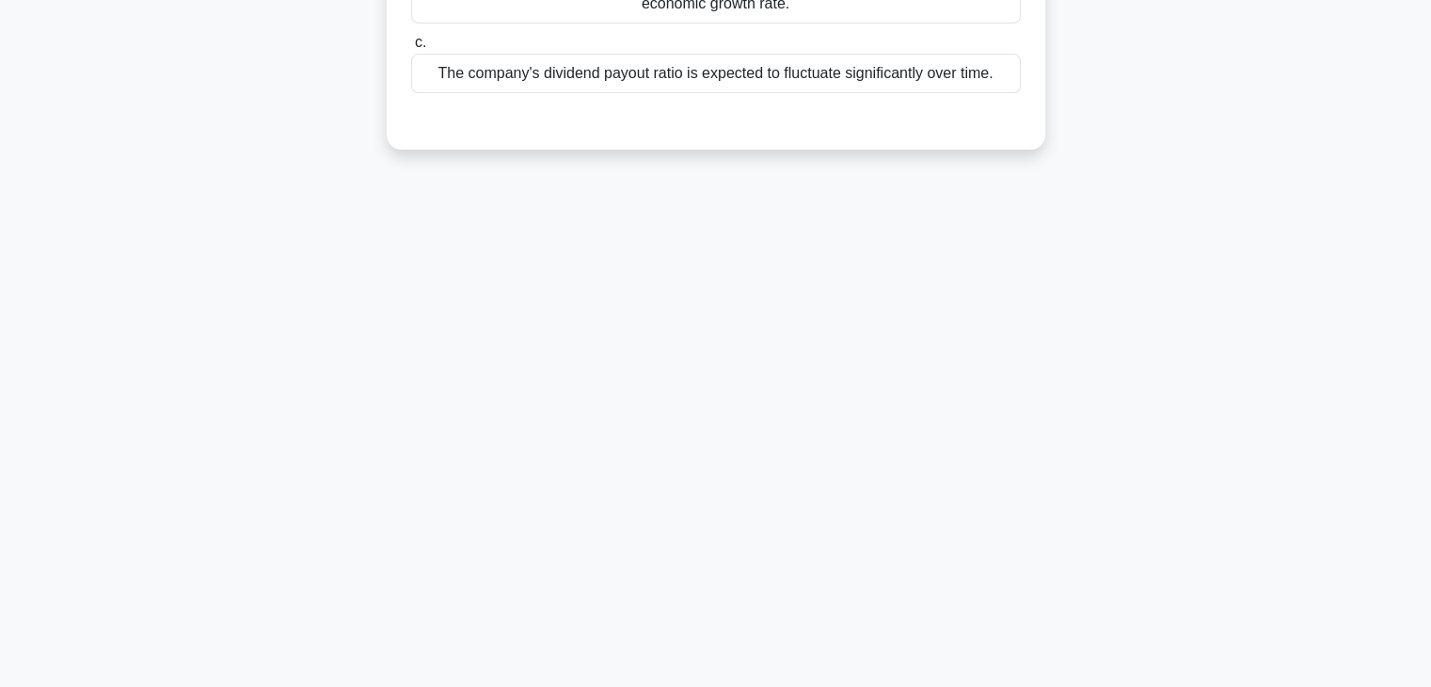
scroll to position [0, 0]
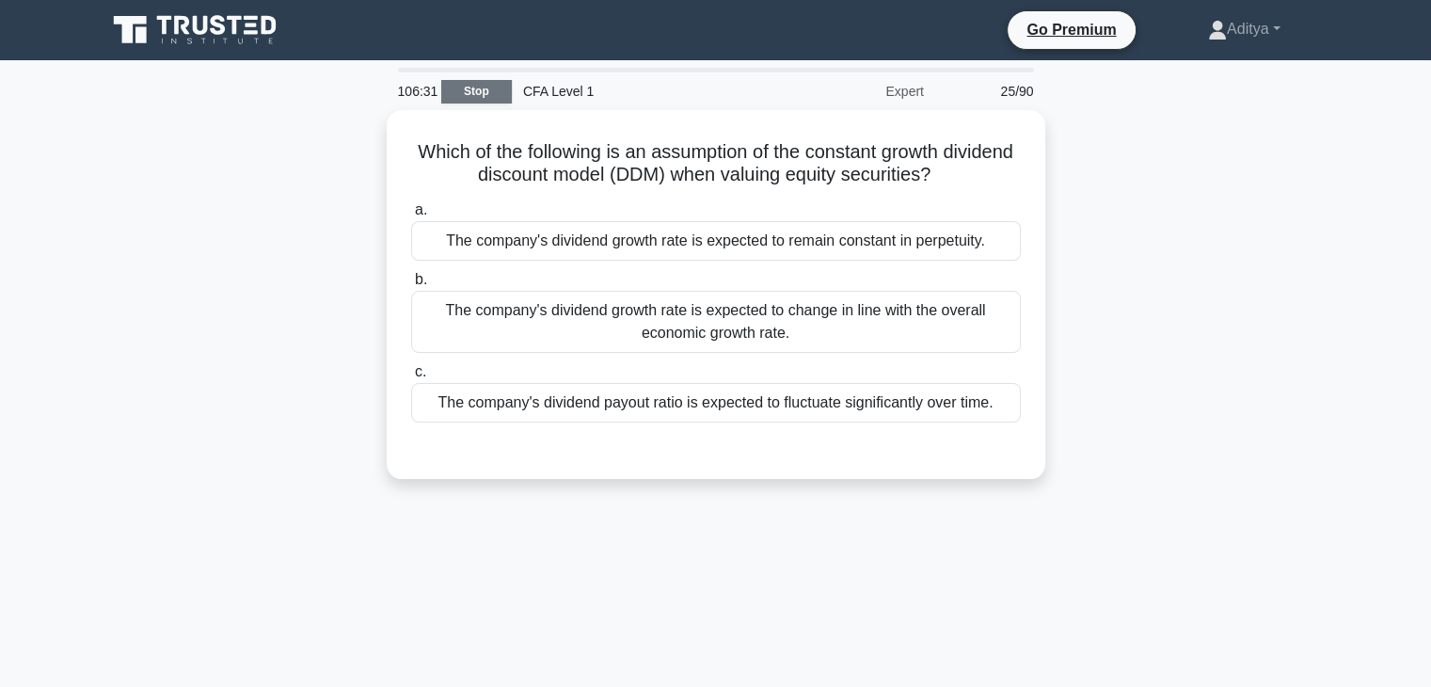
click at [476, 91] on link "Stop" at bounding box center [476, 92] width 71 height 24
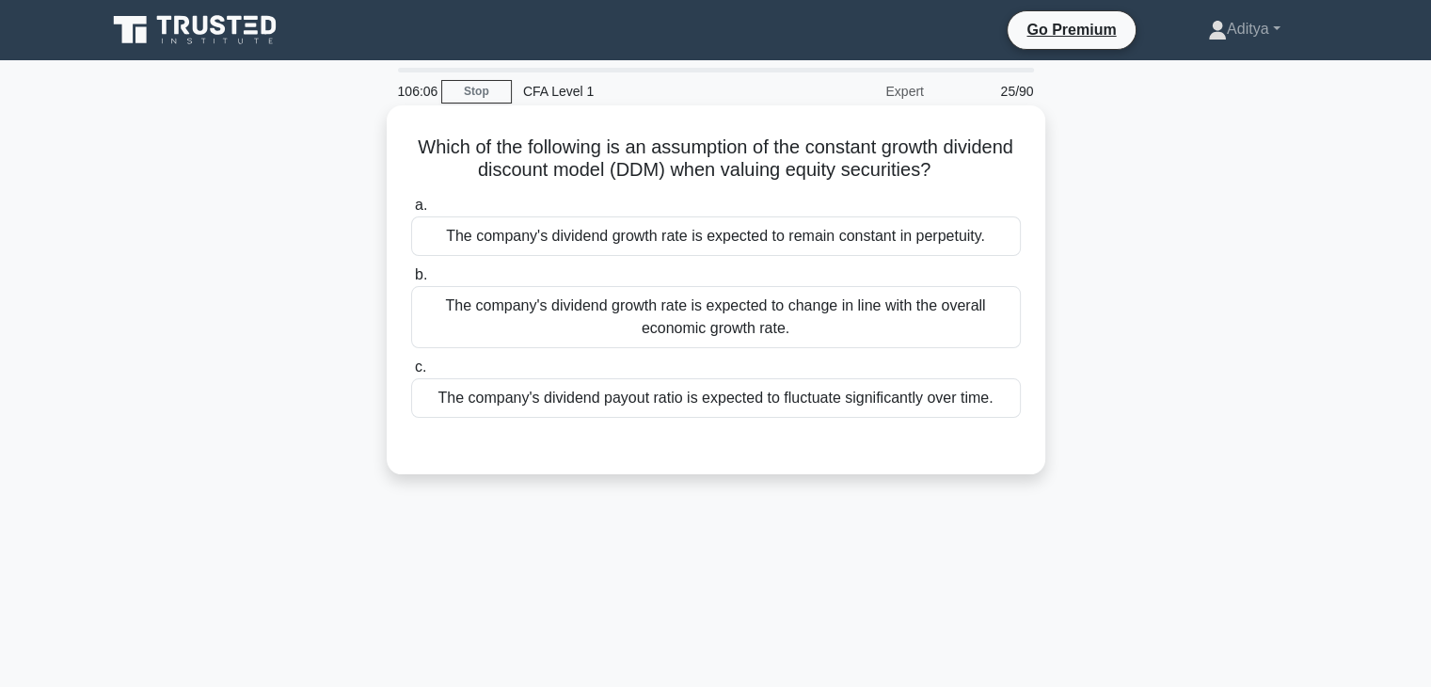
click at [715, 259] on div "a. The company's dividend growth rate is expected to remain constant in perpetu…" at bounding box center [716, 306] width 632 height 232
click at [720, 248] on div "The company's dividend growth rate is expected to remain constant in perpetuity." at bounding box center [716, 236] width 610 height 40
click at [411, 212] on input "a. The company's dividend growth rate is expected to remain constant in perpetu…" at bounding box center [411, 206] width 0 height 12
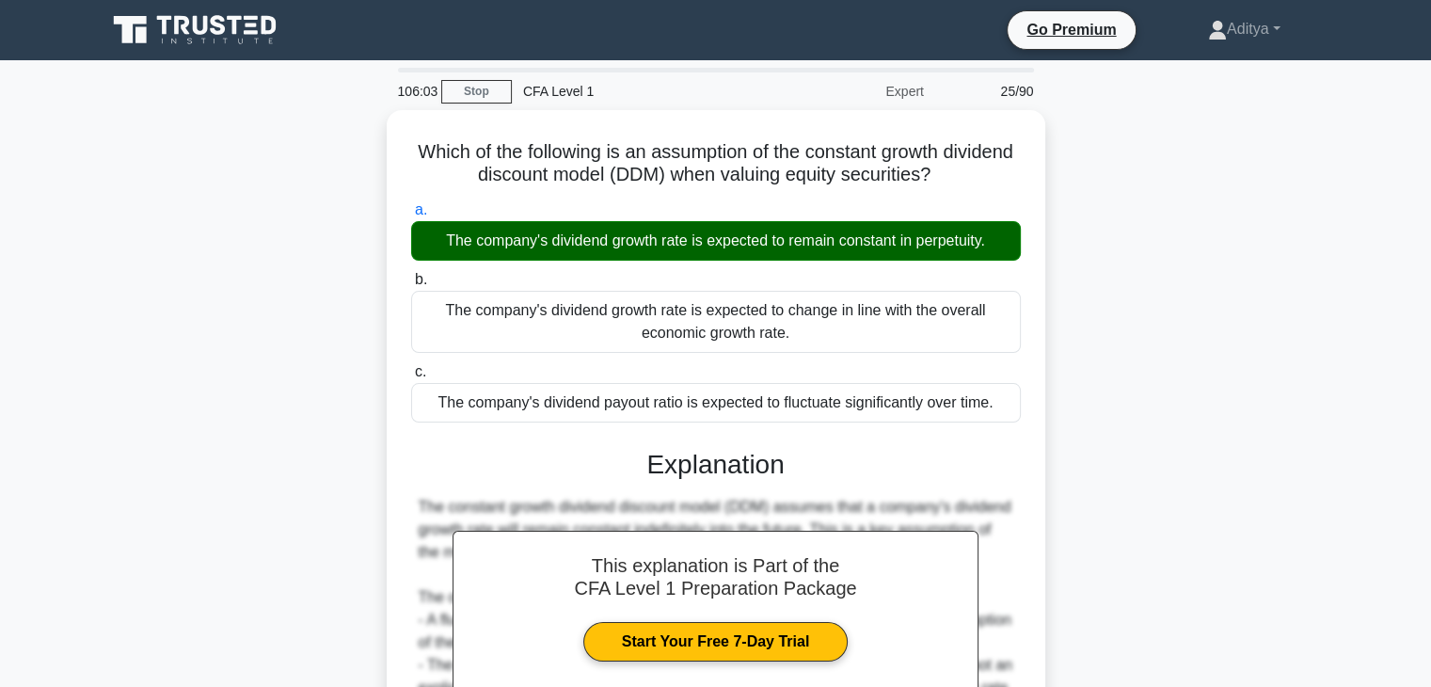
scroll to position [330, 0]
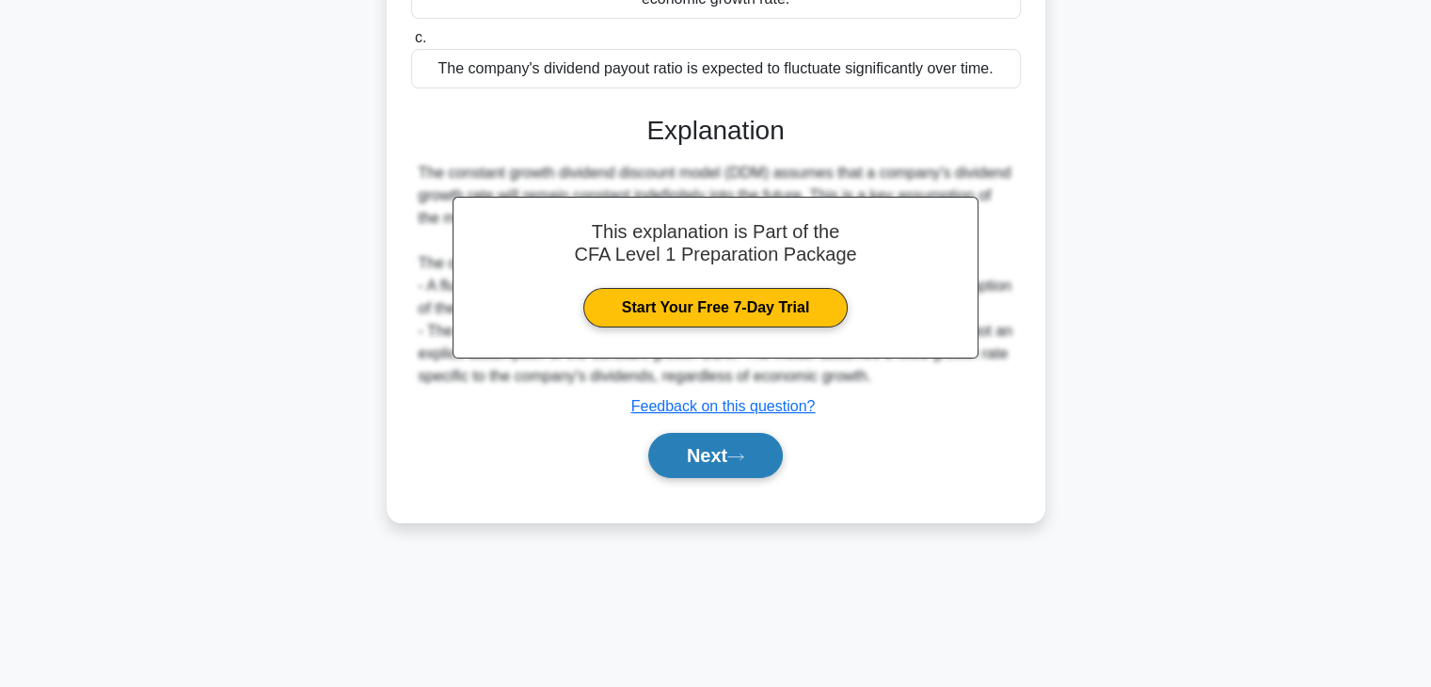
click at [695, 456] on button "Next" at bounding box center [715, 455] width 135 height 45
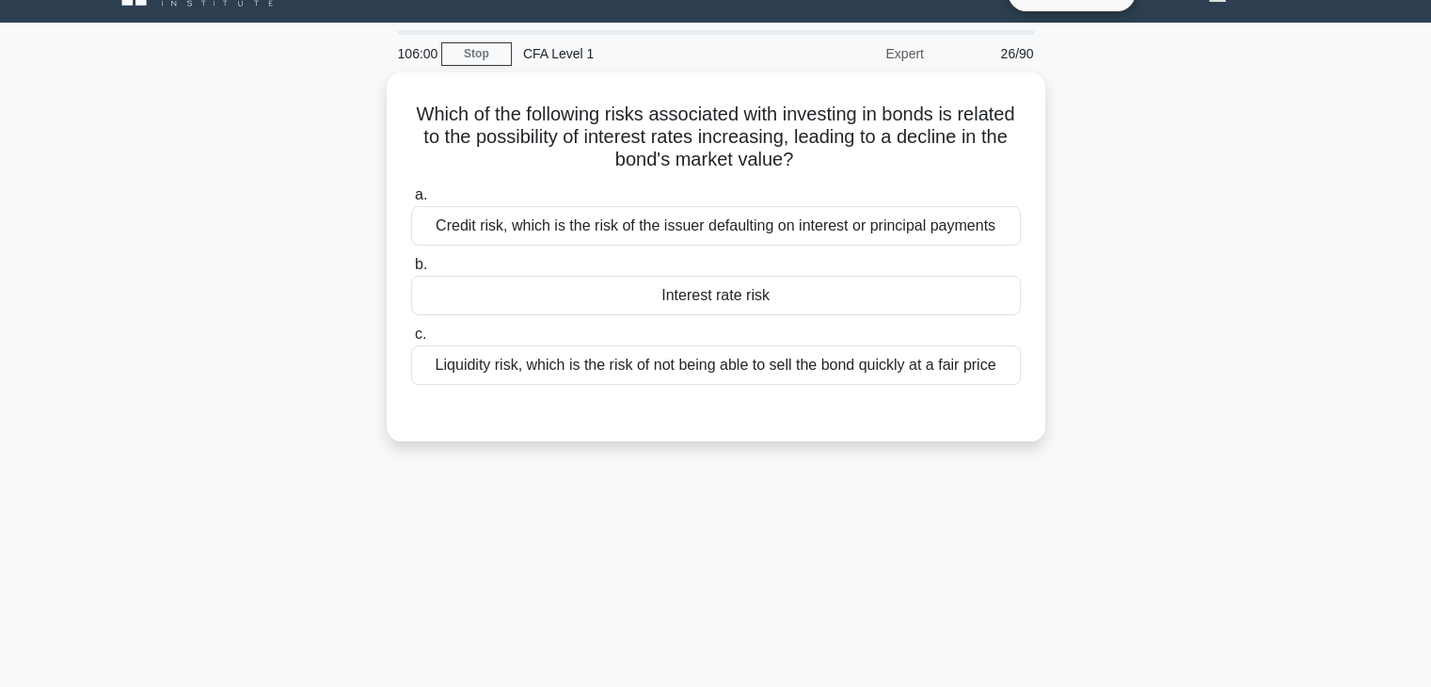
scroll to position [0, 0]
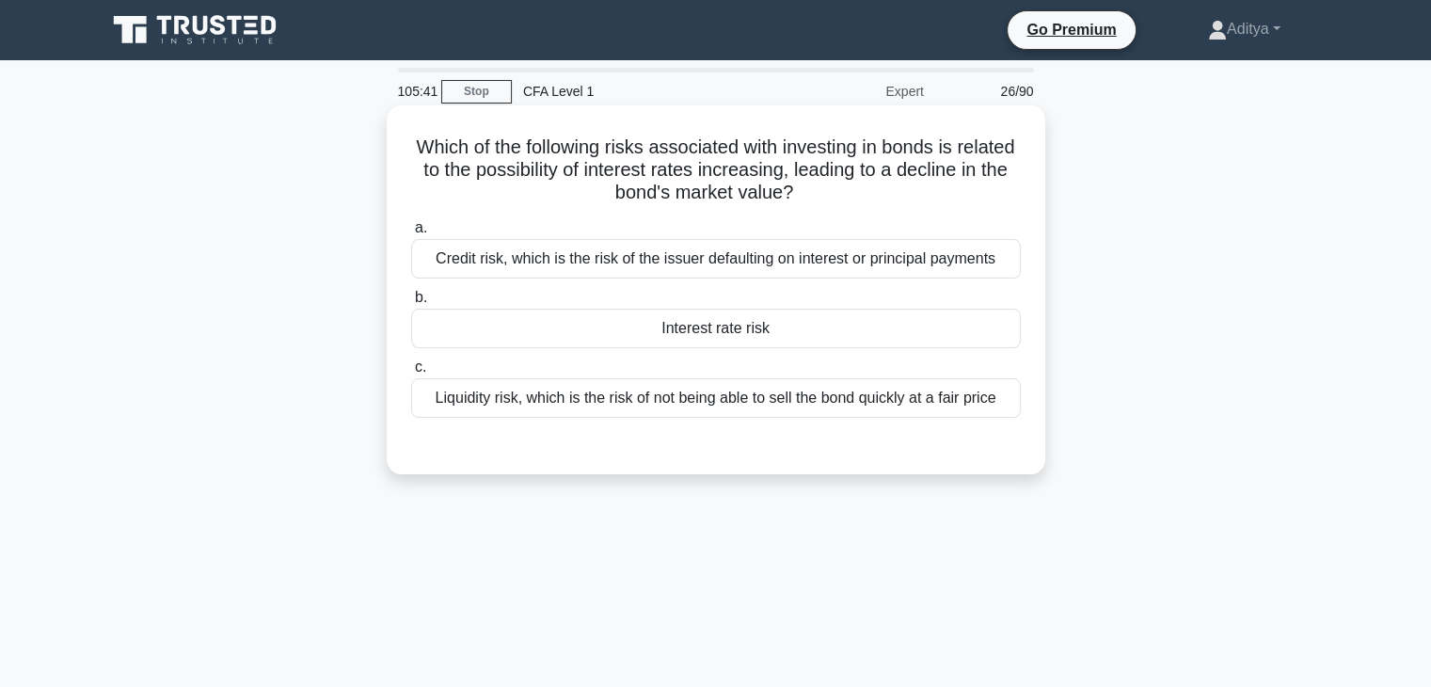
click at [954, 304] on label "b. Interest rate risk" at bounding box center [716, 317] width 610 height 62
click at [411, 304] on input "b. Interest rate risk" at bounding box center [411, 298] width 0 height 12
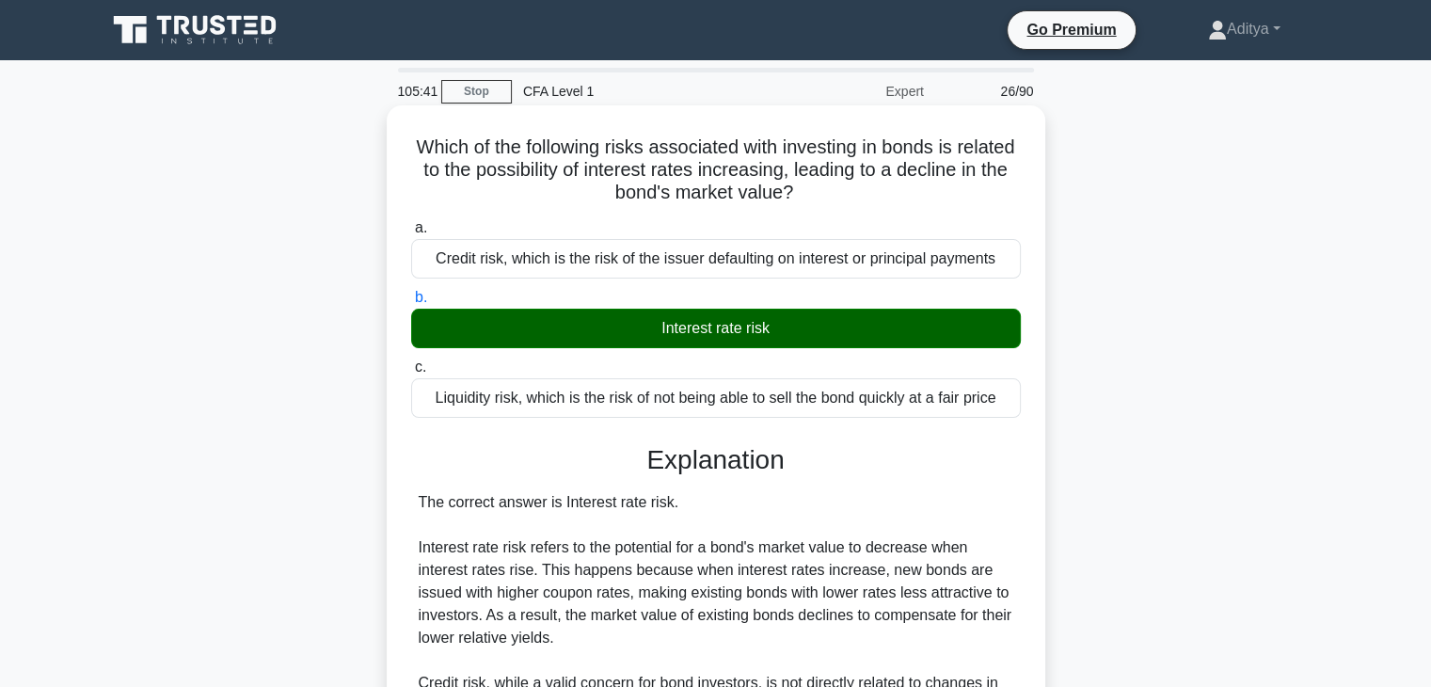
click at [954, 304] on label "b. Interest rate risk" at bounding box center [716, 317] width 610 height 62
click at [411, 304] on input "b. Interest rate risk" at bounding box center [411, 298] width 0 height 12
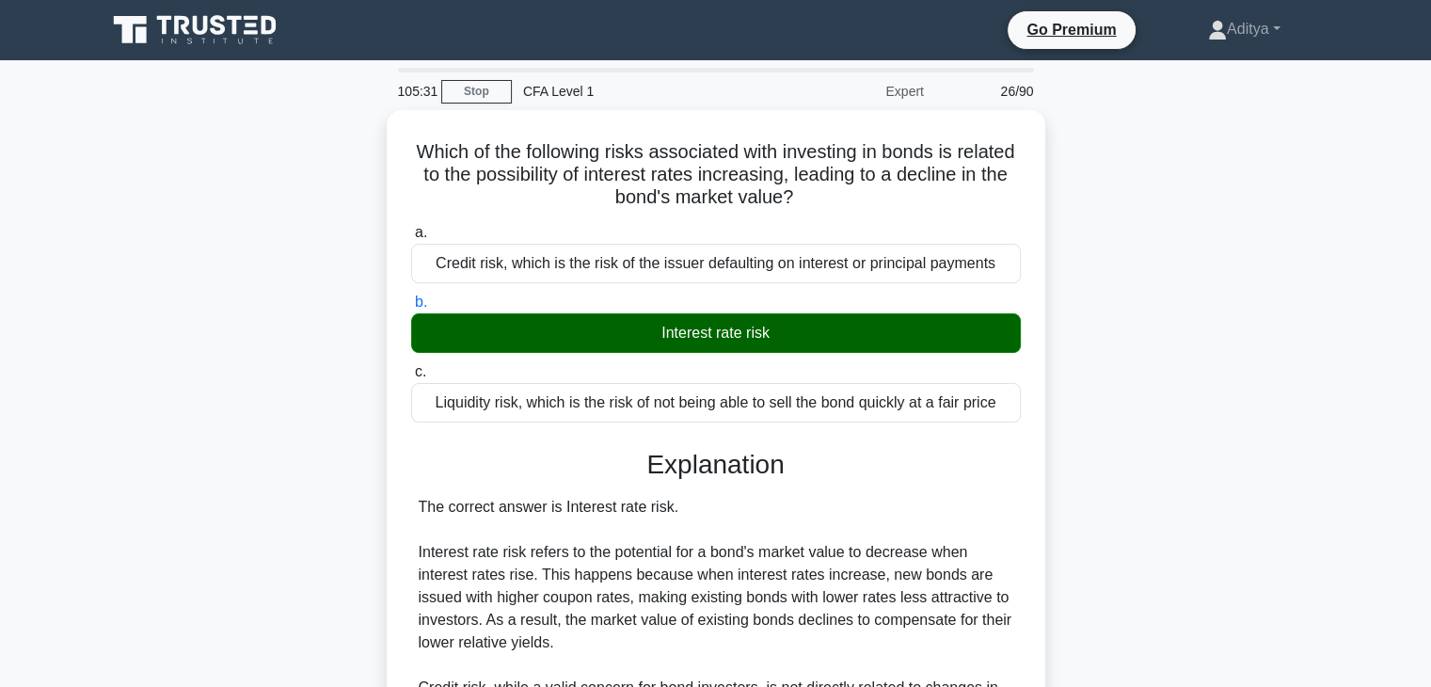
scroll to position [330, 0]
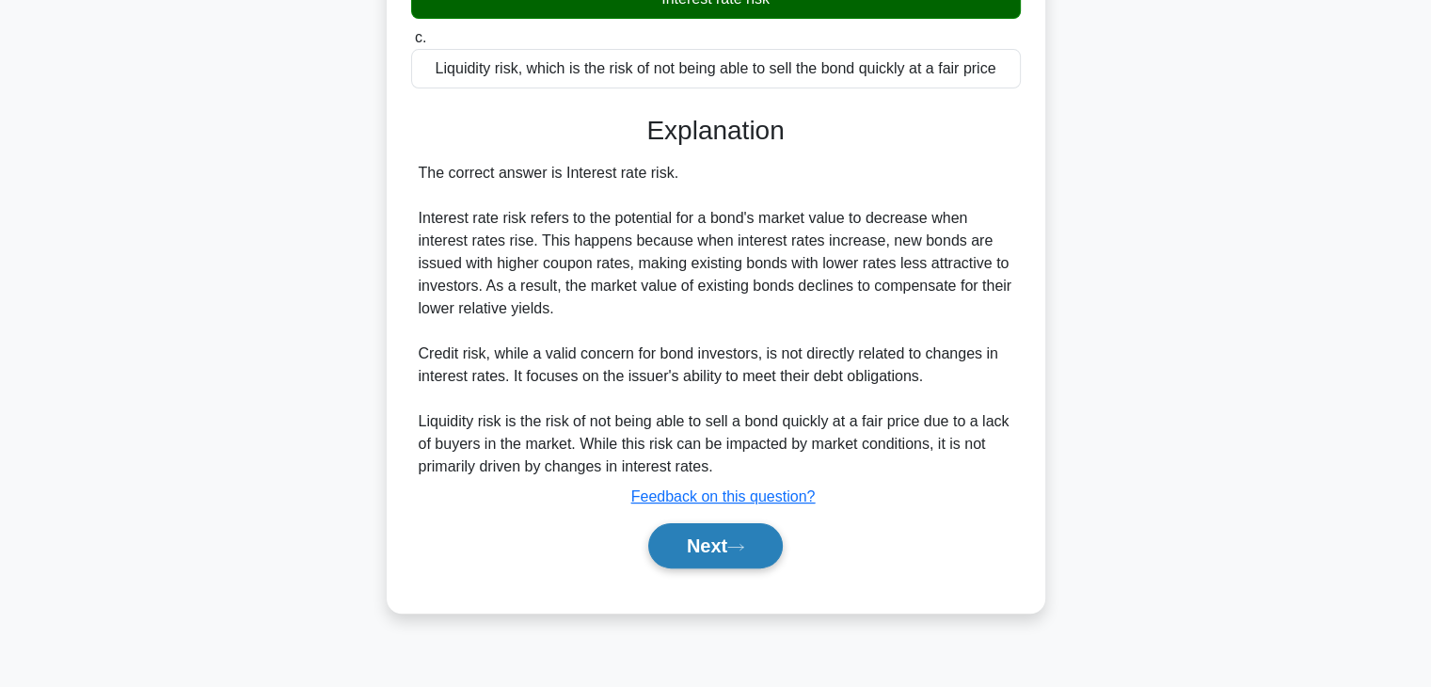
click at [696, 532] on button "Next" at bounding box center [715, 545] width 135 height 45
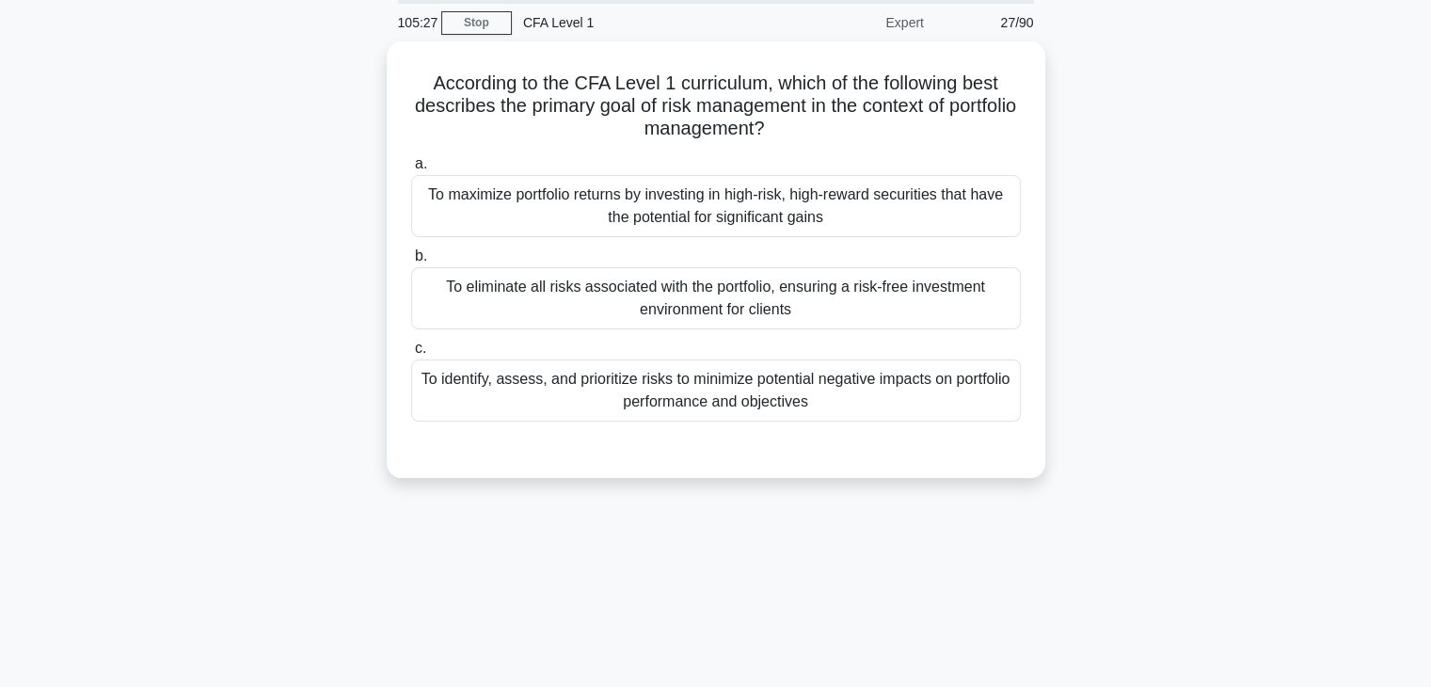
scroll to position [0, 0]
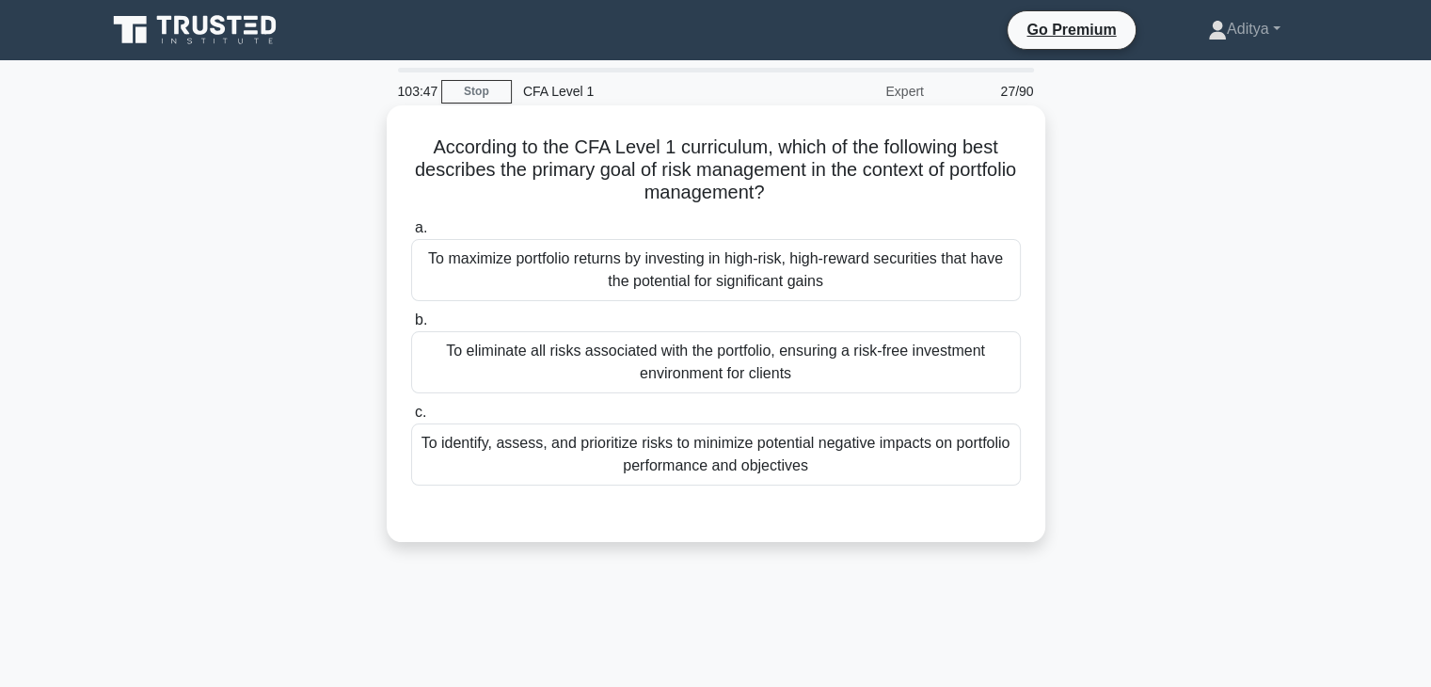
click at [937, 454] on div "To identify, assess, and prioritize risks to minimize potential negative impact…" at bounding box center [716, 454] width 610 height 62
click at [411, 419] on input "c. To identify, assess, and prioritize risks to minimize potential negative imp…" at bounding box center [411, 413] width 0 height 12
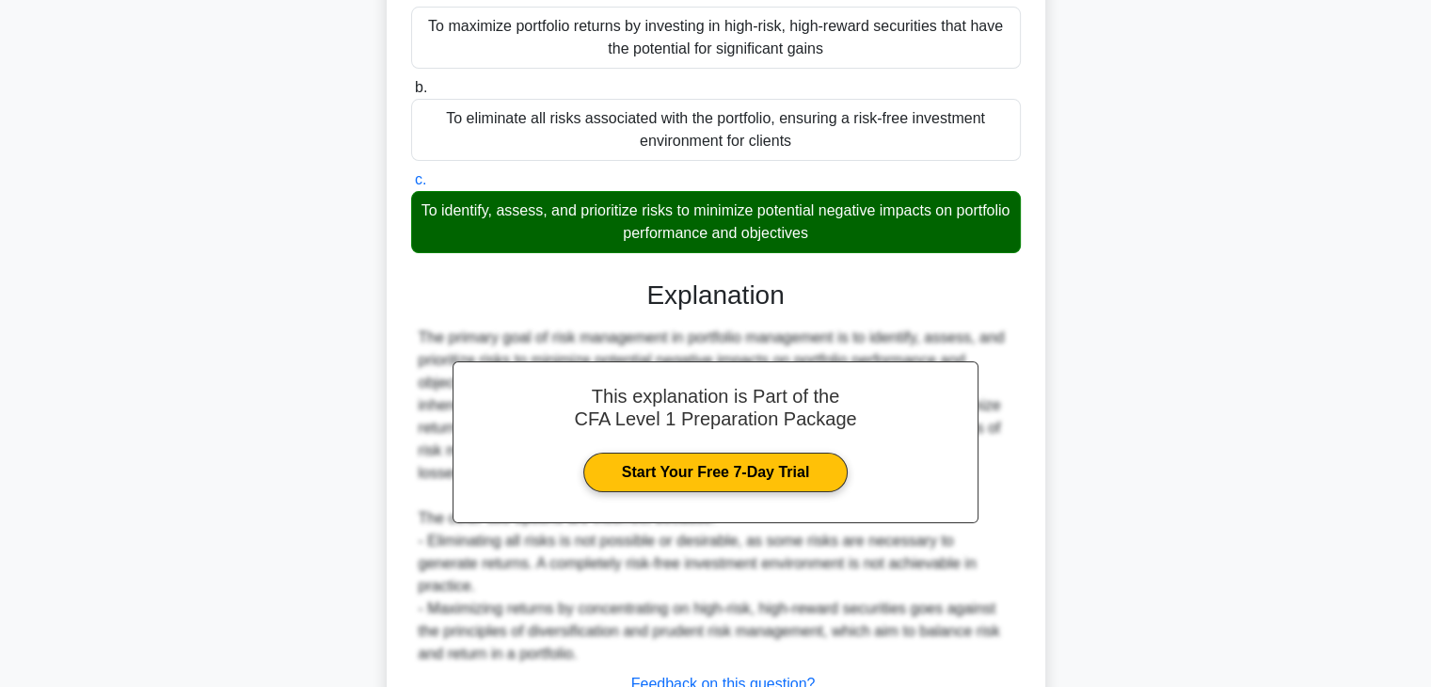
scroll to position [335, 0]
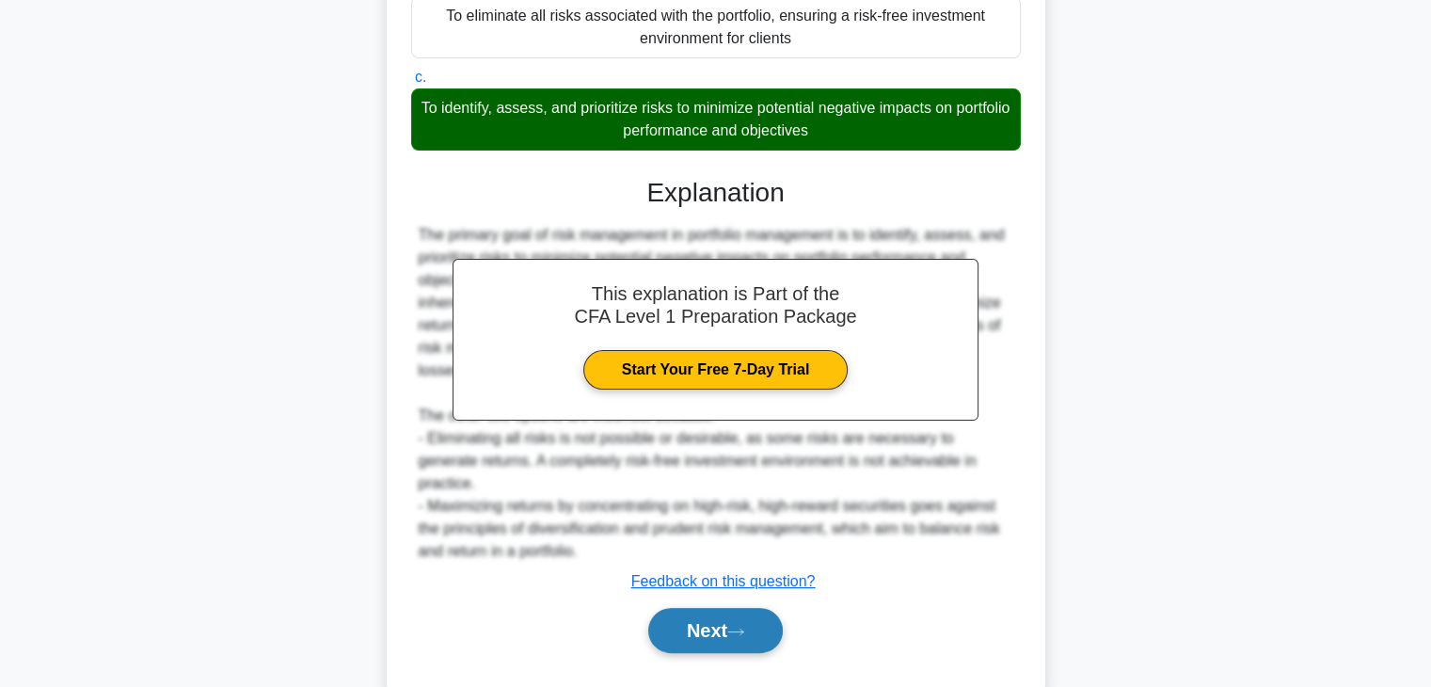
click at [700, 608] on button "Next" at bounding box center [715, 630] width 135 height 45
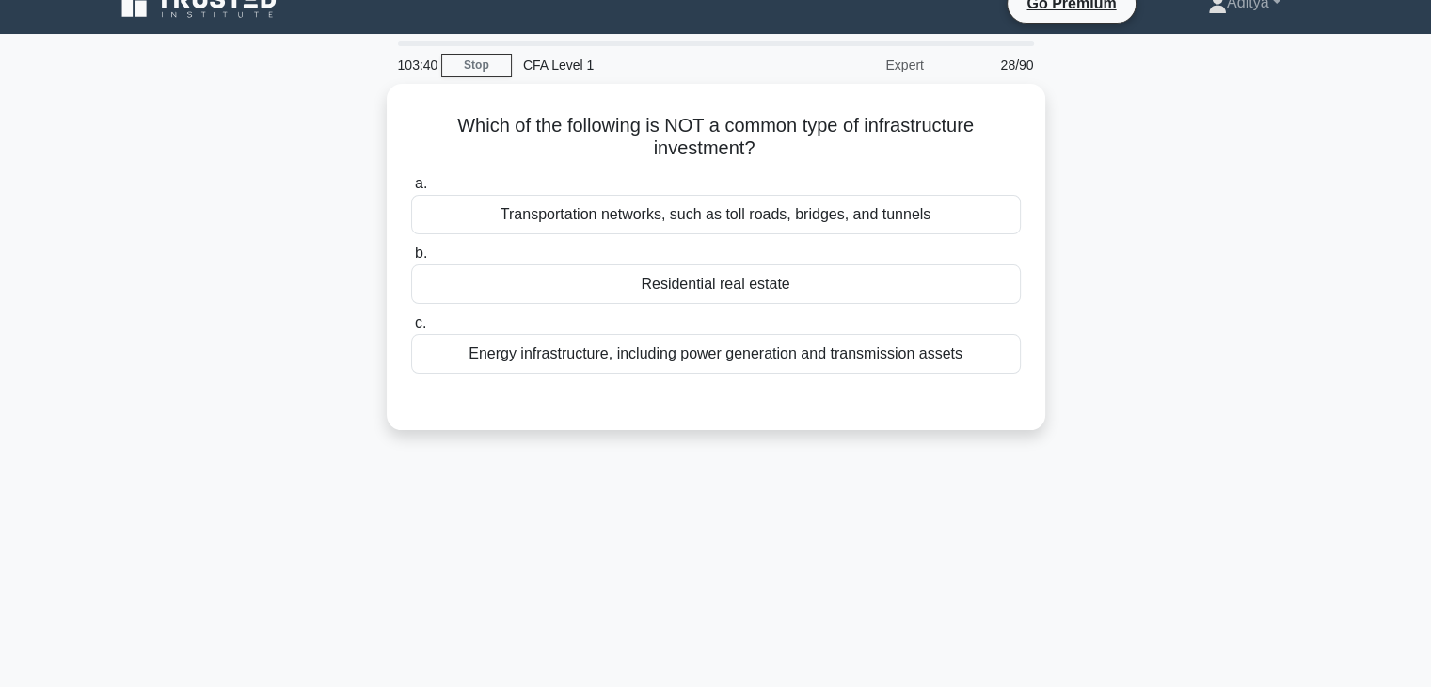
scroll to position [0, 0]
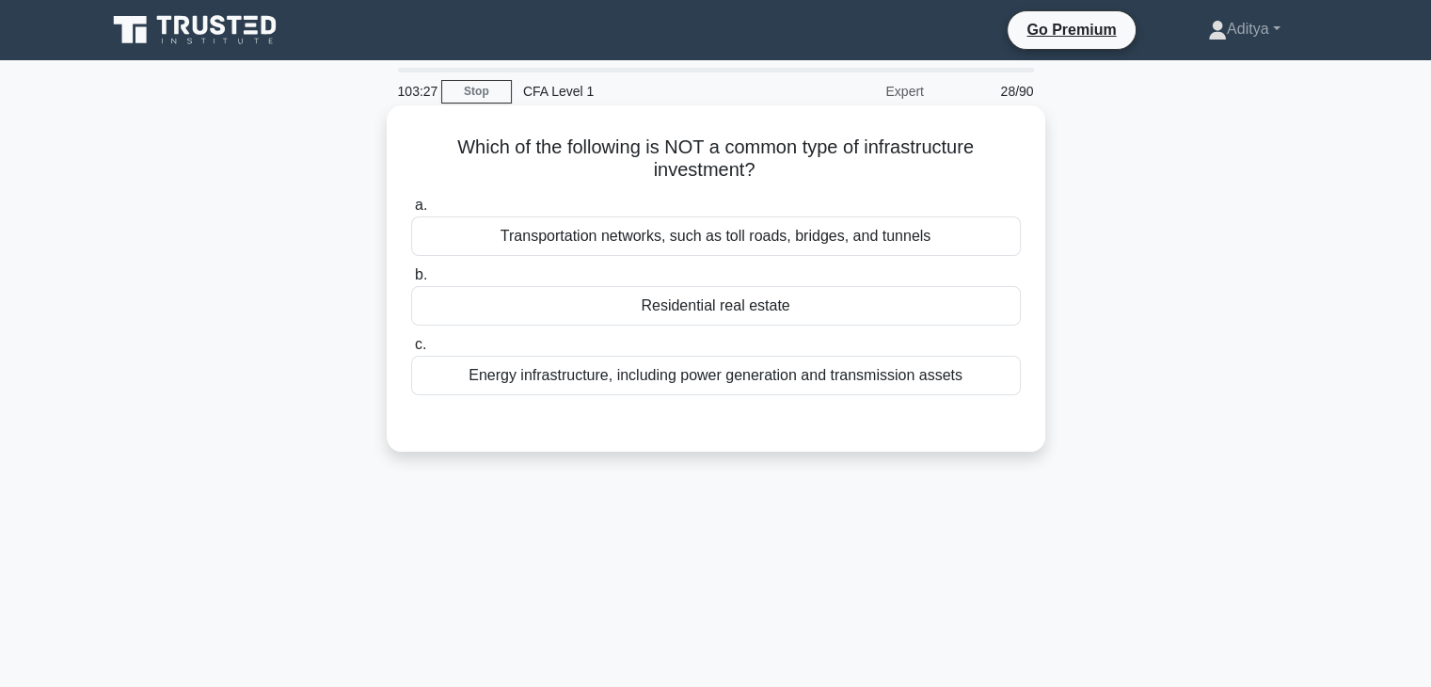
click at [880, 242] on div "Transportation networks, such as toll roads, bridges, and tunnels" at bounding box center [716, 236] width 610 height 40
click at [411, 212] on input "a. Transportation networks, such as toll roads, bridges, and tunnels" at bounding box center [411, 206] width 0 height 12
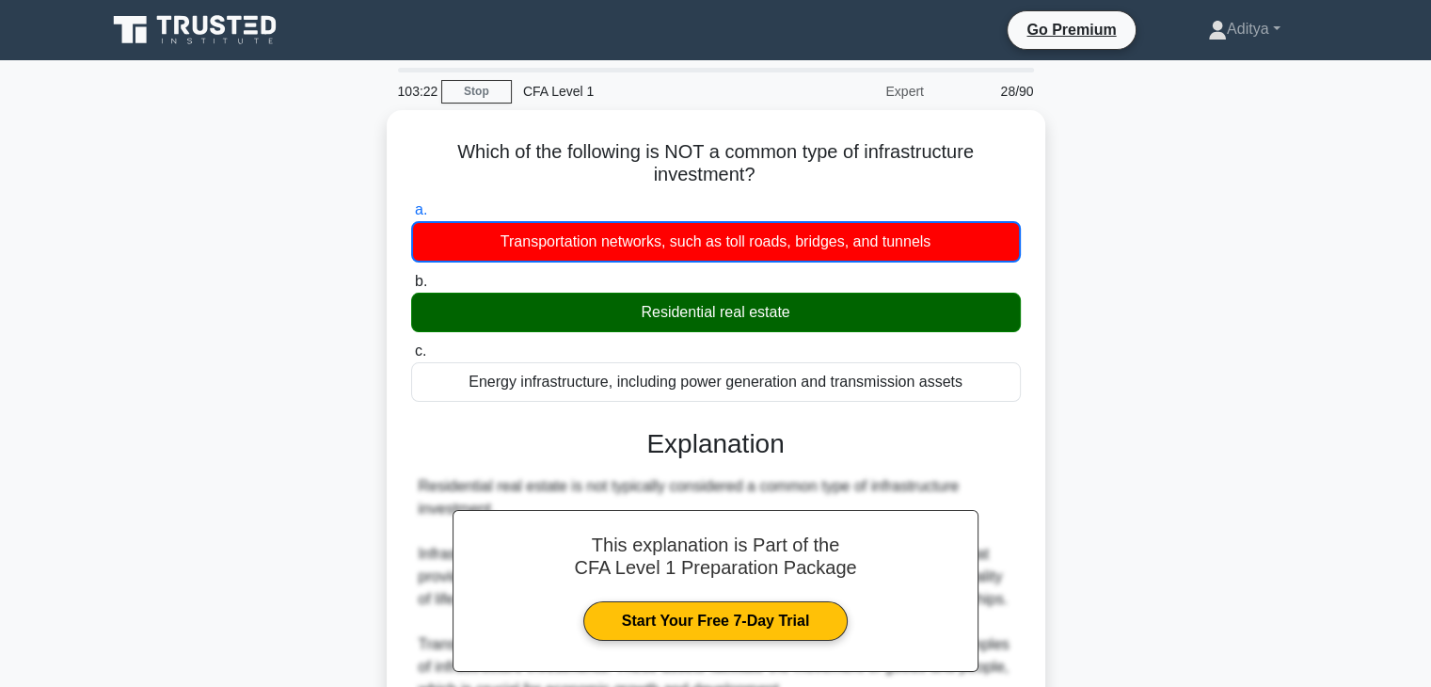
scroll to position [405, 0]
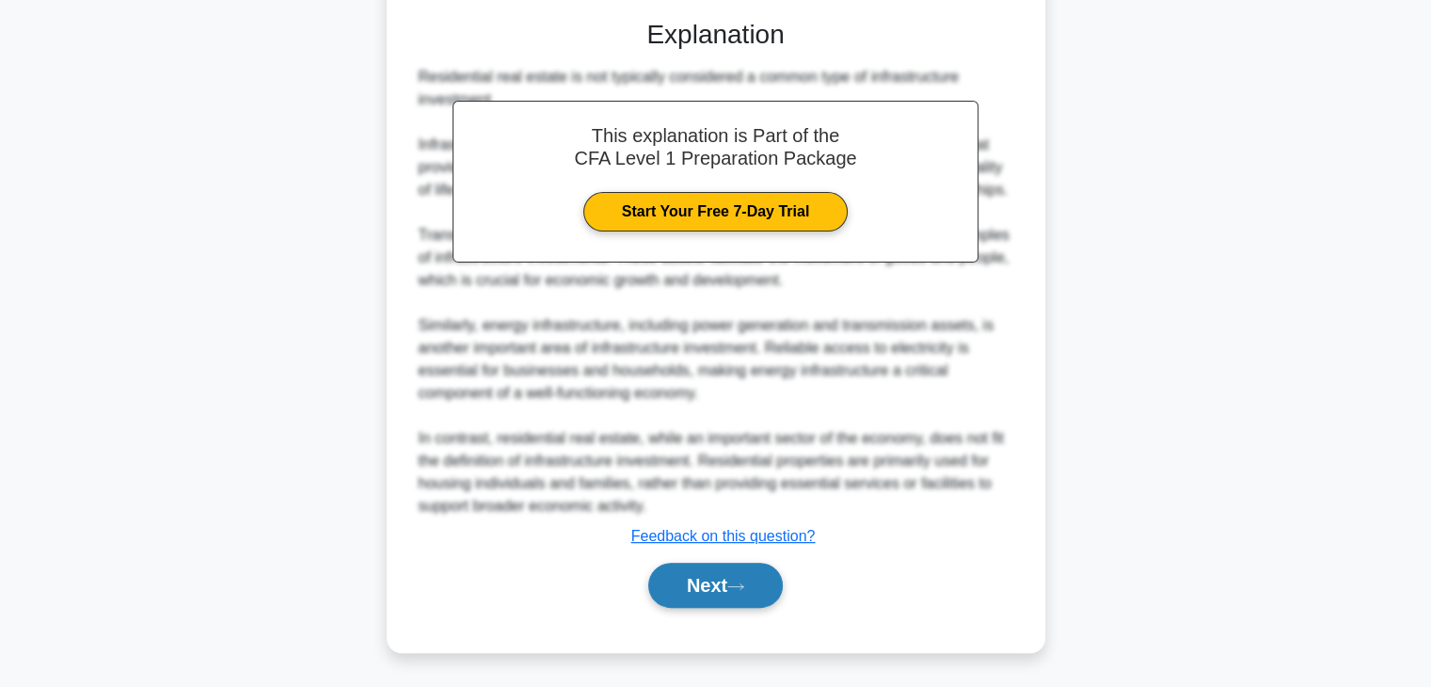
click at [729, 582] on button "Next" at bounding box center [715, 585] width 135 height 45
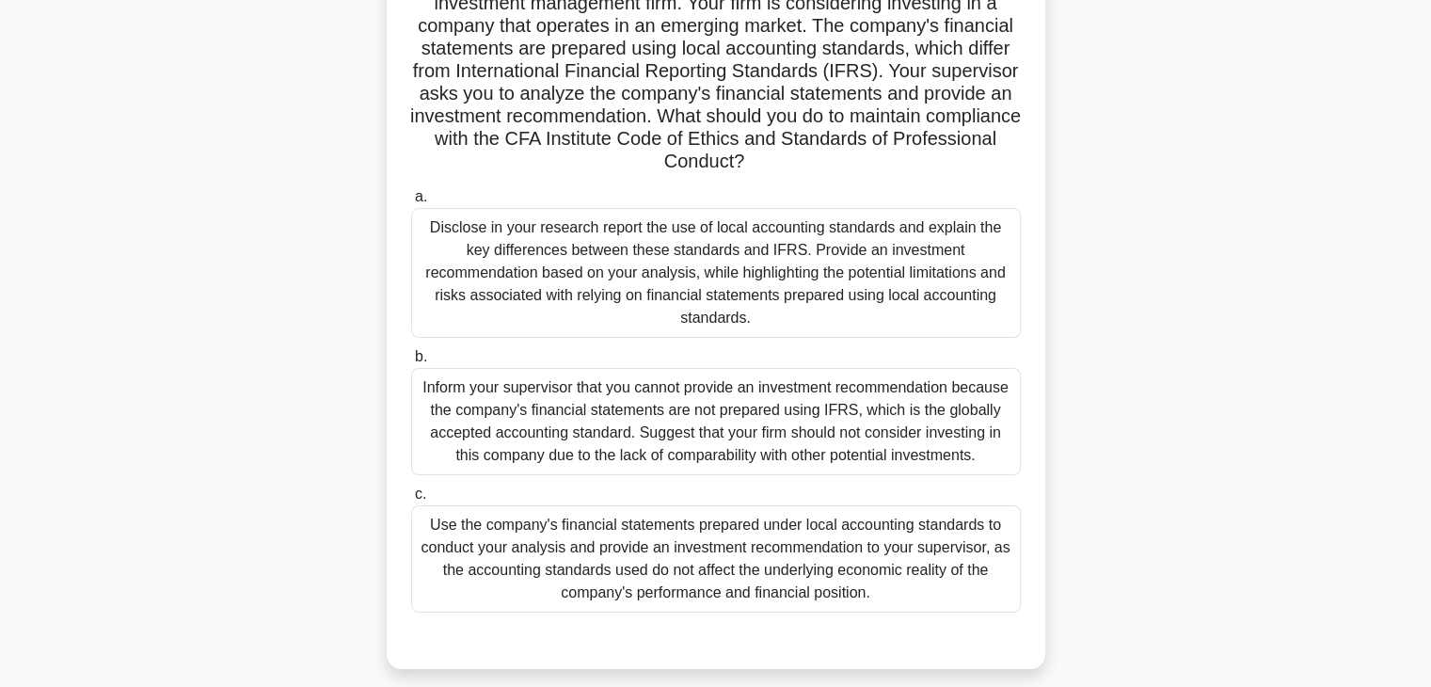
scroll to position [172, 0]
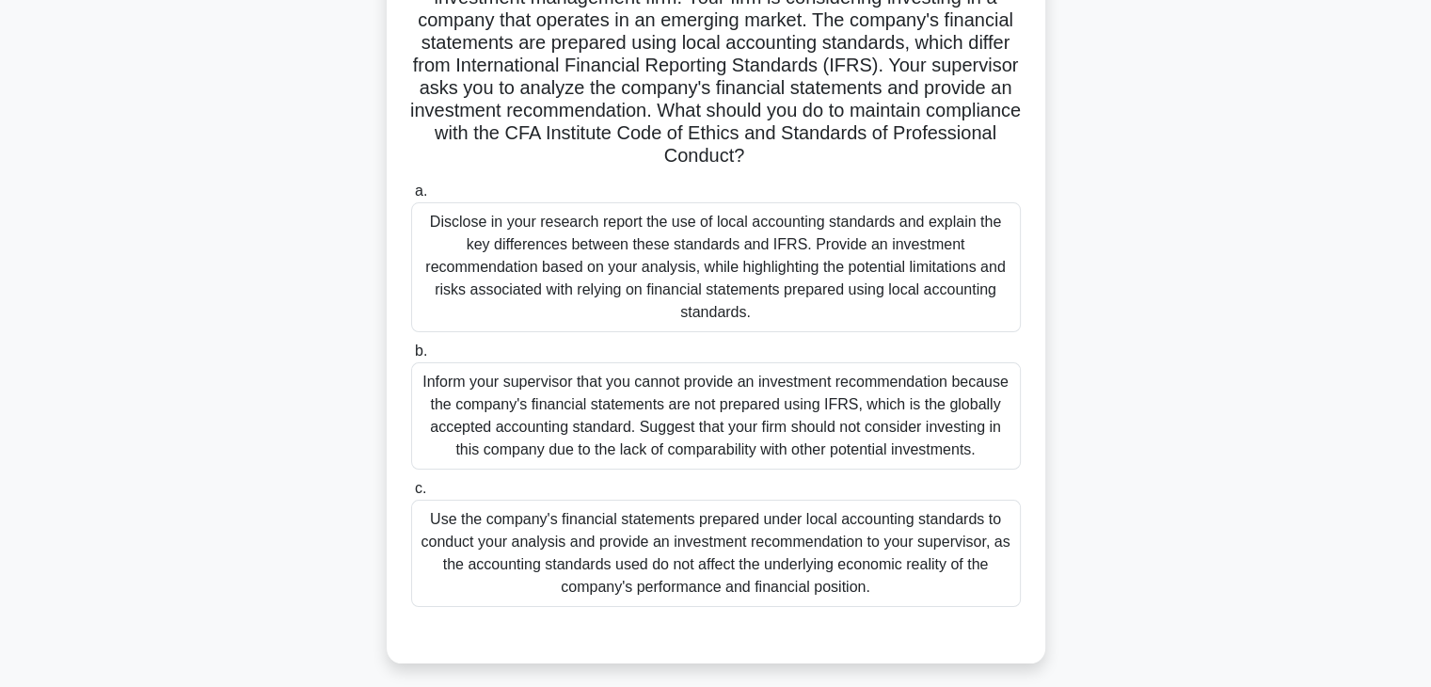
click at [641, 408] on div "Inform your supervisor that you cannot provide an investment recommendation bec…" at bounding box center [716, 415] width 610 height 107
click at [411, 358] on input "b. Inform your supervisor that you cannot provide an investment recommendation …" at bounding box center [411, 351] width 0 height 12
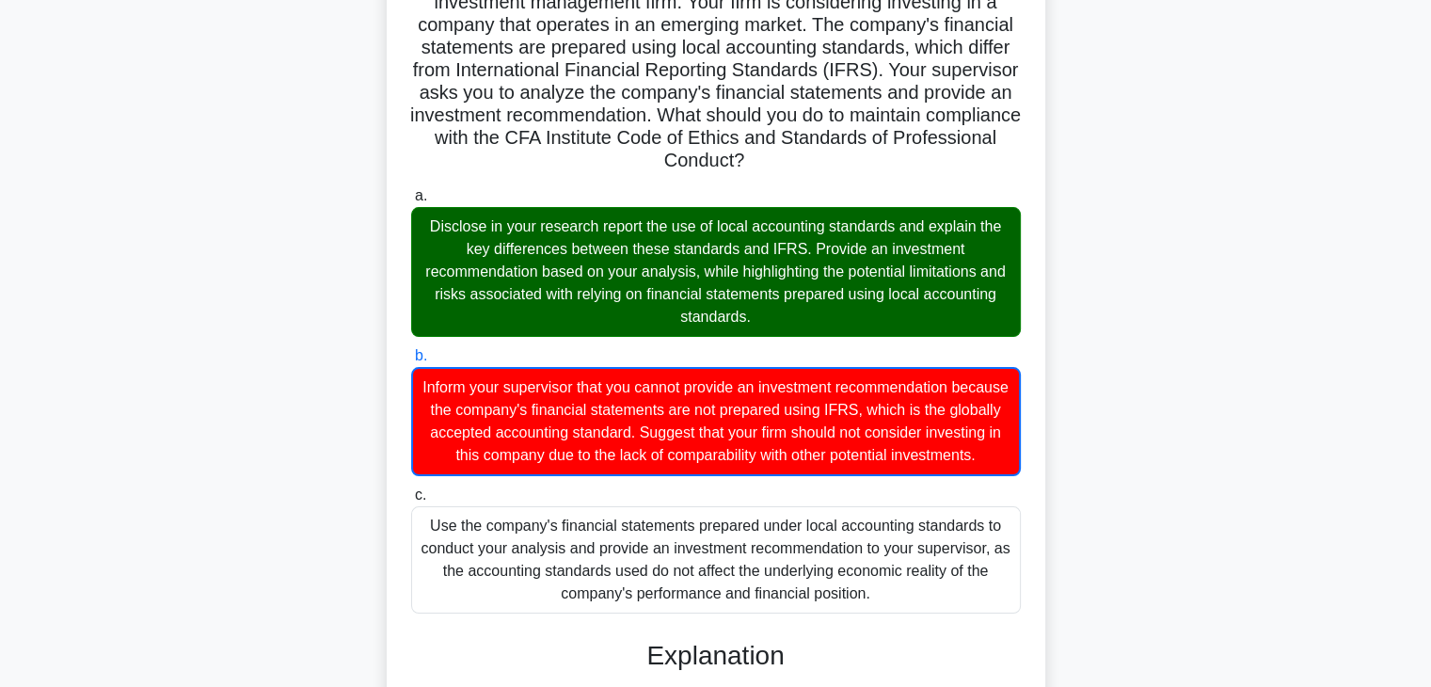
scroll to position [698, 0]
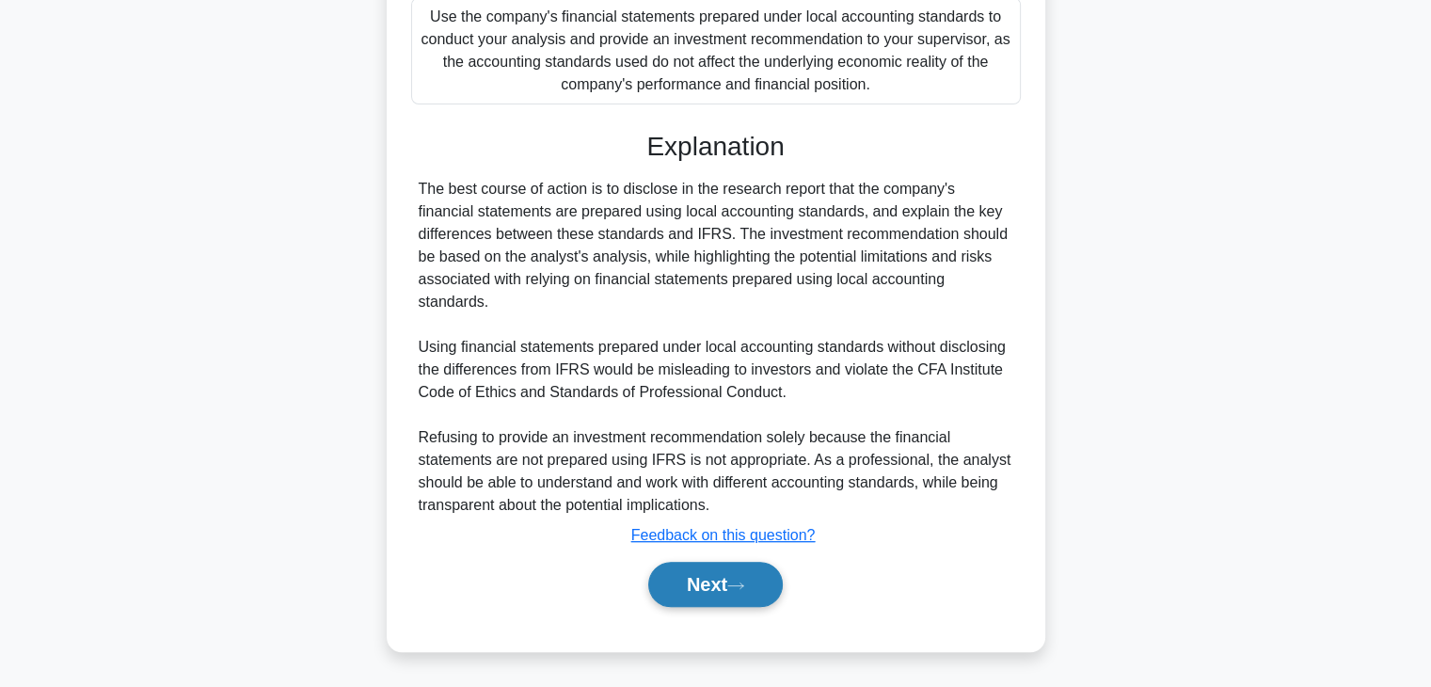
click at [739, 600] on button "Next" at bounding box center [715, 584] width 135 height 45
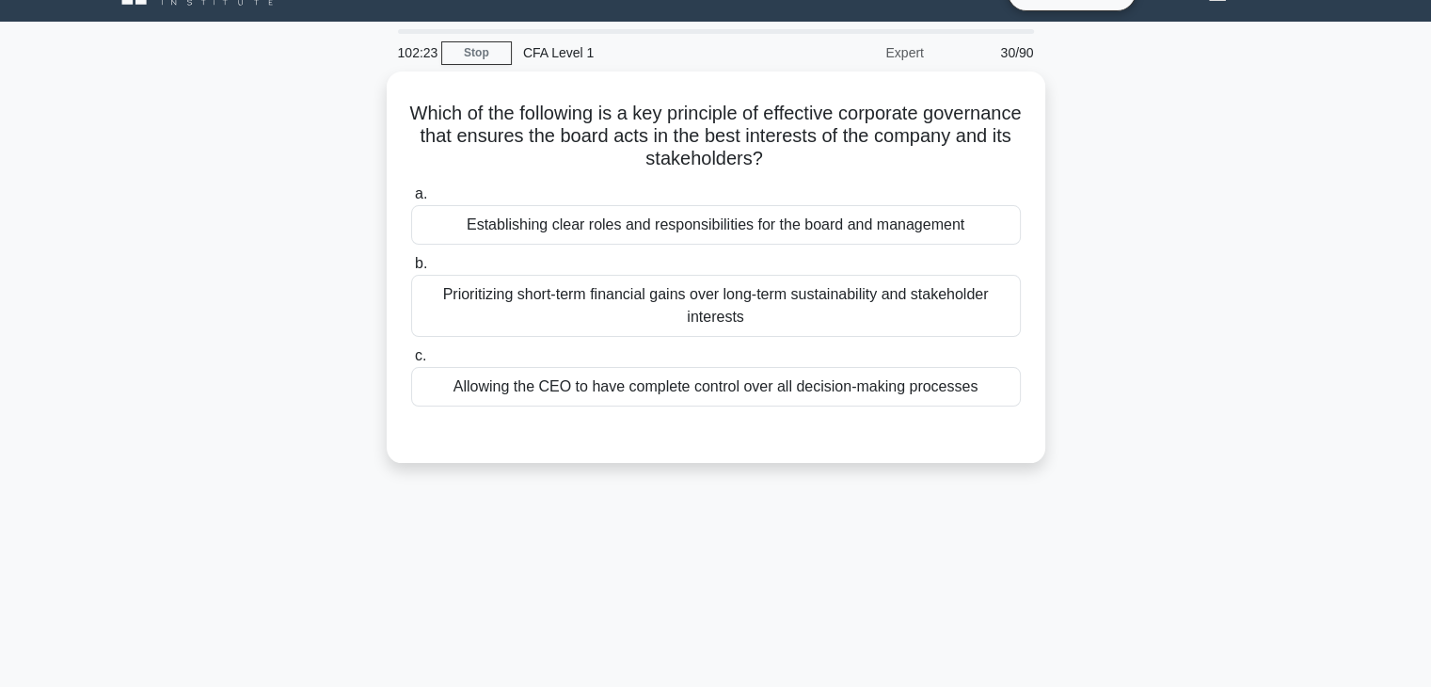
scroll to position [0, 0]
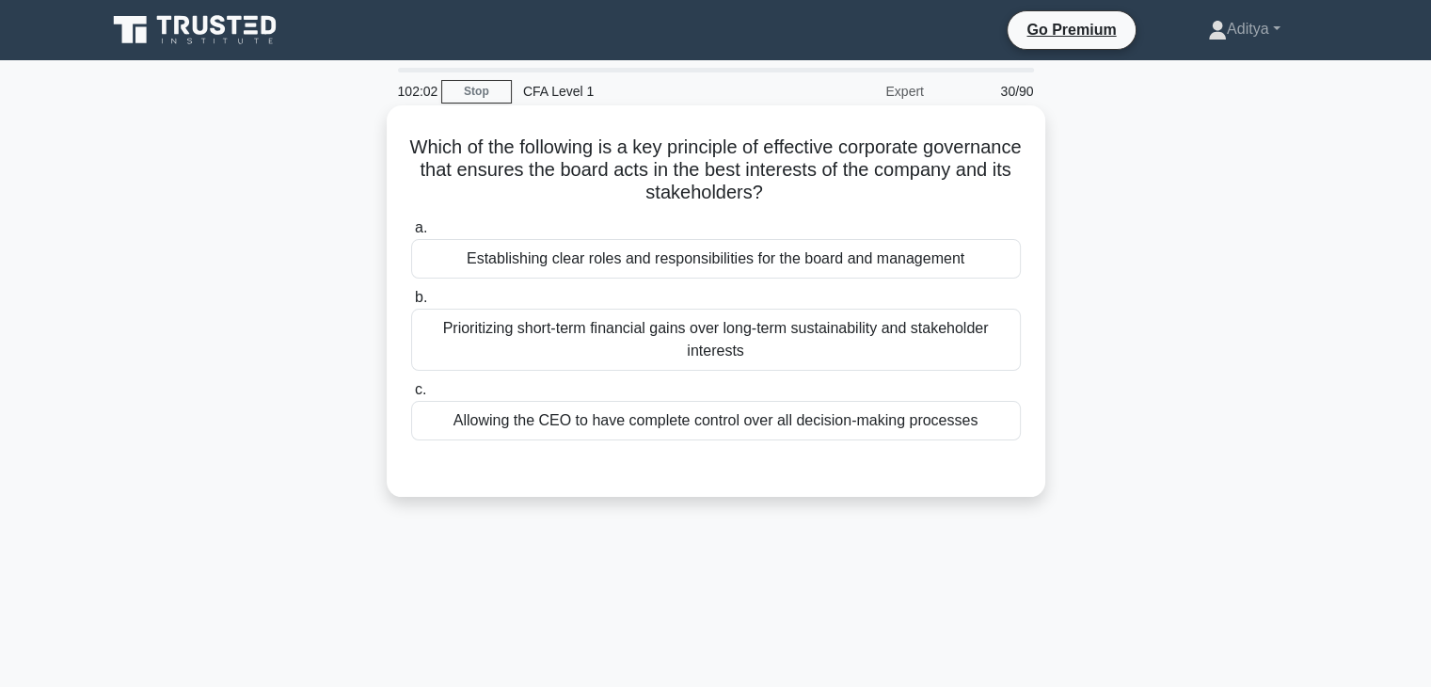
click at [885, 264] on div "Establishing clear roles and responsibilities for the board and management" at bounding box center [716, 259] width 610 height 40
click at [411, 234] on input "a. Establishing clear roles and responsibilities for the board and management" at bounding box center [411, 228] width 0 height 12
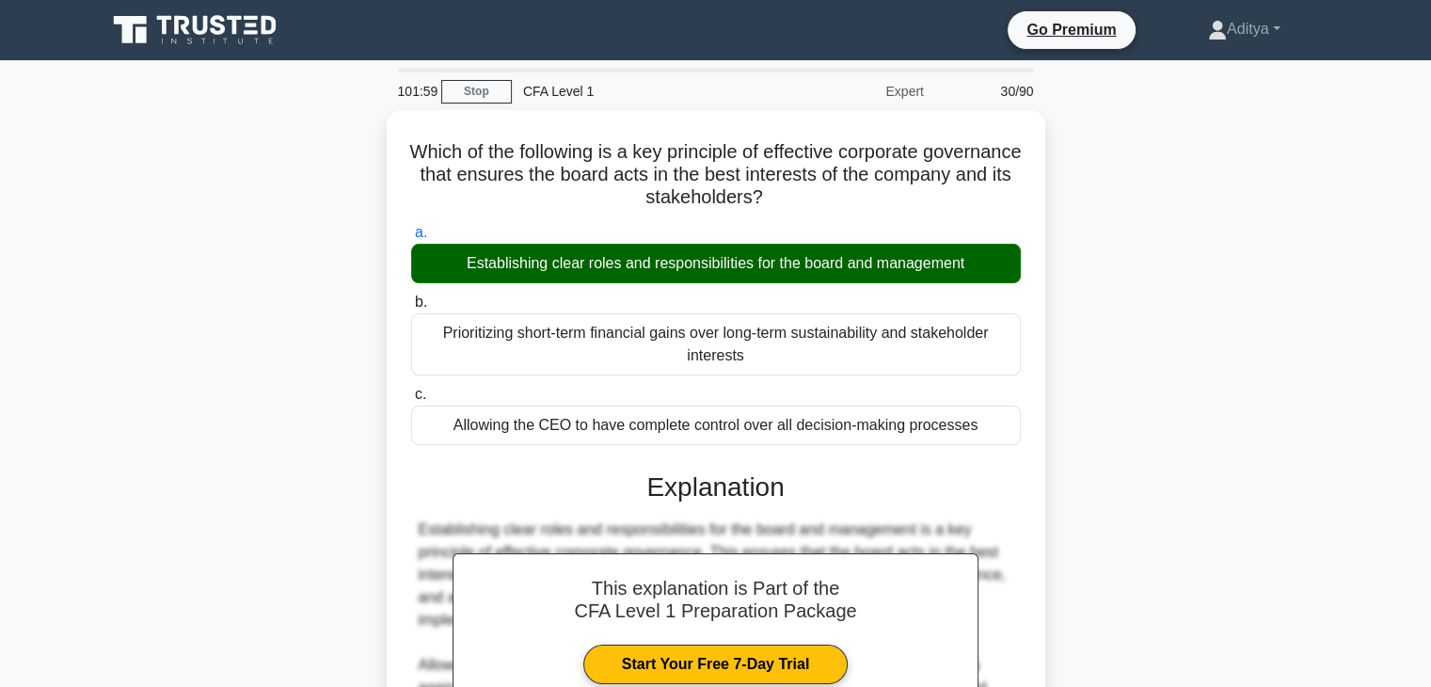
scroll to position [330, 0]
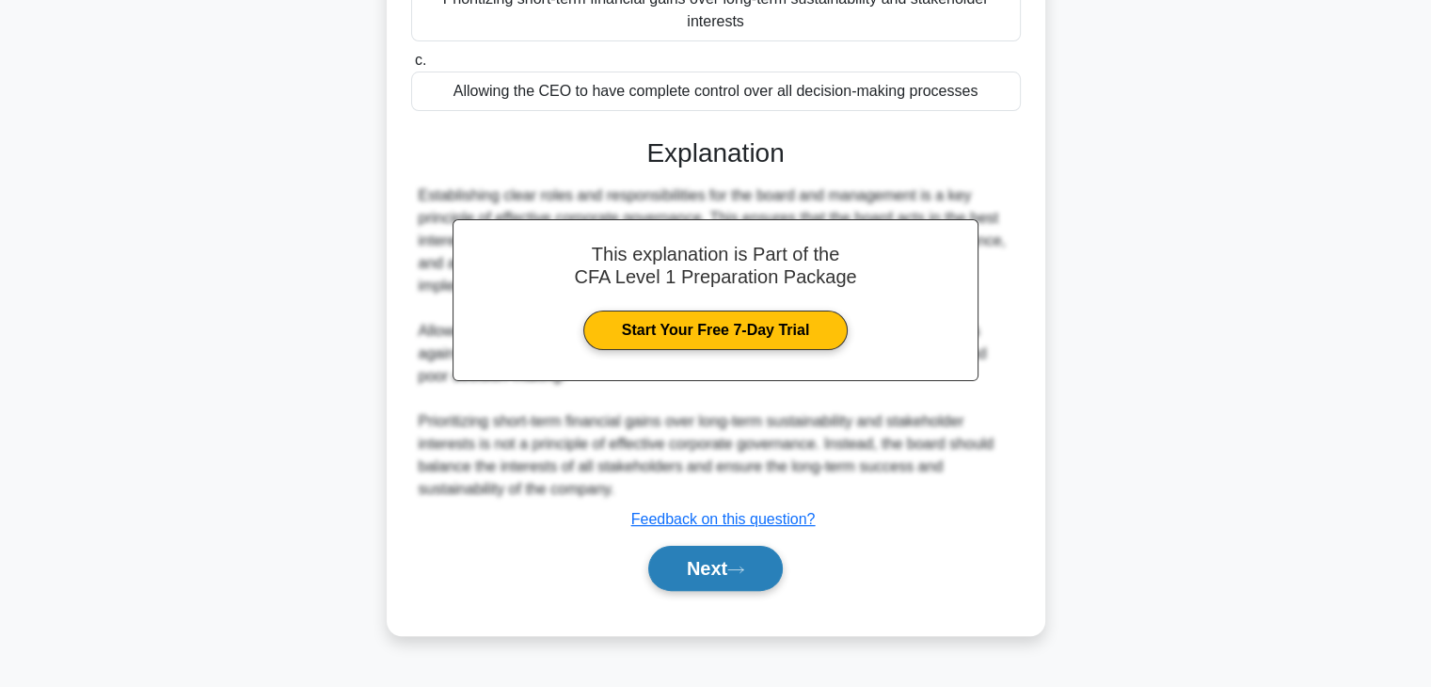
click at [700, 567] on button "Next" at bounding box center [715, 568] width 135 height 45
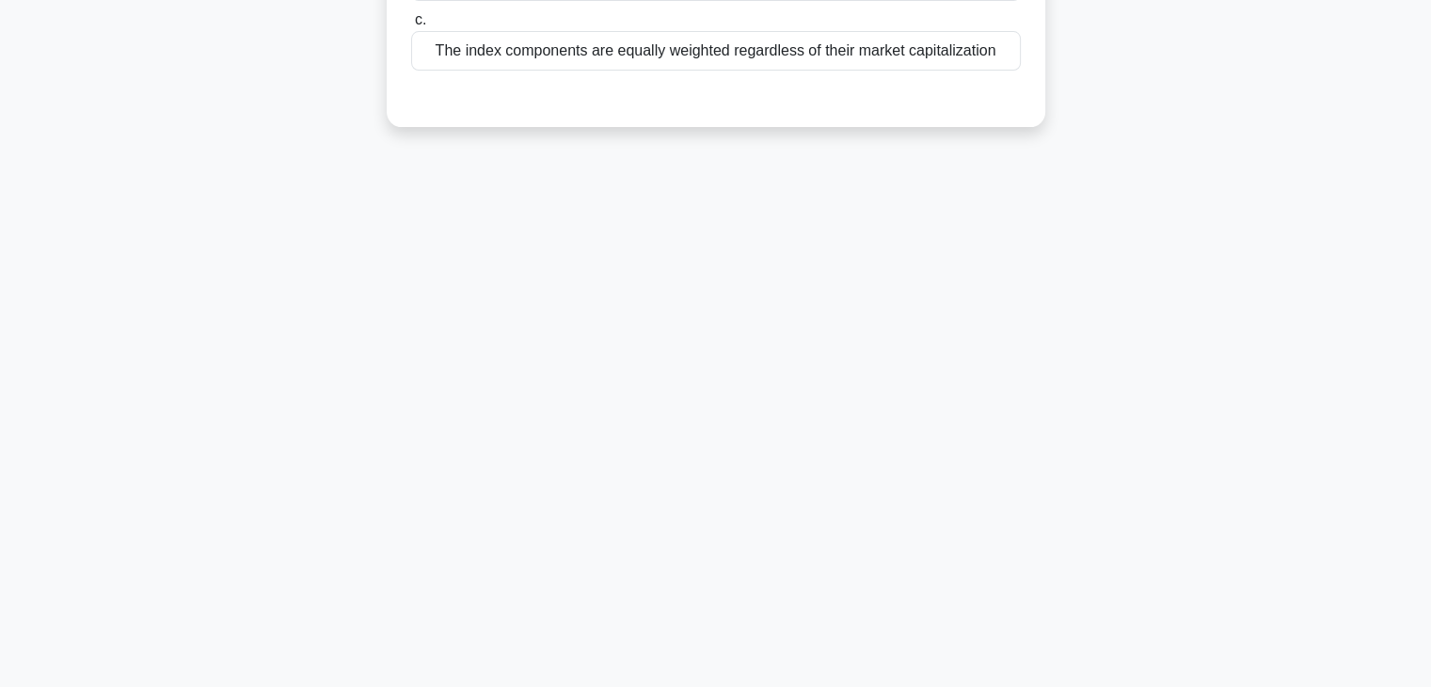
scroll to position [0, 0]
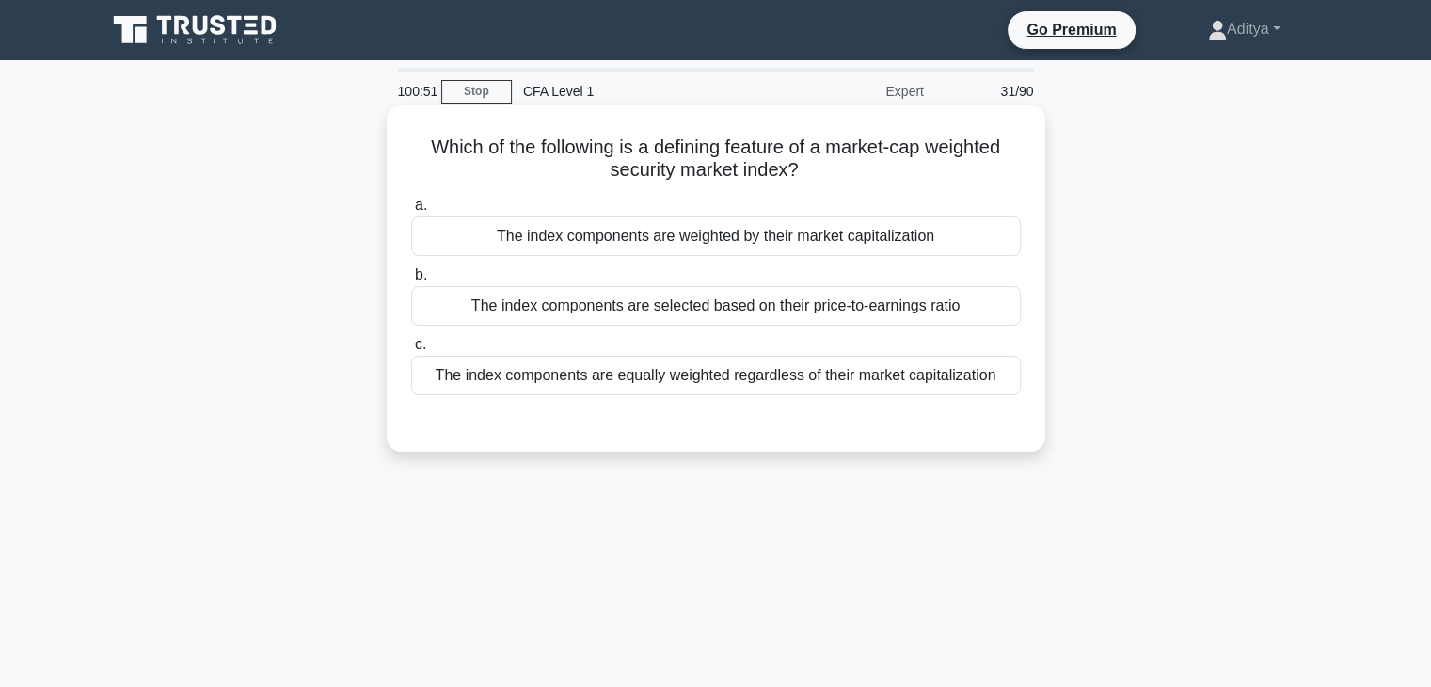
click at [804, 233] on div "The index components are weighted by their market capitalization" at bounding box center [716, 236] width 610 height 40
click at [411, 212] on input "a. The index components are weighted by their market capitalization" at bounding box center [411, 206] width 0 height 12
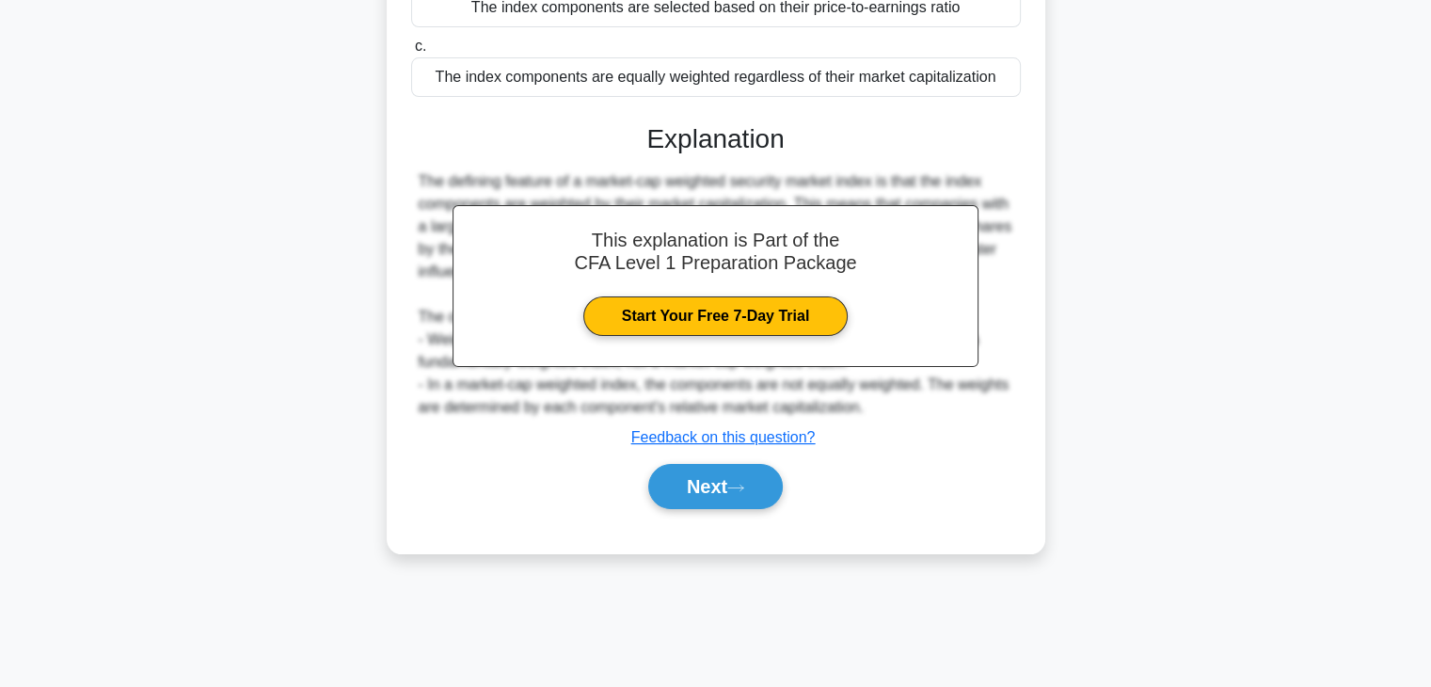
scroll to position [330, 0]
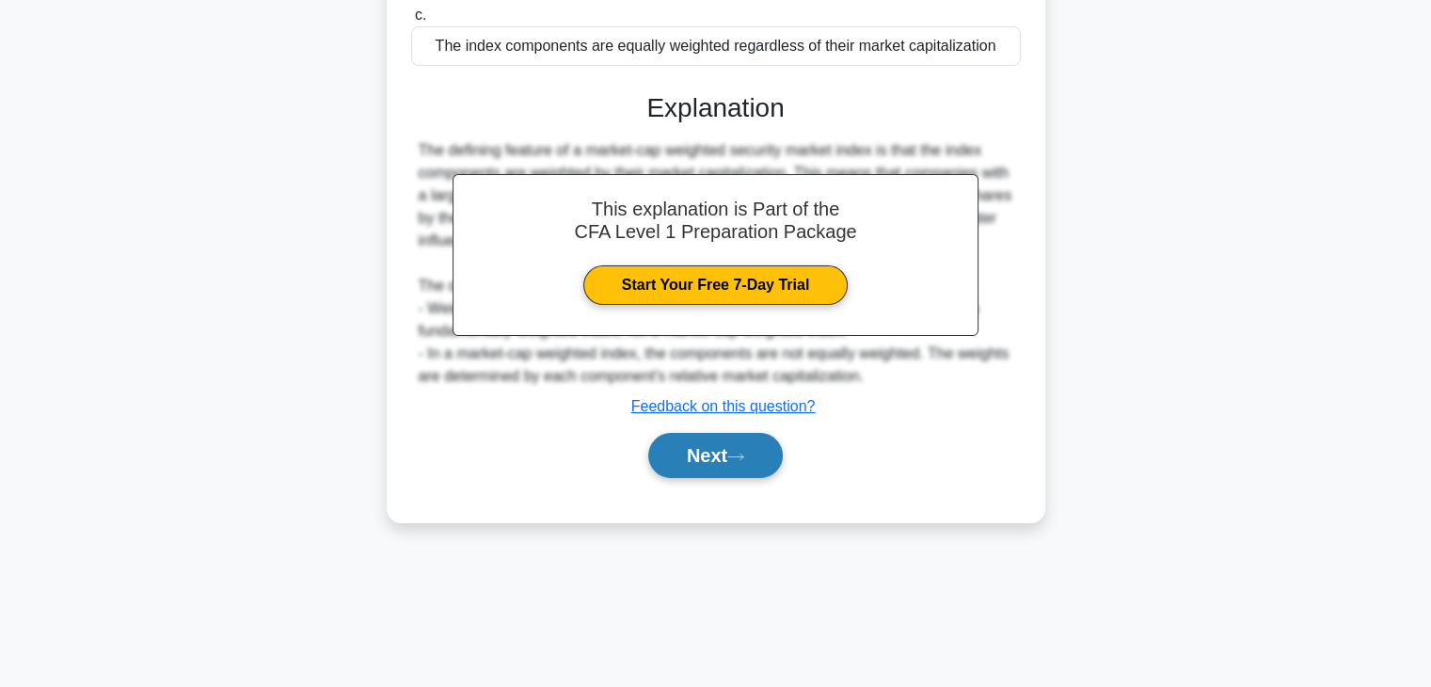
click at [712, 464] on button "Next" at bounding box center [715, 455] width 135 height 45
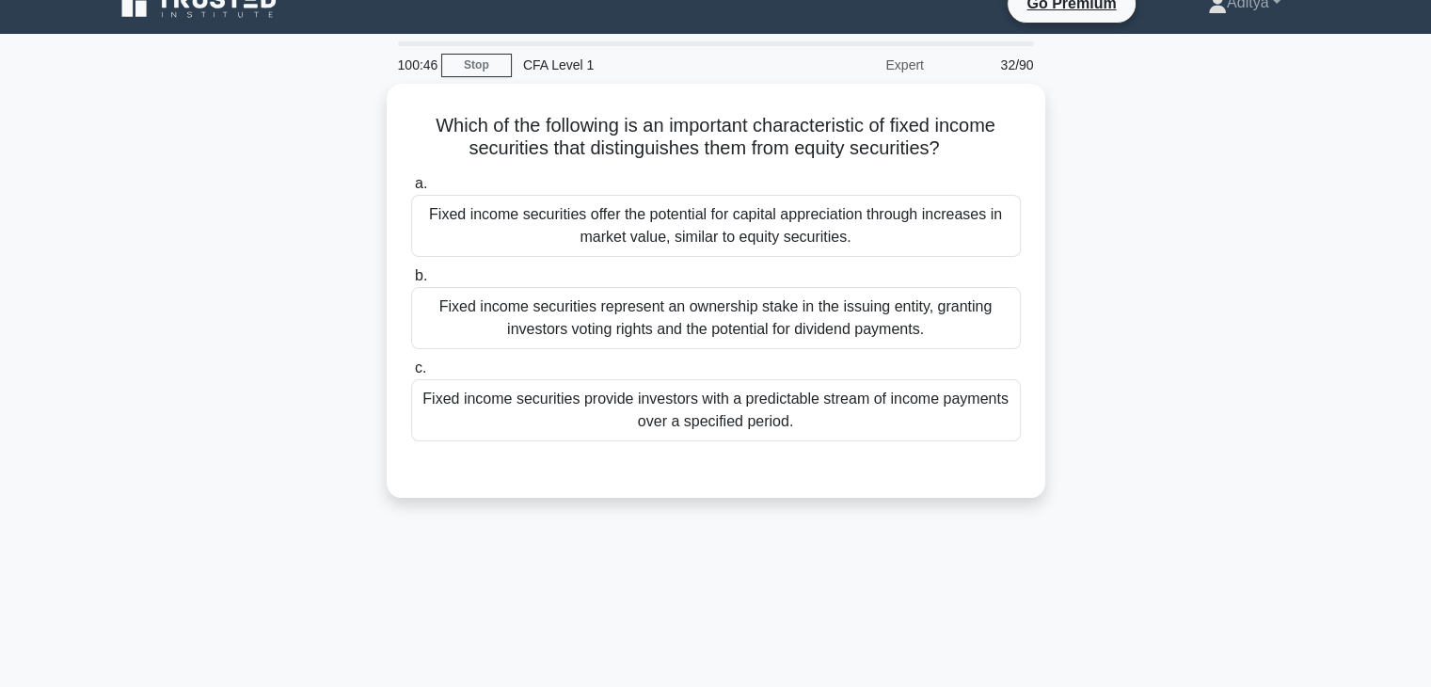
scroll to position [0, 0]
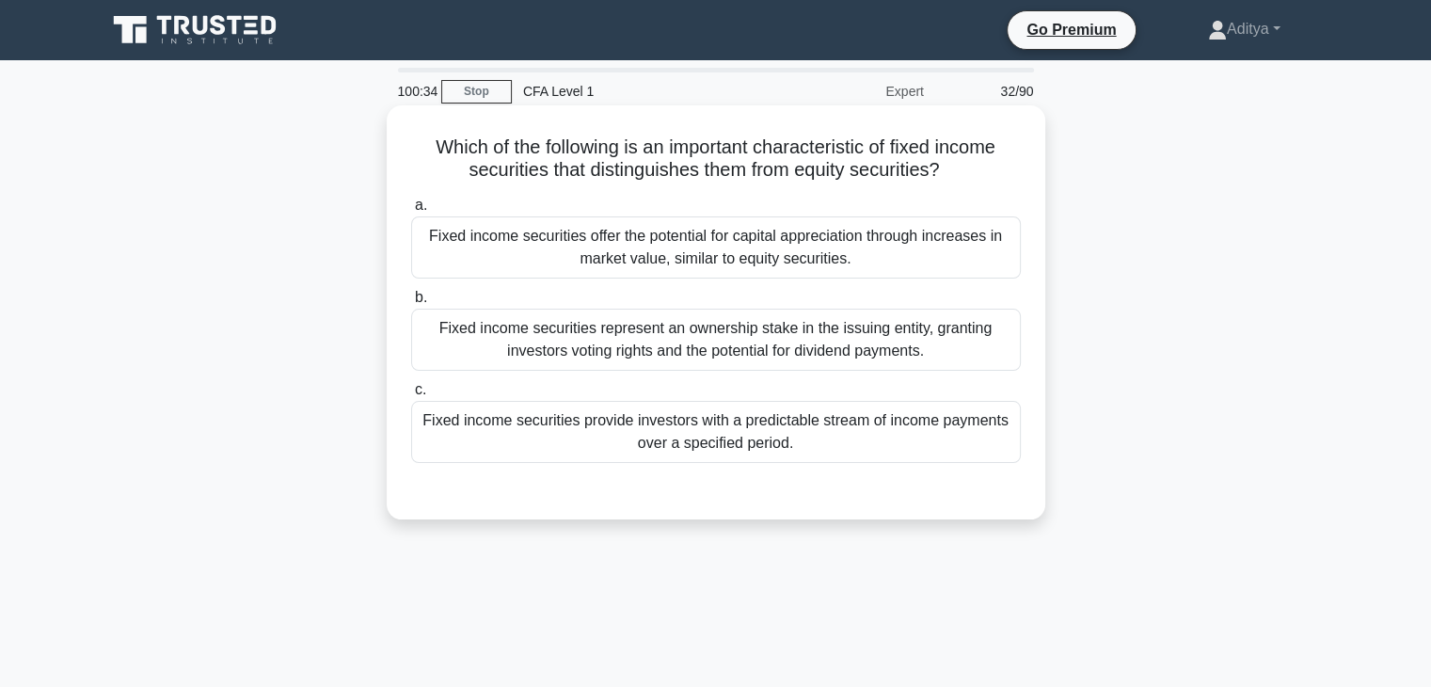
click at [881, 444] on div "Fixed income securities provide investors with a predictable stream of income p…" at bounding box center [716, 432] width 610 height 62
click at [411, 396] on input "c. Fixed income securities provide investors with a predictable stream of incom…" at bounding box center [411, 390] width 0 height 12
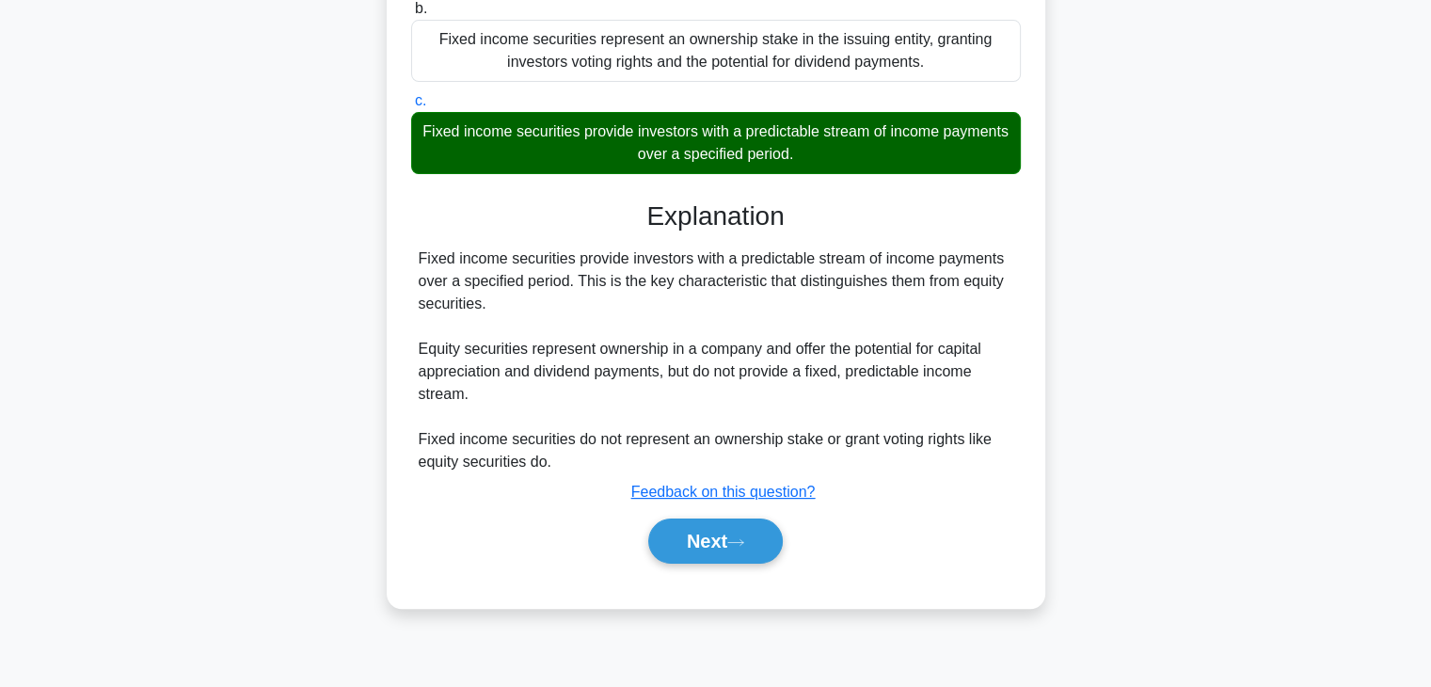
scroll to position [330, 0]
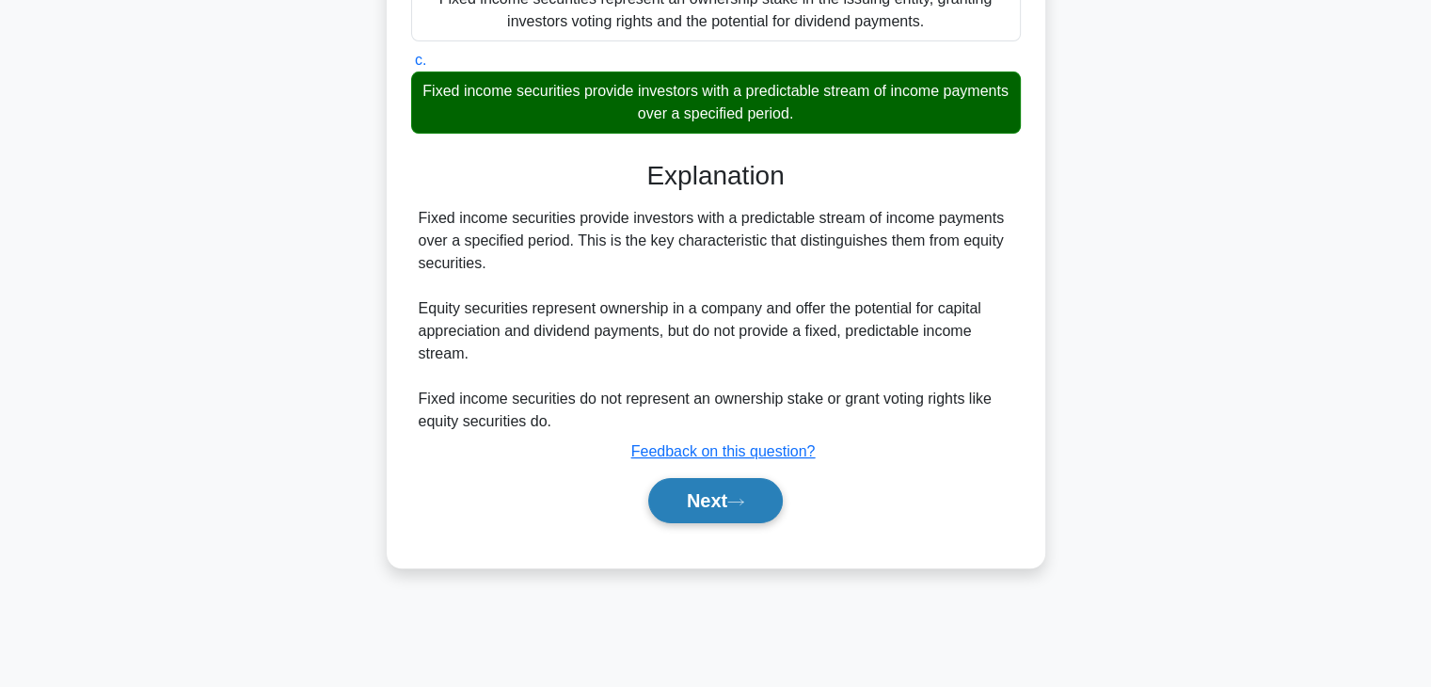
click at [692, 511] on button "Next" at bounding box center [715, 500] width 135 height 45
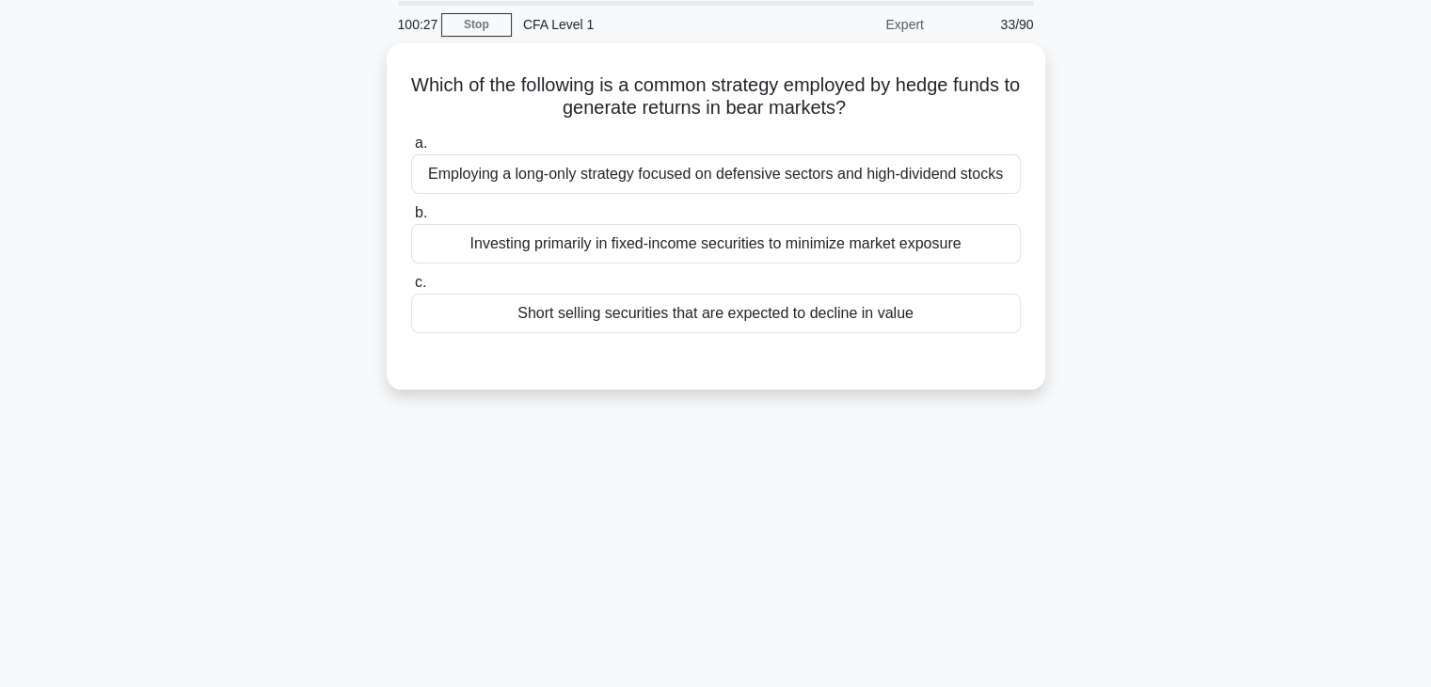
scroll to position [0, 0]
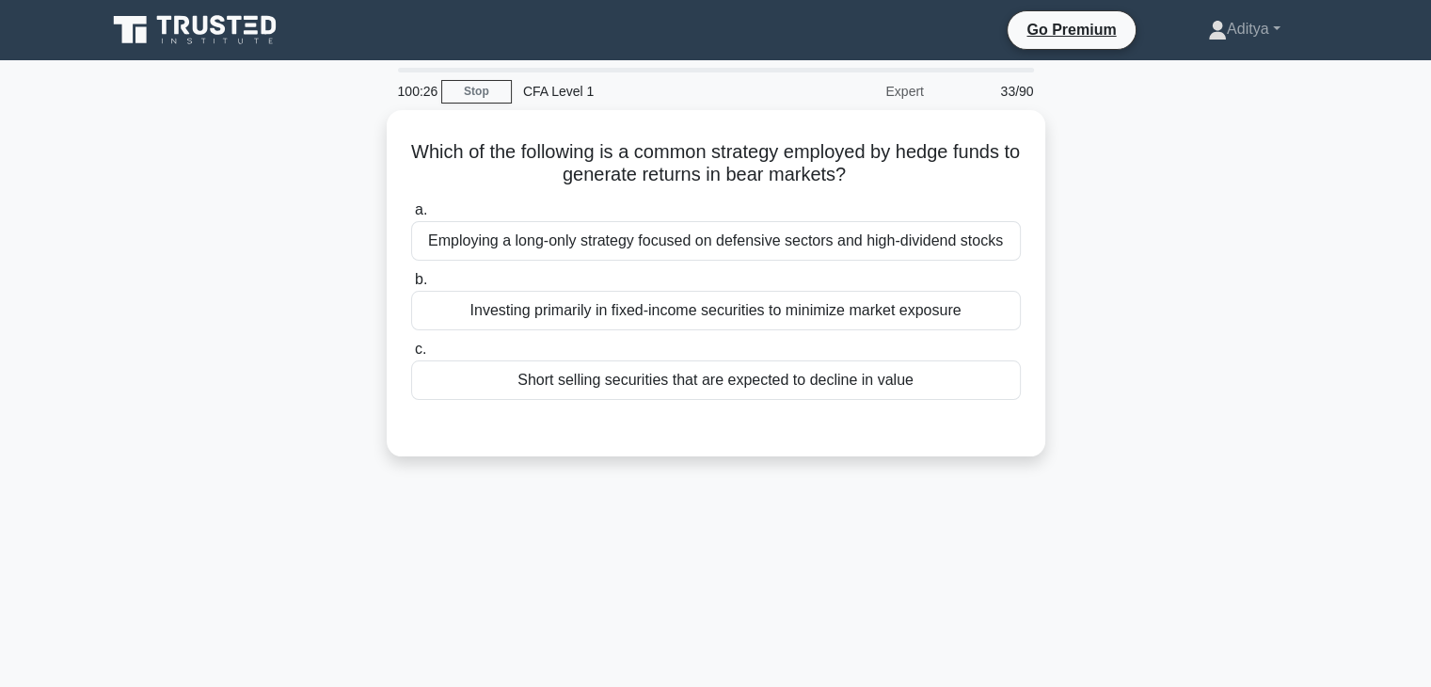
click at [1115, 371] on div "Which of the following is a common strategy employed by hedge funds to generate…" at bounding box center [716, 294] width 1242 height 369
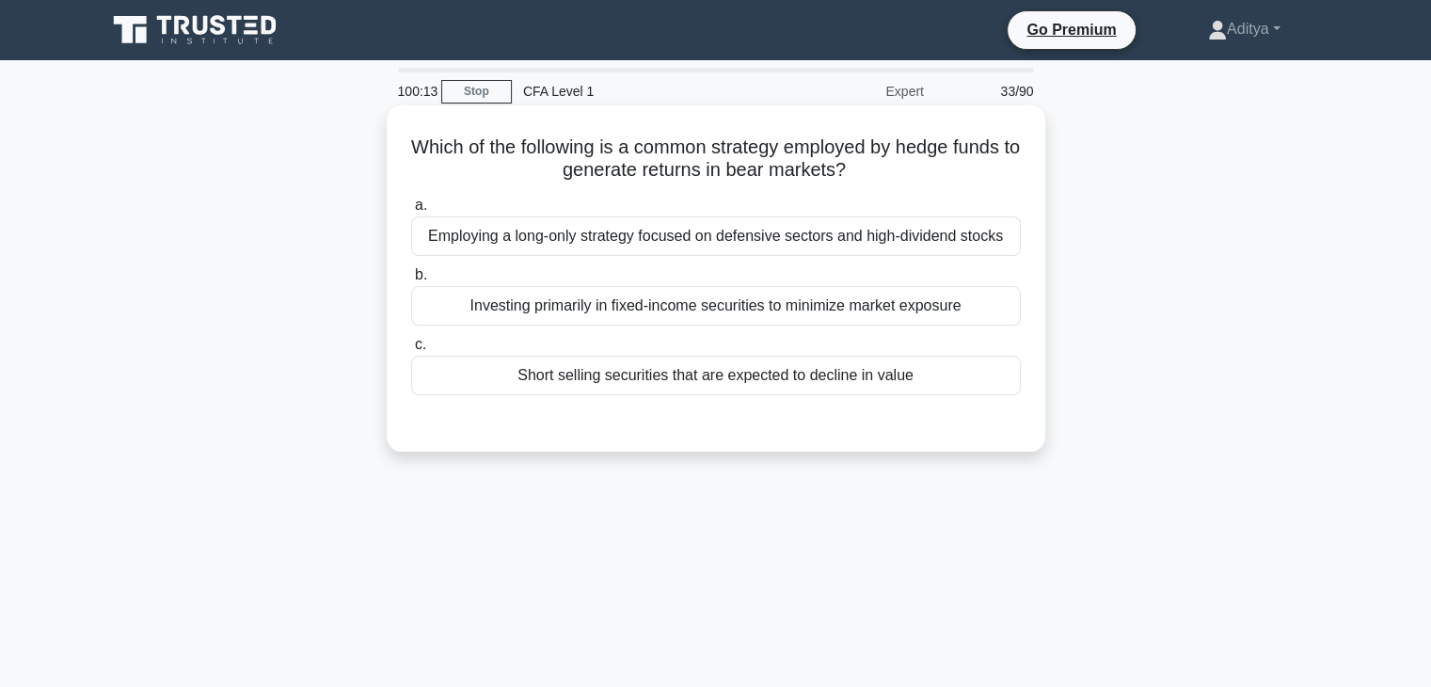
click at [951, 384] on div "Short selling securities that are expected to decline in value" at bounding box center [716, 376] width 610 height 40
click at [411, 351] on input "c. Short selling securities that are expected to decline in value" at bounding box center [411, 345] width 0 height 12
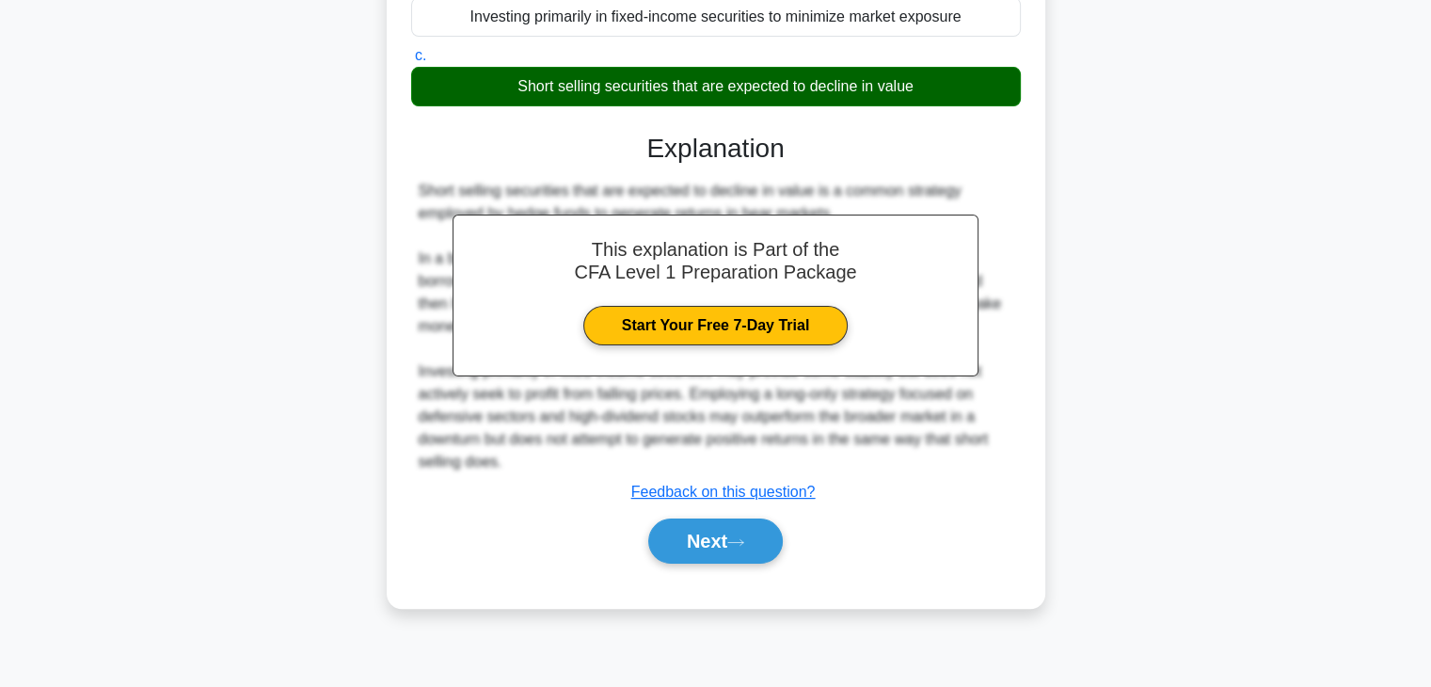
scroll to position [330, 0]
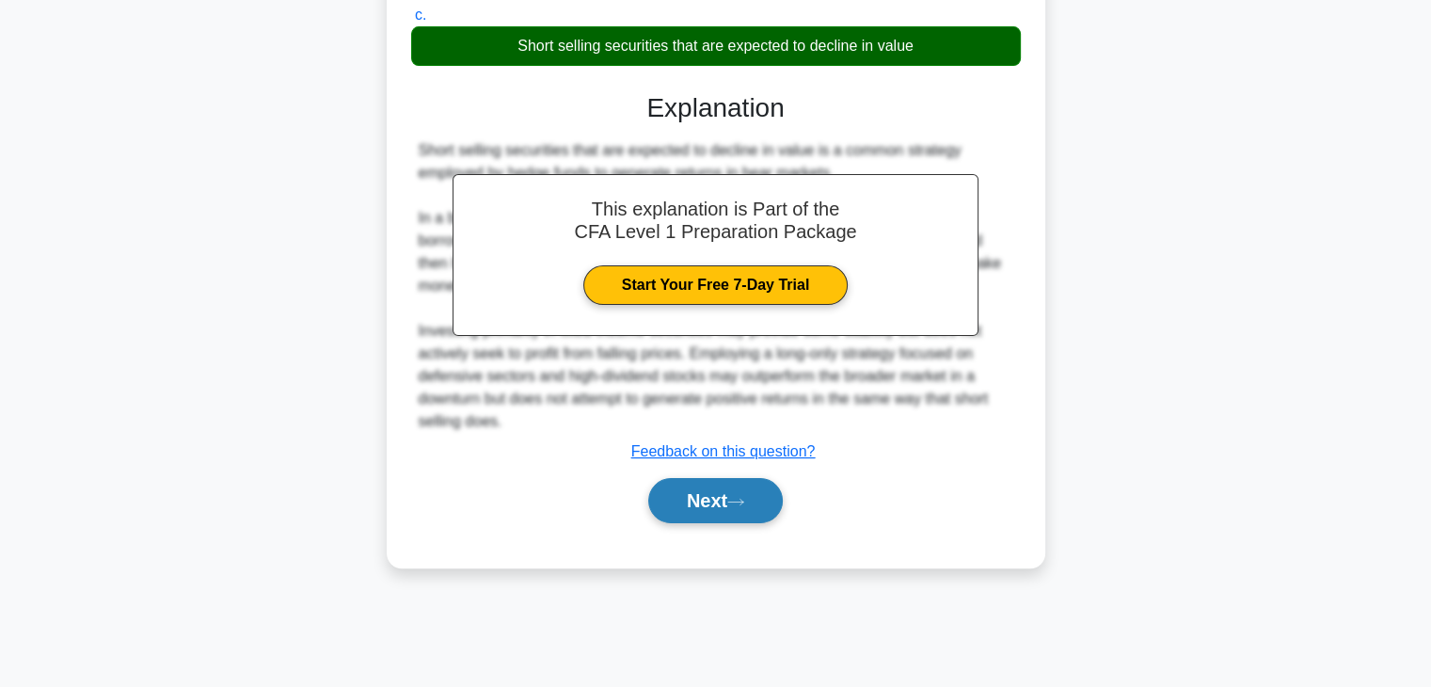
click at [734, 504] on button "Next" at bounding box center [715, 500] width 135 height 45
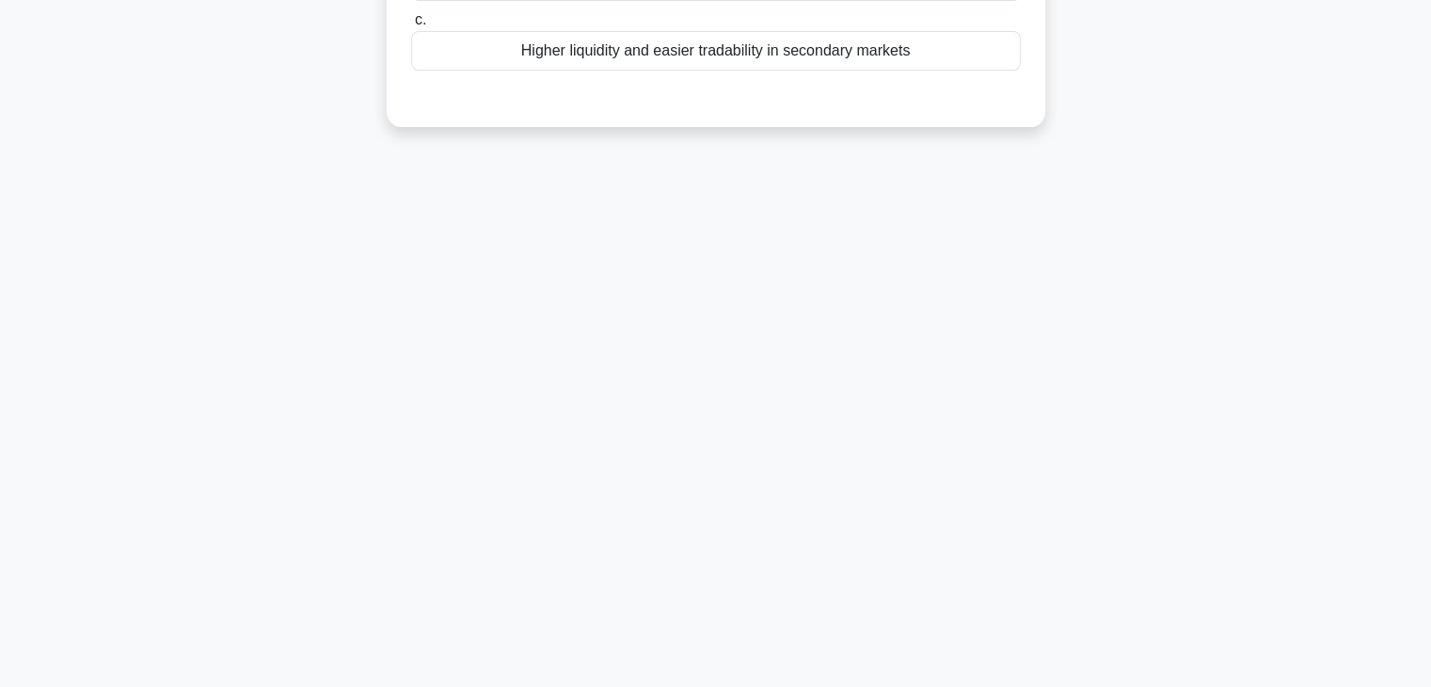
scroll to position [0, 0]
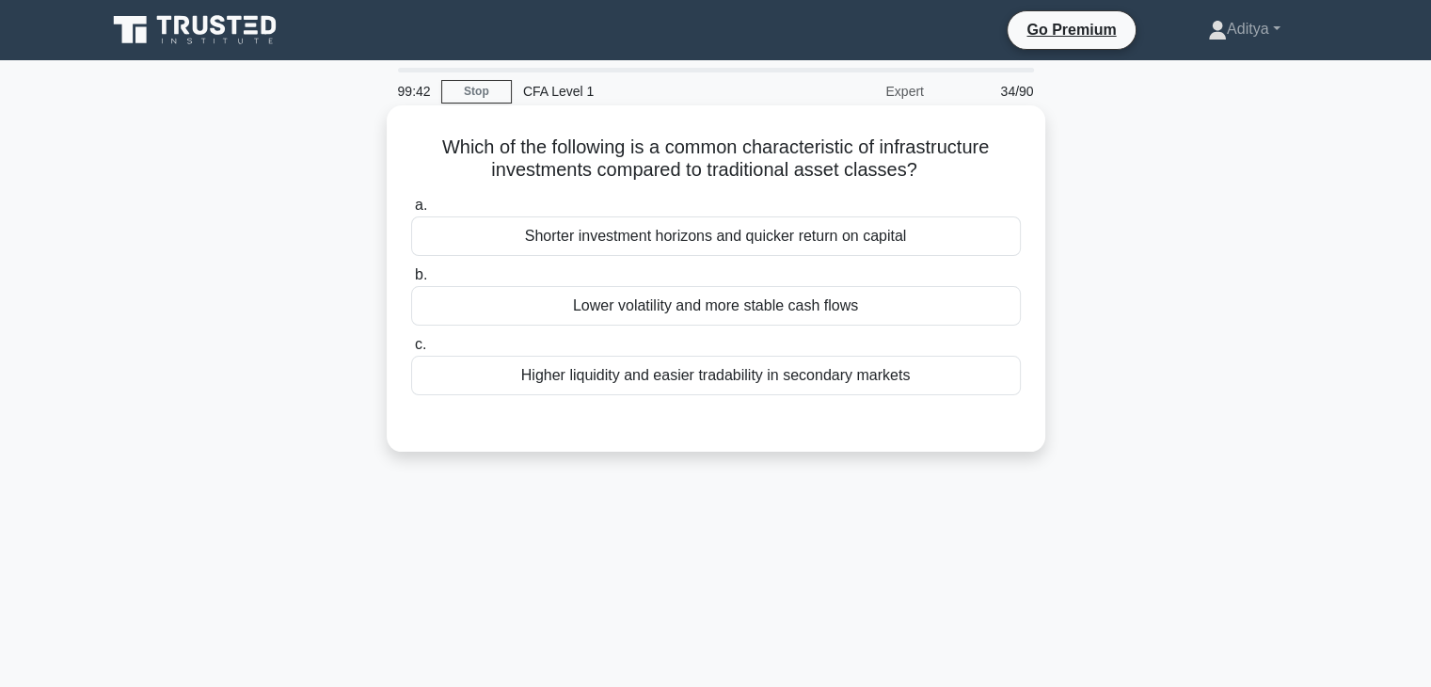
click at [909, 316] on div "Lower volatility and more stable cash flows" at bounding box center [716, 306] width 610 height 40
click at [411, 281] on input "b. Lower volatility and more stable cash flows" at bounding box center [411, 275] width 0 height 12
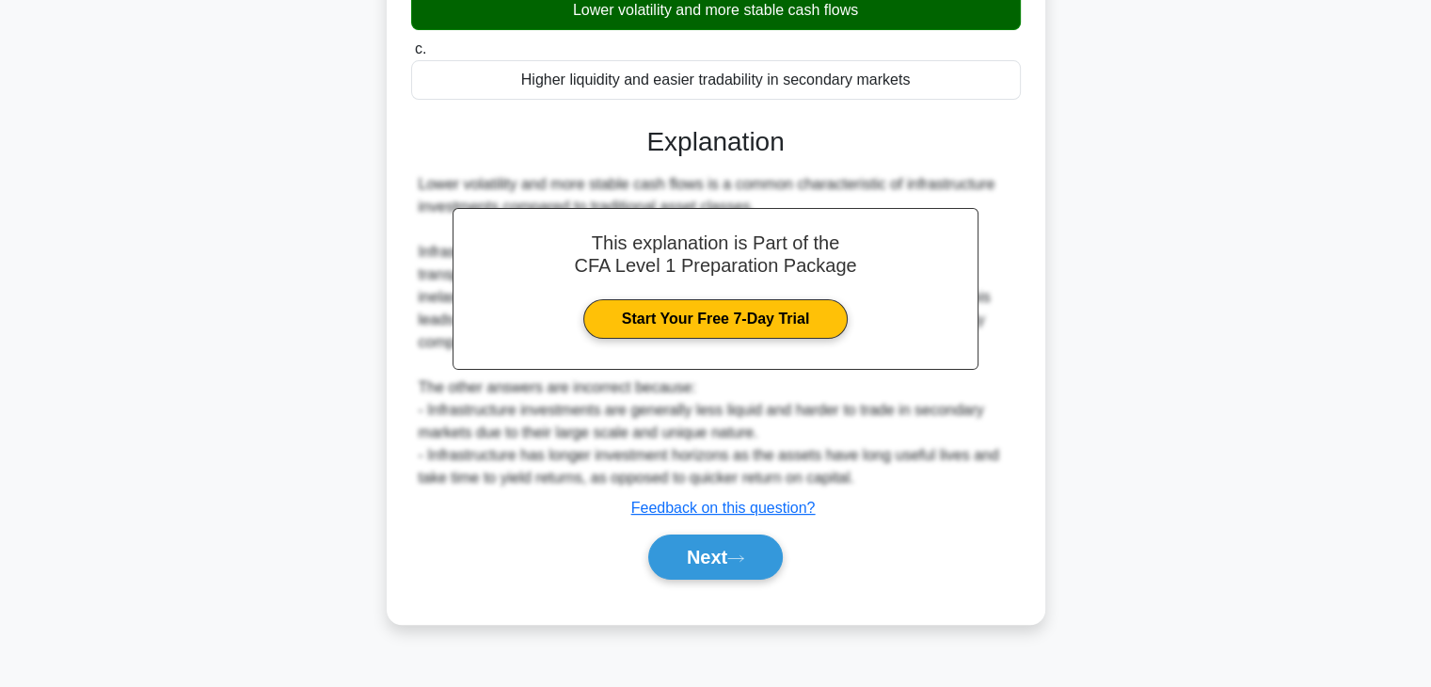
scroll to position [330, 0]
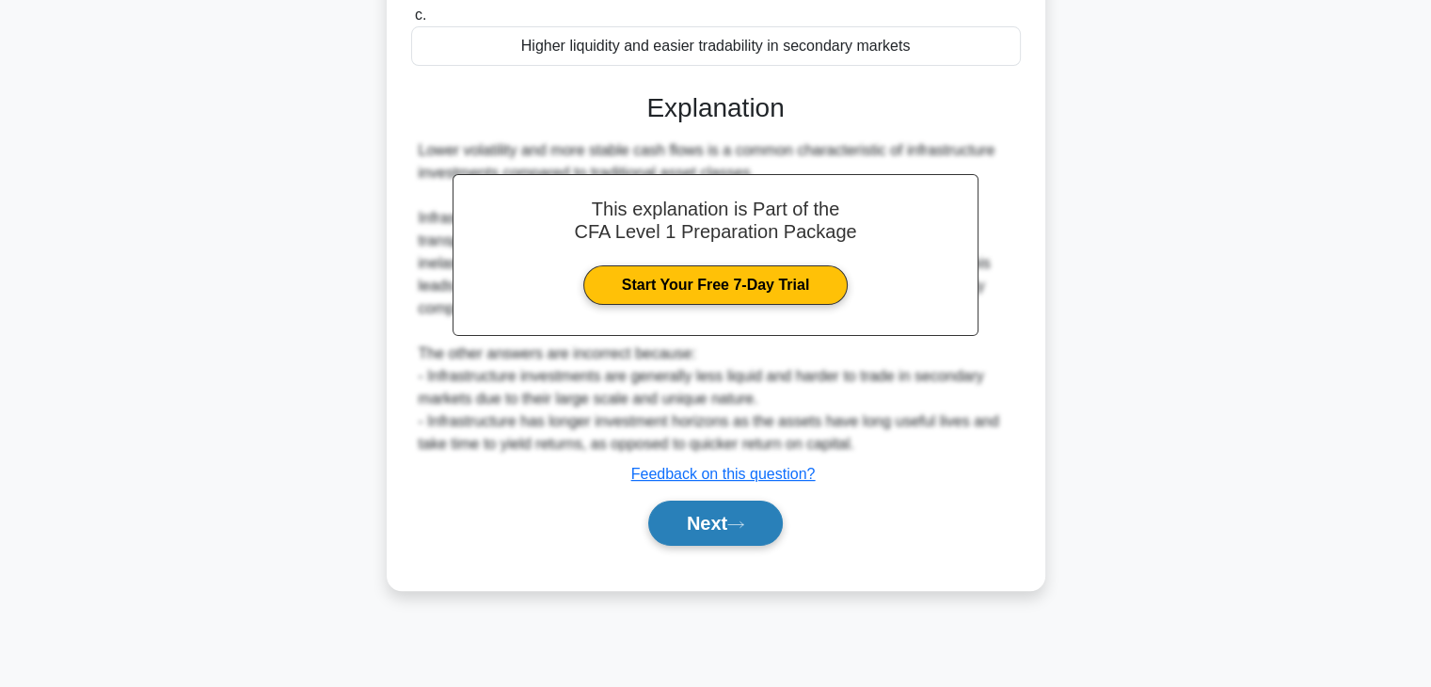
click at [687, 509] on button "Next" at bounding box center [715, 523] width 135 height 45
click at [726, 525] on button "Next" at bounding box center [715, 523] width 135 height 45
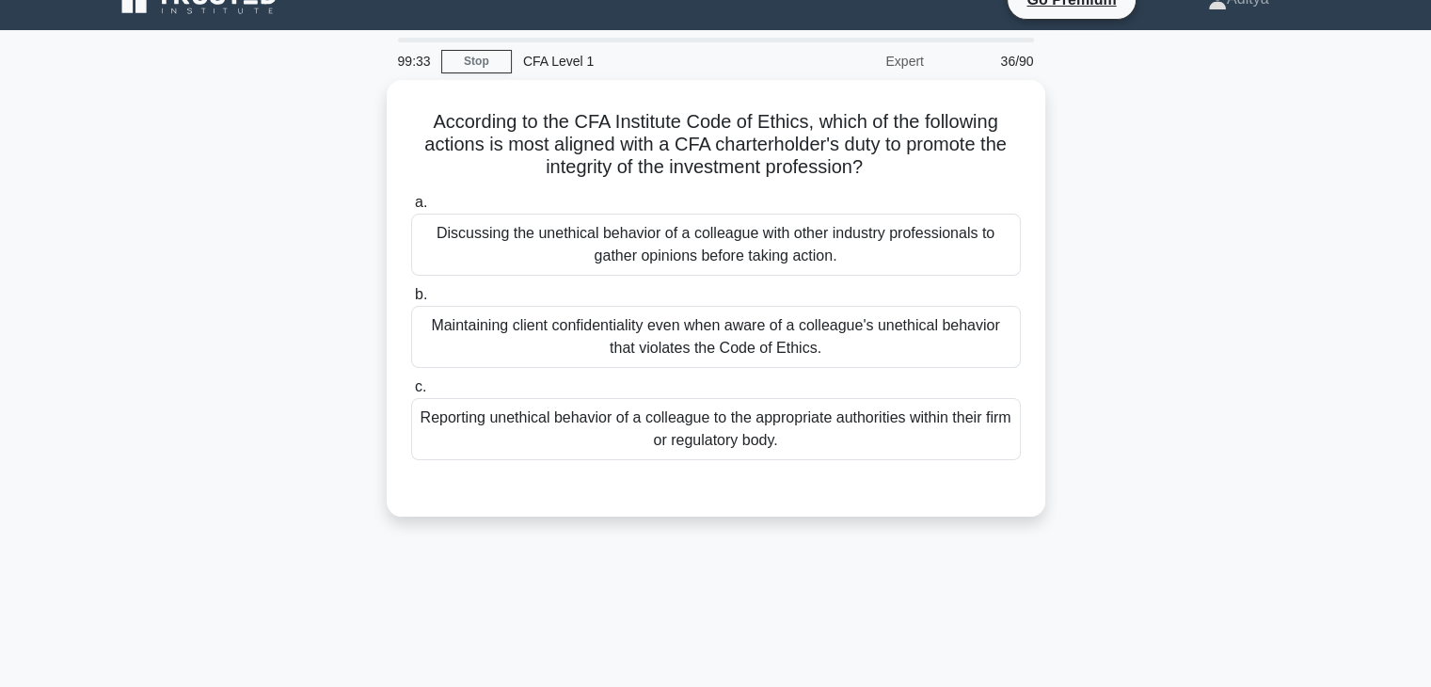
scroll to position [0, 0]
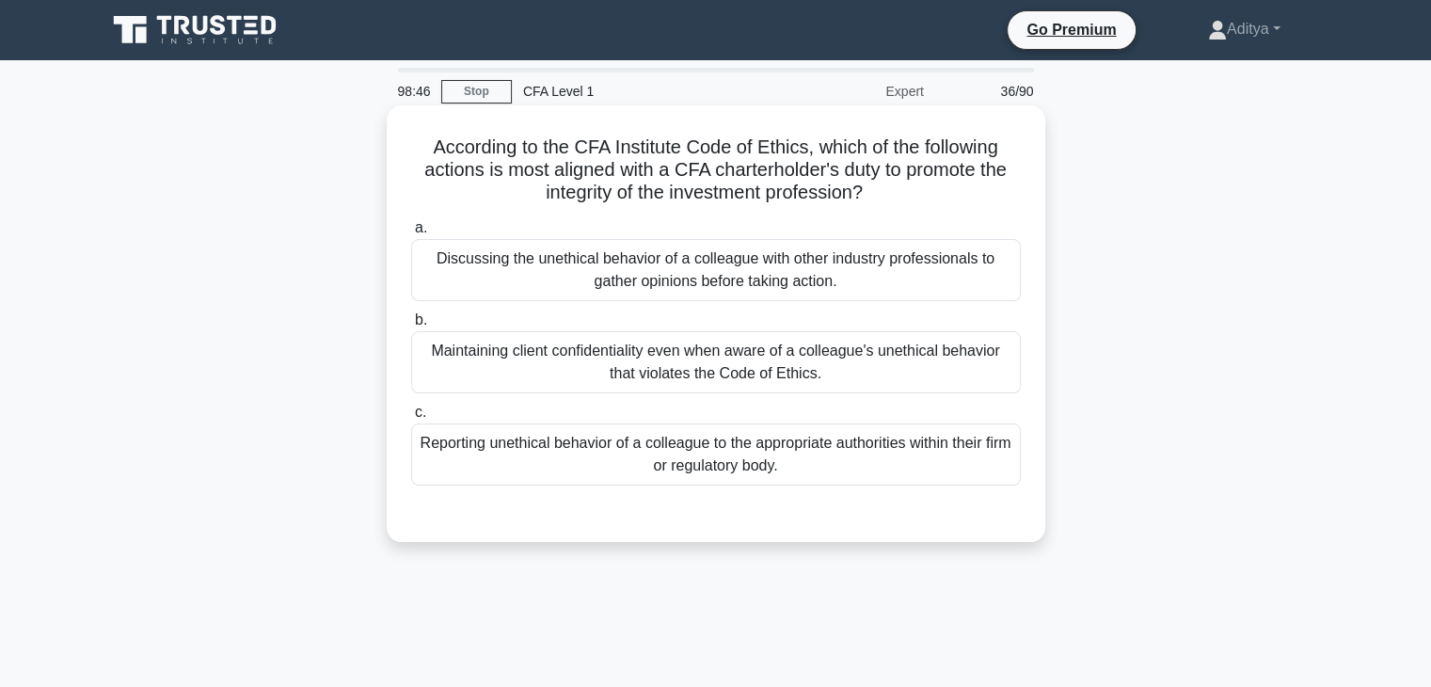
click at [916, 480] on div "Reporting unethical behavior of a colleague to the appropriate authorities with…" at bounding box center [716, 454] width 610 height 62
click at [411, 419] on input "c. Reporting unethical behavior of a colleague to the appropriate authorities w…" at bounding box center [411, 413] width 0 height 12
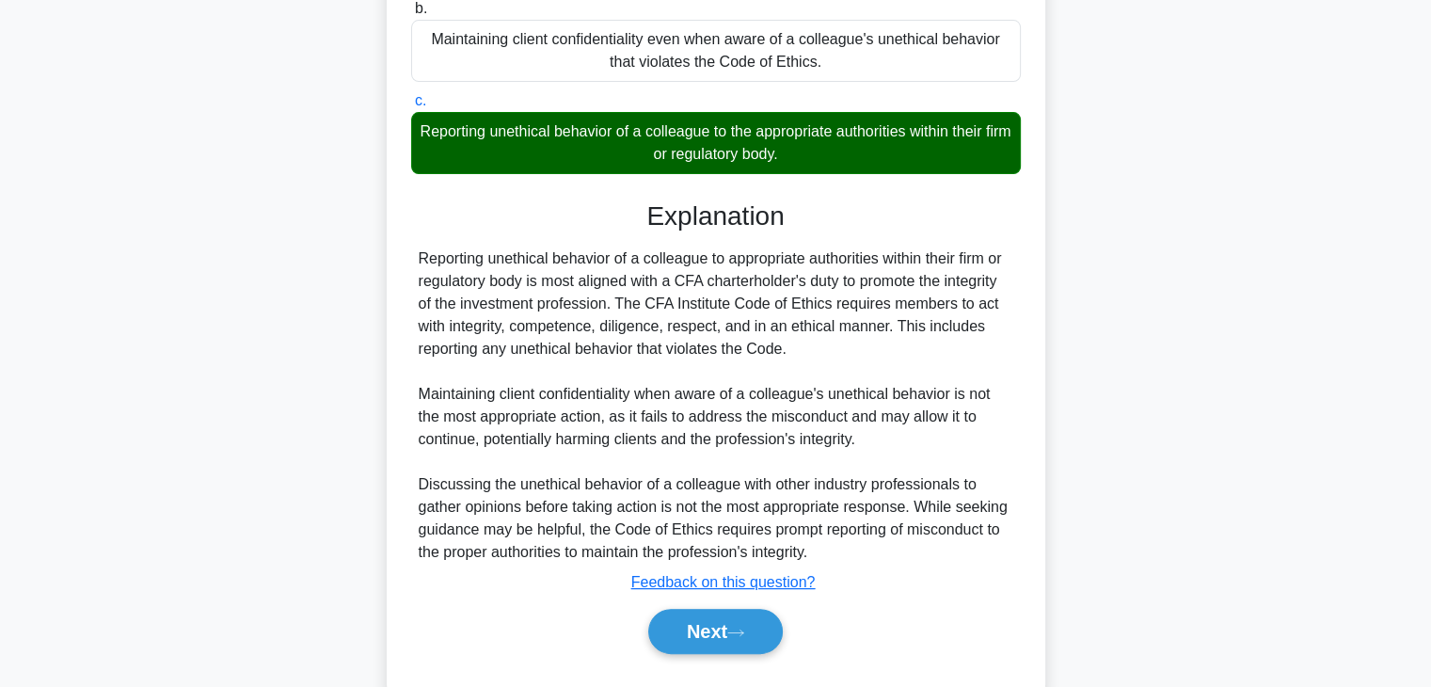
scroll to position [358, 0]
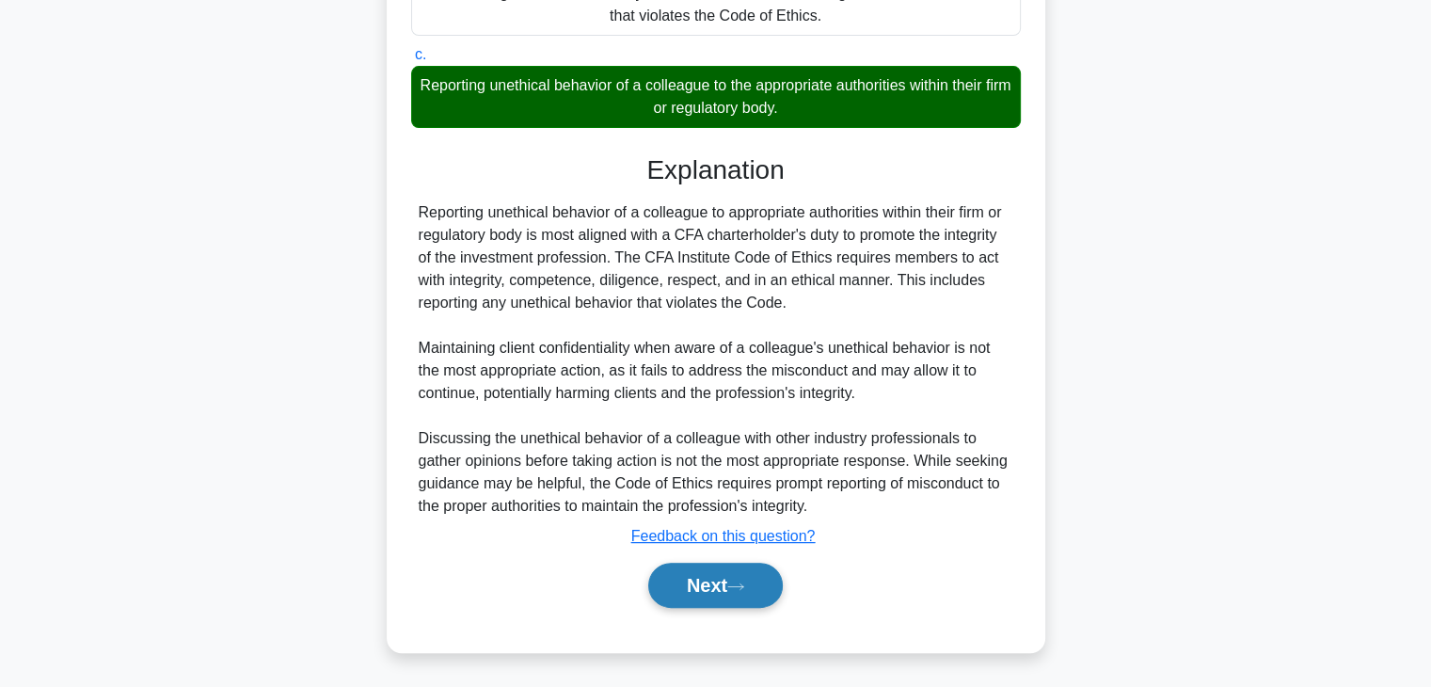
click at [719, 589] on button "Next" at bounding box center [715, 585] width 135 height 45
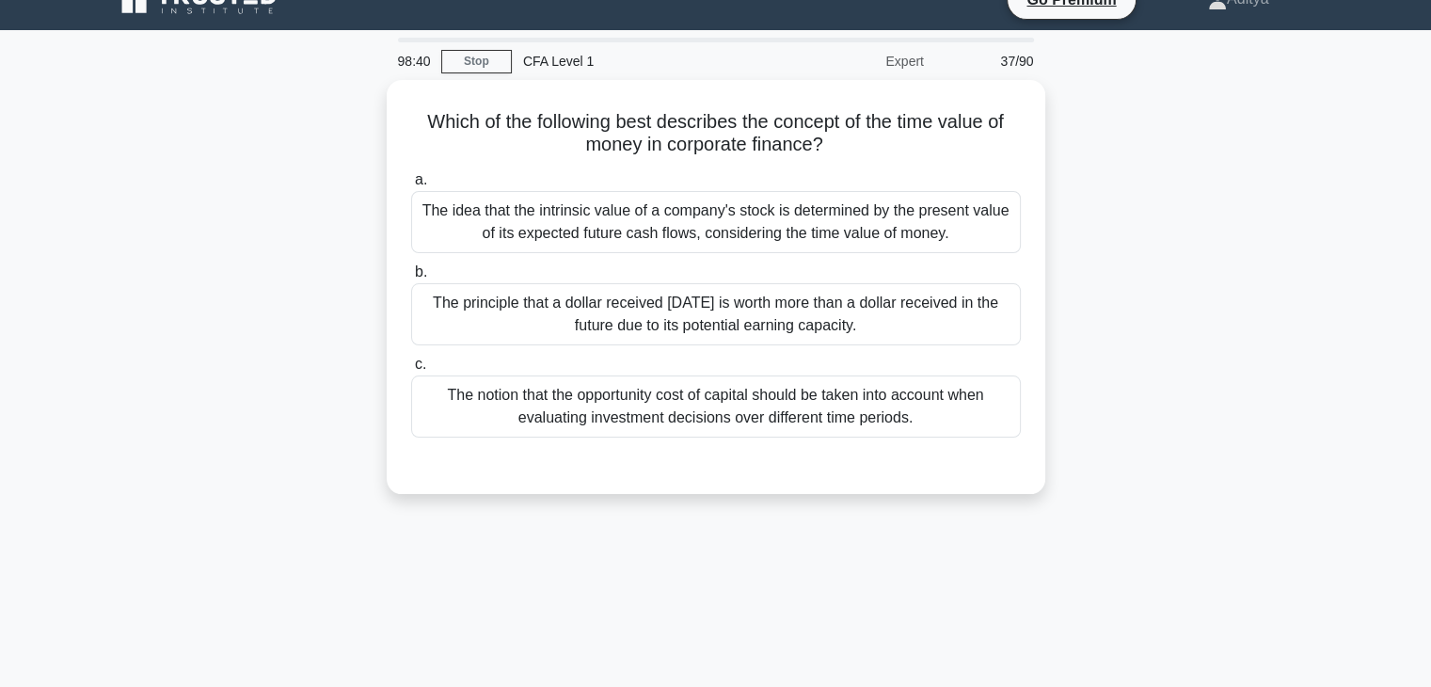
scroll to position [0, 0]
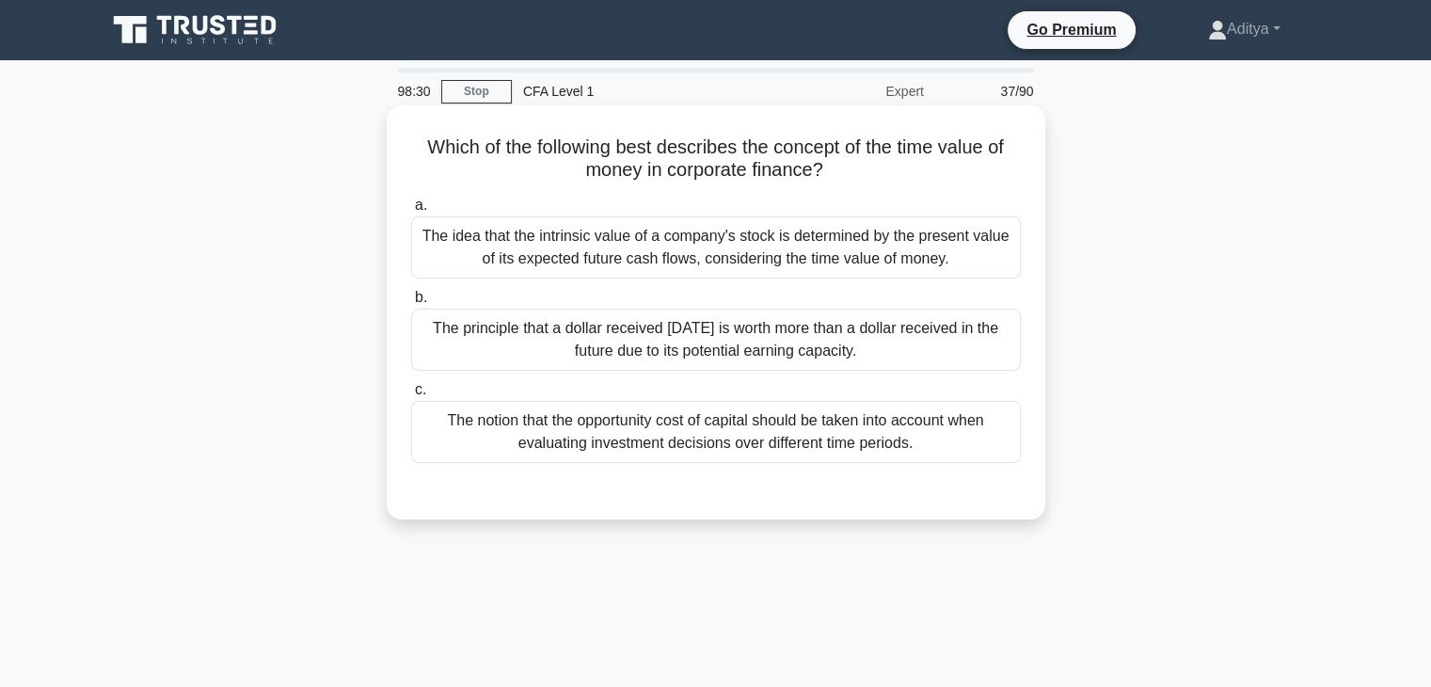
click at [779, 338] on div "The principle that a dollar received today is worth more than a dollar received…" at bounding box center [716, 340] width 610 height 62
click at [411, 304] on input "b. The principle that a dollar received today is worth more than a dollar recei…" at bounding box center [411, 298] width 0 height 12
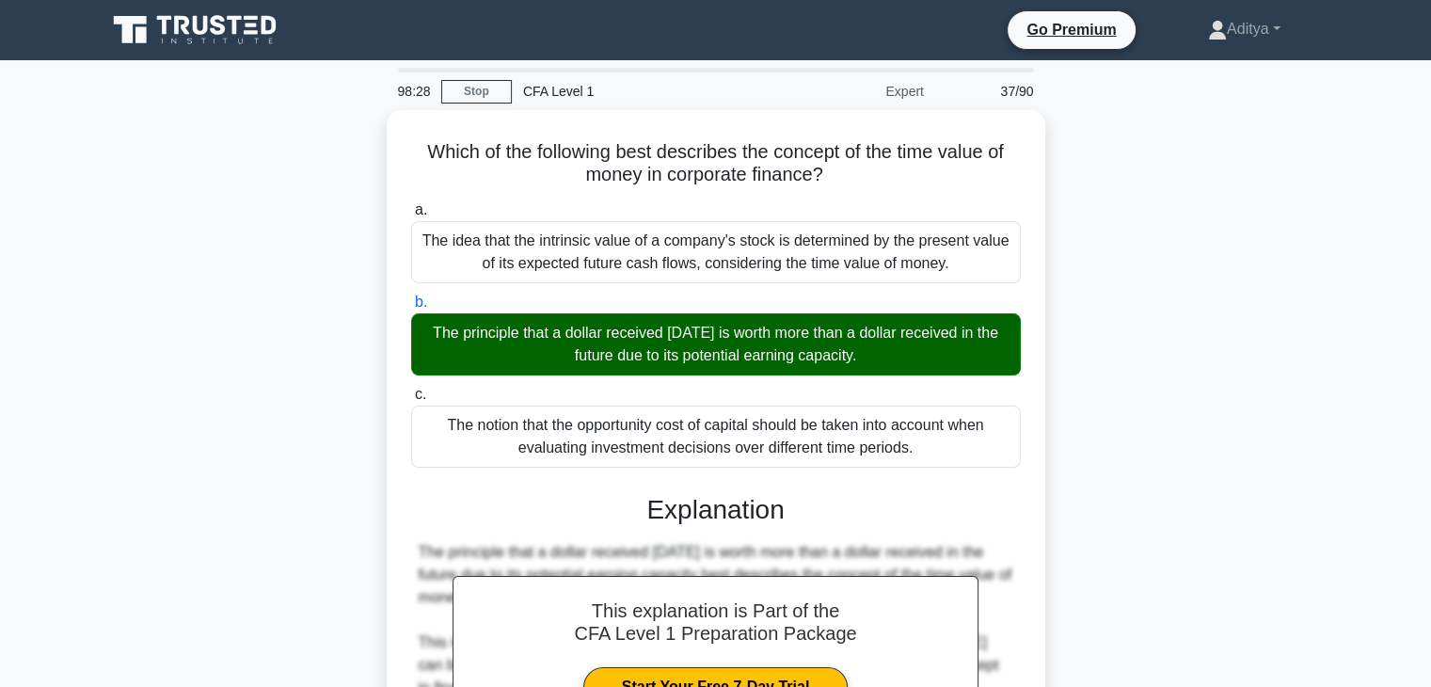
scroll to position [330, 0]
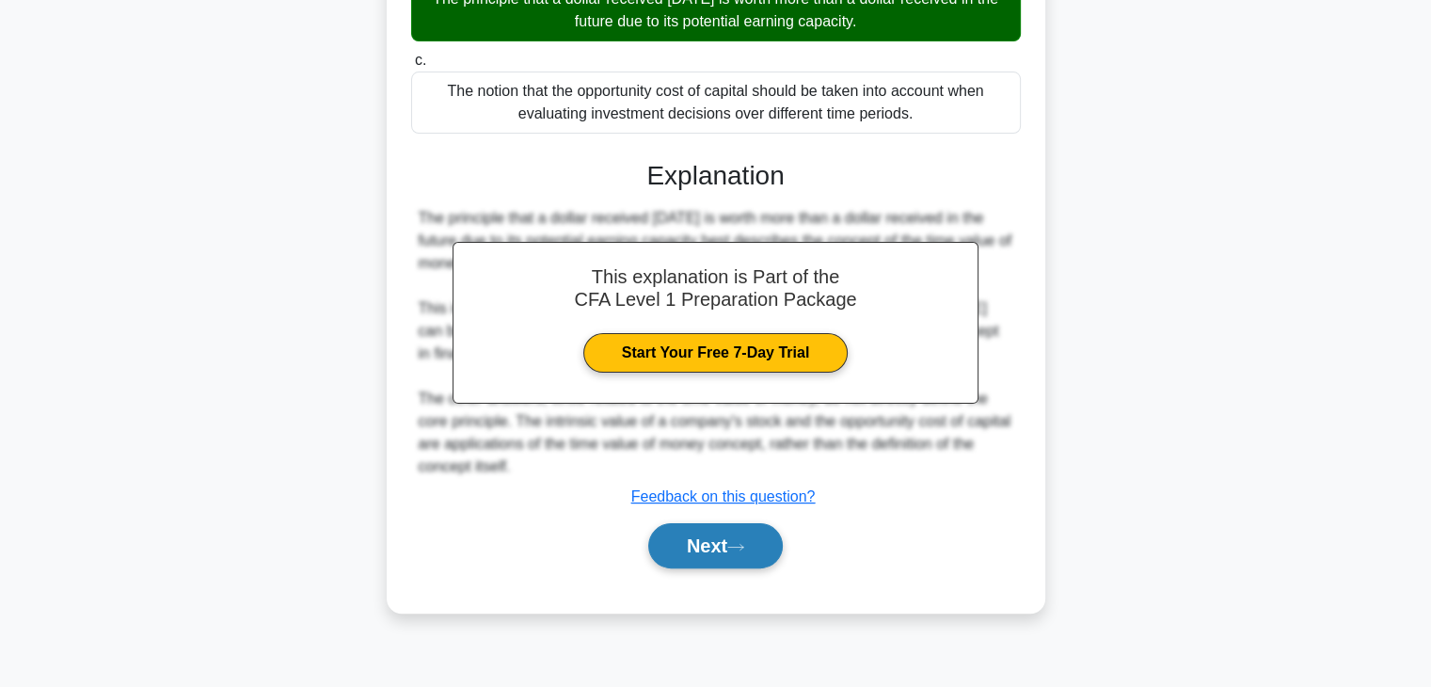
click at [670, 536] on button "Next" at bounding box center [715, 545] width 135 height 45
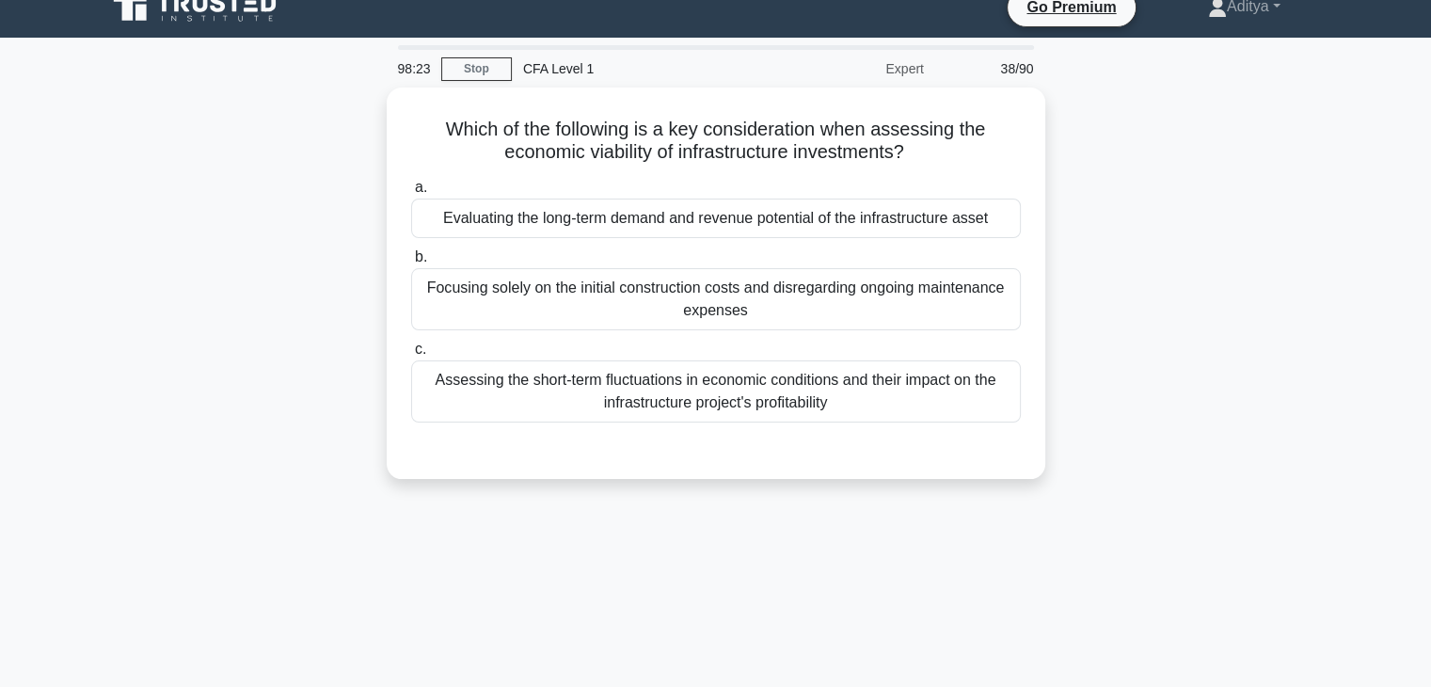
scroll to position [0, 0]
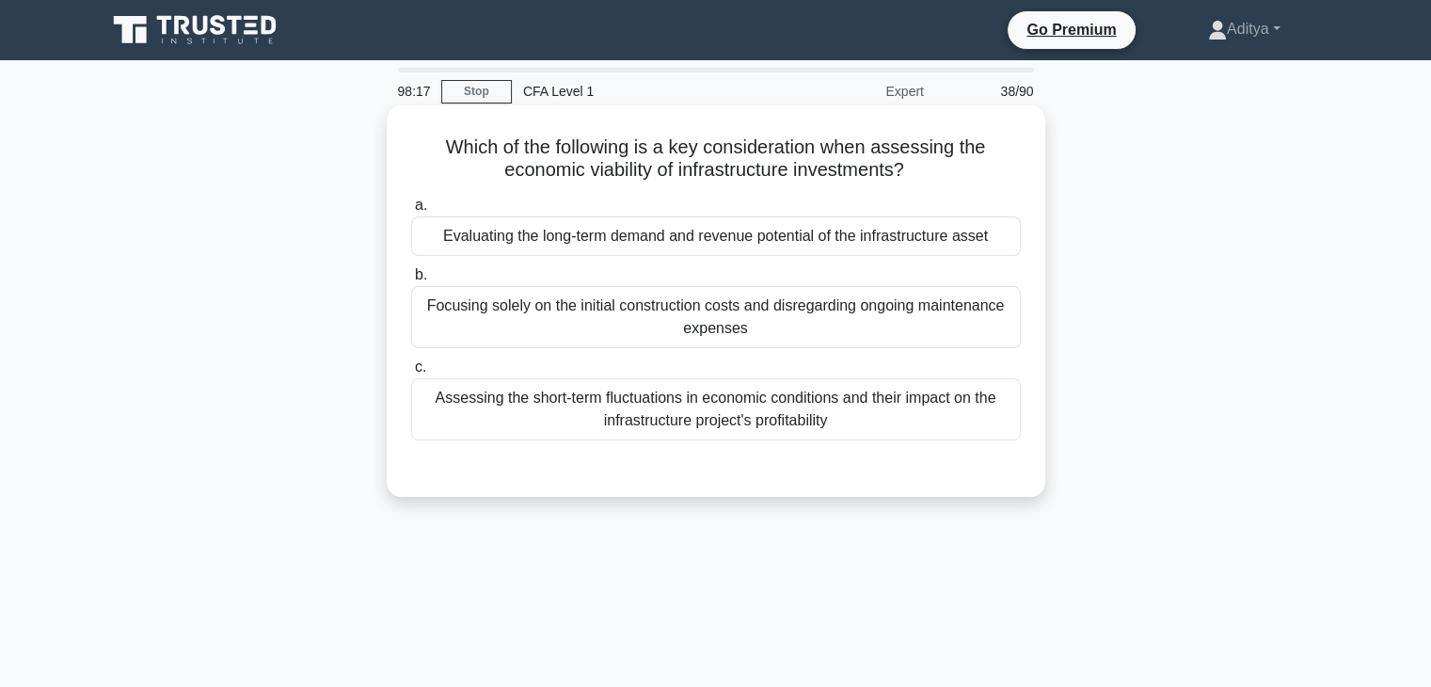
click at [848, 234] on div "Evaluating the long-term demand and revenue potential of the infrastructure ass…" at bounding box center [716, 236] width 610 height 40
click at [411, 212] on input "a. Evaluating the long-term demand and revenue potential of the infrastructure …" at bounding box center [411, 206] width 0 height 12
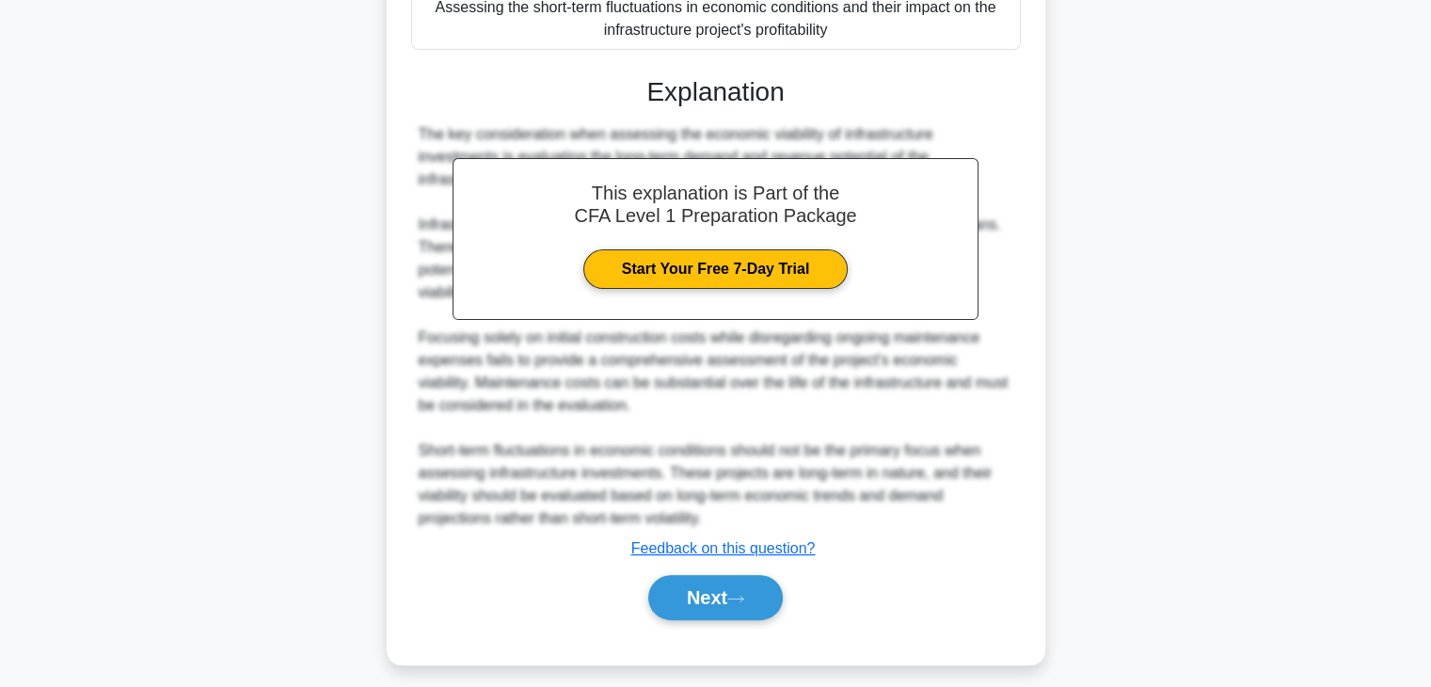
scroll to position [403, 0]
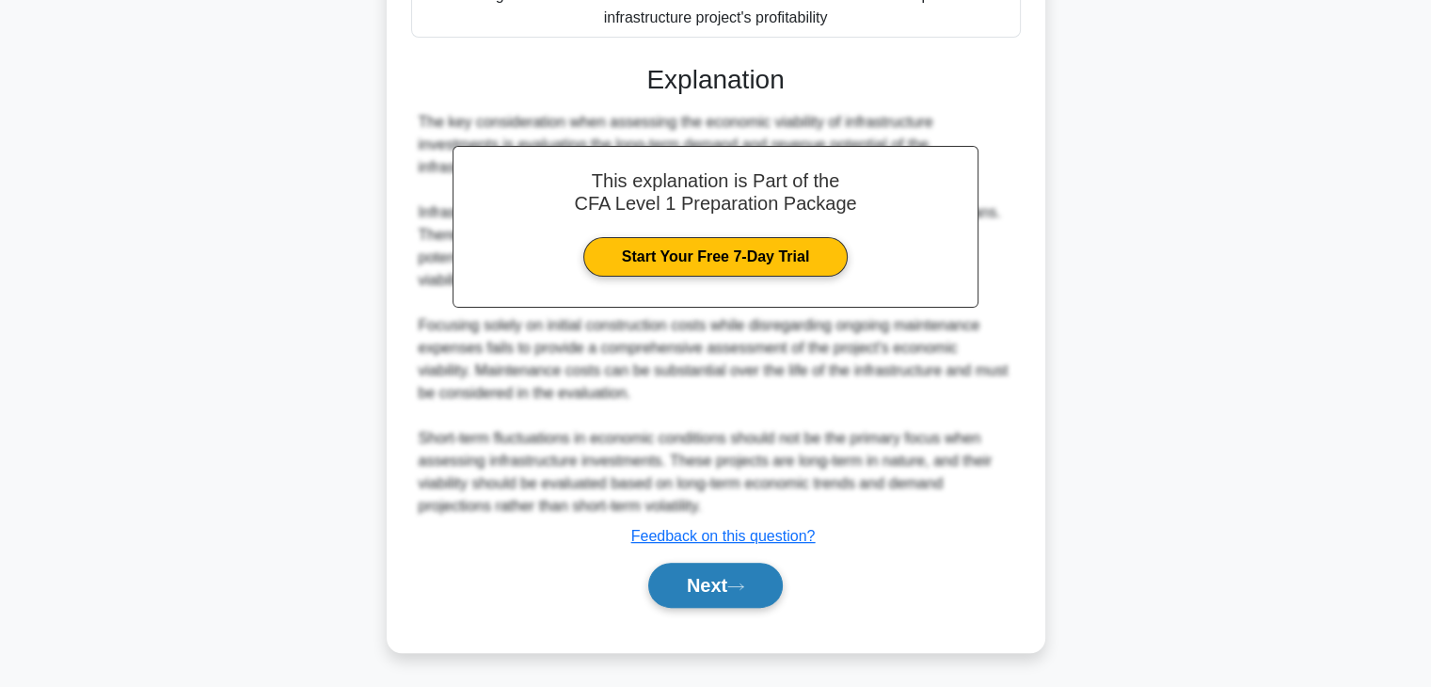
click at [716, 581] on button "Next" at bounding box center [715, 585] width 135 height 45
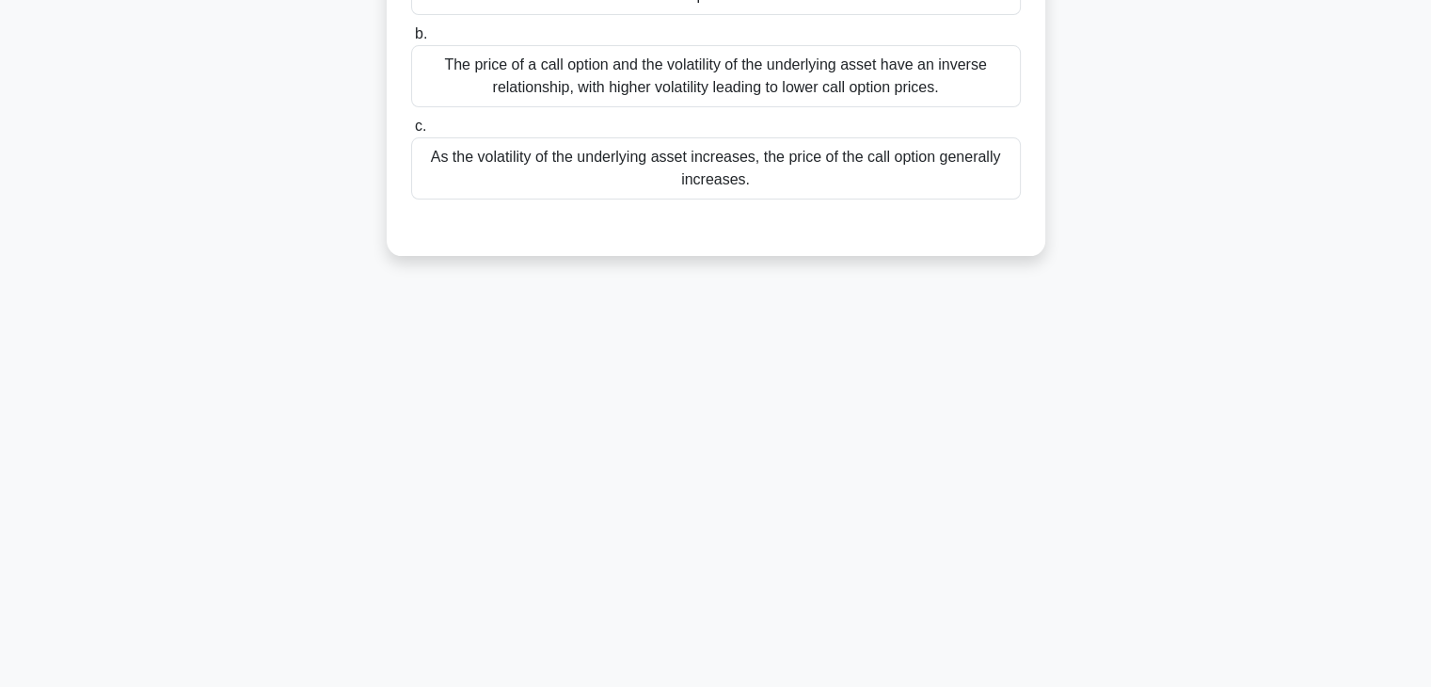
scroll to position [330, 0]
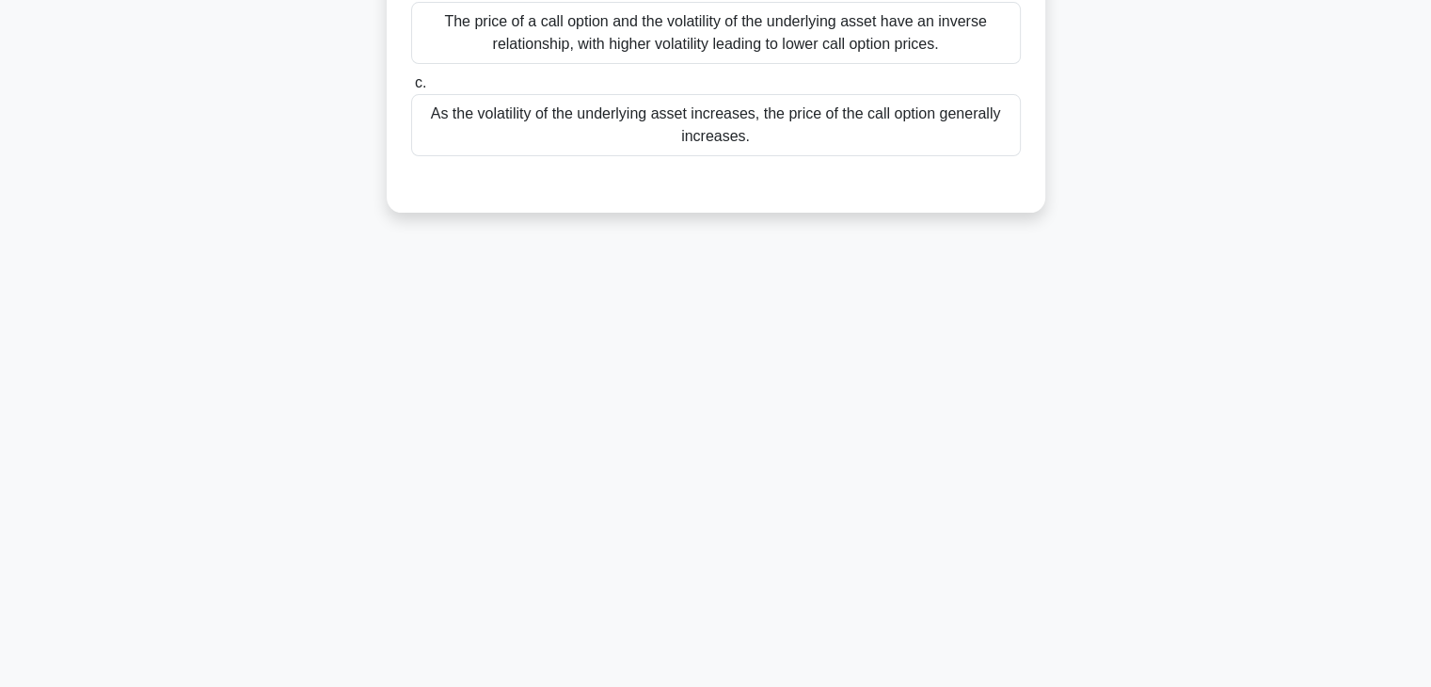
click at [909, 151] on div "As the volatility of the underlying asset increases, the price of the call opti…" at bounding box center [716, 125] width 610 height 62
click at [411, 89] on input "c. As the volatility of the underlying asset increases, the price of the call o…" at bounding box center [411, 83] width 0 height 12
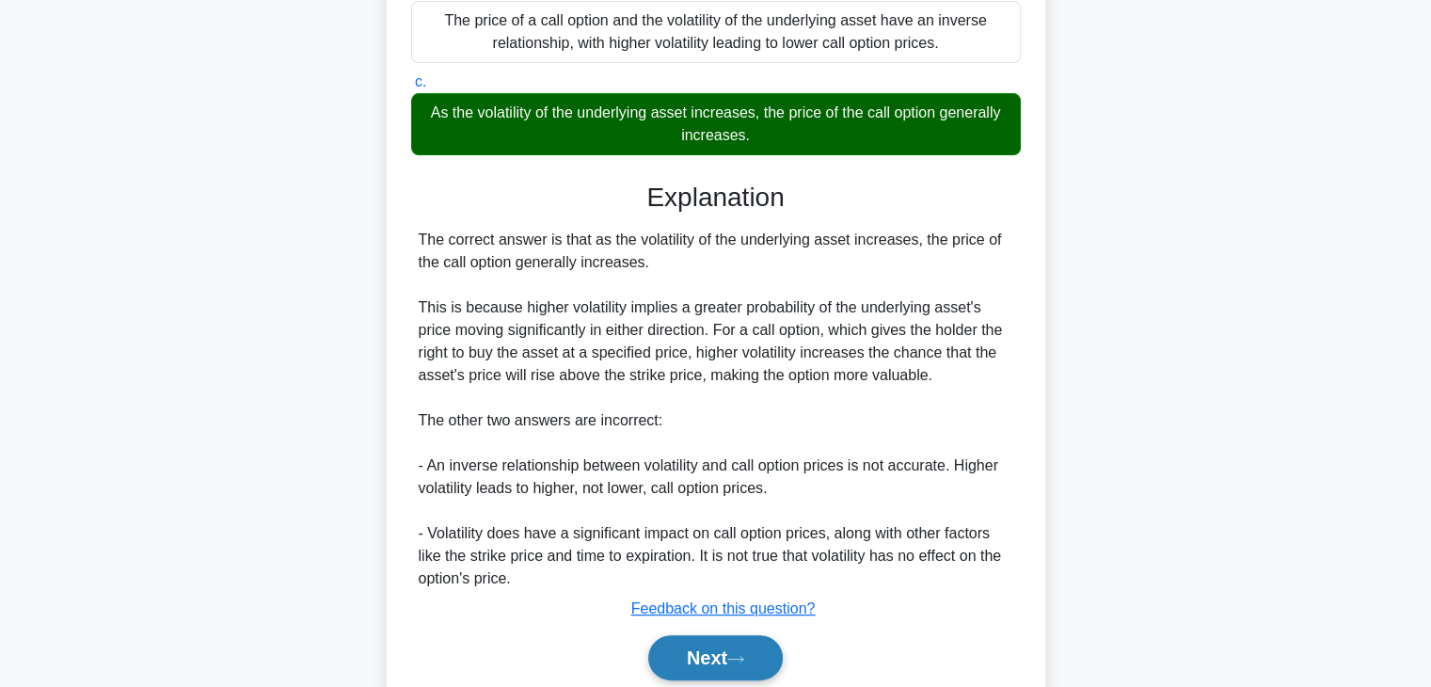
click at [718, 658] on button "Next" at bounding box center [715, 657] width 135 height 45
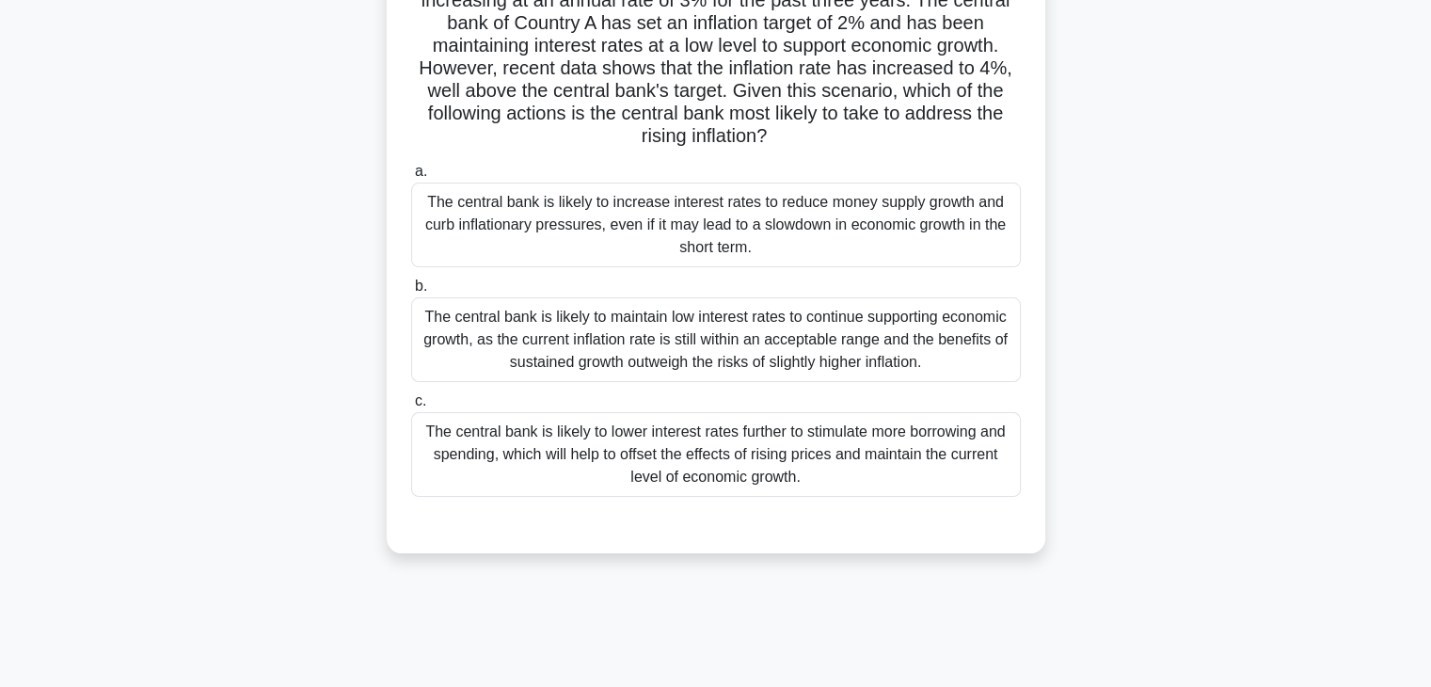
scroll to position [199, 0]
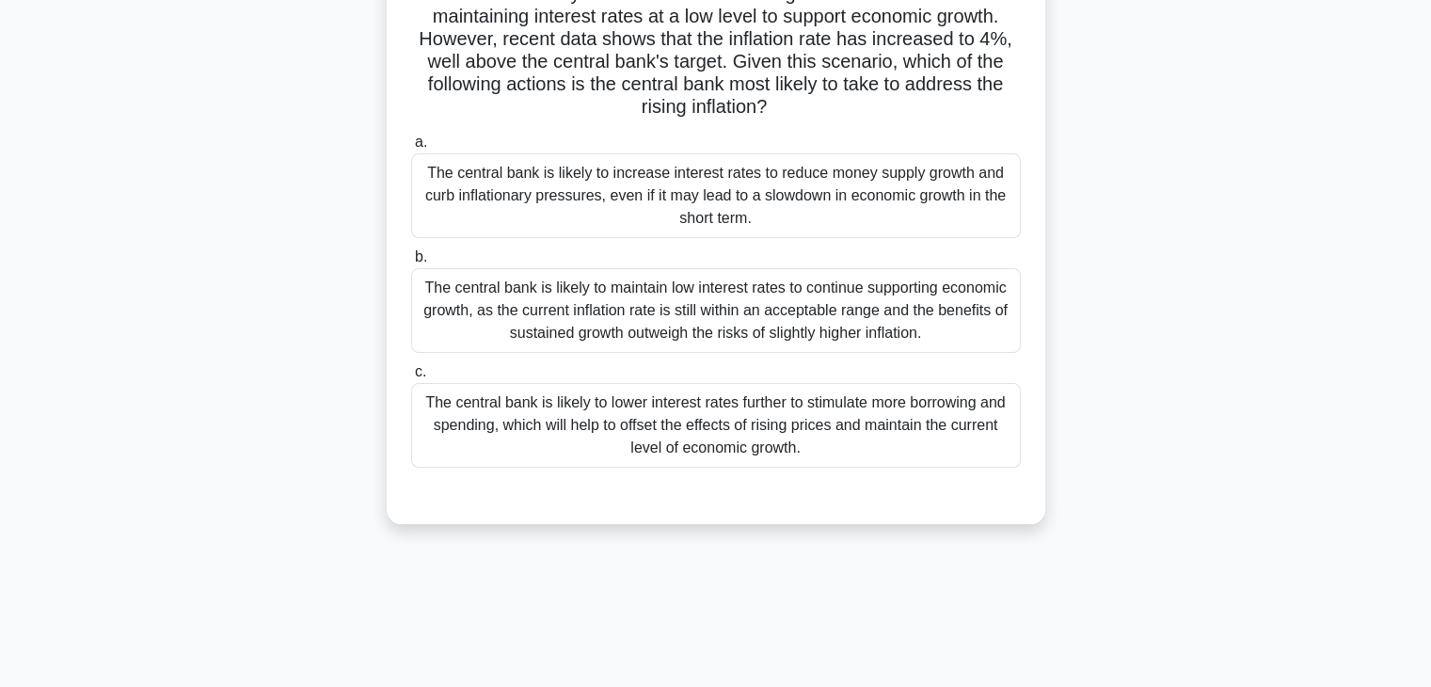
click at [866, 166] on div "The central bank is likely to increase interest rates to reduce money supply gr…" at bounding box center [716, 195] width 610 height 85
click at [411, 149] on input "a. The central bank is likely to increase interest rates to reduce money supply…" at bounding box center [411, 142] width 0 height 12
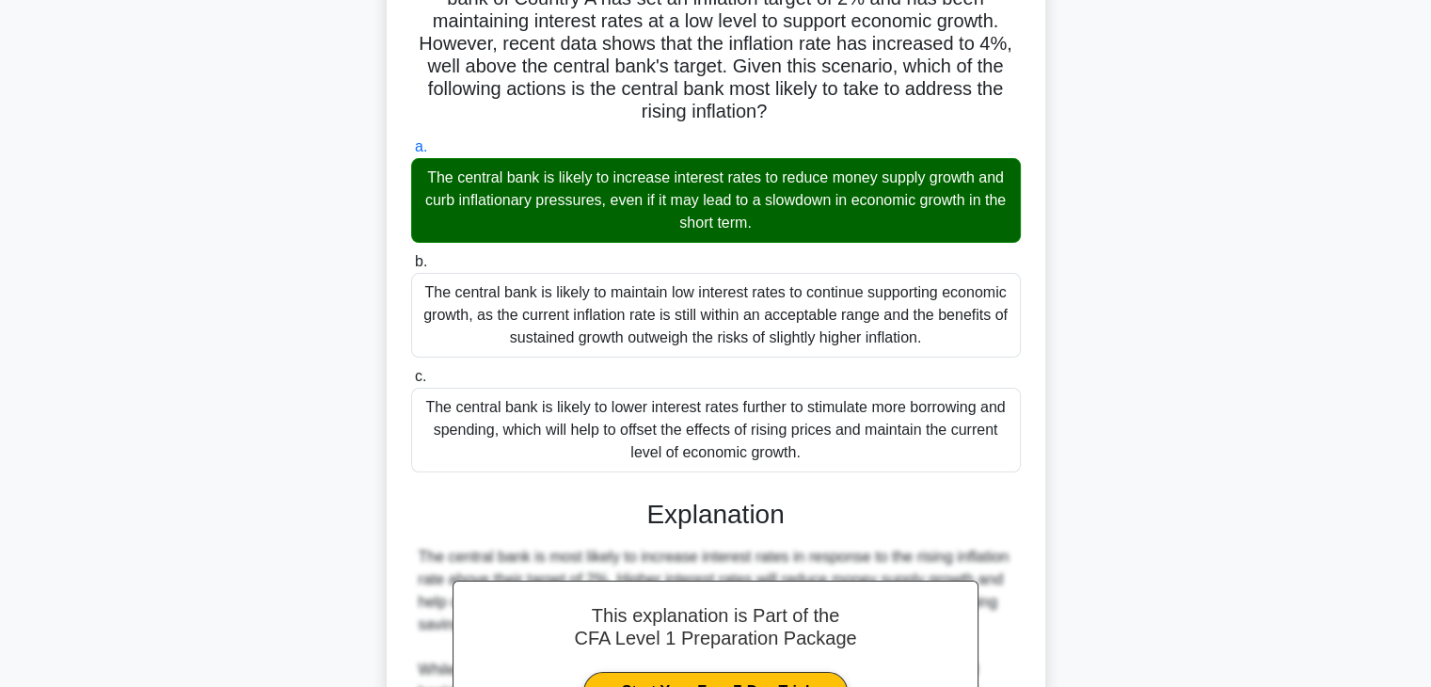
scroll to position [674, 0]
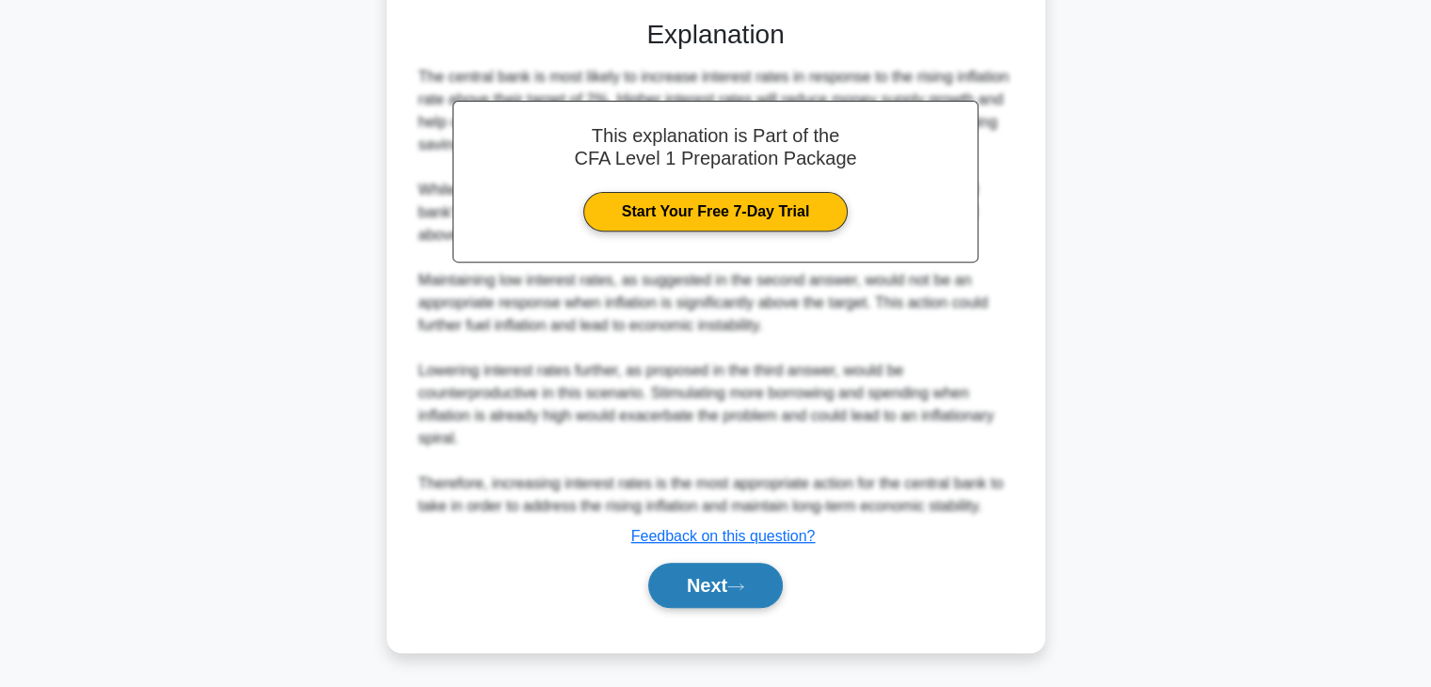
click at [715, 595] on button "Next" at bounding box center [715, 585] width 135 height 45
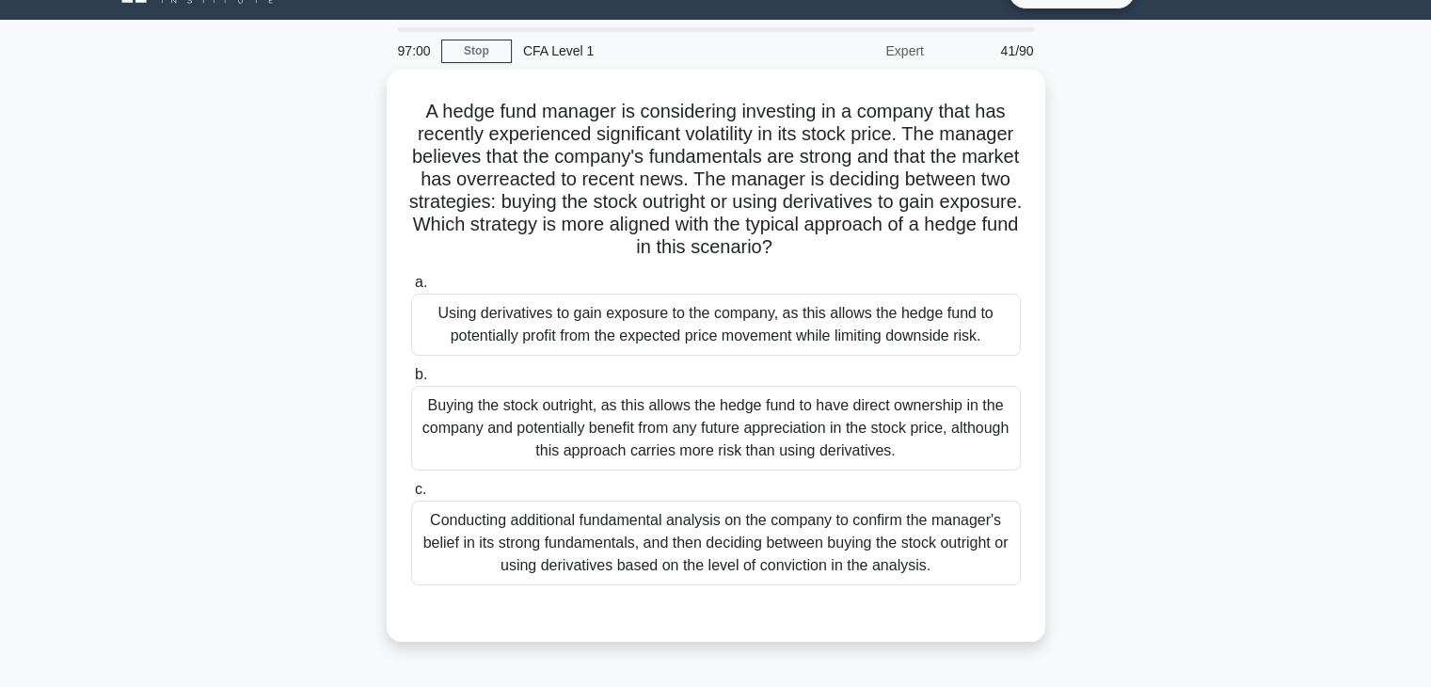
scroll to position [0, 0]
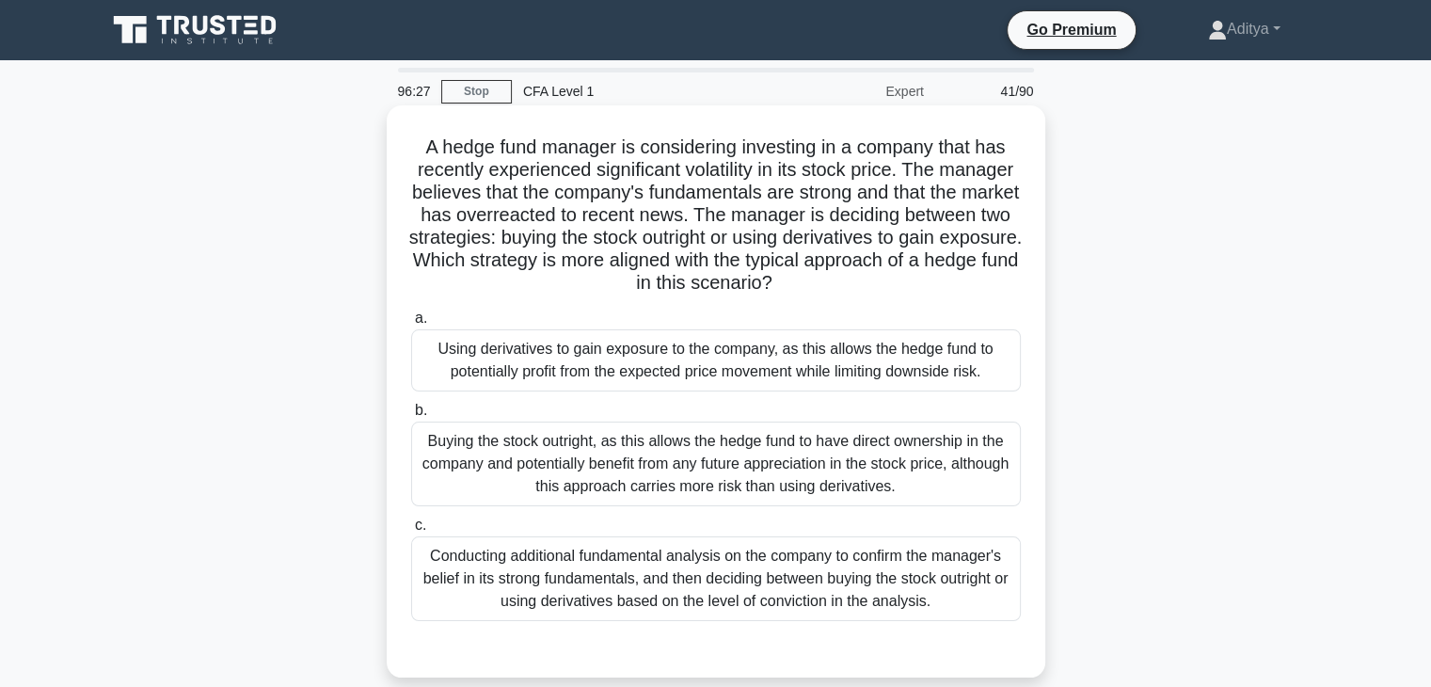
click at [902, 618] on div "Conducting additional fundamental analysis on the company to confirm the manage…" at bounding box center [716, 578] width 610 height 85
click at [411, 532] on input "c. Conducting additional fundamental analysis on the company to confirm the man…" at bounding box center [411, 525] width 0 height 12
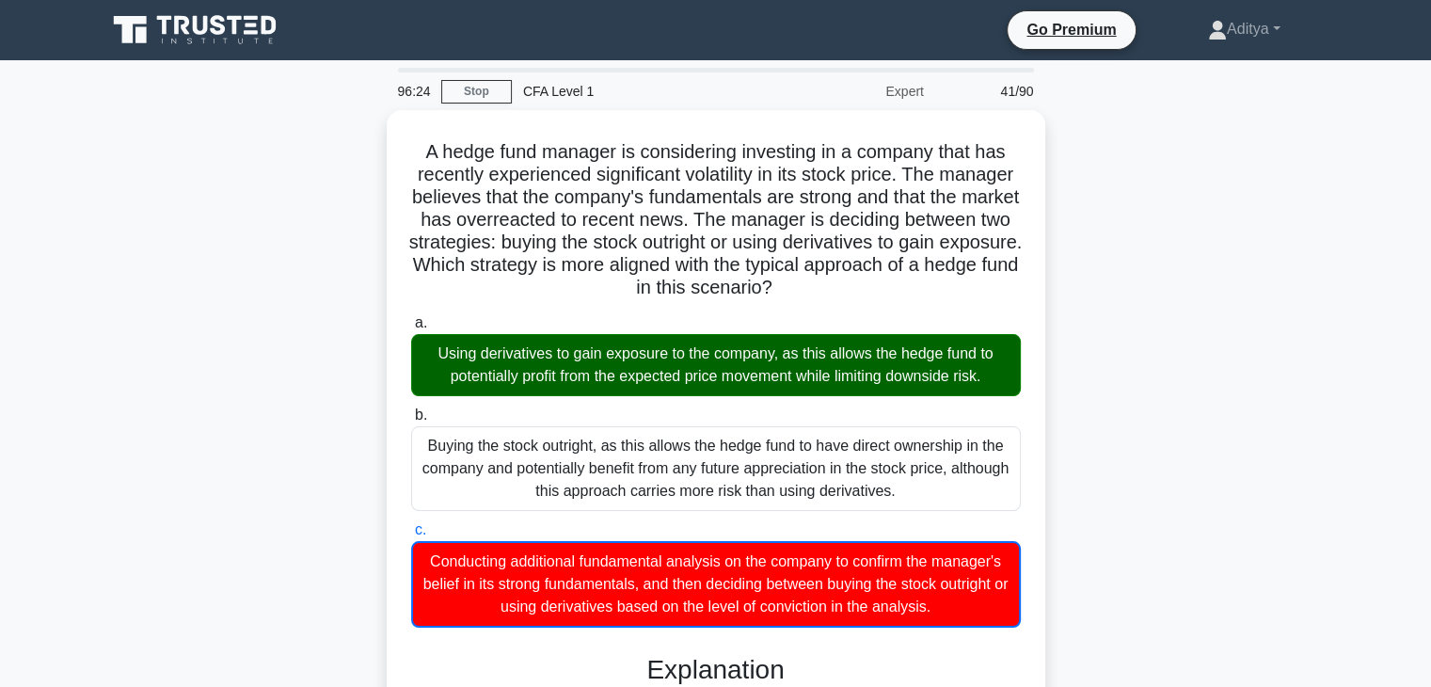
scroll to position [585, 0]
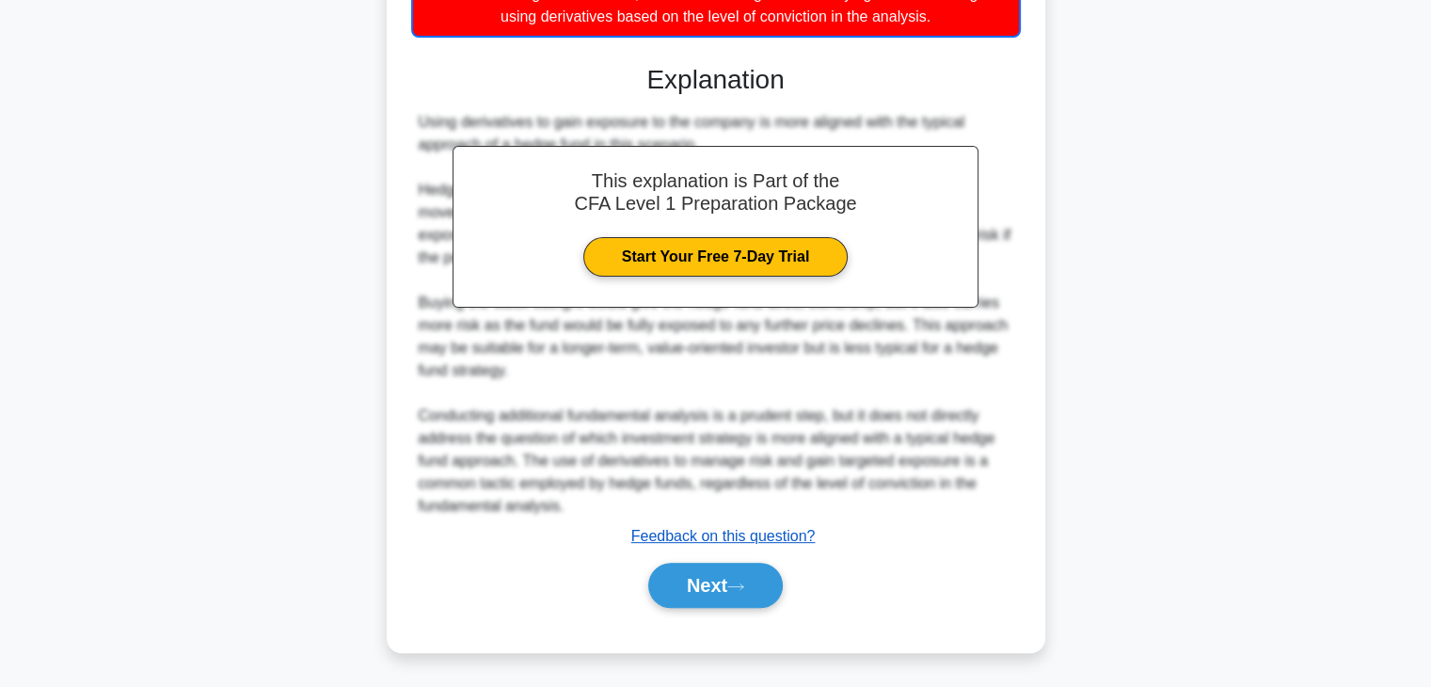
click at [713, 542] on u "Feedback on this question?" at bounding box center [723, 536] width 184 height 16
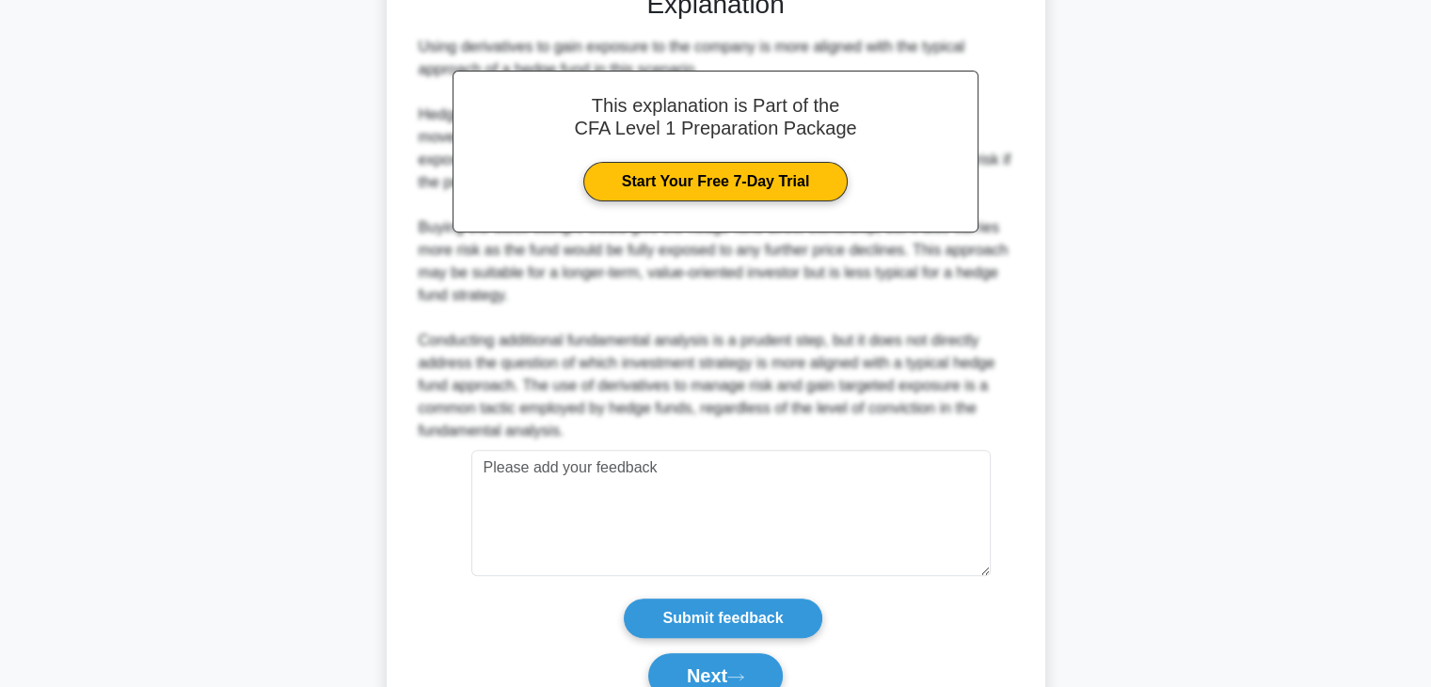
scroll to position [64, 0]
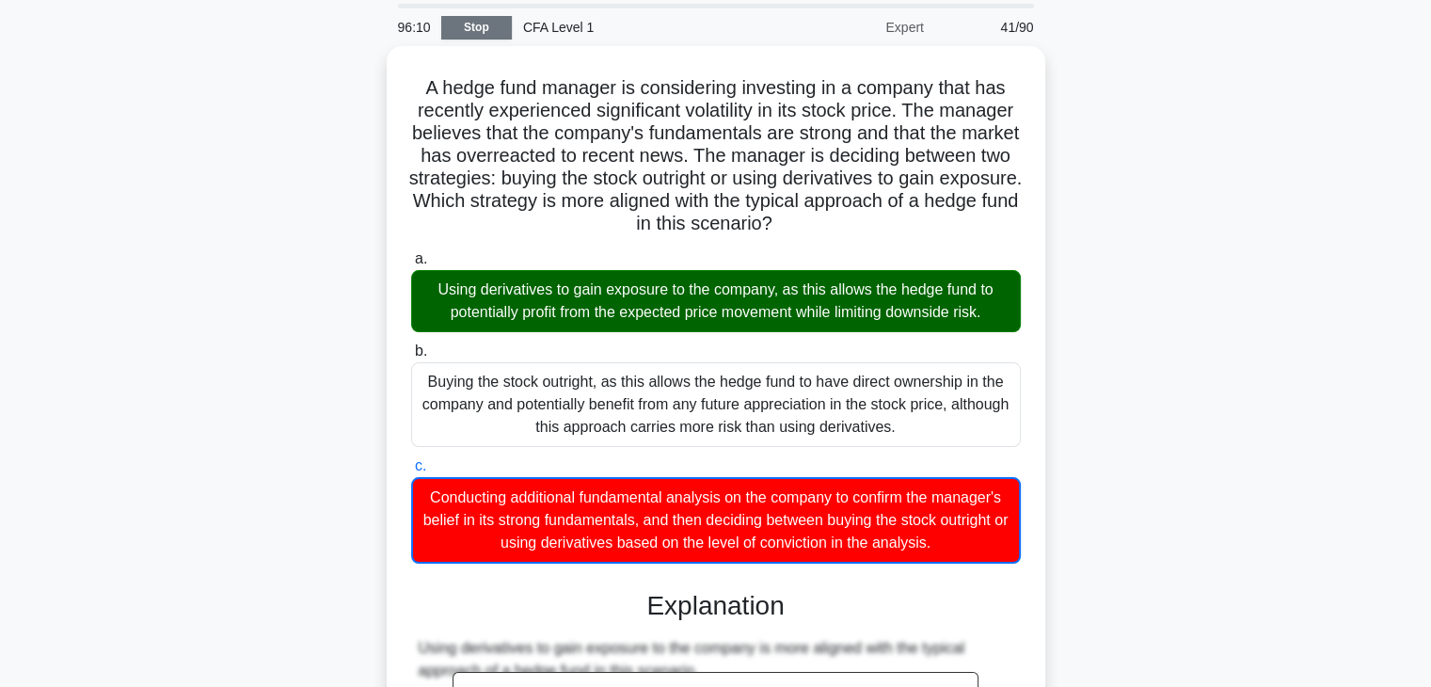
click at [479, 18] on link "Stop" at bounding box center [476, 28] width 71 height 24
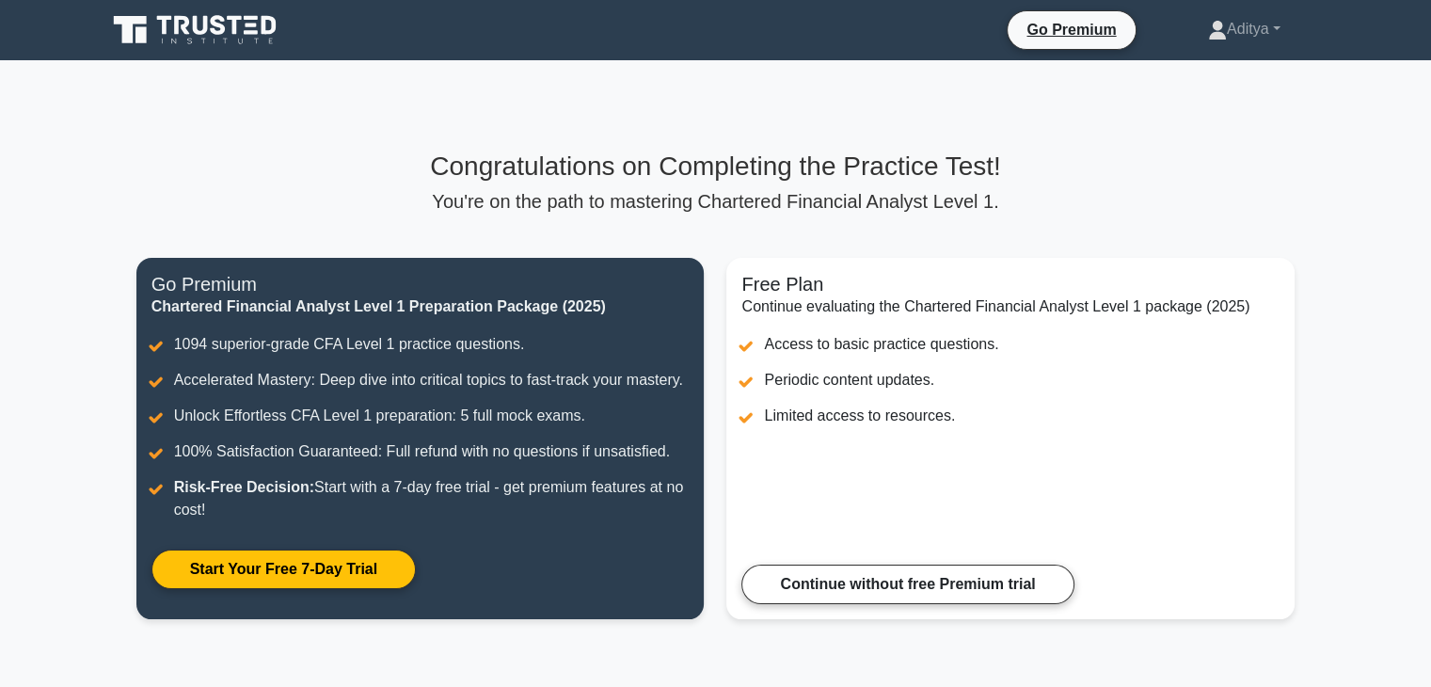
scroll to position [252, 0]
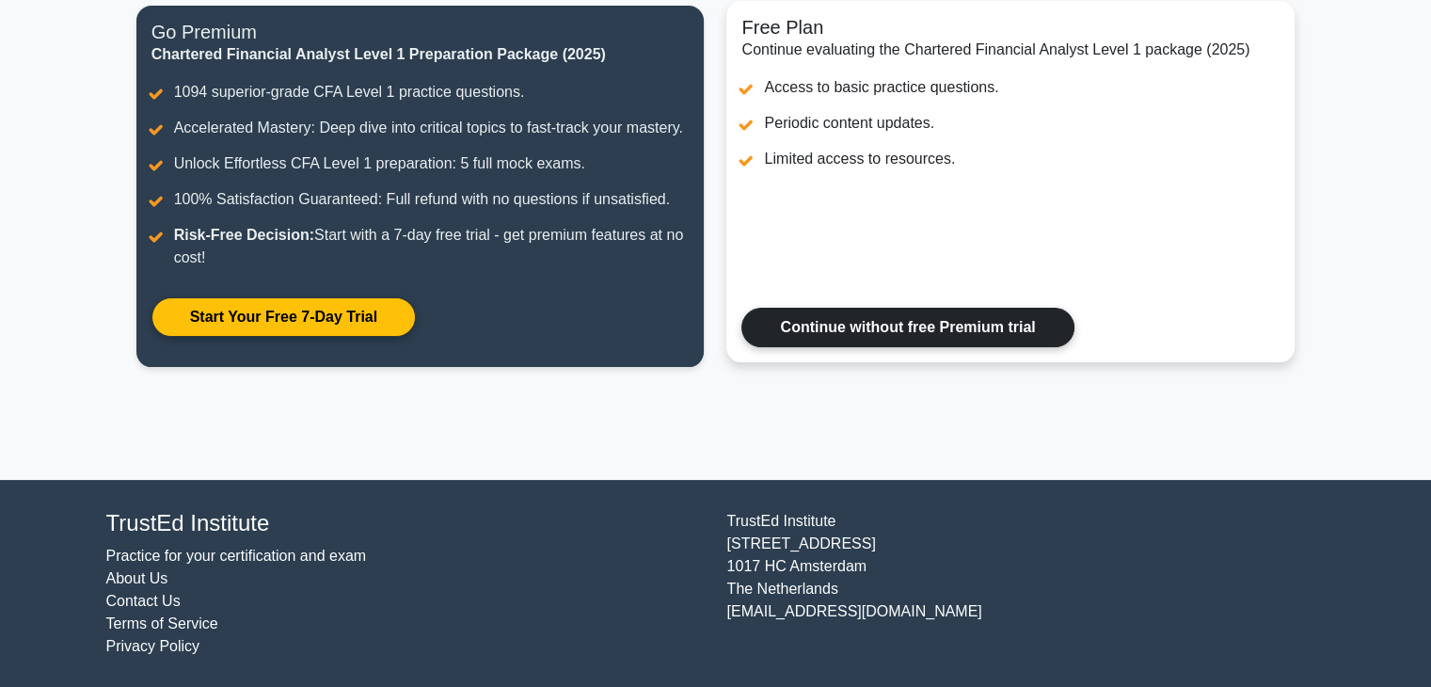
click at [896, 345] on link "Continue without free Premium trial" at bounding box center [908, 328] width 332 height 40
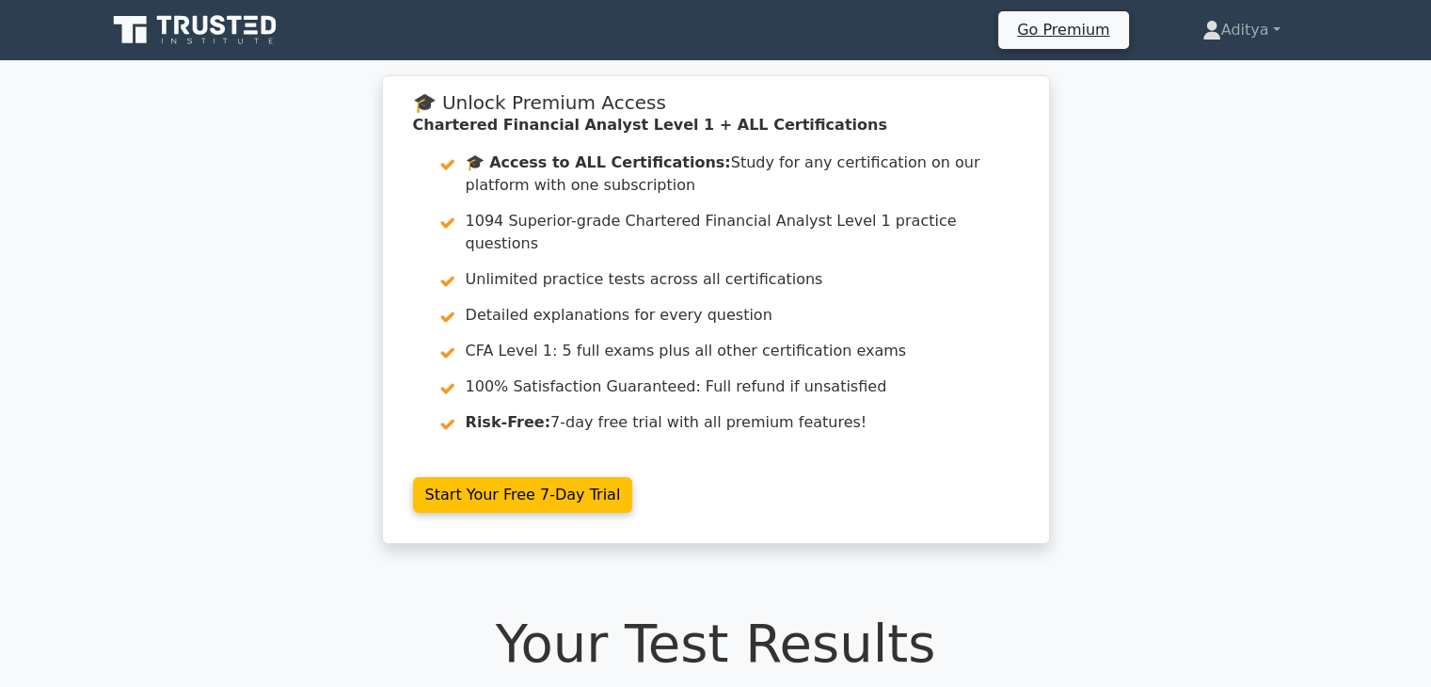
click at [1372, 487] on div "🎓 Unlock Premium Access Chartered Financial Analyst Level 1 + ALL Certification…" at bounding box center [715, 320] width 1431 height 491
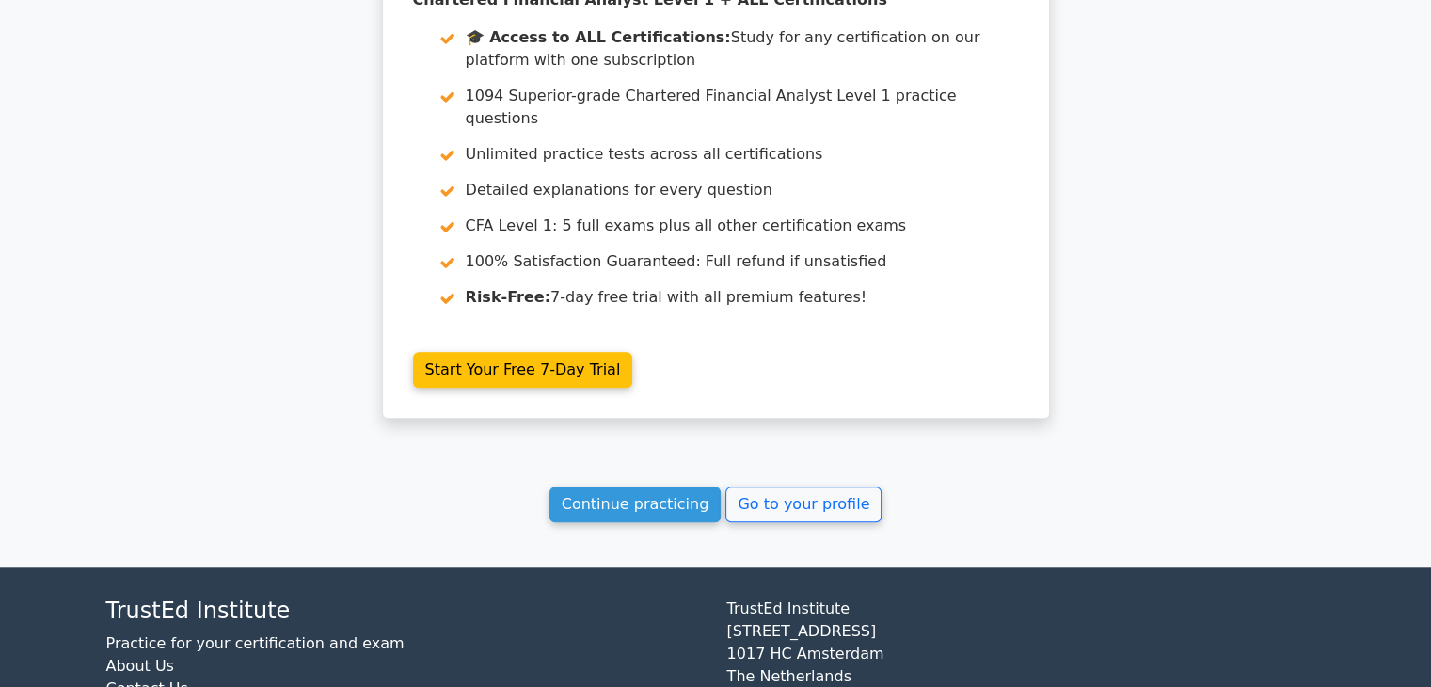
scroll to position [1611, 0]
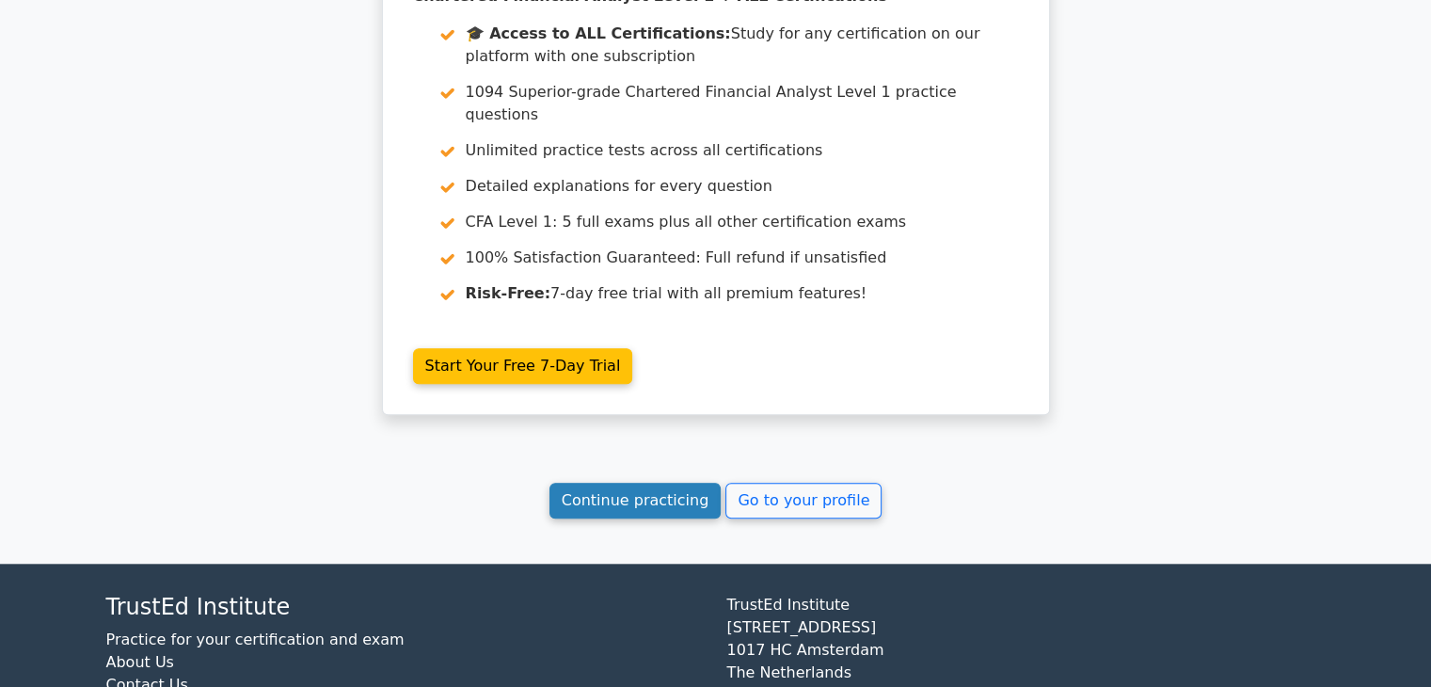
click at [617, 483] on link "Continue practicing" at bounding box center [636, 501] width 172 height 36
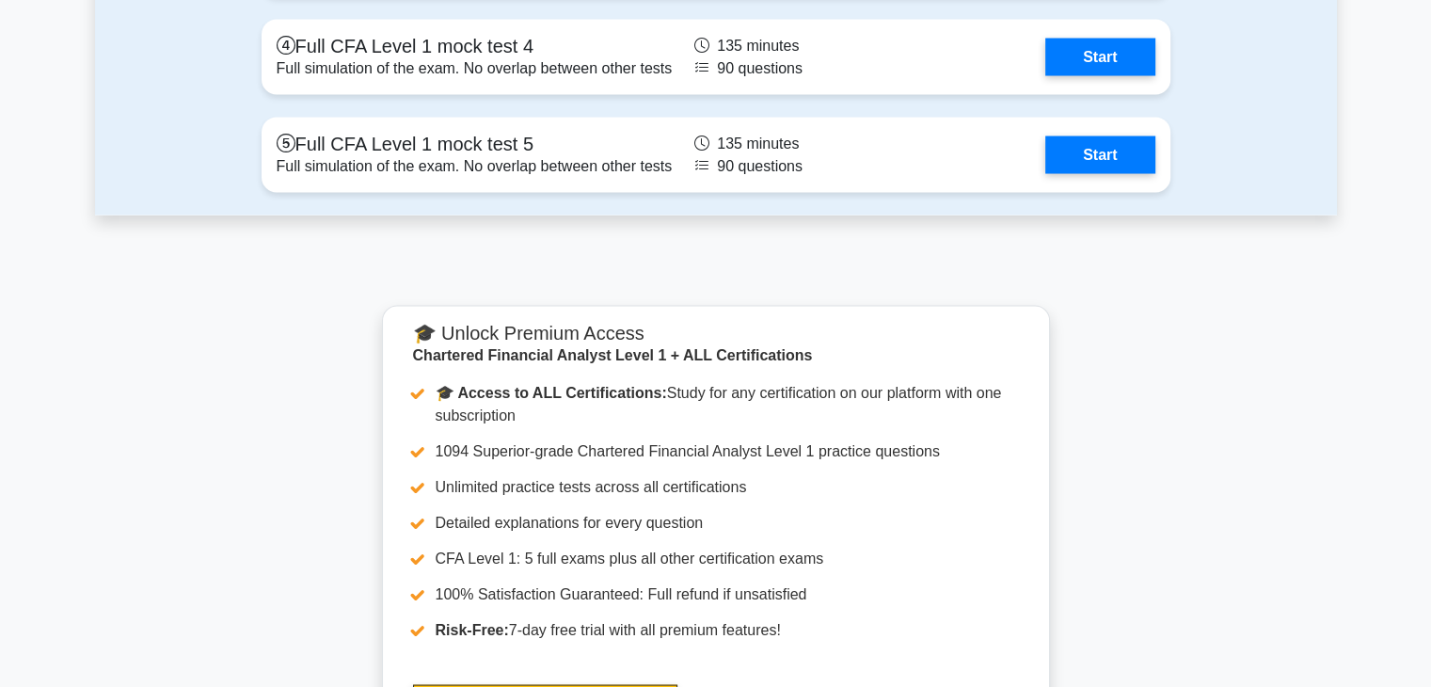
scroll to position [4214, 0]
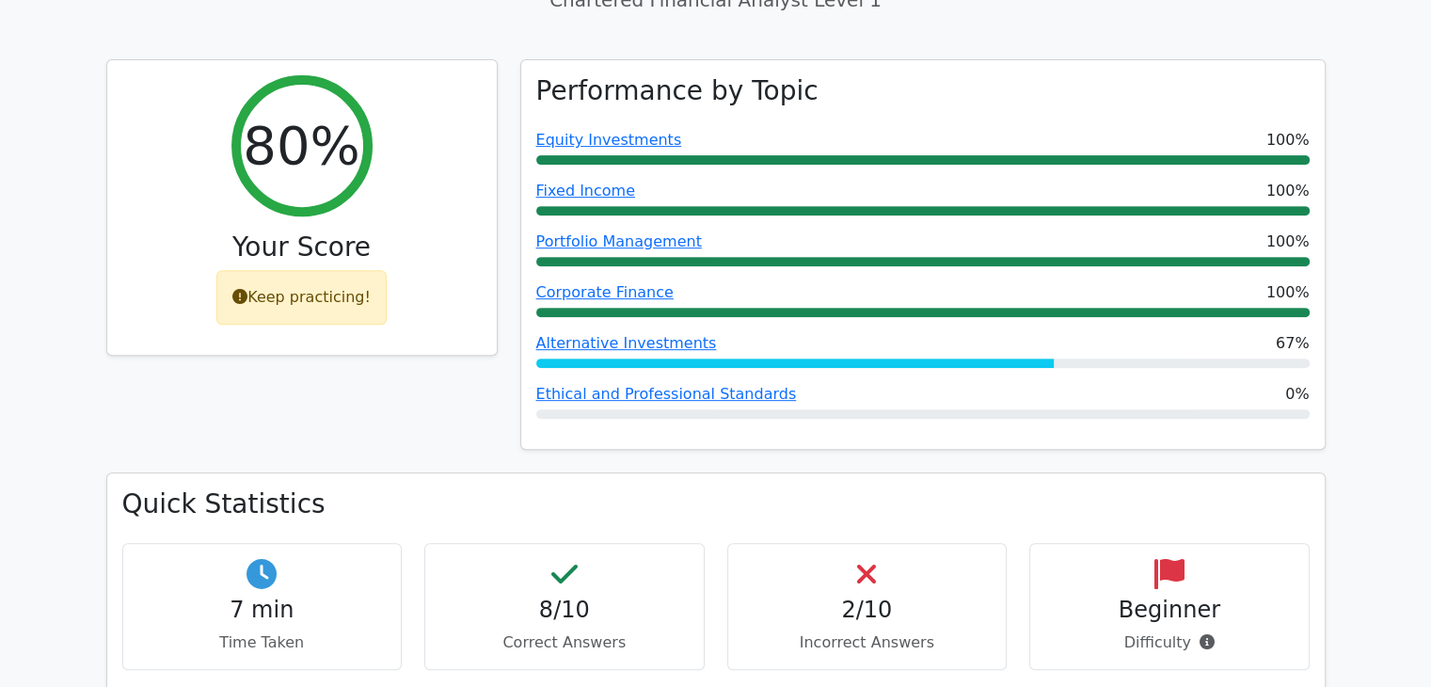
scroll to position [688, 0]
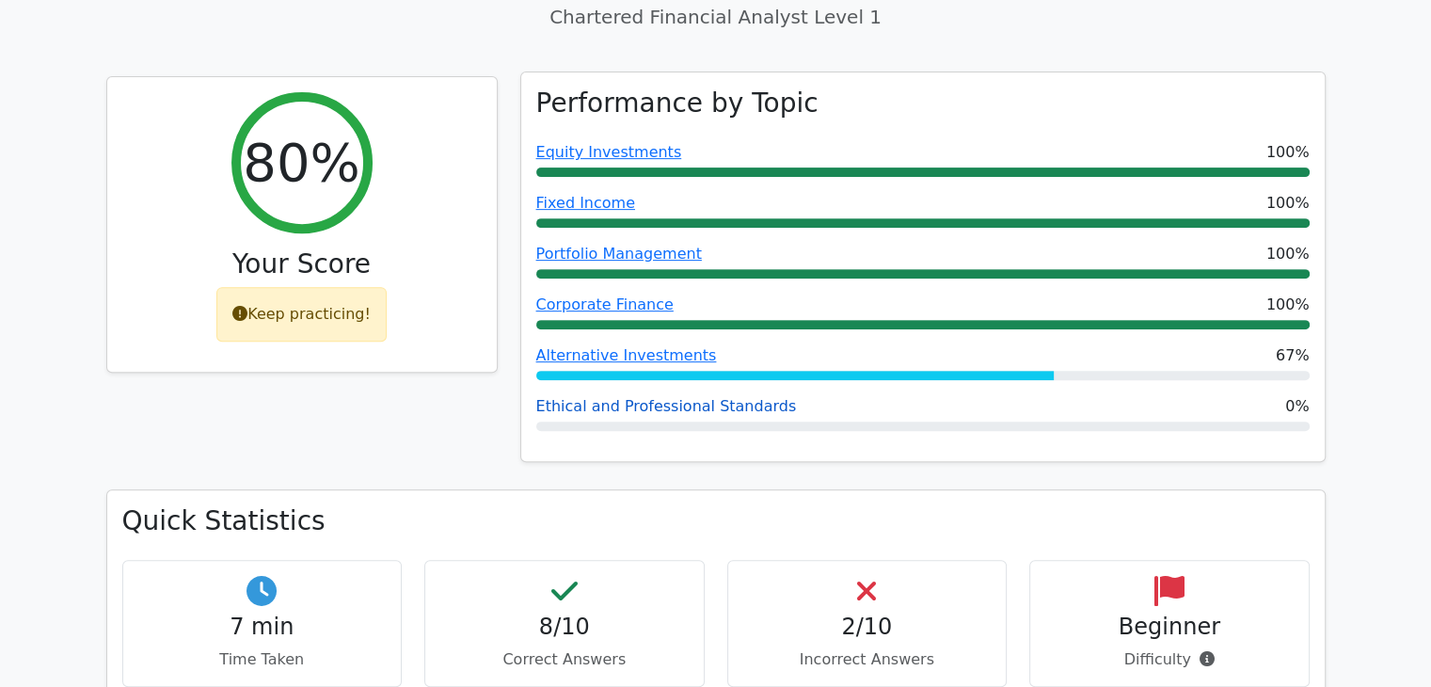
click at [742, 397] on link "Ethical and Professional Standards" at bounding box center [666, 406] width 261 height 18
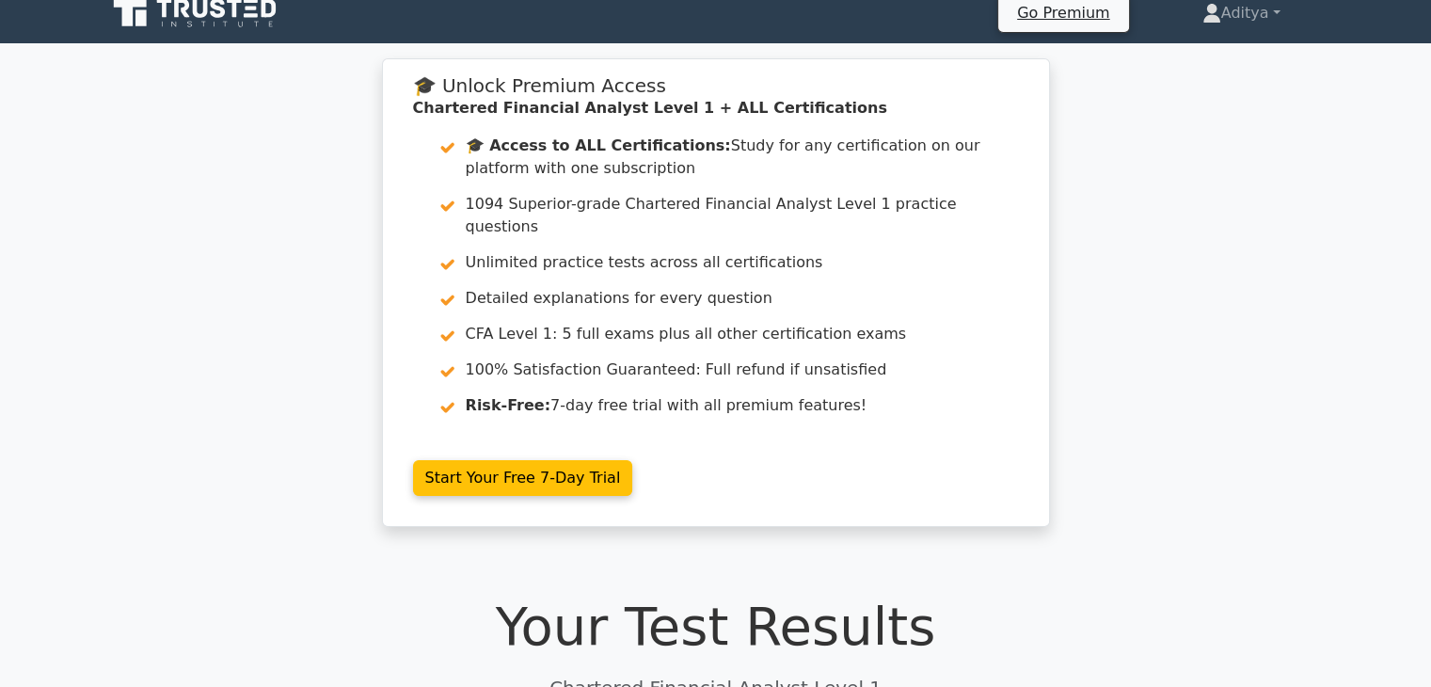
scroll to position [0, 0]
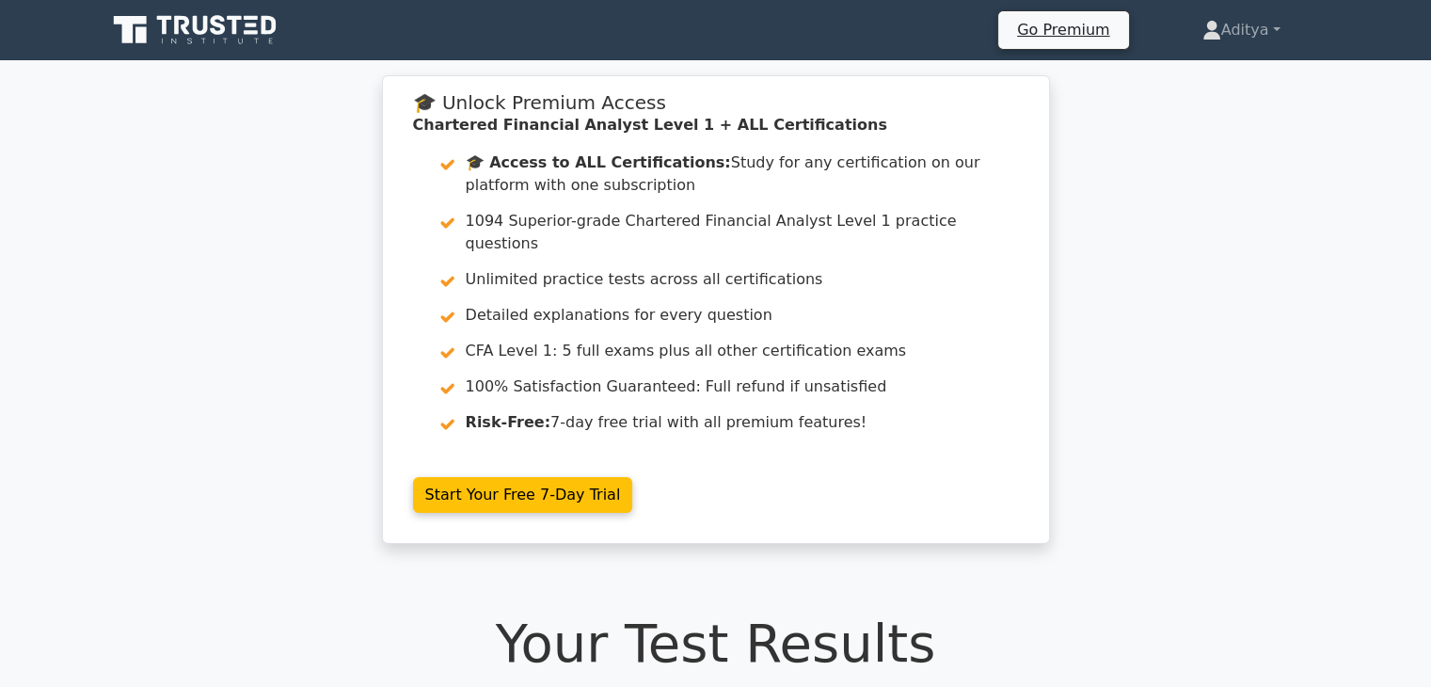
scroll to position [600, 0]
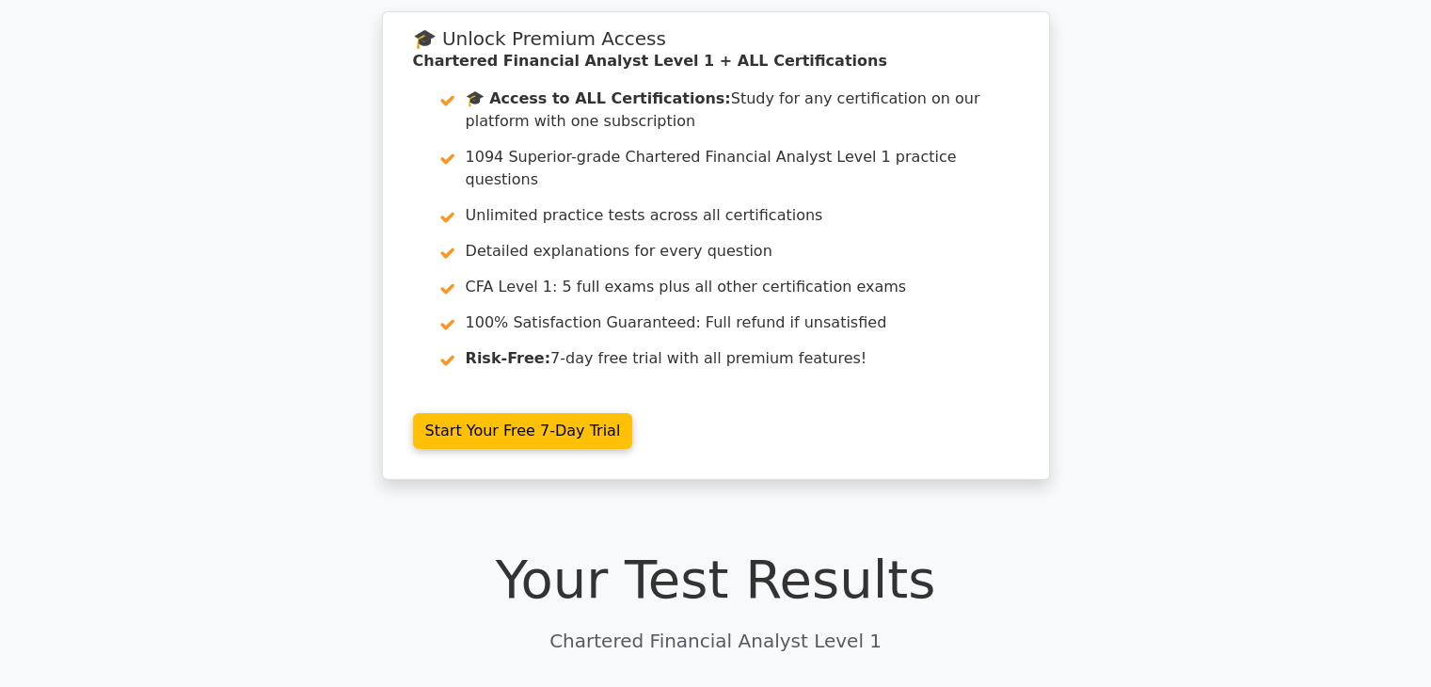
scroll to position [0, 0]
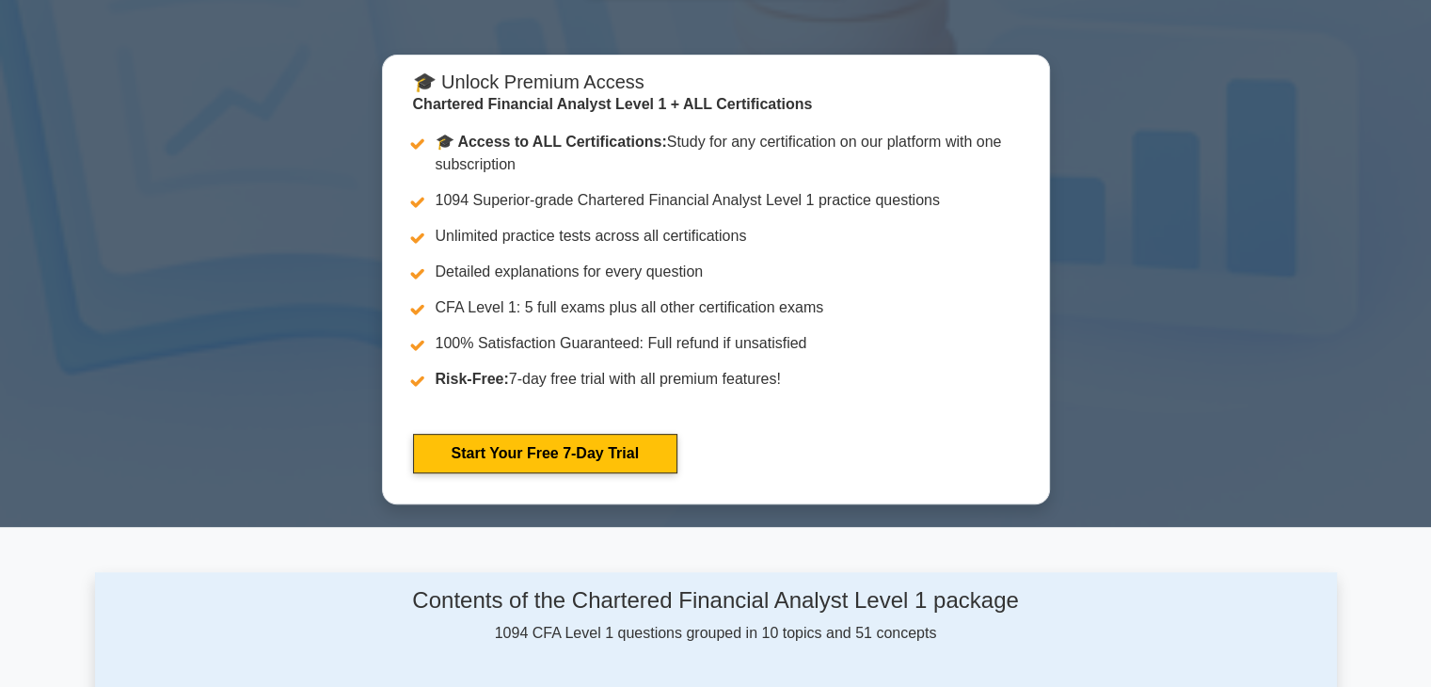
scroll to position [530, 0]
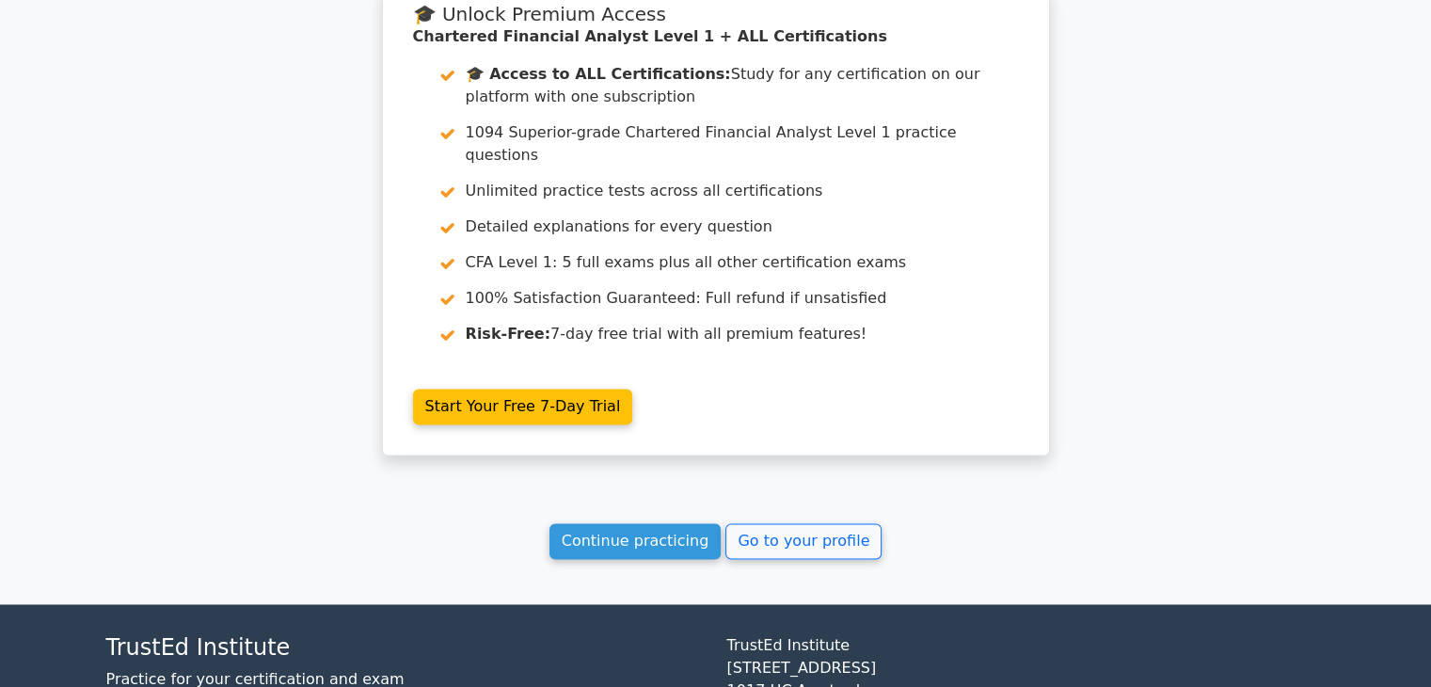
scroll to position [2728, 0]
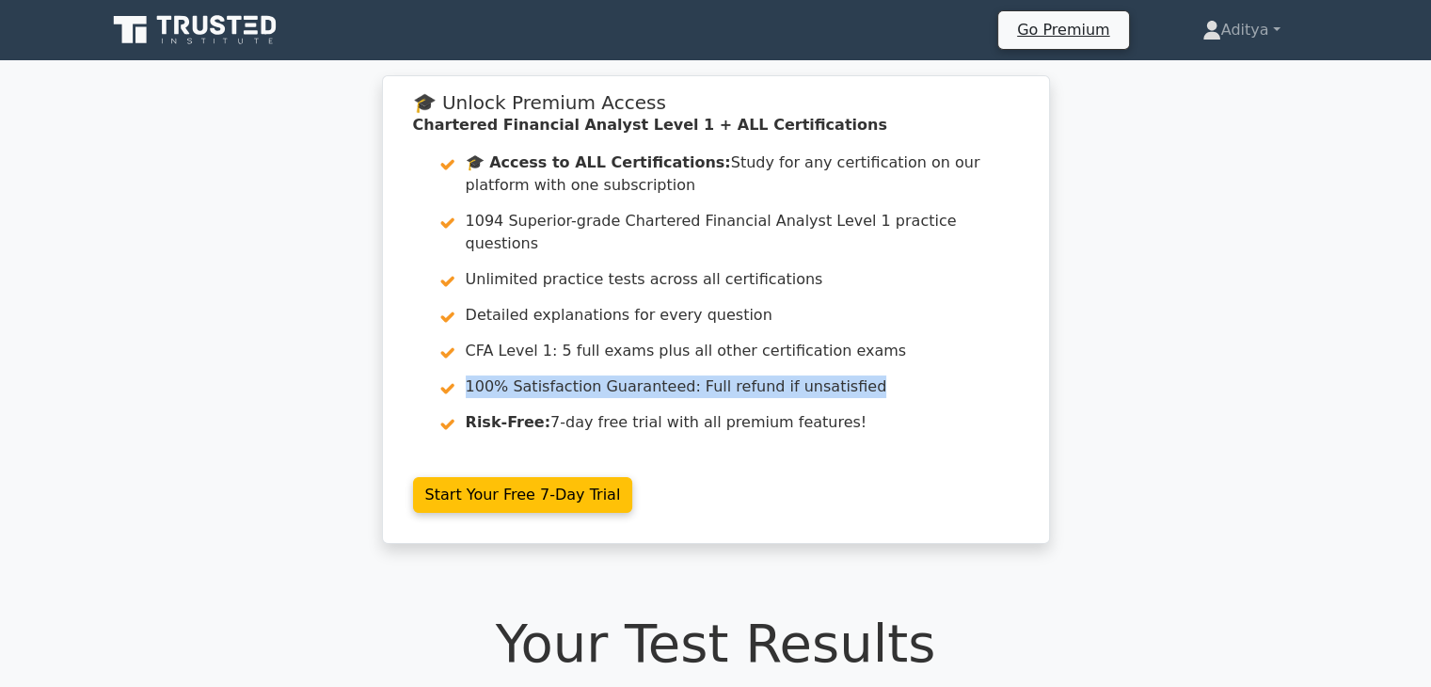
drag, startPoint x: 1419, startPoint y: 315, endPoint x: 1445, endPoint y: 364, distance: 55.1
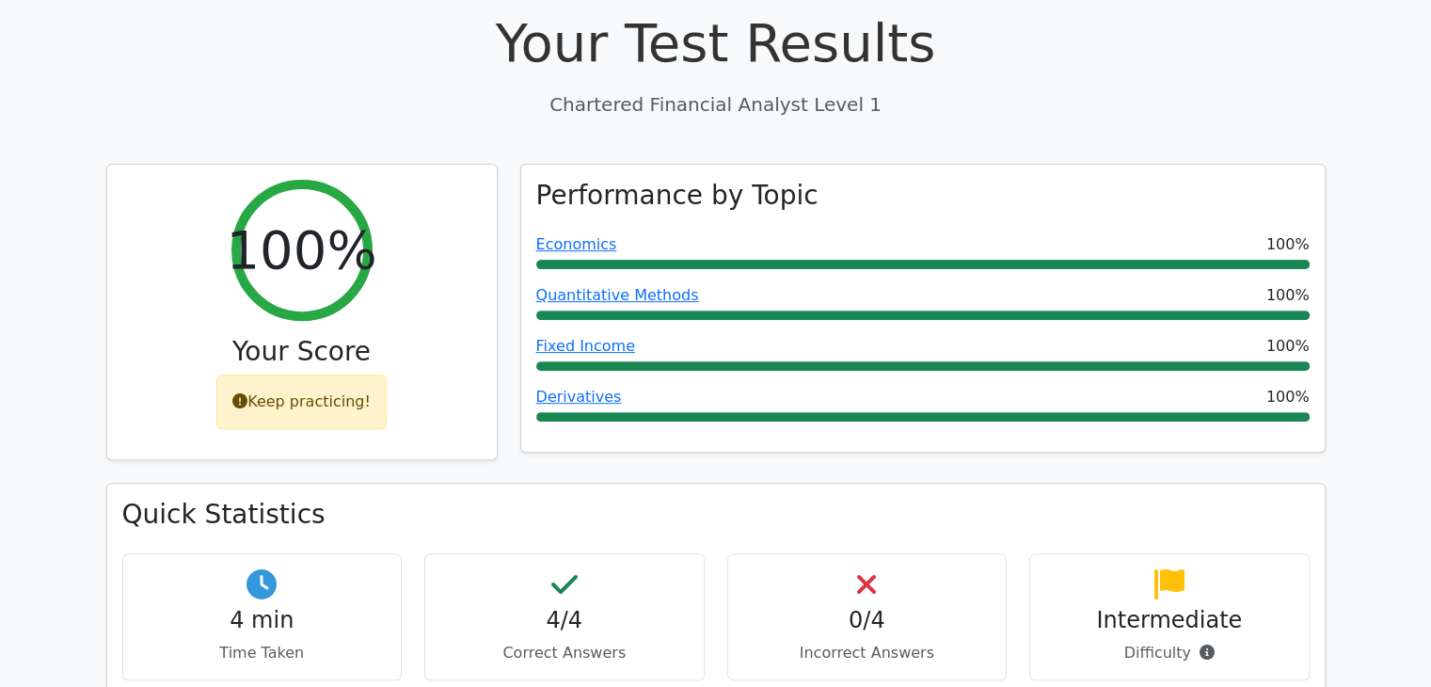
scroll to position [1201, 0]
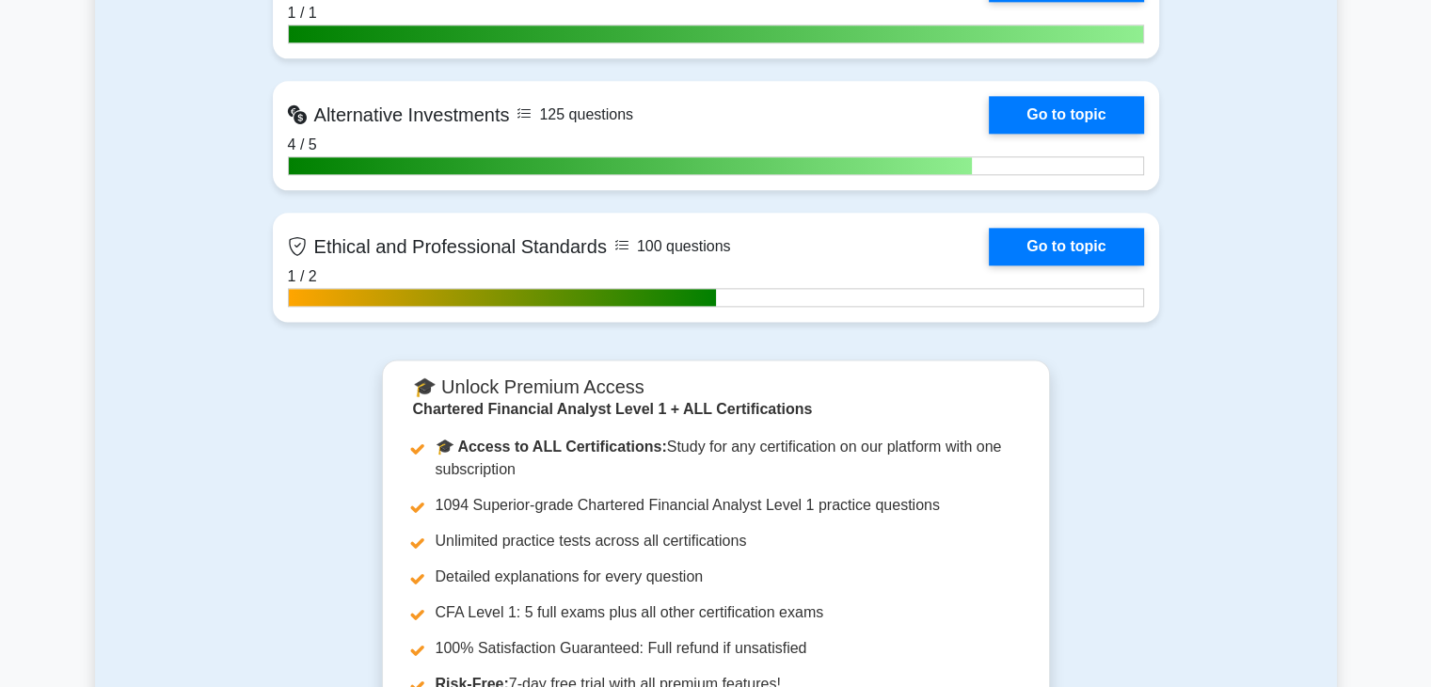
scroll to position [2403, 0]
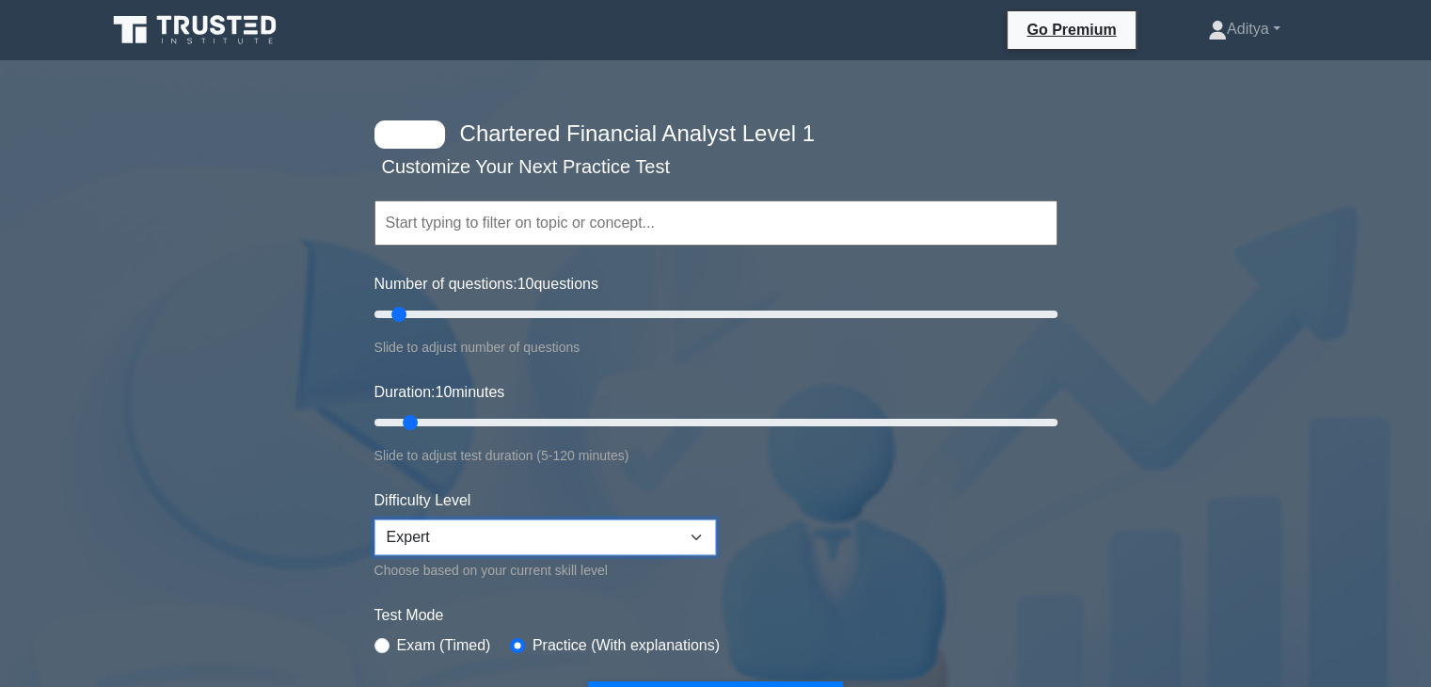
click at [685, 532] on select "Beginner Intermediate Expert" at bounding box center [546, 537] width 342 height 36
click at [911, 481] on form "Topics Quantitative Methods Economics Financial Reporting and Analysis Corporat…" at bounding box center [716, 434] width 683 height 582
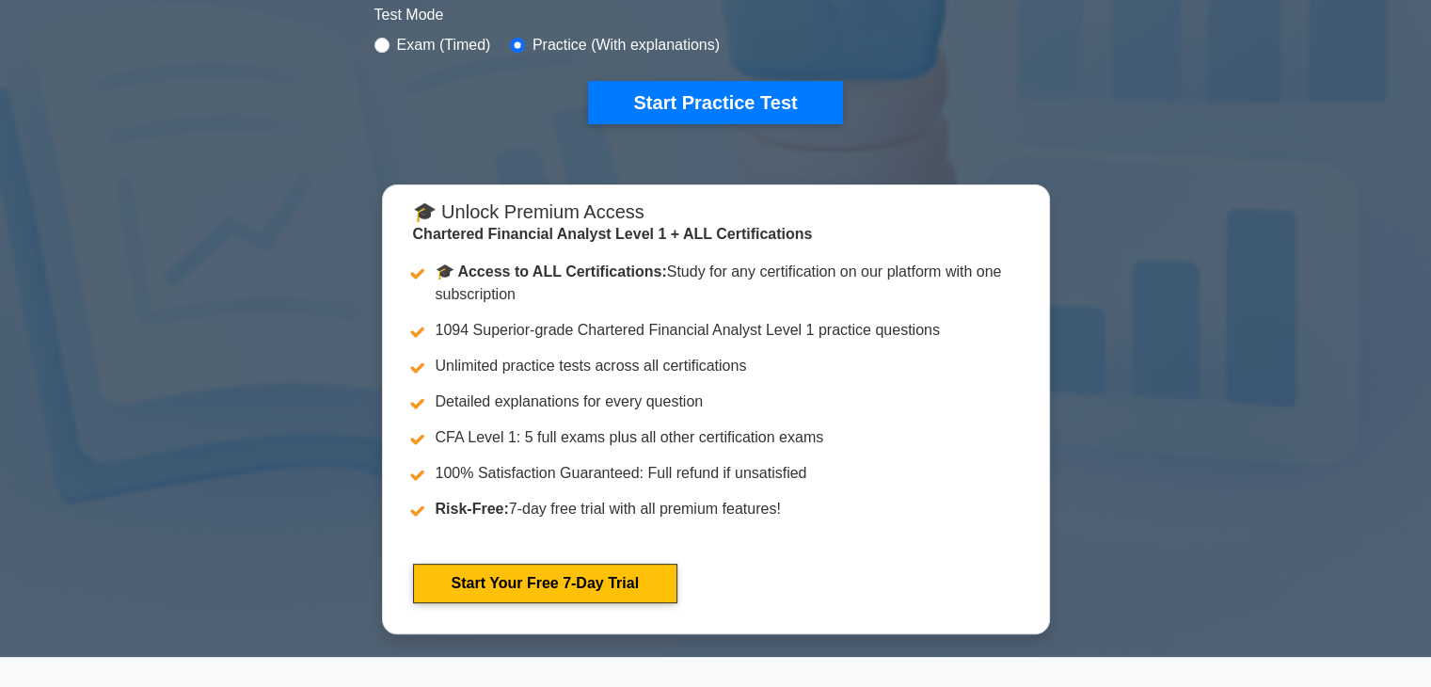
scroll to position [1201, 0]
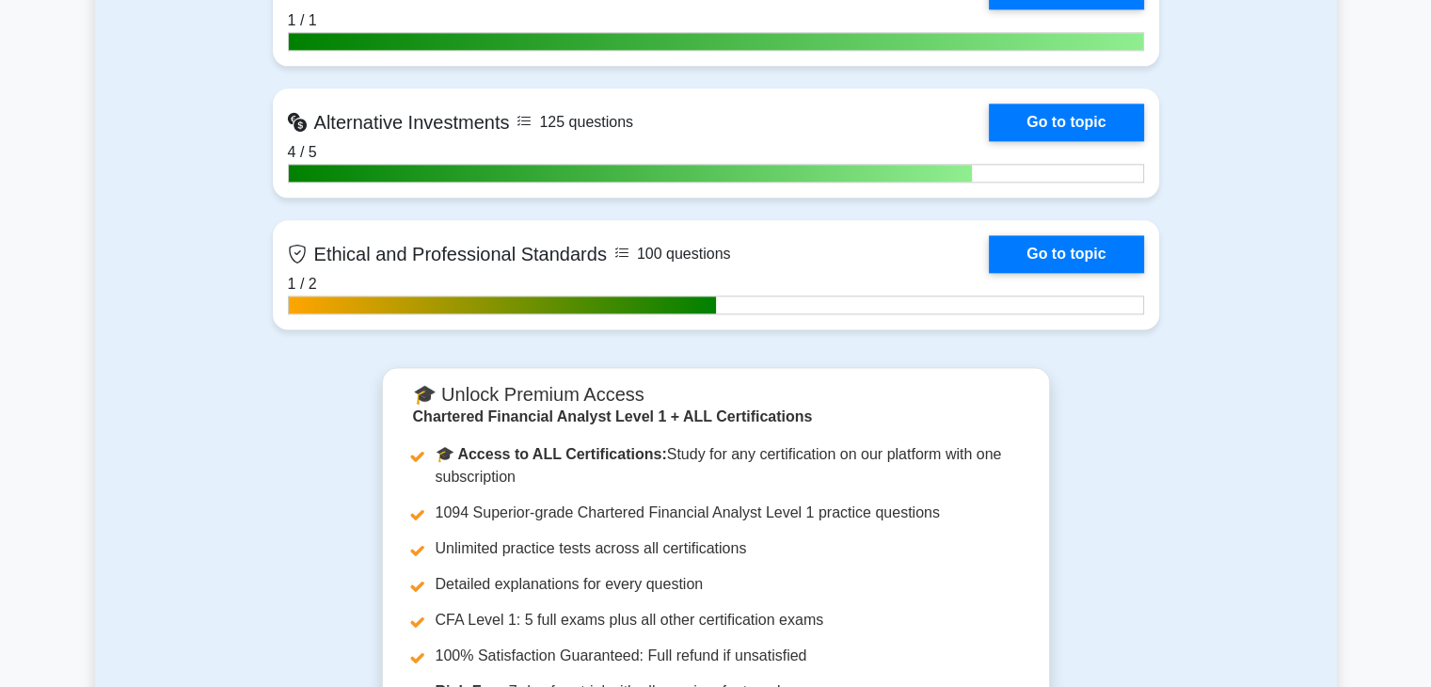
scroll to position [2403, 0]
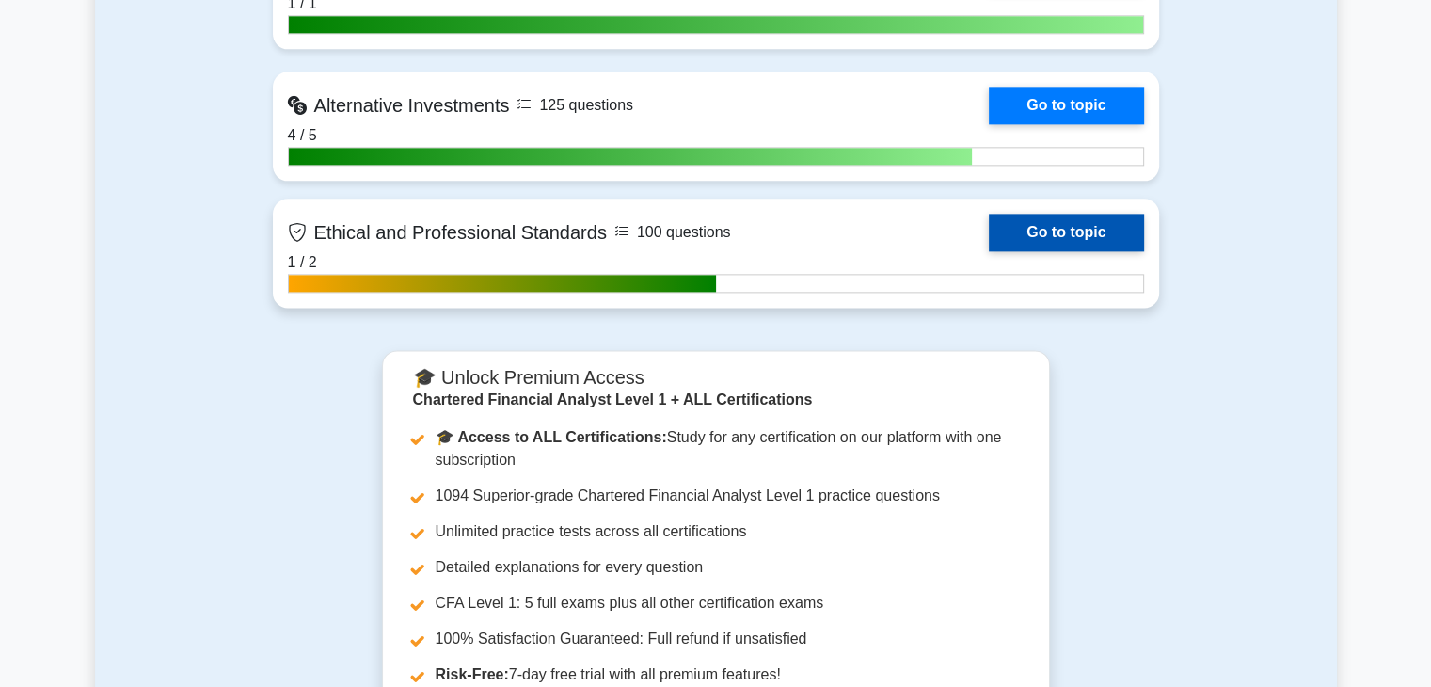
click at [1078, 232] on link "Go to topic" at bounding box center [1066, 233] width 154 height 38
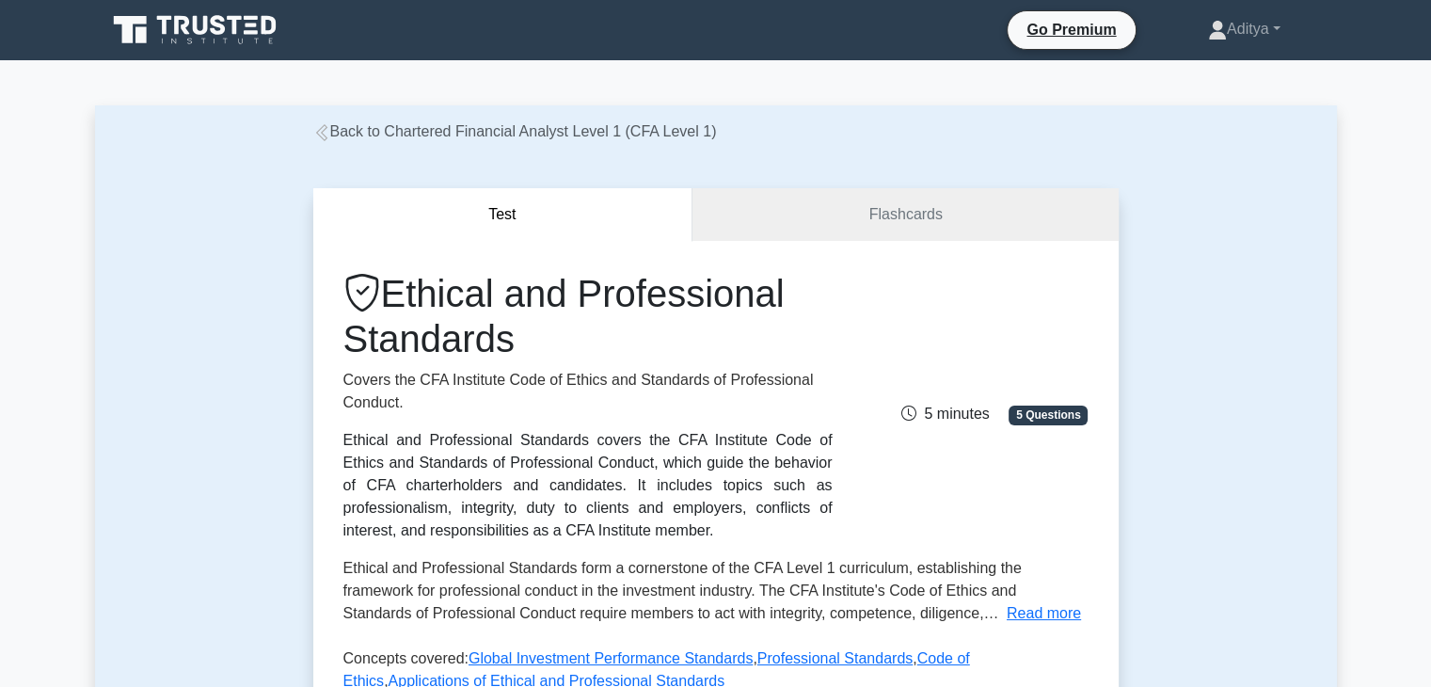
scroll to position [600, 0]
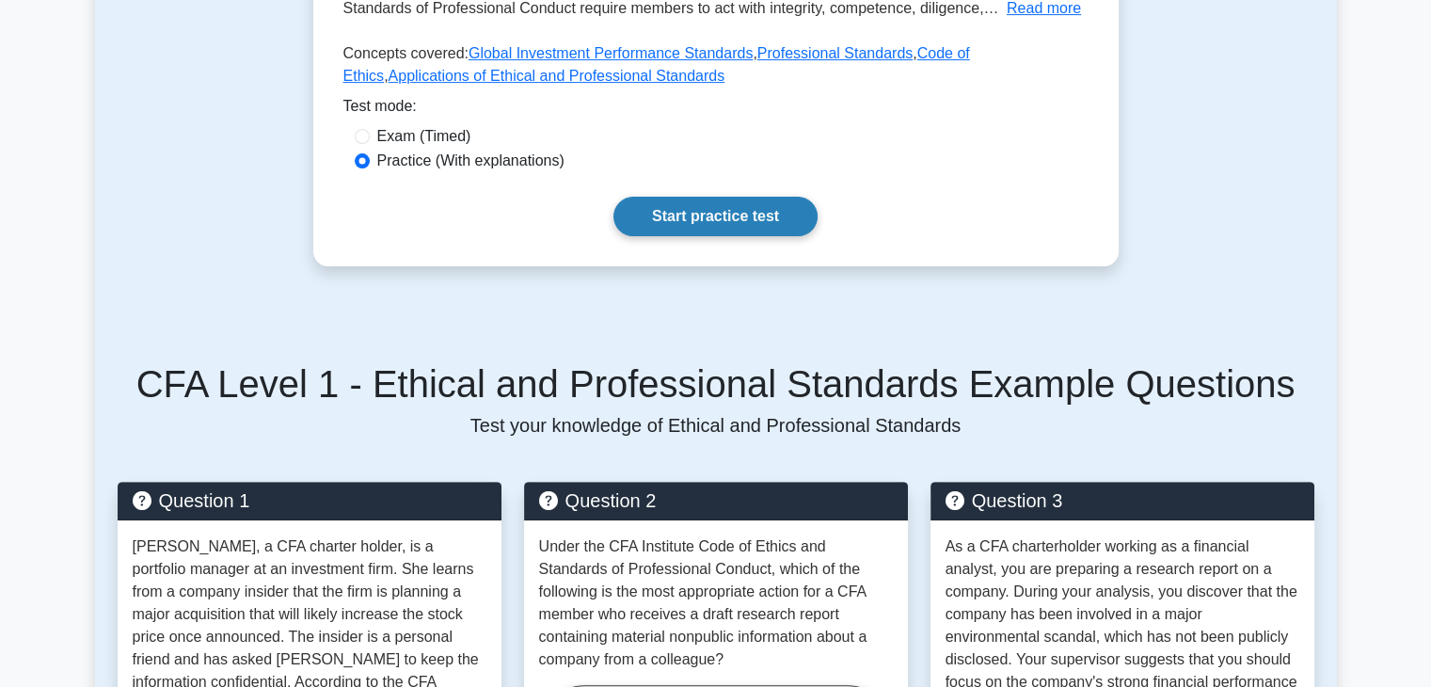
click at [717, 217] on link "Start practice test" at bounding box center [716, 217] width 204 height 40
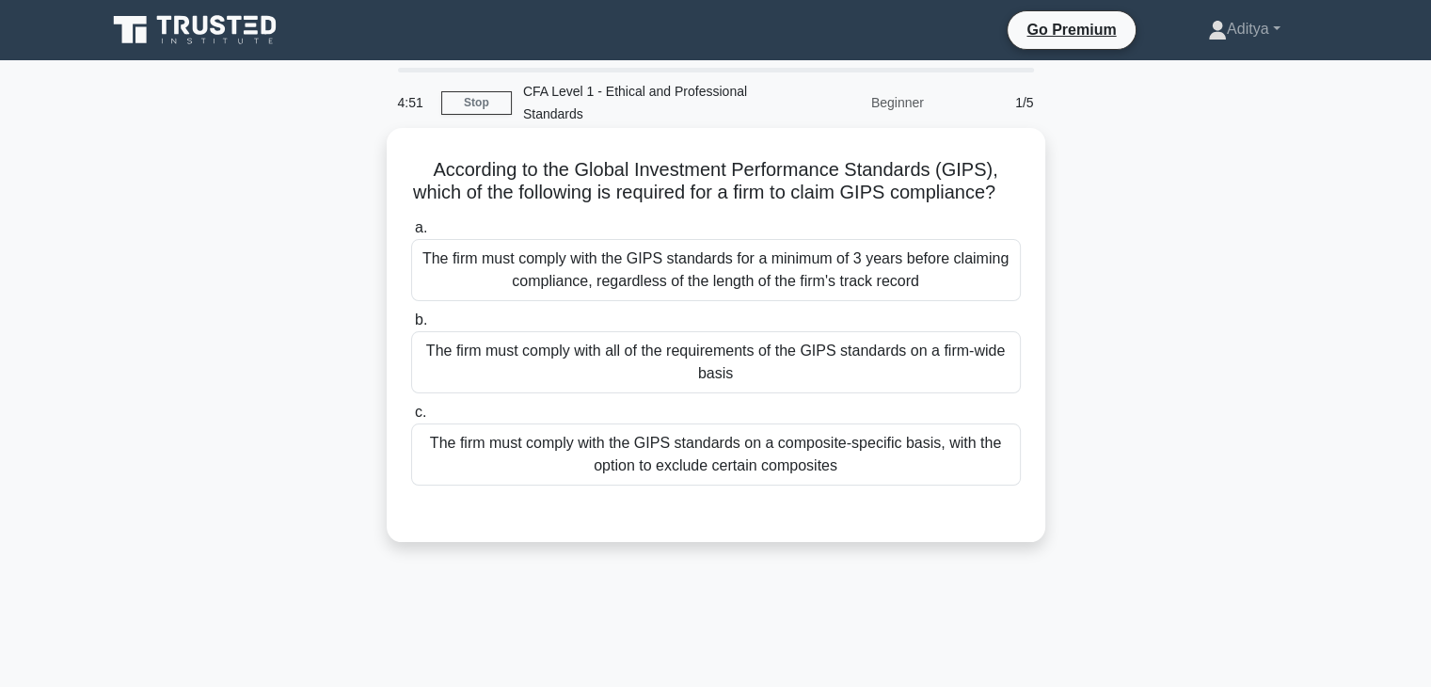
click at [694, 359] on div "The firm must comply with all of the requirements of the GIPS standards on a fi…" at bounding box center [716, 362] width 610 height 62
click at [411, 327] on input "b. The firm must comply with all of the requirements of the GIPS standards on a…" at bounding box center [411, 320] width 0 height 12
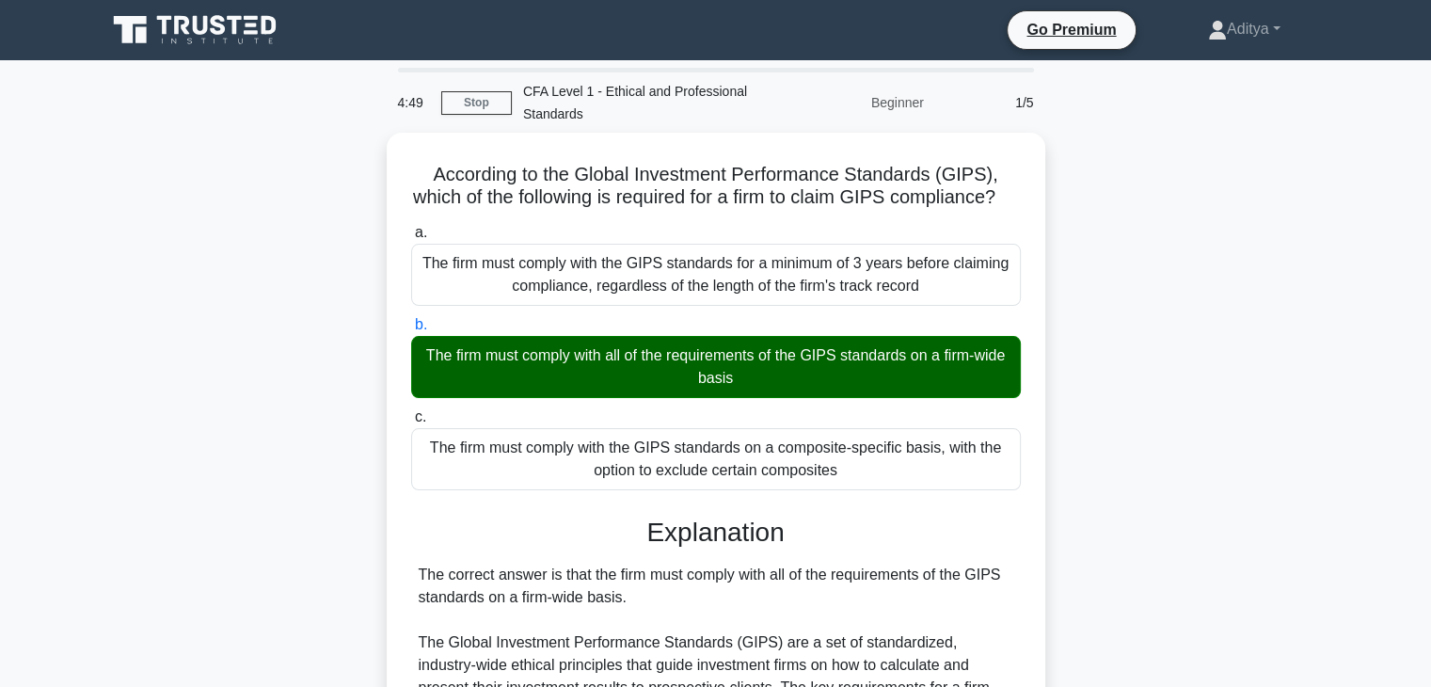
click at [1413, 552] on main "4:49 Stop CFA Level 1 - Ethical and Professional Standards Beginner 1/5 Accordi…" at bounding box center [715, 586] width 1431 height 1052
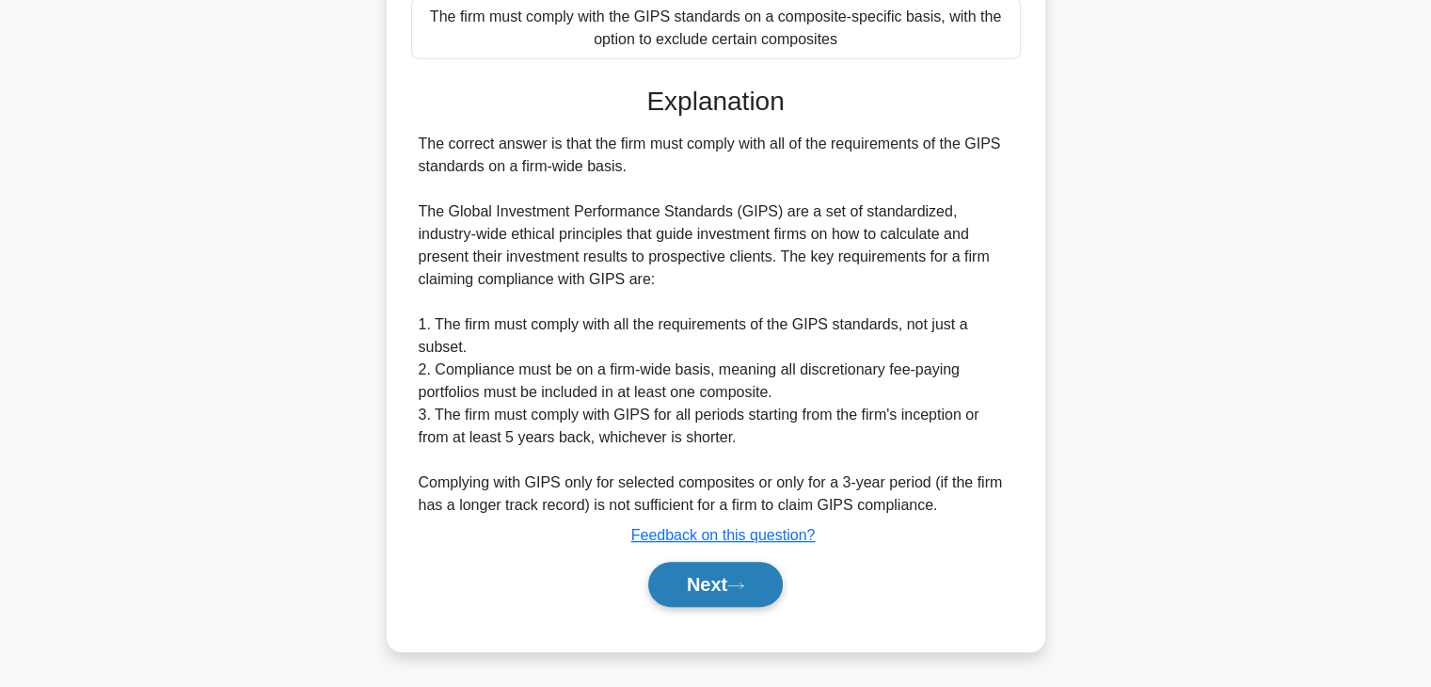
click at [728, 584] on button "Next" at bounding box center [715, 584] width 135 height 45
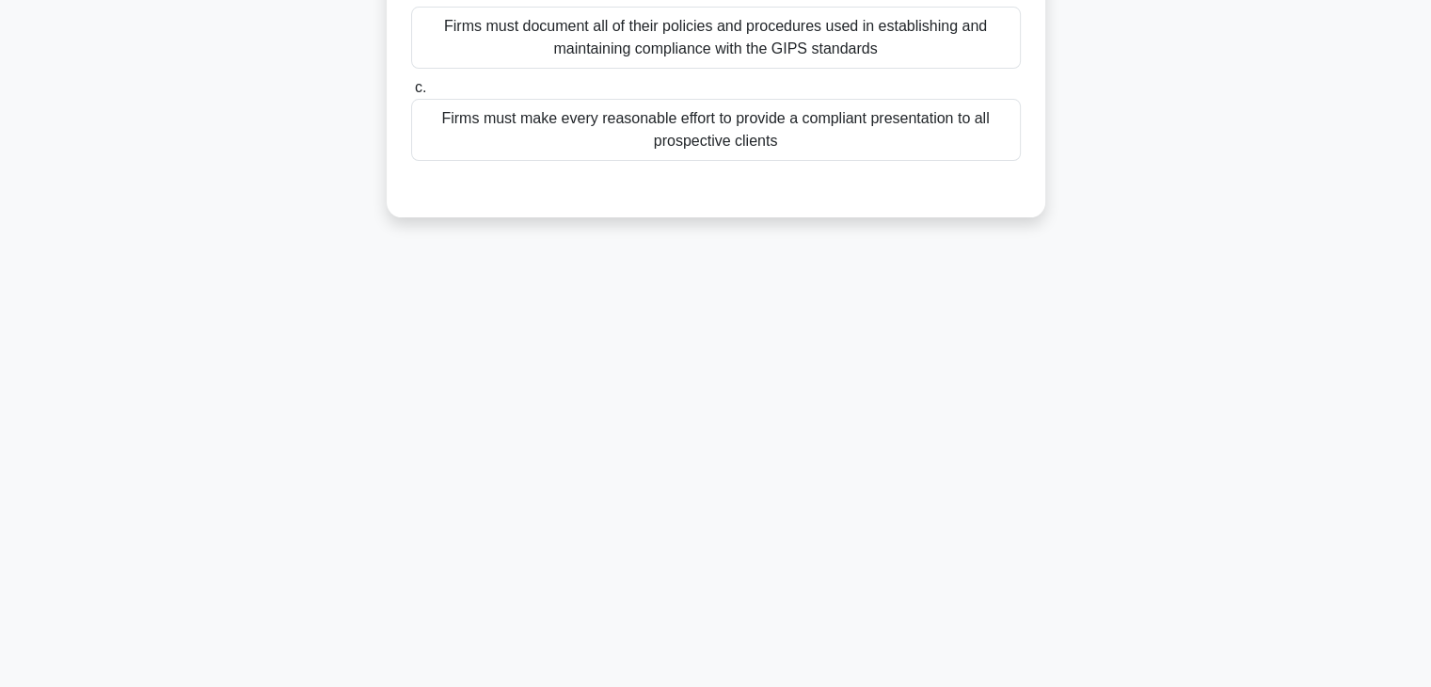
scroll to position [0, 0]
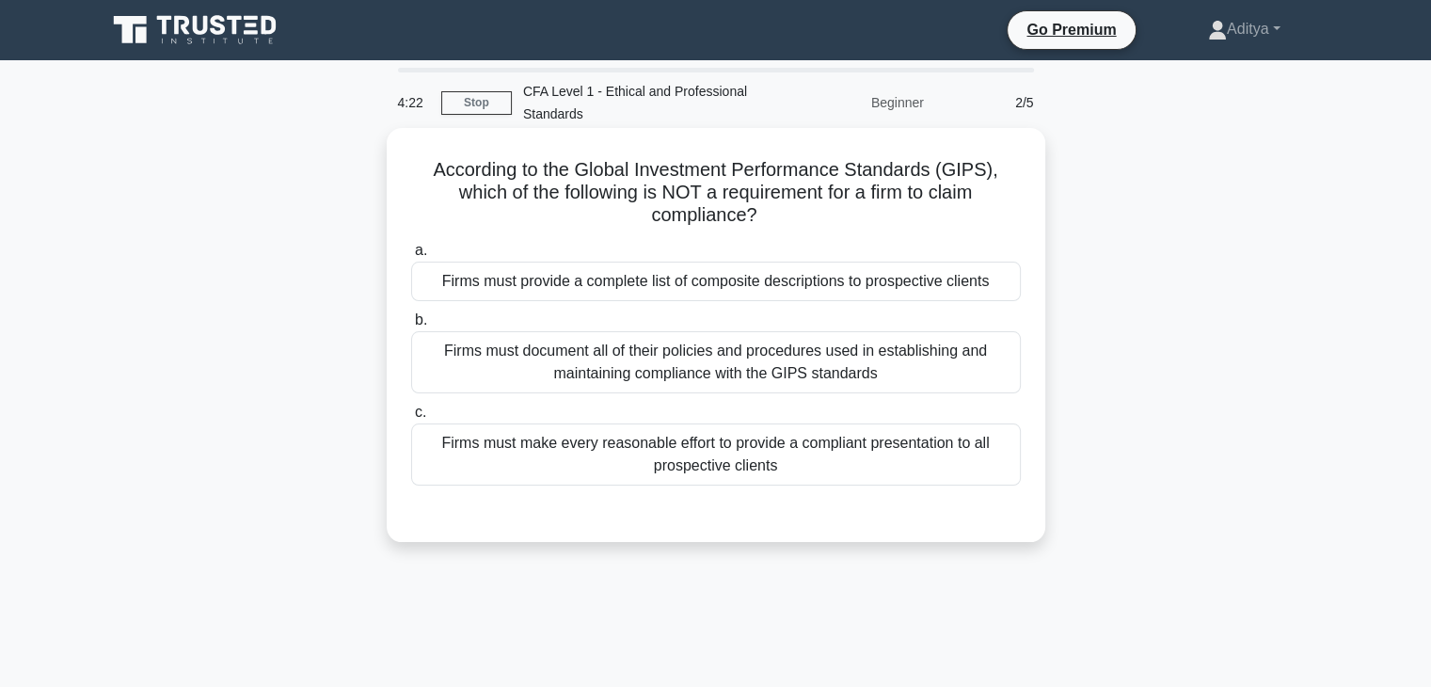
click at [881, 427] on div "Firms must make every reasonable effort to provide a compliant presentation to …" at bounding box center [716, 454] width 610 height 62
click at [411, 419] on input "c. Firms must make every reasonable effort to provide a compliant presentation …" at bounding box center [411, 413] width 0 height 12
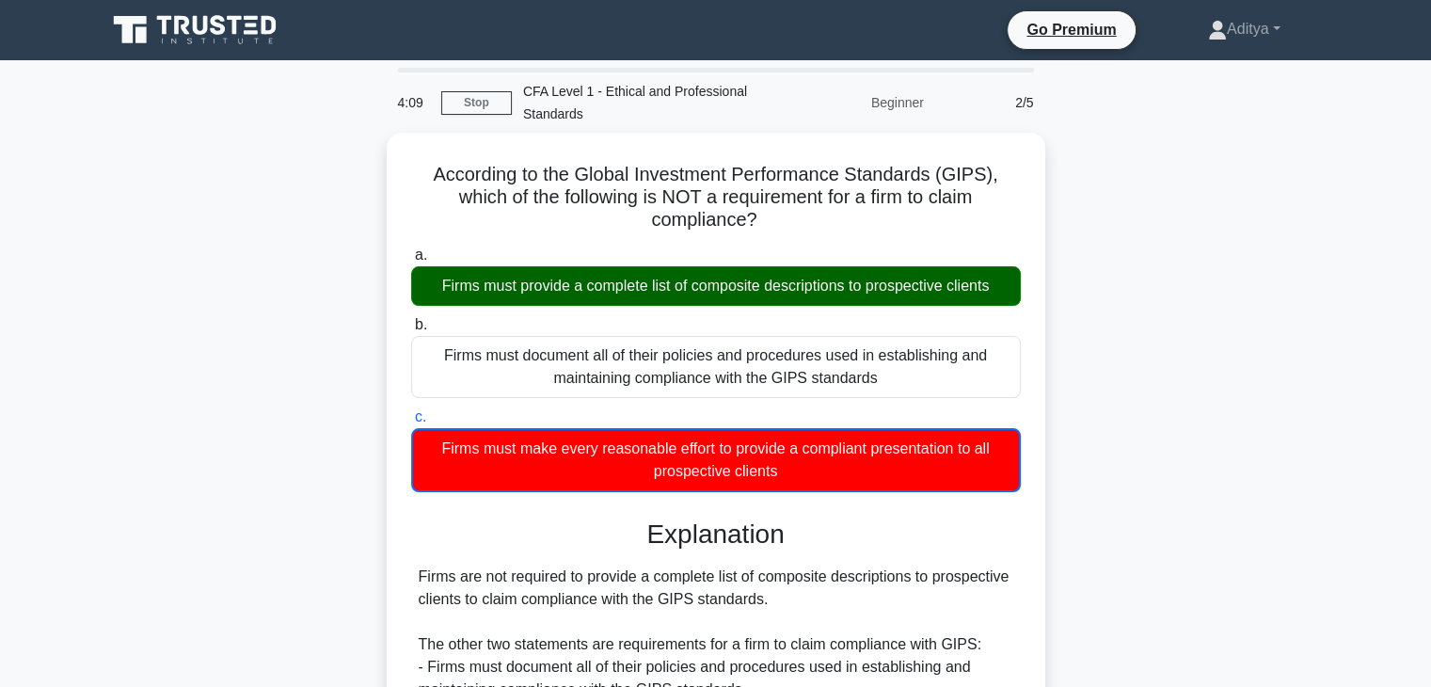
drag, startPoint x: 1445, startPoint y: 439, endPoint x: 1286, endPoint y: 626, distance: 245.7
click at [1286, 626] on div "According to the Global Investment Performance Standards (GIPS), which of the f…" at bounding box center [716, 518] width 1242 height 771
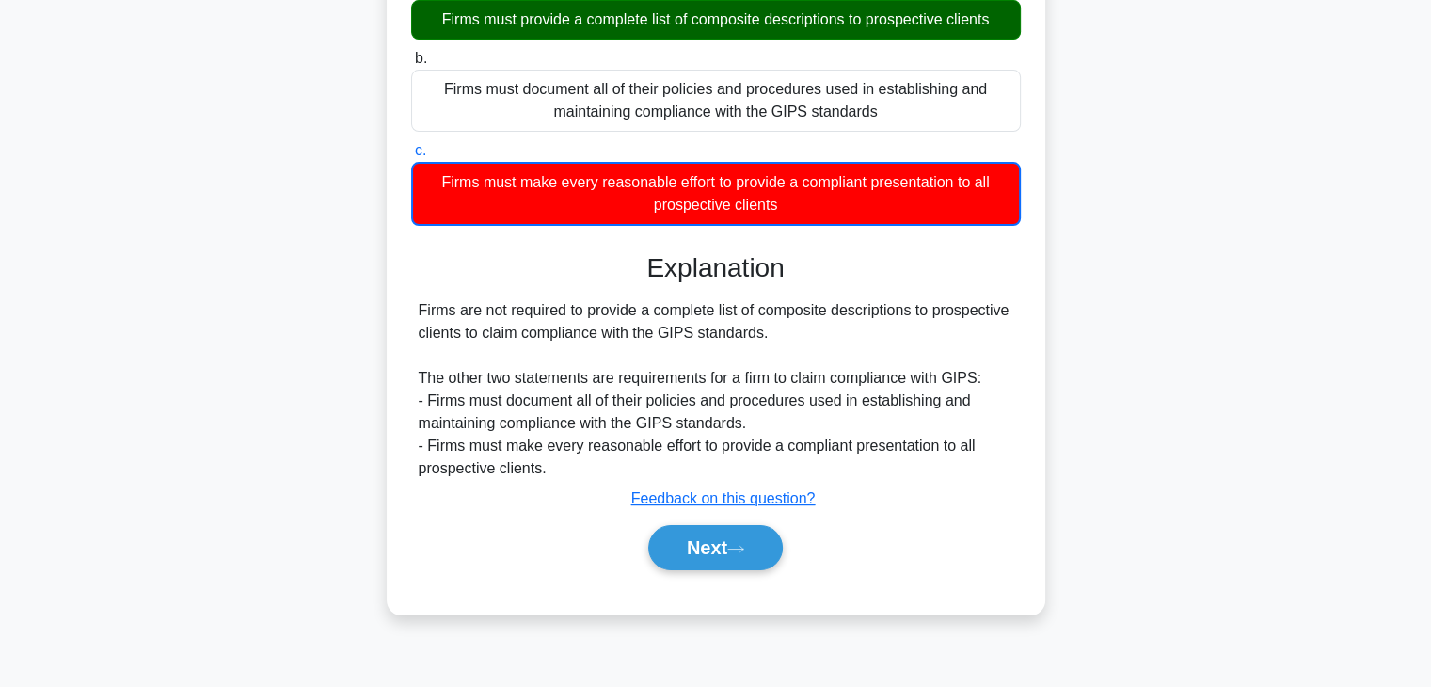
scroll to position [276, 0]
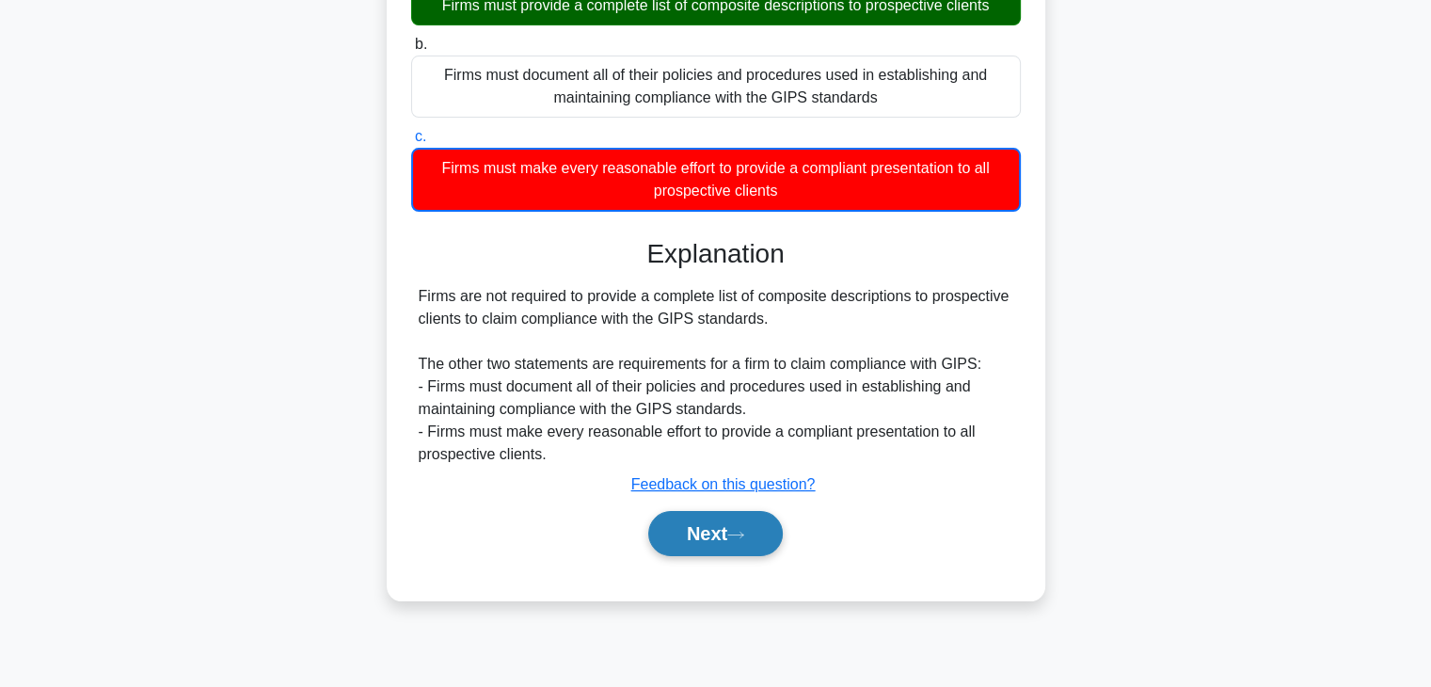
click at [723, 546] on button "Next" at bounding box center [715, 533] width 135 height 45
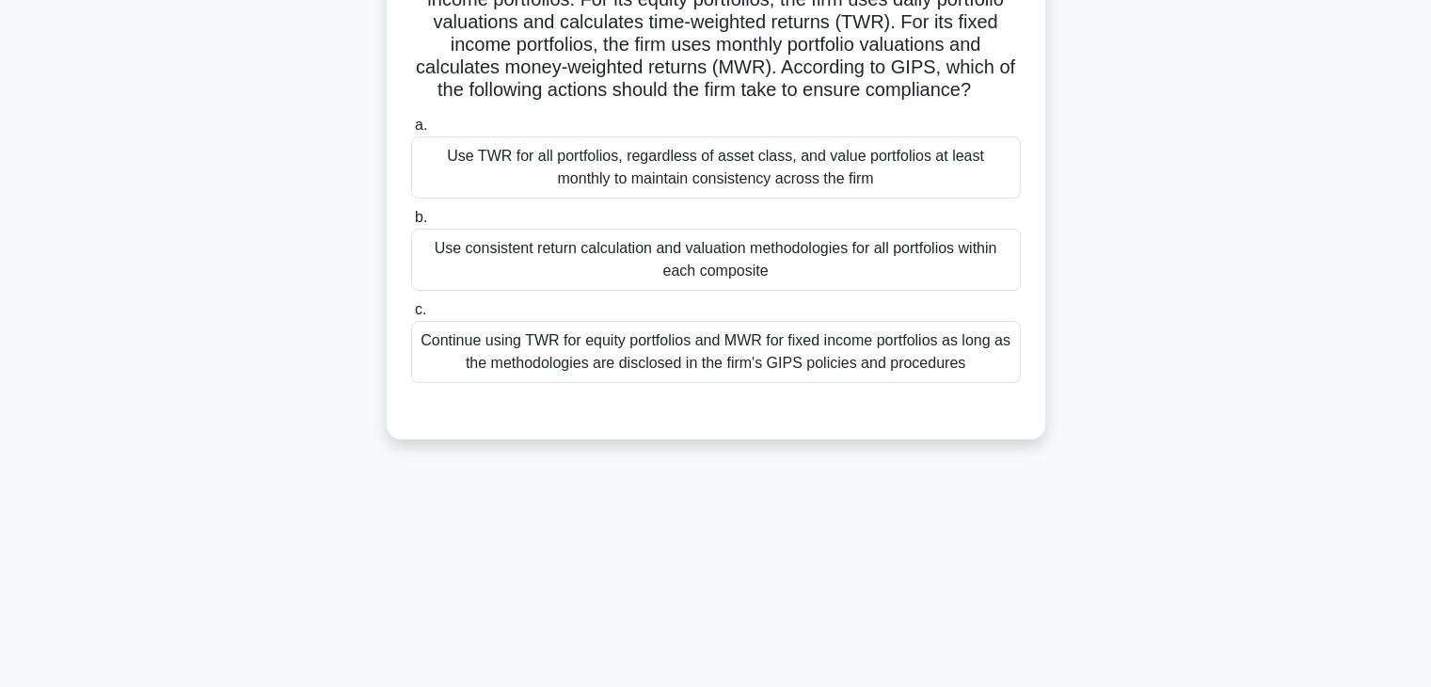
scroll to position [226, 0]
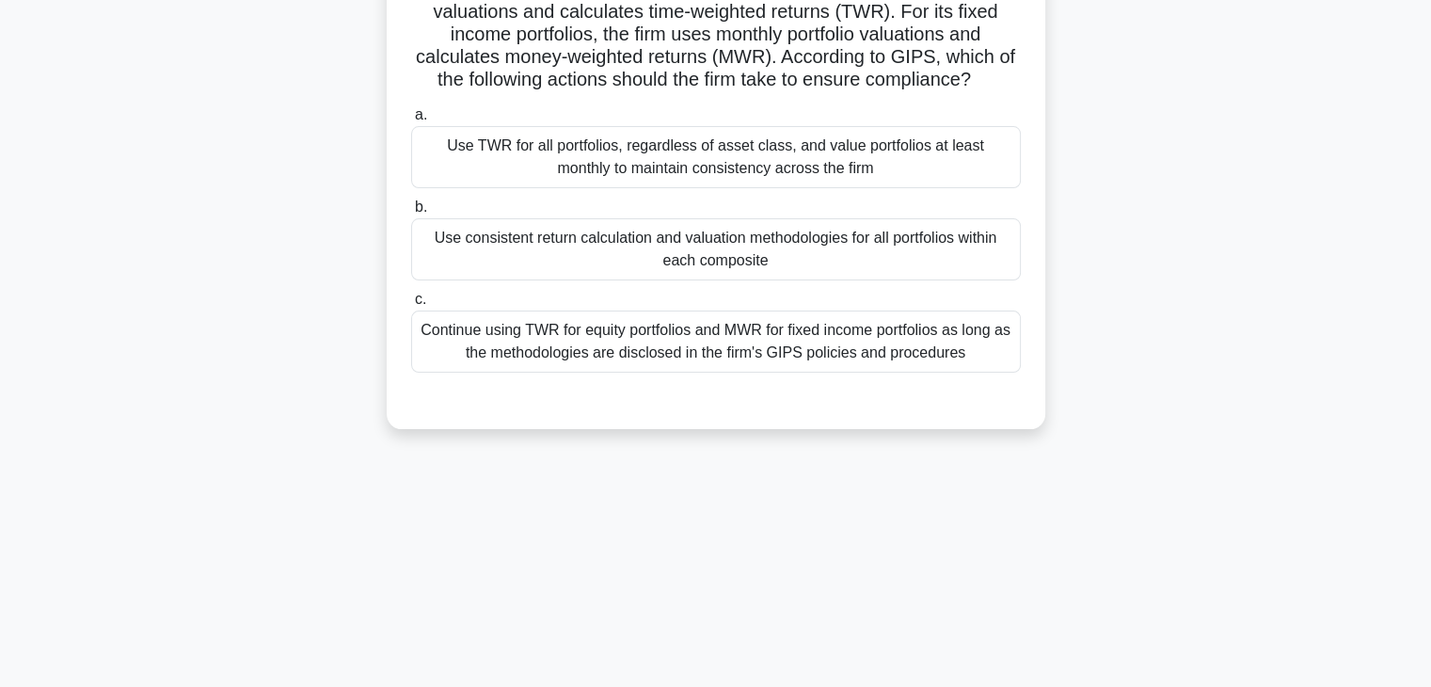
click at [941, 225] on div "Use consistent return calculation and valuation methodologies for all portfolio…" at bounding box center [716, 249] width 610 height 62
click at [411, 214] on input "b. Use consistent return calculation and valuation methodologies for all portfo…" at bounding box center [411, 207] width 0 height 12
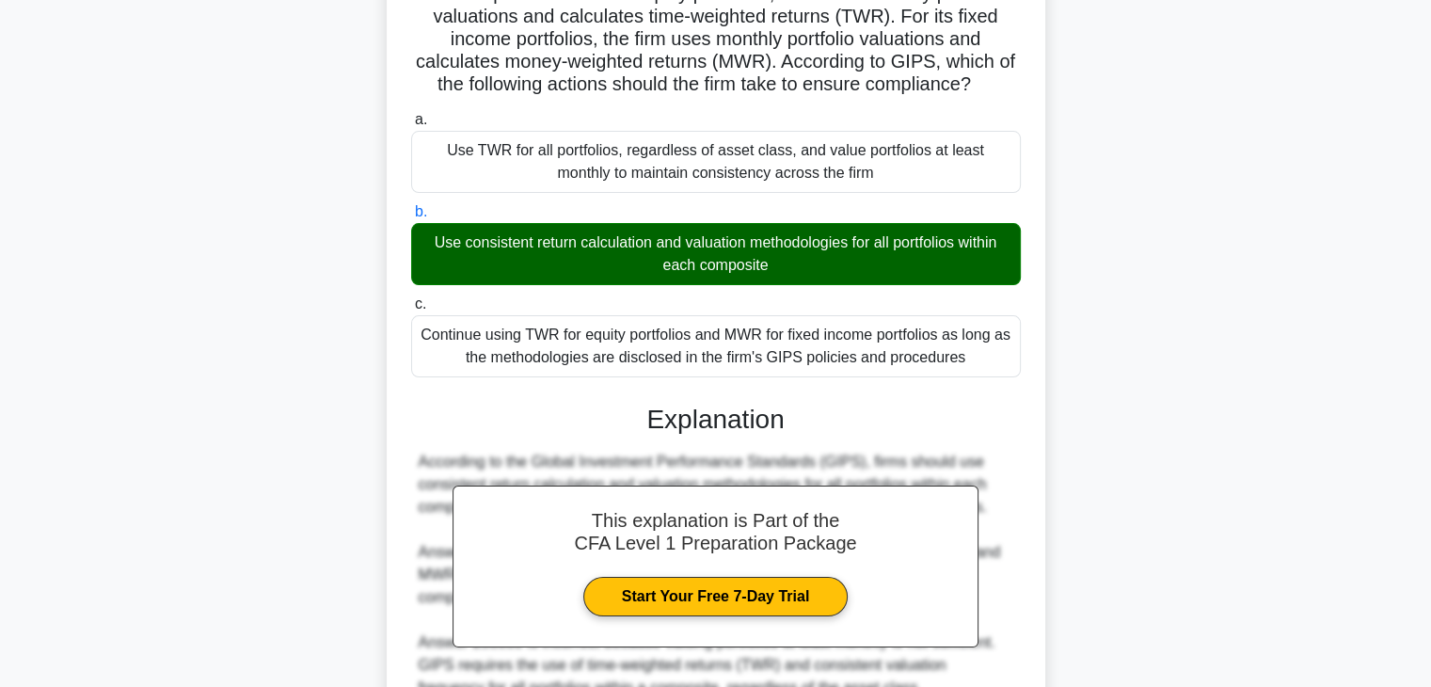
scroll to position [403, 0]
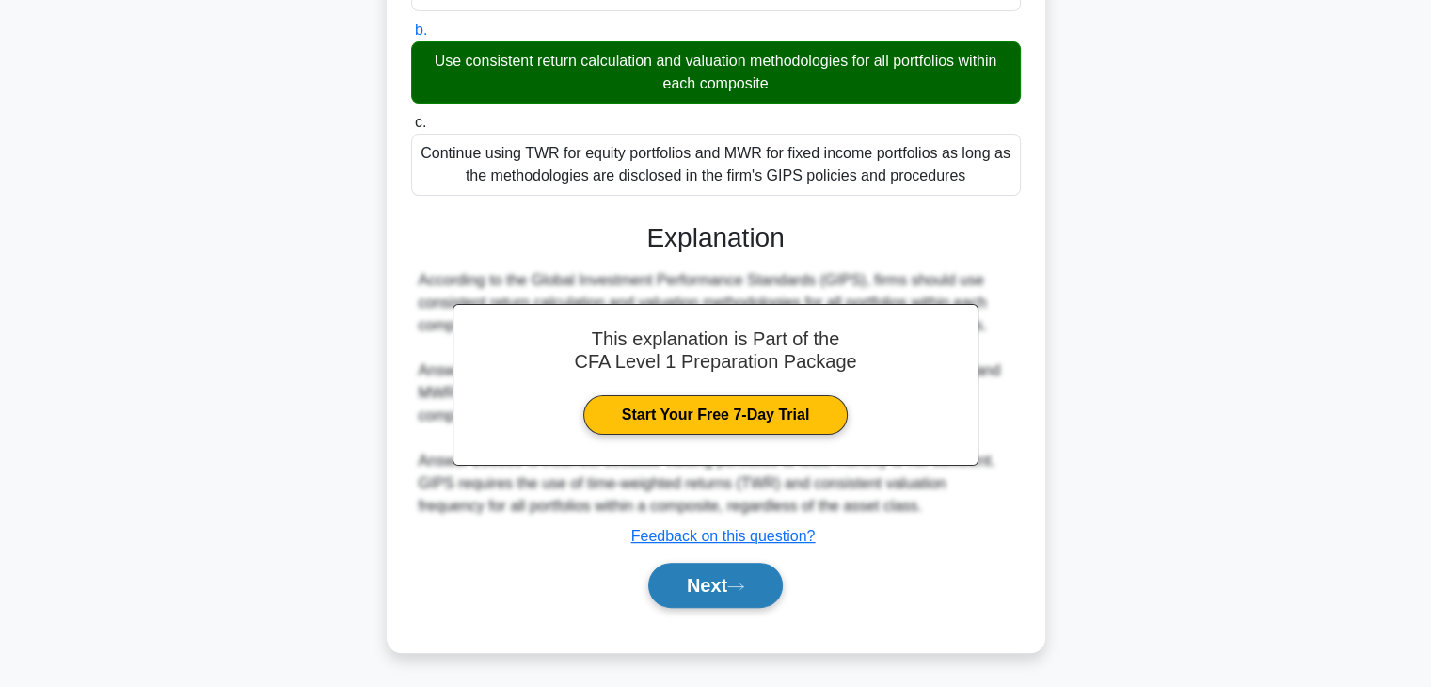
click at [733, 588] on button "Next" at bounding box center [715, 585] width 135 height 45
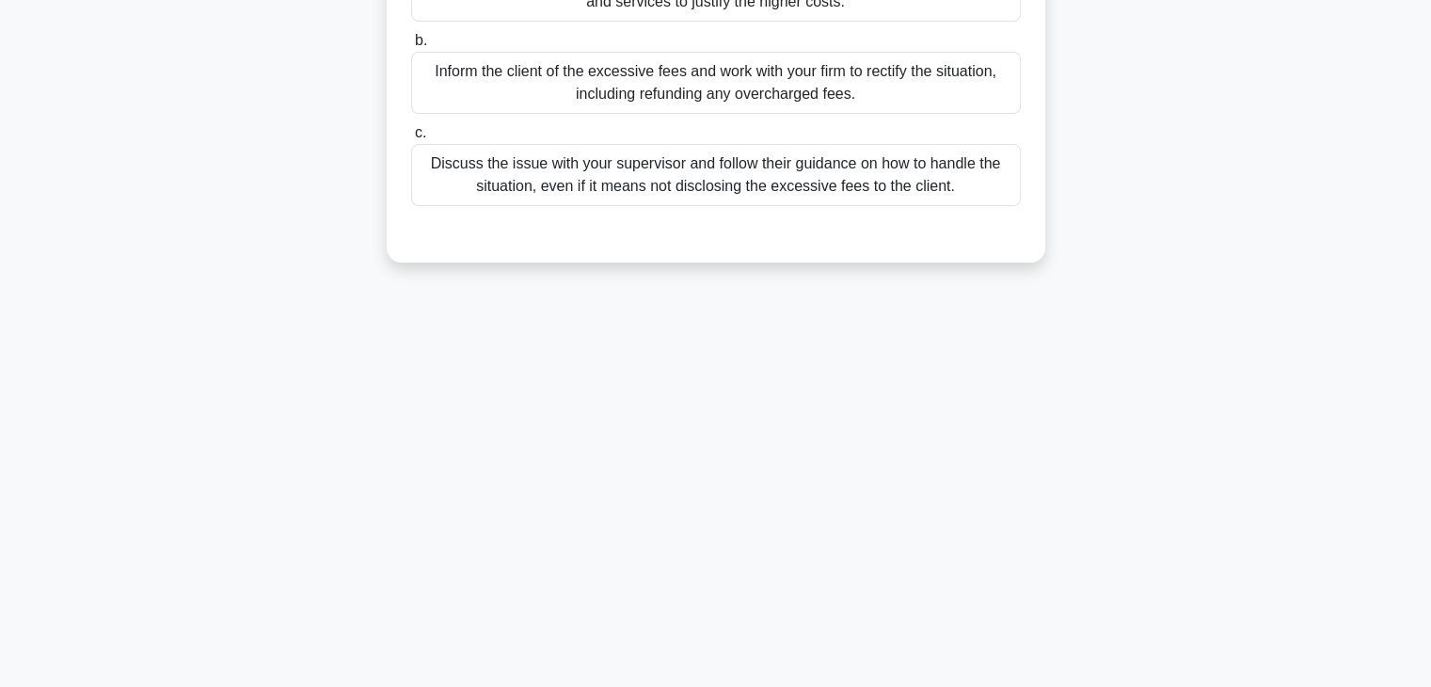
scroll to position [0, 0]
